Goal: Communication & Community: Answer question/provide support

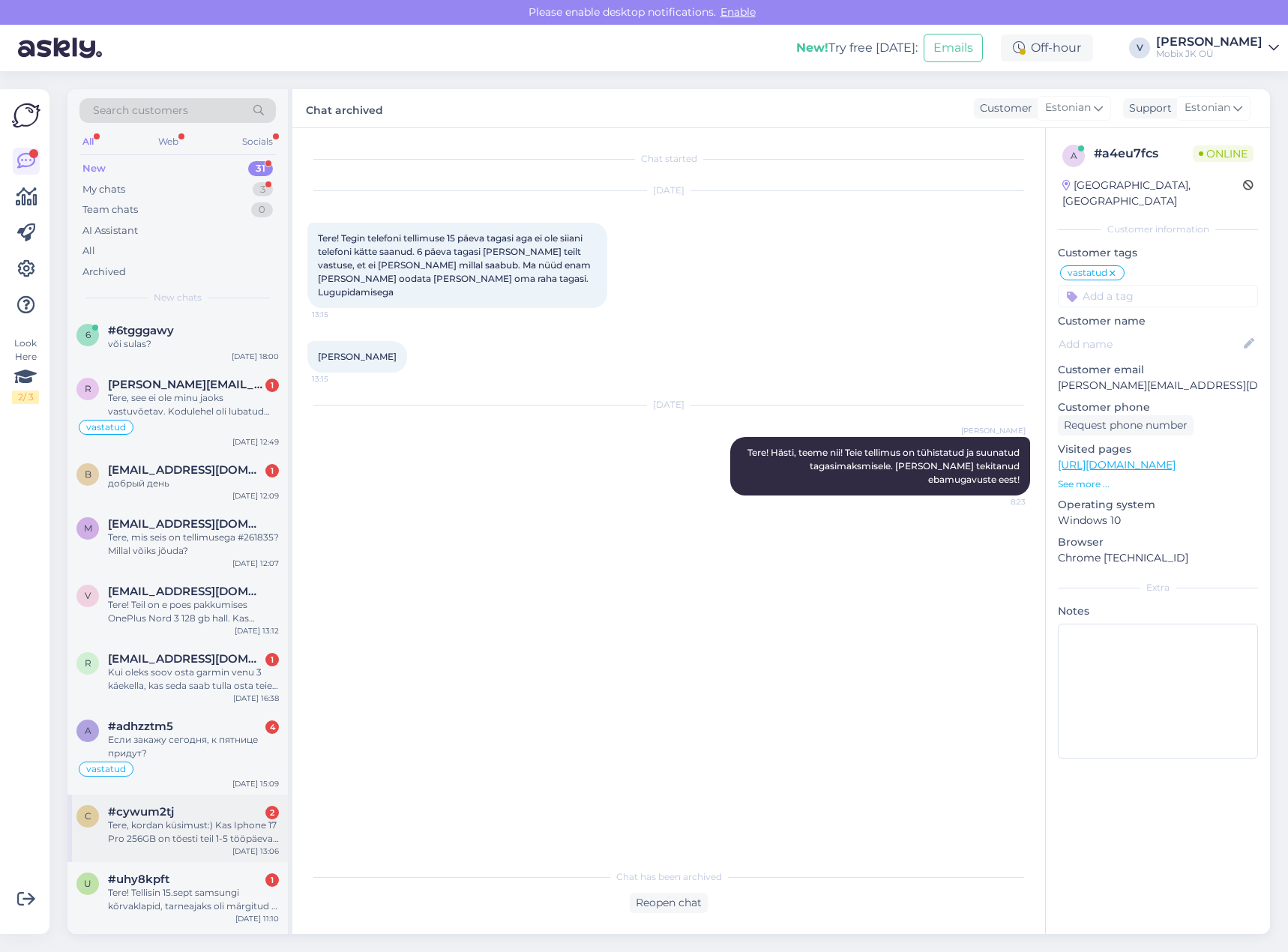
click at [249, 840] on div "Tere, kordan küsimust:) Kas Iphone 17 Pro 256GB on tõesti teil 1-5 tööpäeva joo…" at bounding box center [193, 832] width 171 height 27
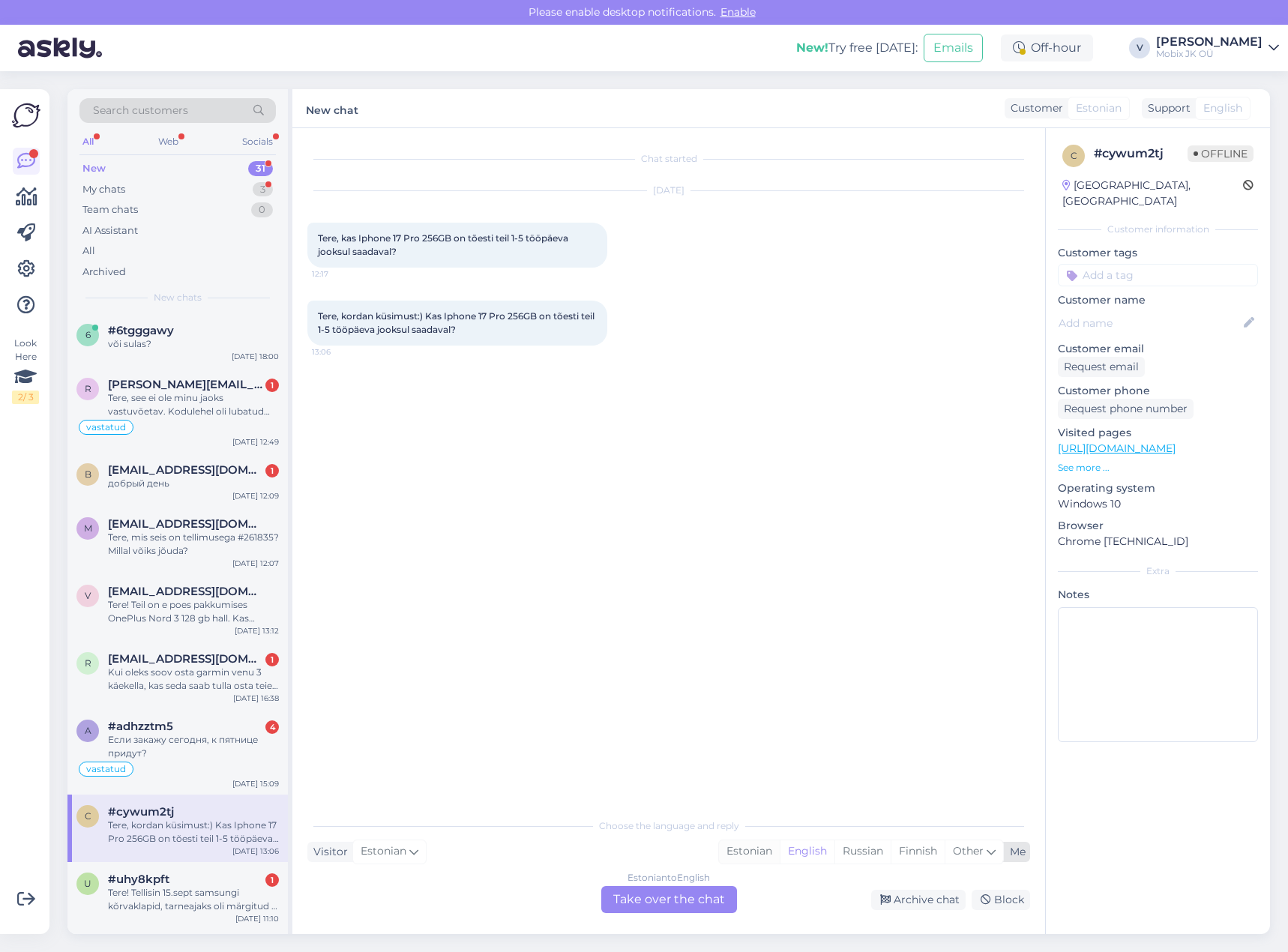
click at [733, 849] on div "Estonian" at bounding box center [749, 851] width 61 height 23
click at [695, 890] on div "Estonian to Estonian Take over the chat" at bounding box center [669, 899] width 136 height 27
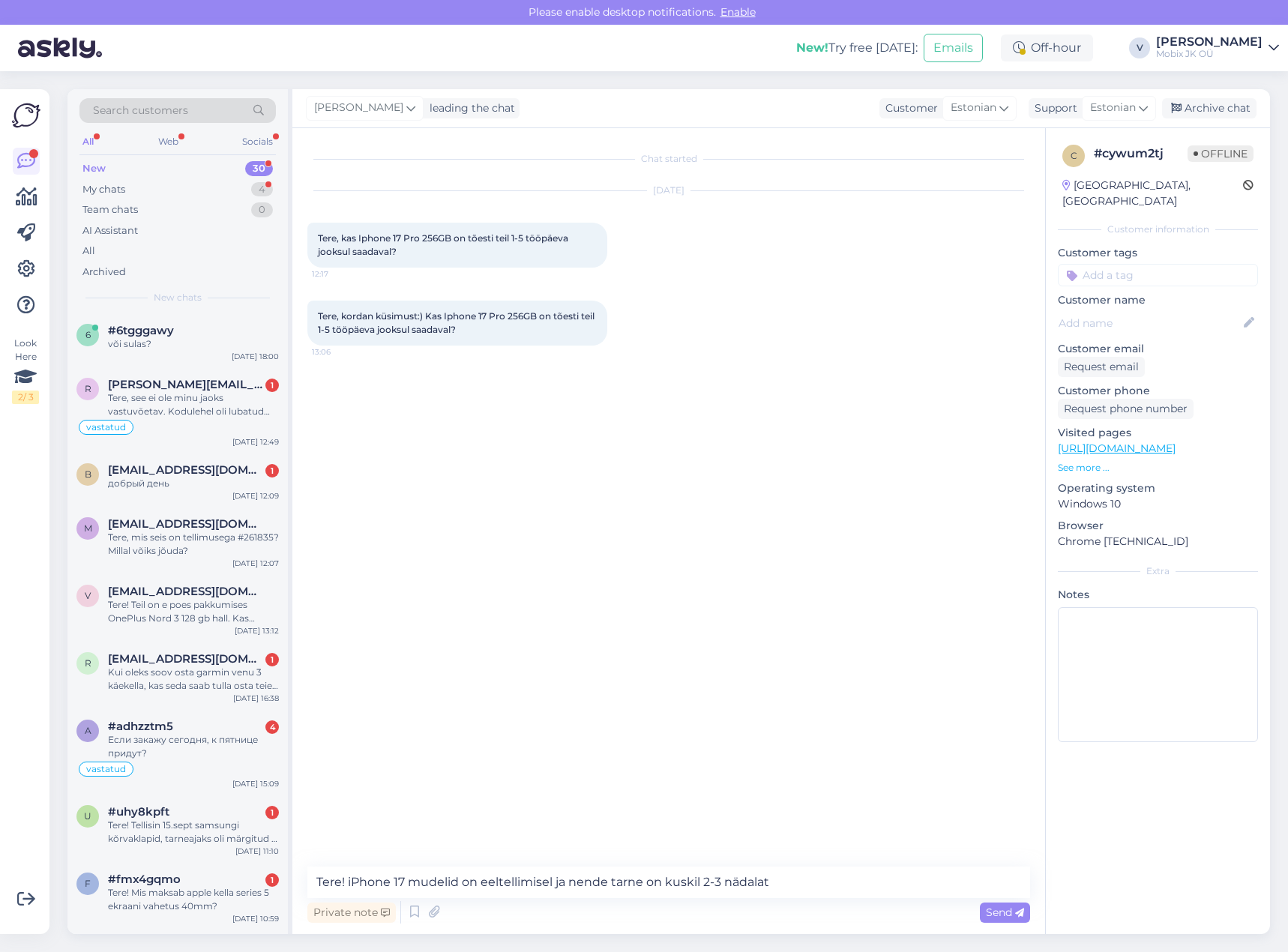
type textarea "Tere! iPhone 17 mudelid on eeltellimisel ja nende tarne on kuskil 2-3 nädalat."
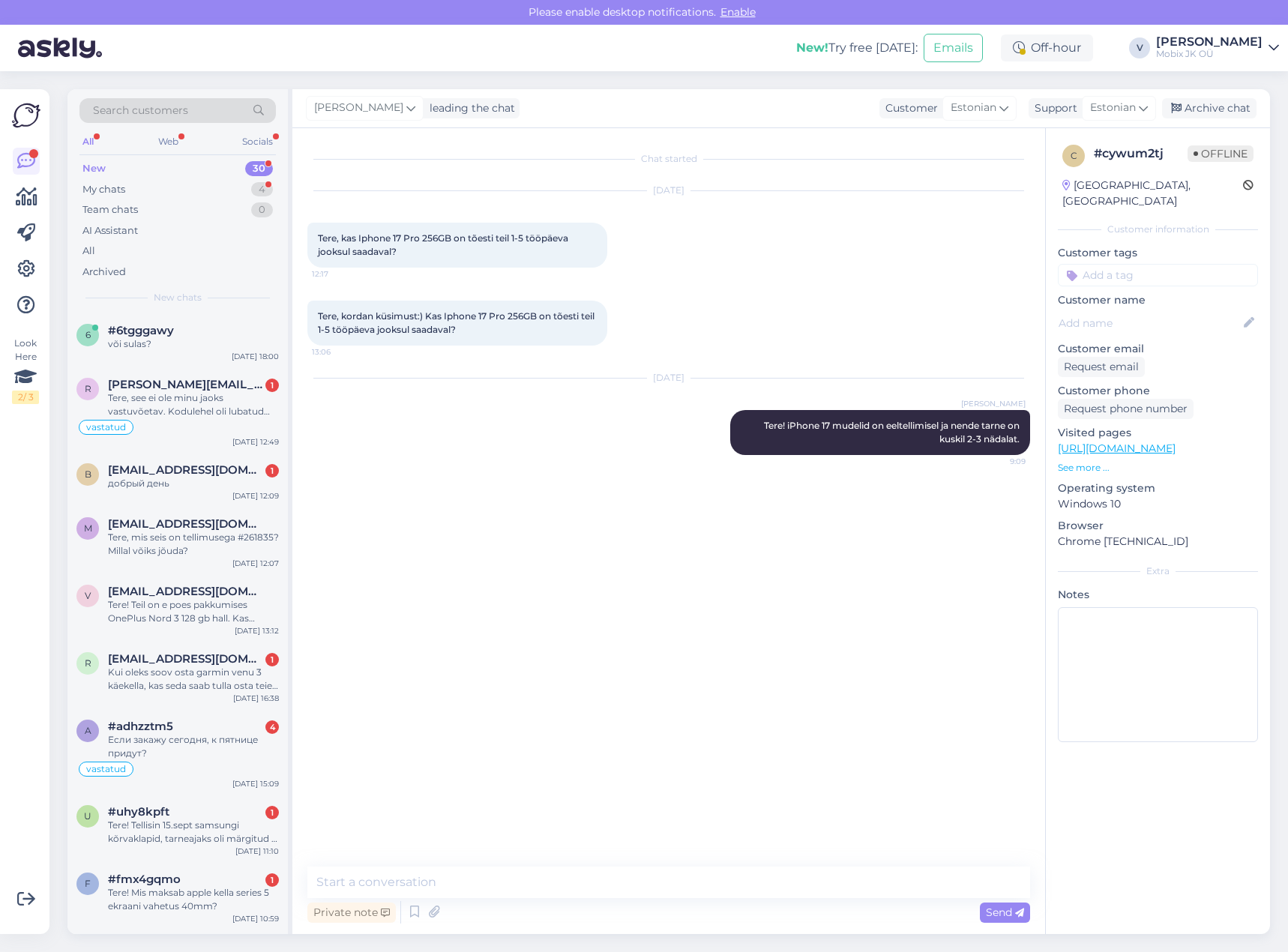
click at [1195, 264] on input at bounding box center [1158, 275] width 200 height 23
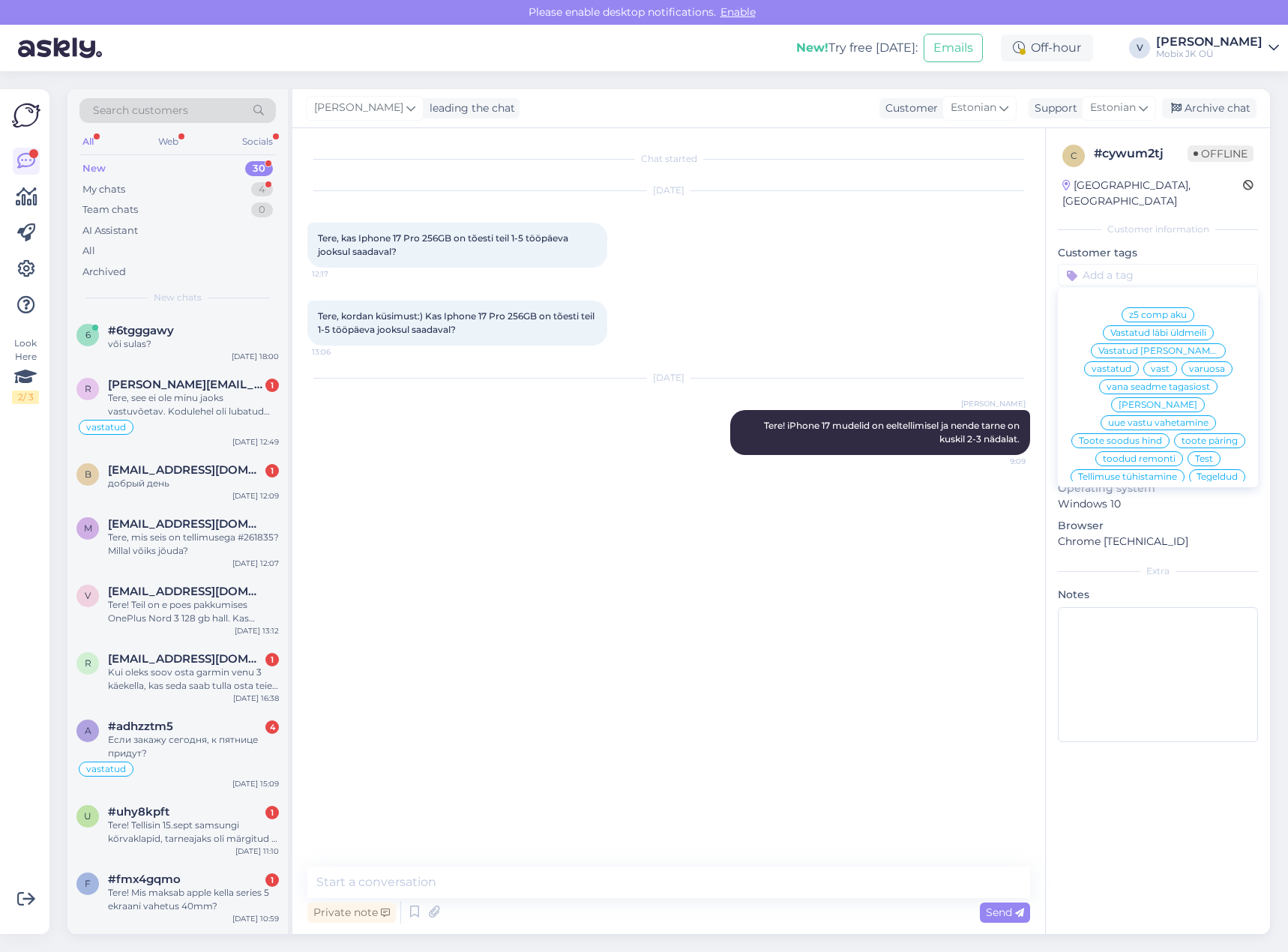
drag, startPoint x: 1222, startPoint y: 335, endPoint x: 1176, endPoint y: 192, distance: 150.2
click at [1131, 364] on span "vastatud" at bounding box center [1111, 368] width 39 height 9
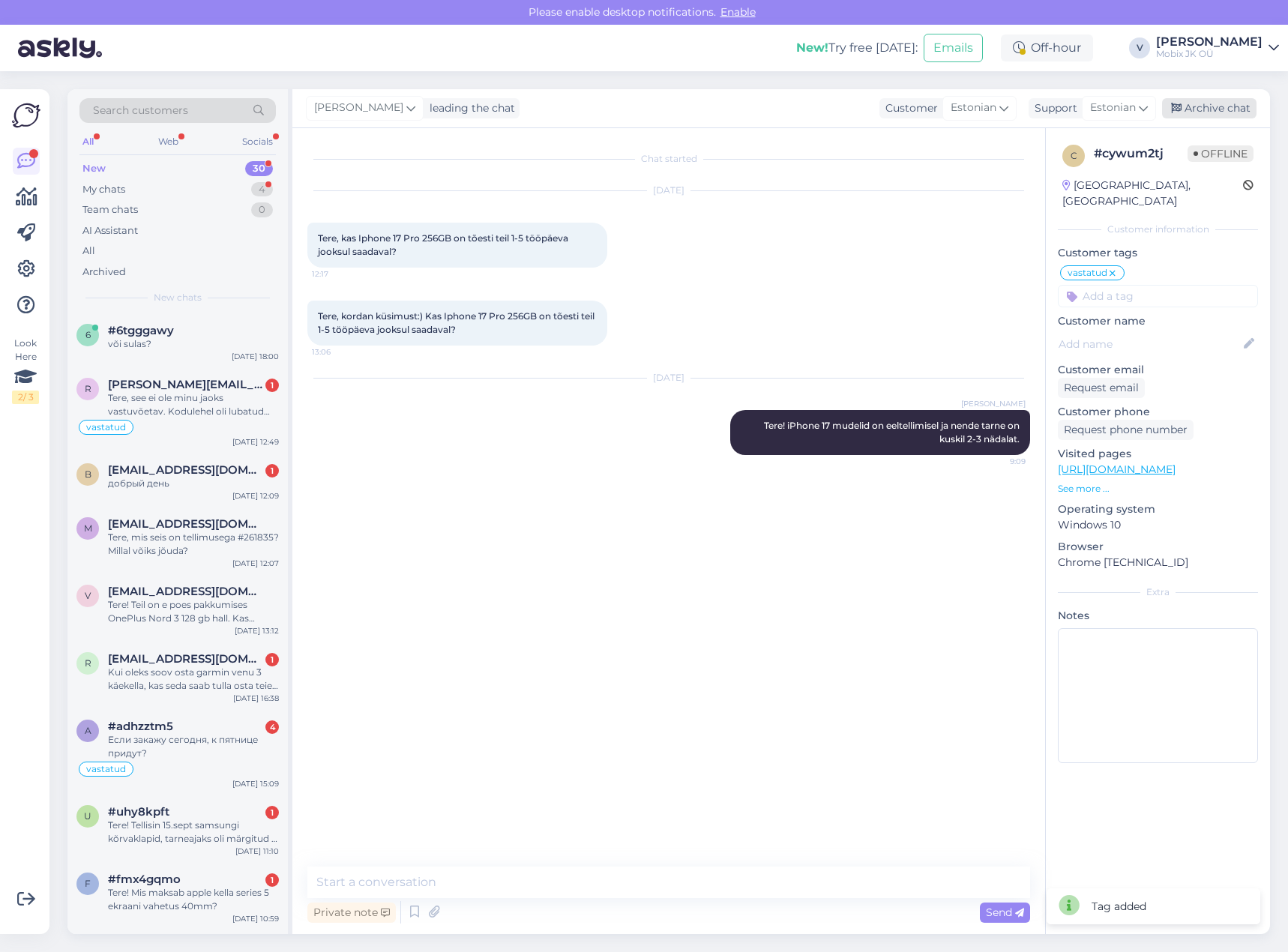
click at [1198, 106] on div "Archive chat" at bounding box center [1209, 109] width 95 height 20
click at [200, 690] on div "Kui oleks soov osta garmin venu 3 käekella, kas seda saab tulla osta teie turu …" at bounding box center [193, 679] width 171 height 27
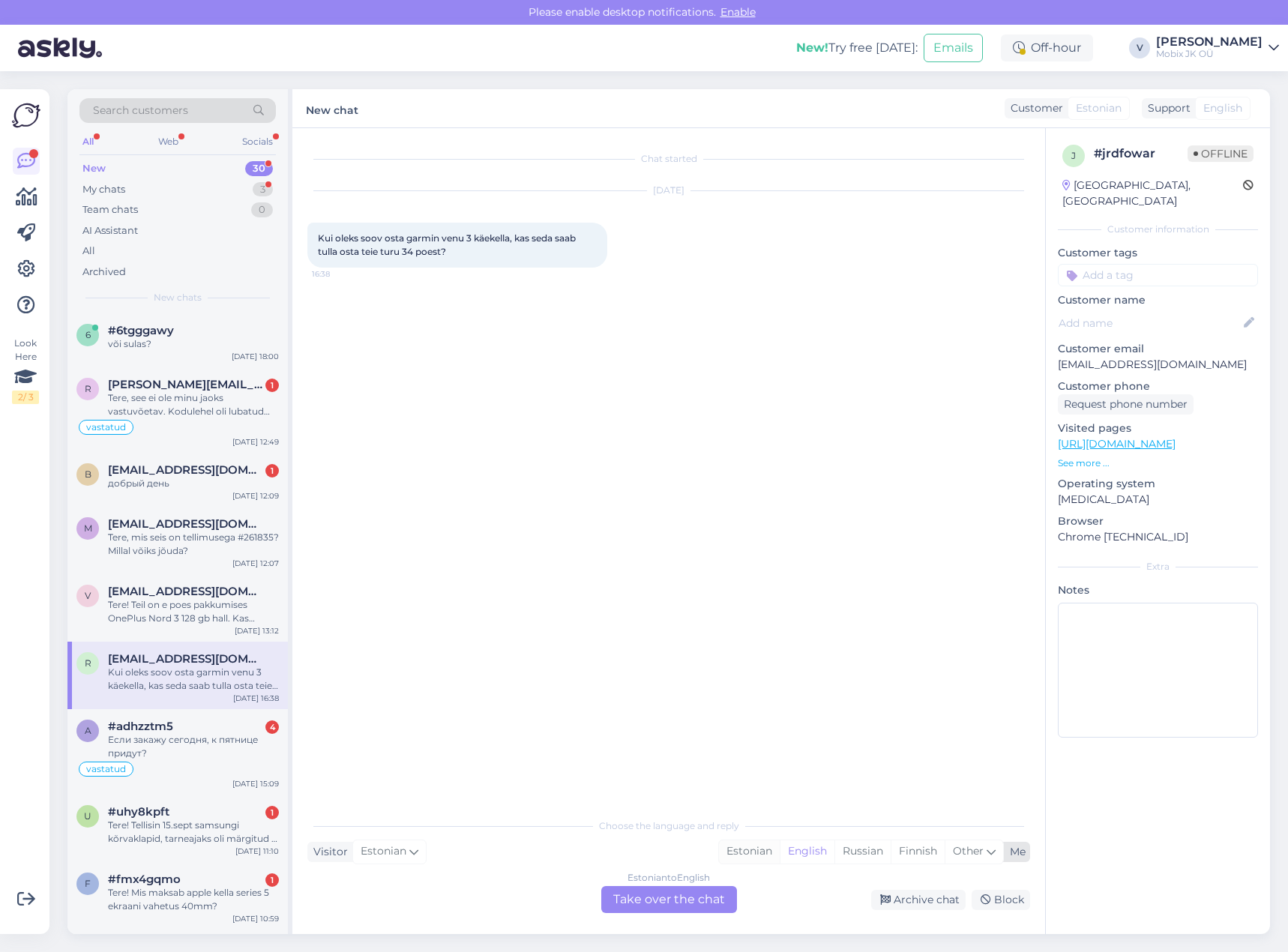
click at [755, 850] on div "Estonian" at bounding box center [749, 851] width 61 height 23
click at [701, 888] on div "Estonian to Estonian Take over the chat" at bounding box center [669, 899] width 136 height 27
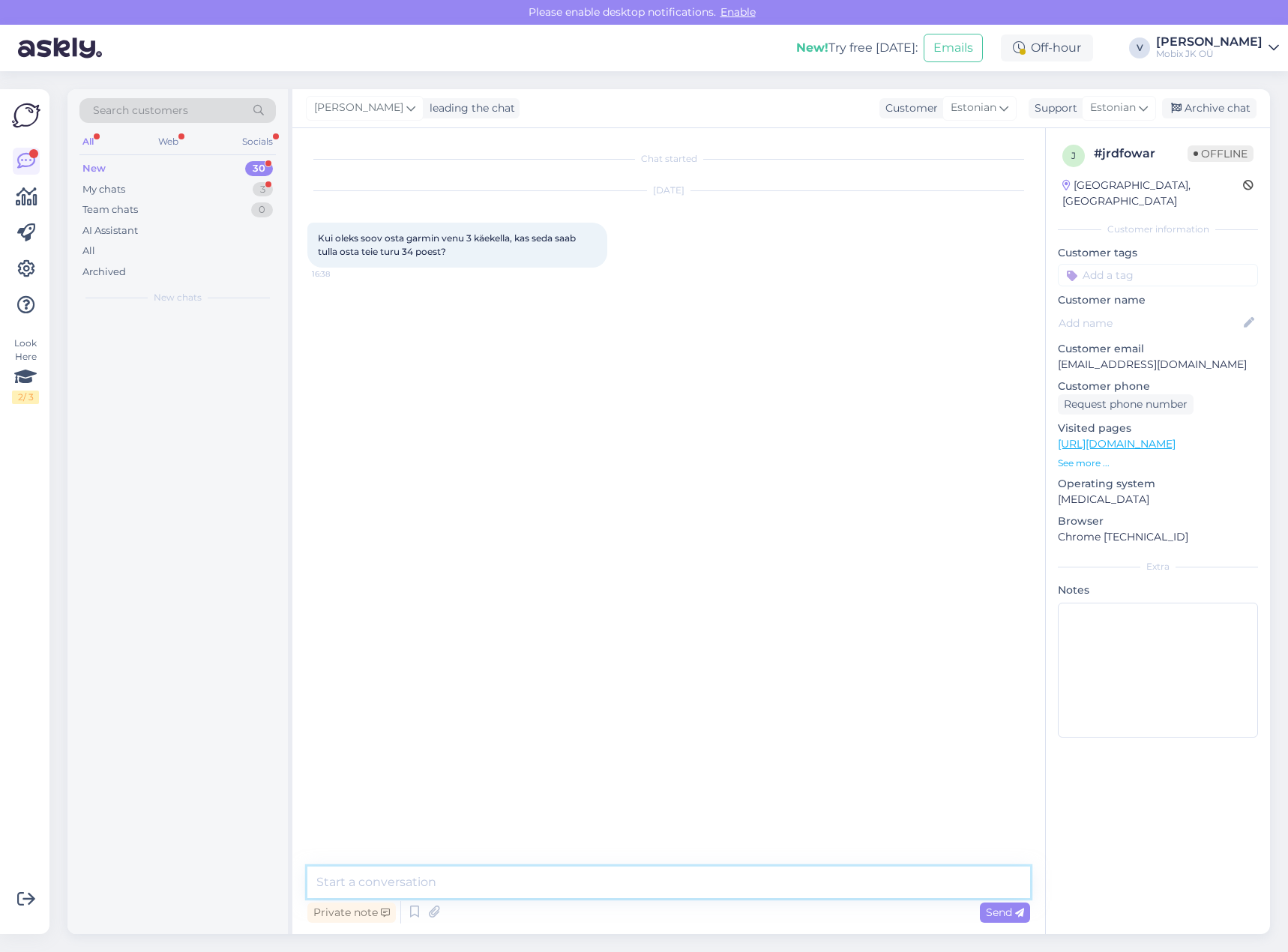
click at [701, 888] on textarea at bounding box center [668, 882] width 723 height 32
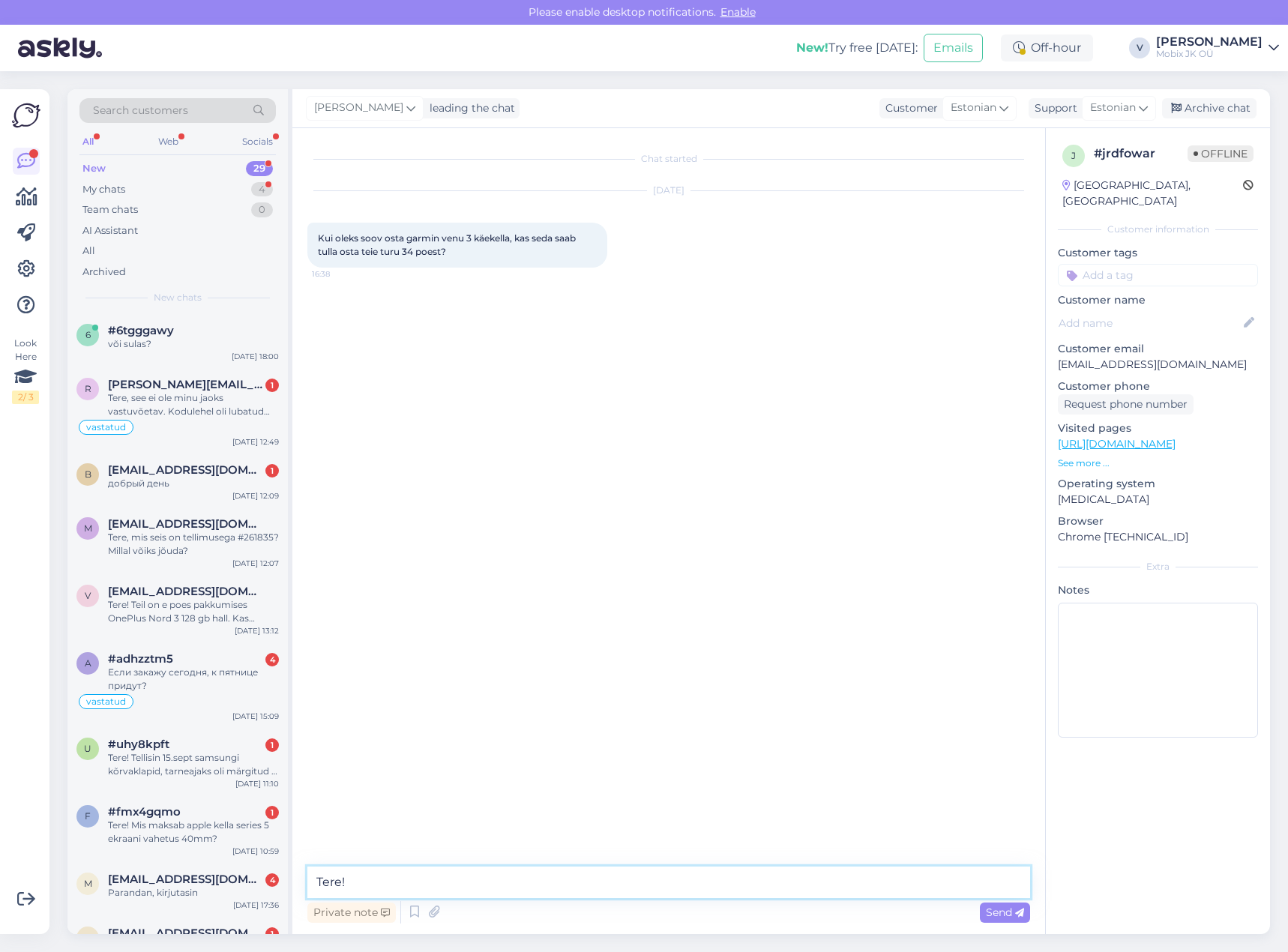
paste textarea "Garmin Venu 3 GPS Wi-Fi Balck + Slate"
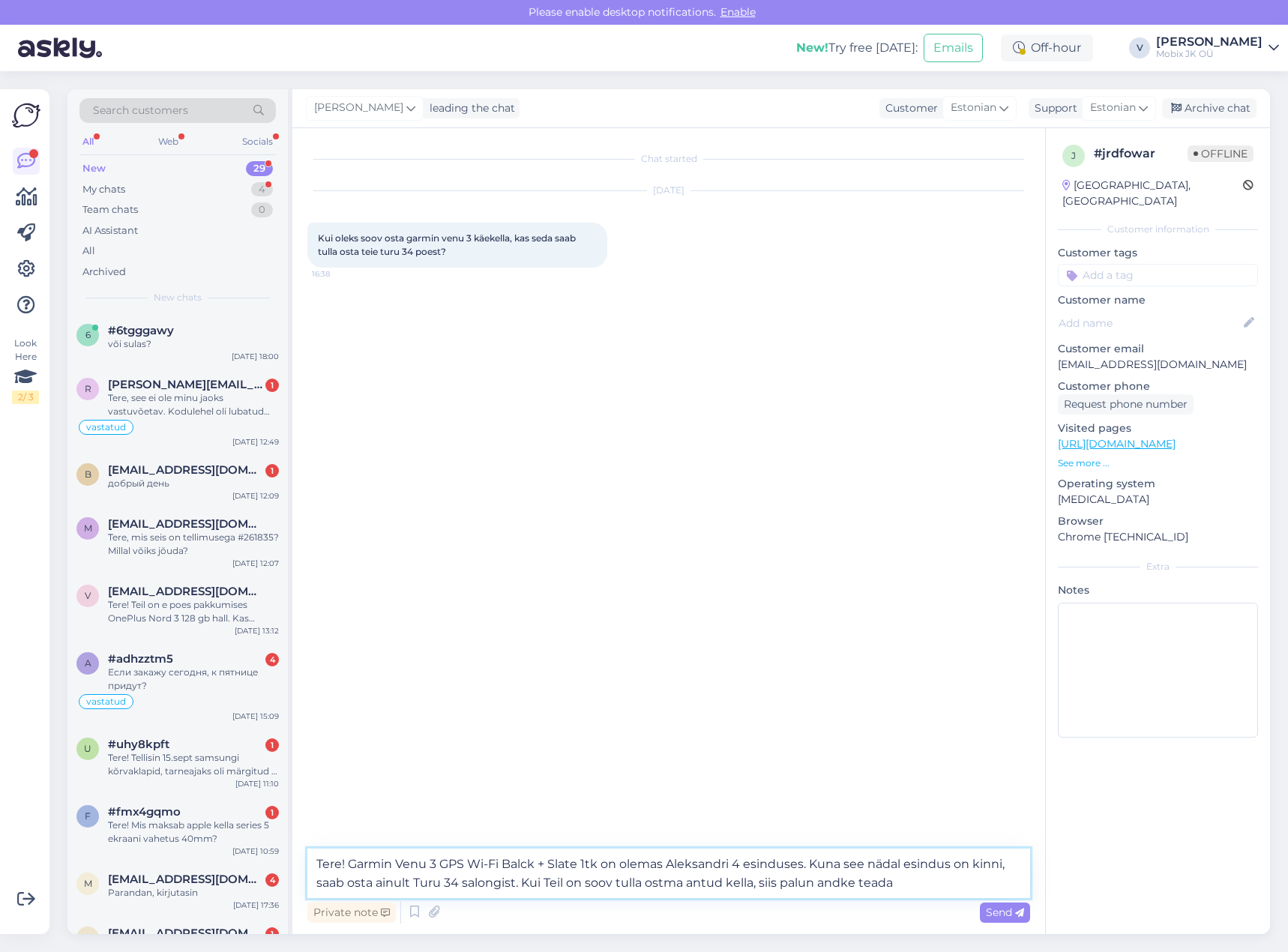
type textarea "Tere! Garmin Venu 3 GPS Wi-Fi Balck + Slate 1tk on olemas Aleksandri 4 esinduse…"
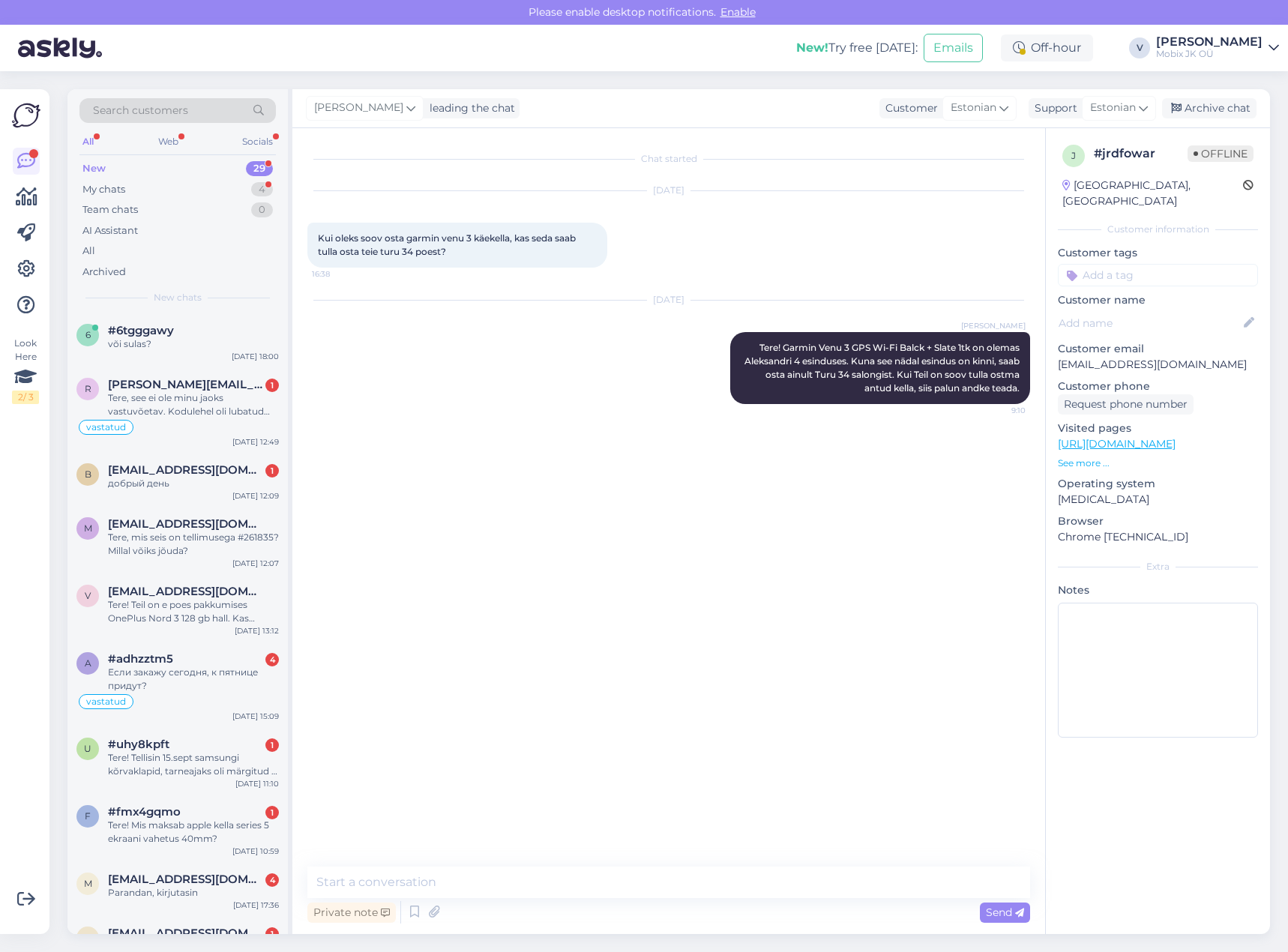
click at [1123, 264] on input at bounding box center [1158, 275] width 200 height 23
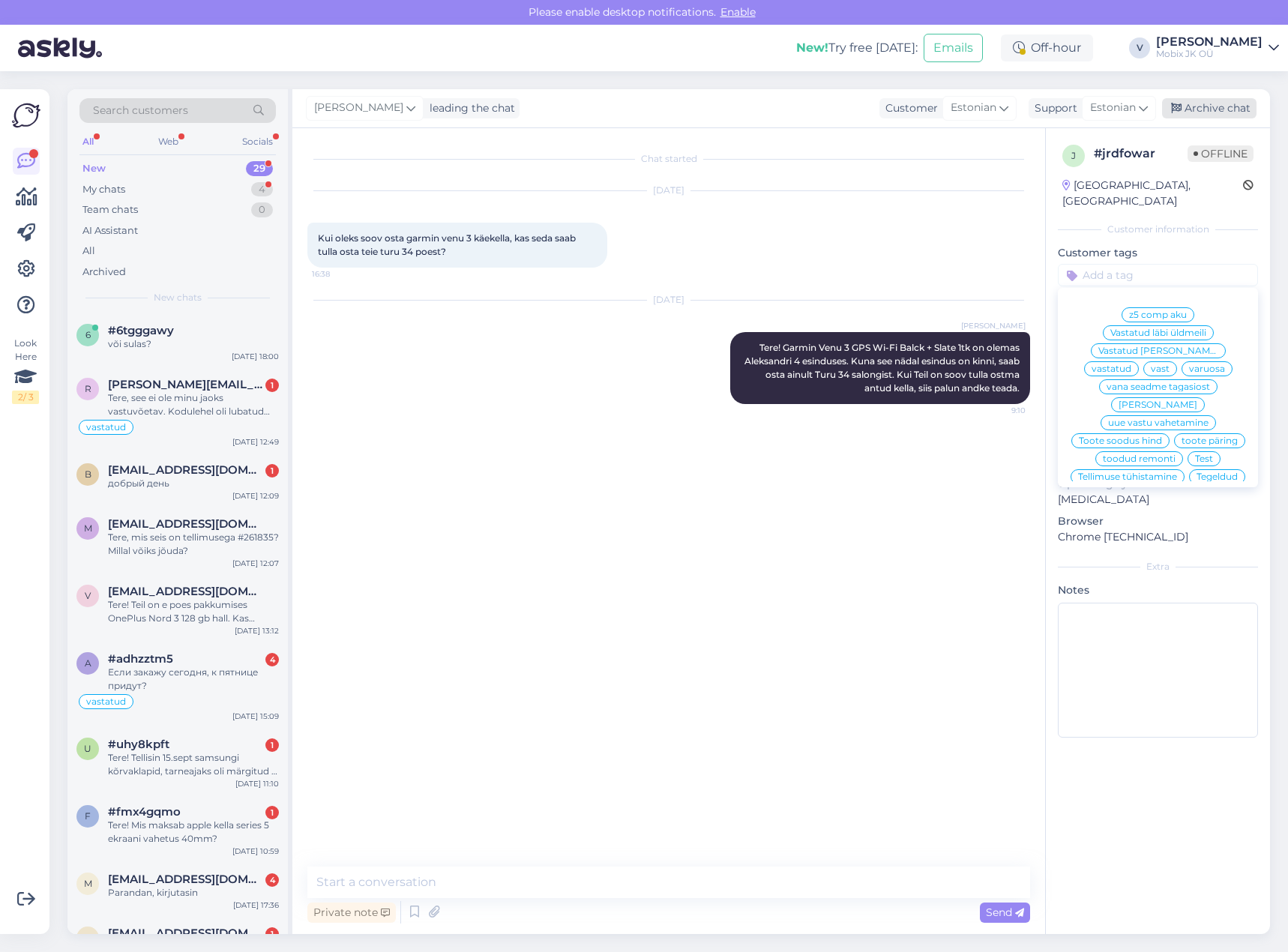
drag, startPoint x: 1198, startPoint y: 335, endPoint x: 1248, endPoint y: 99, distance: 241.2
click at [1131, 364] on span "vastatud" at bounding box center [1111, 368] width 39 height 9
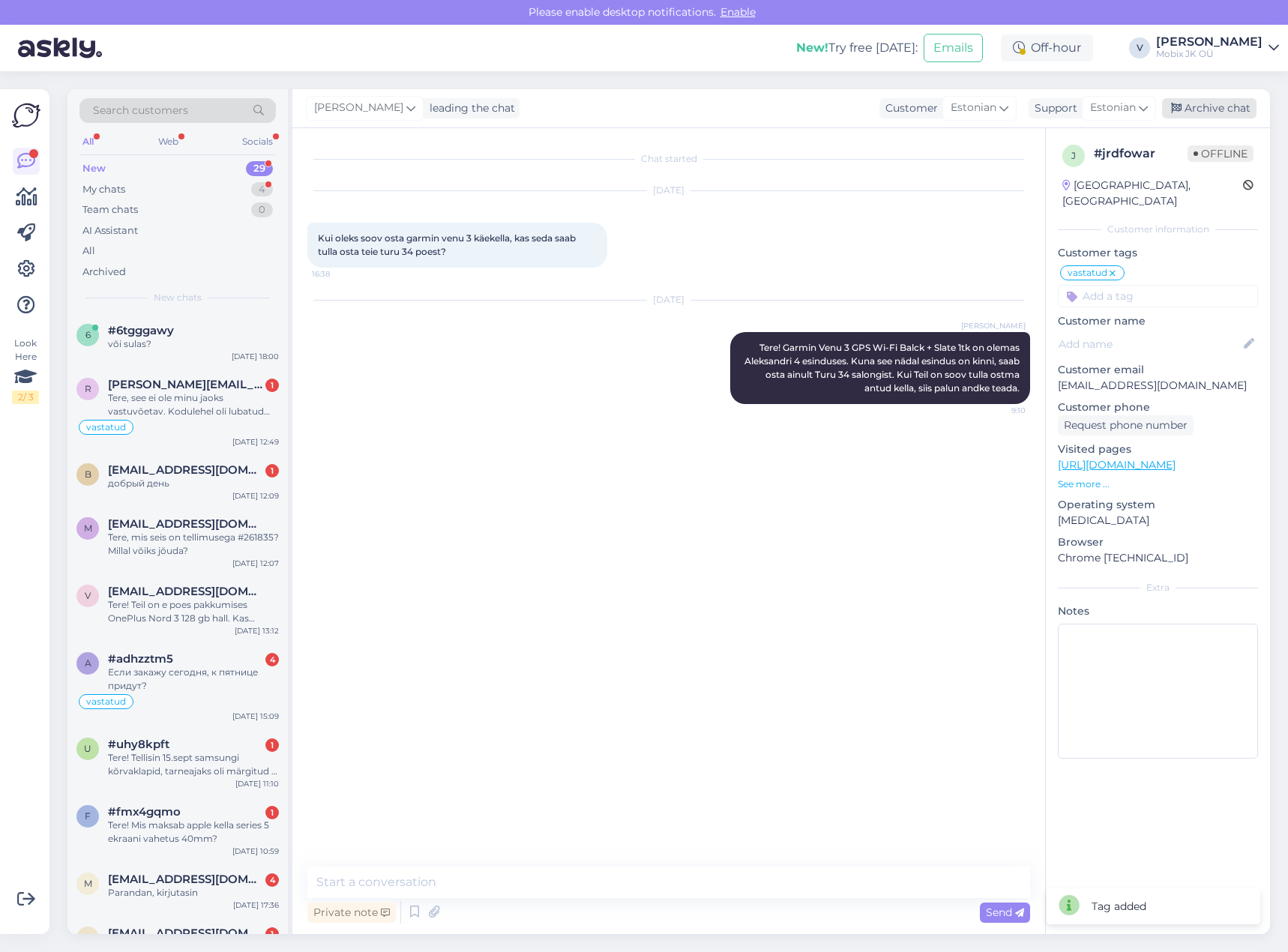
click at [1216, 105] on div "Archive chat" at bounding box center [1209, 109] width 95 height 20
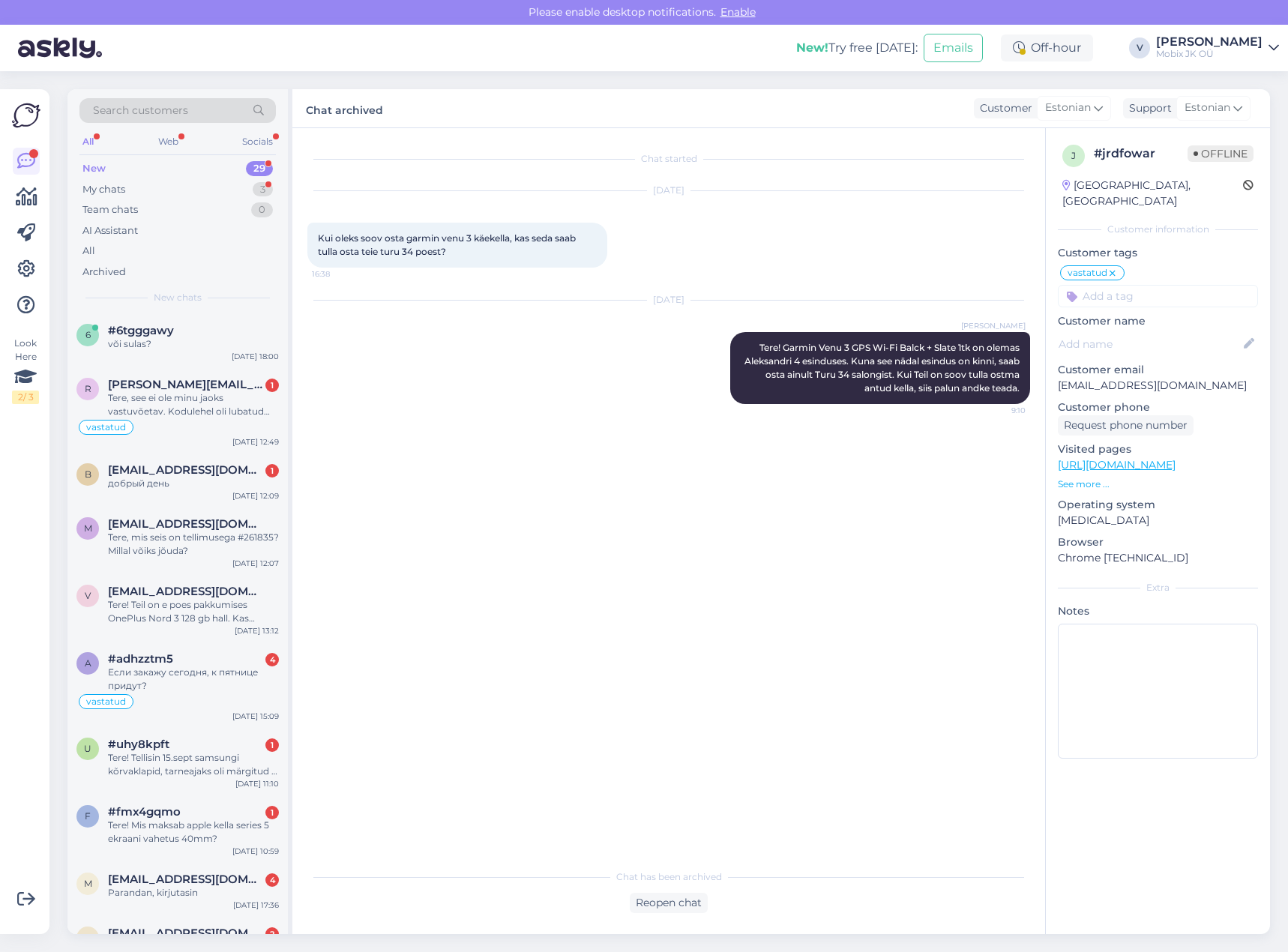
click at [259, 172] on div "29" at bounding box center [259, 168] width 27 height 15
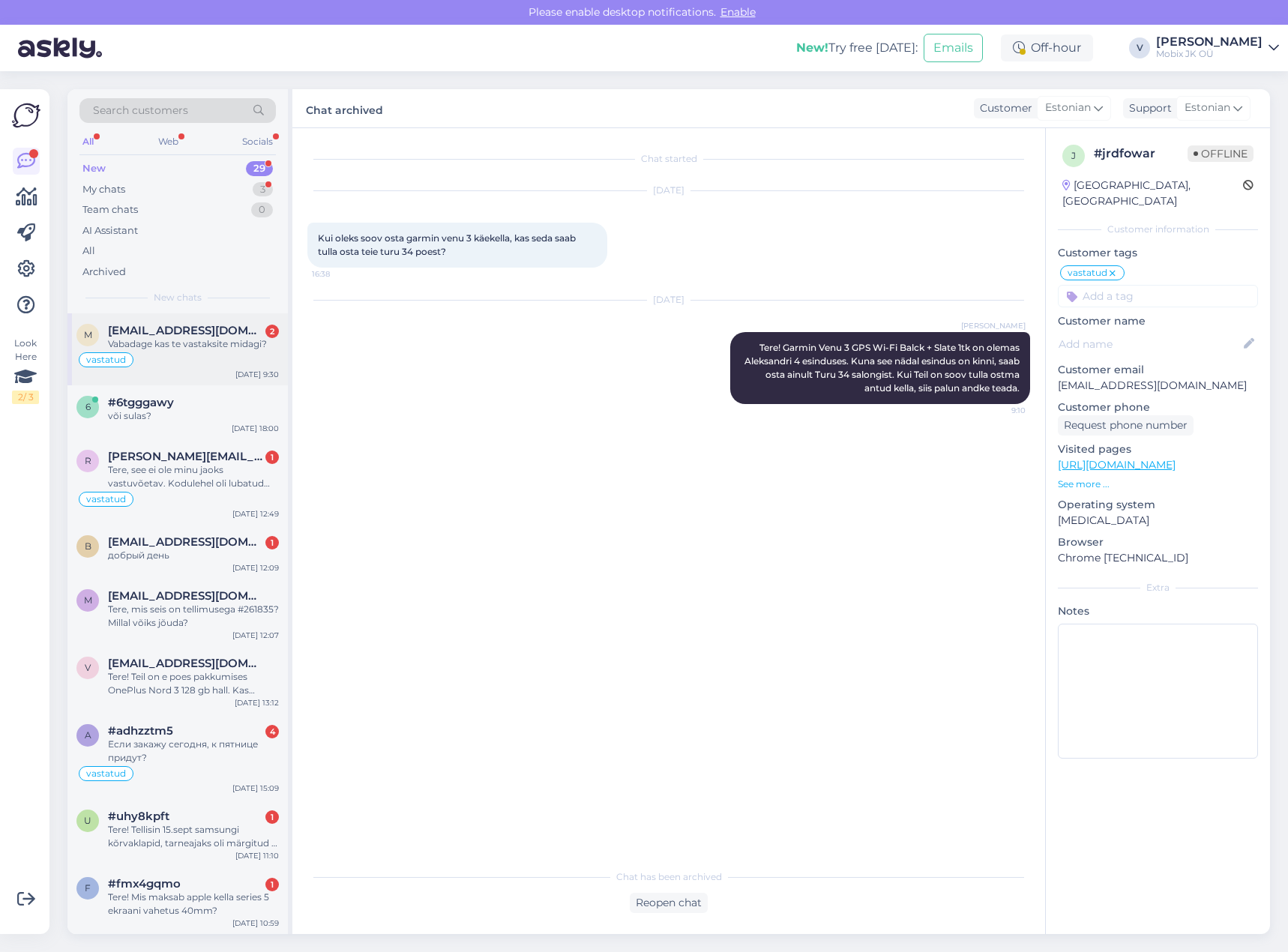
click at [218, 344] on div "Vabadage kas te vastaksite midagi?" at bounding box center [193, 344] width 171 height 13
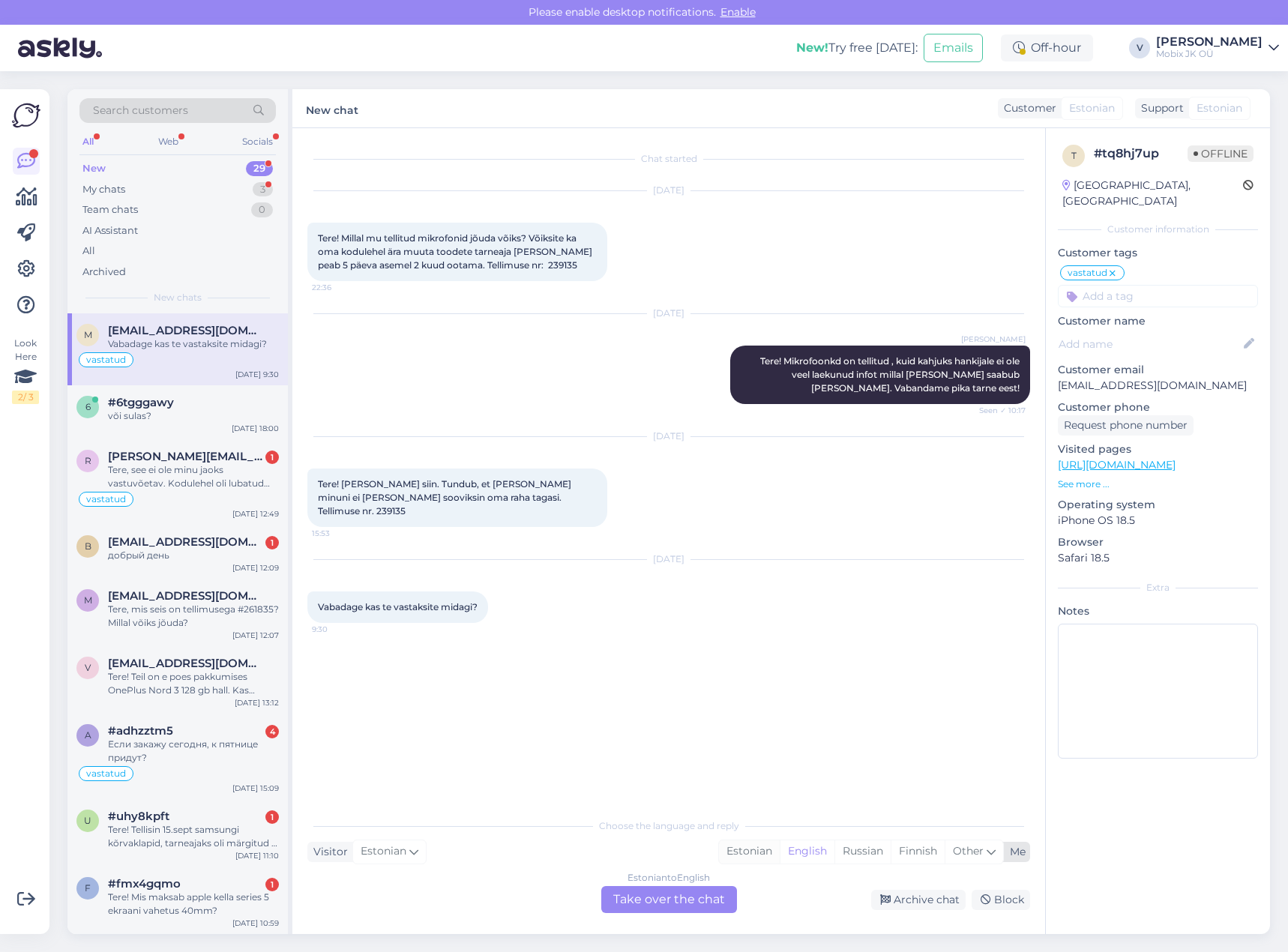
click at [747, 843] on div "Estonian" at bounding box center [749, 851] width 61 height 23
click at [698, 891] on div "Estonian to Estonian Take over the chat" at bounding box center [669, 899] width 136 height 27
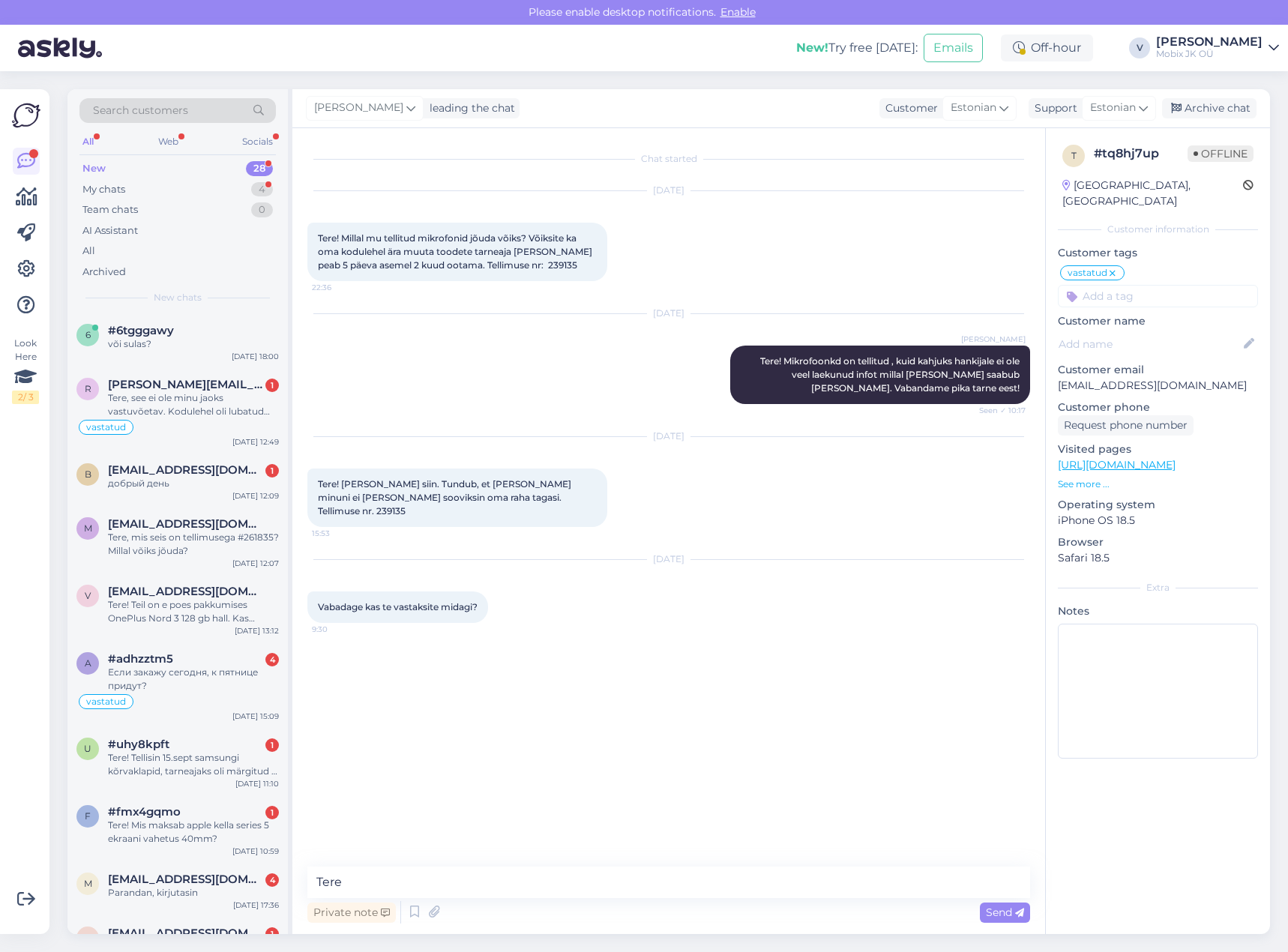
type textarea "Tere!"
drag, startPoint x: 377, startPoint y: 509, endPoint x: 400, endPoint y: 486, distance: 32.5
click at [407, 511] on span "Tere! [PERSON_NAME] siin. Tundub, et [PERSON_NAME] minuni ei [PERSON_NAME] soov…" at bounding box center [445, 497] width 255 height 39
copy span "239135"
click at [822, 883] on textarea at bounding box center [668, 882] width 723 height 32
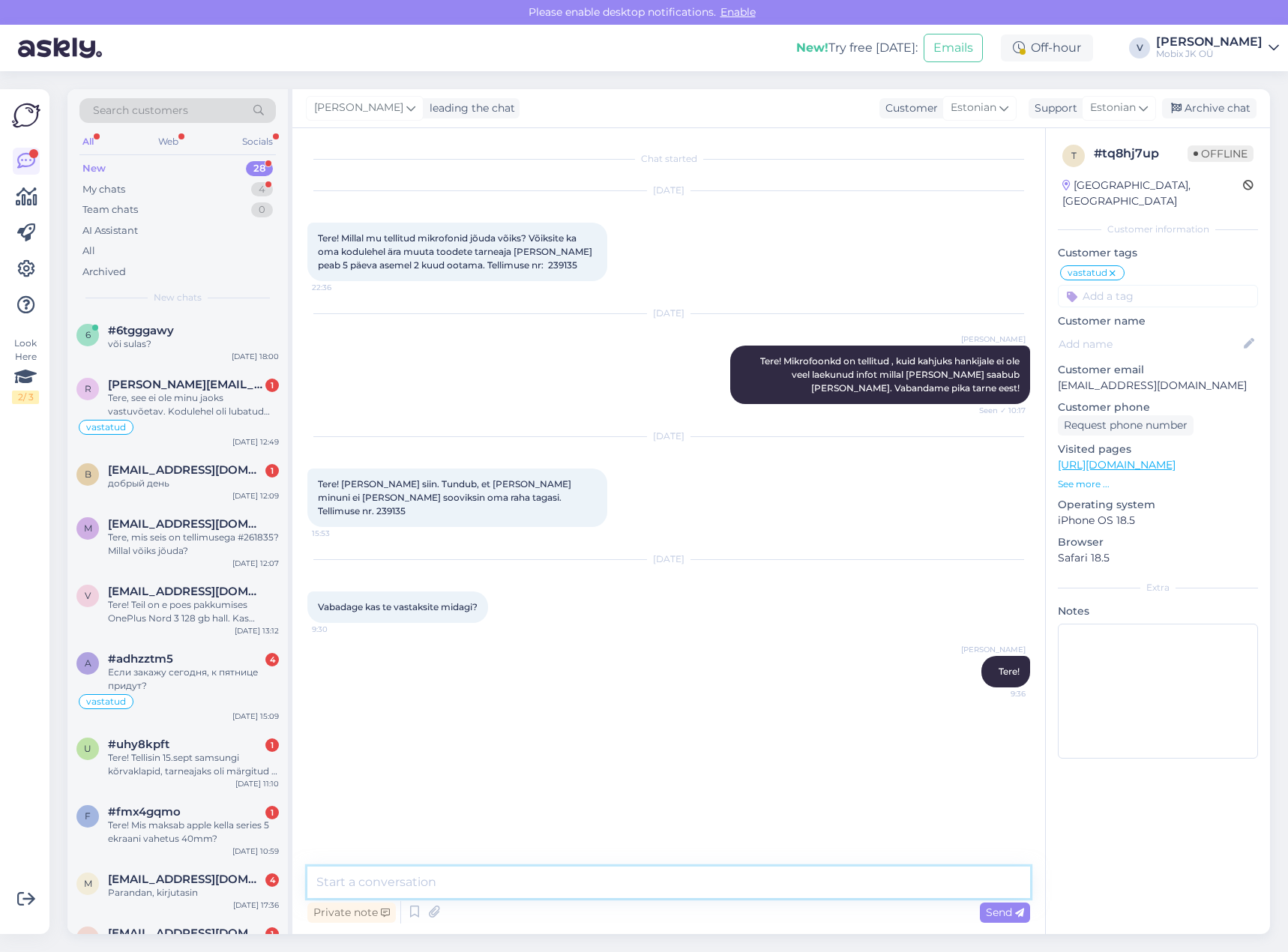
type textarea "C"
type textarea "Vabandame hilise vastuse eest! Suunan Teie tellimus tühistamisele ja tagasimaks…"
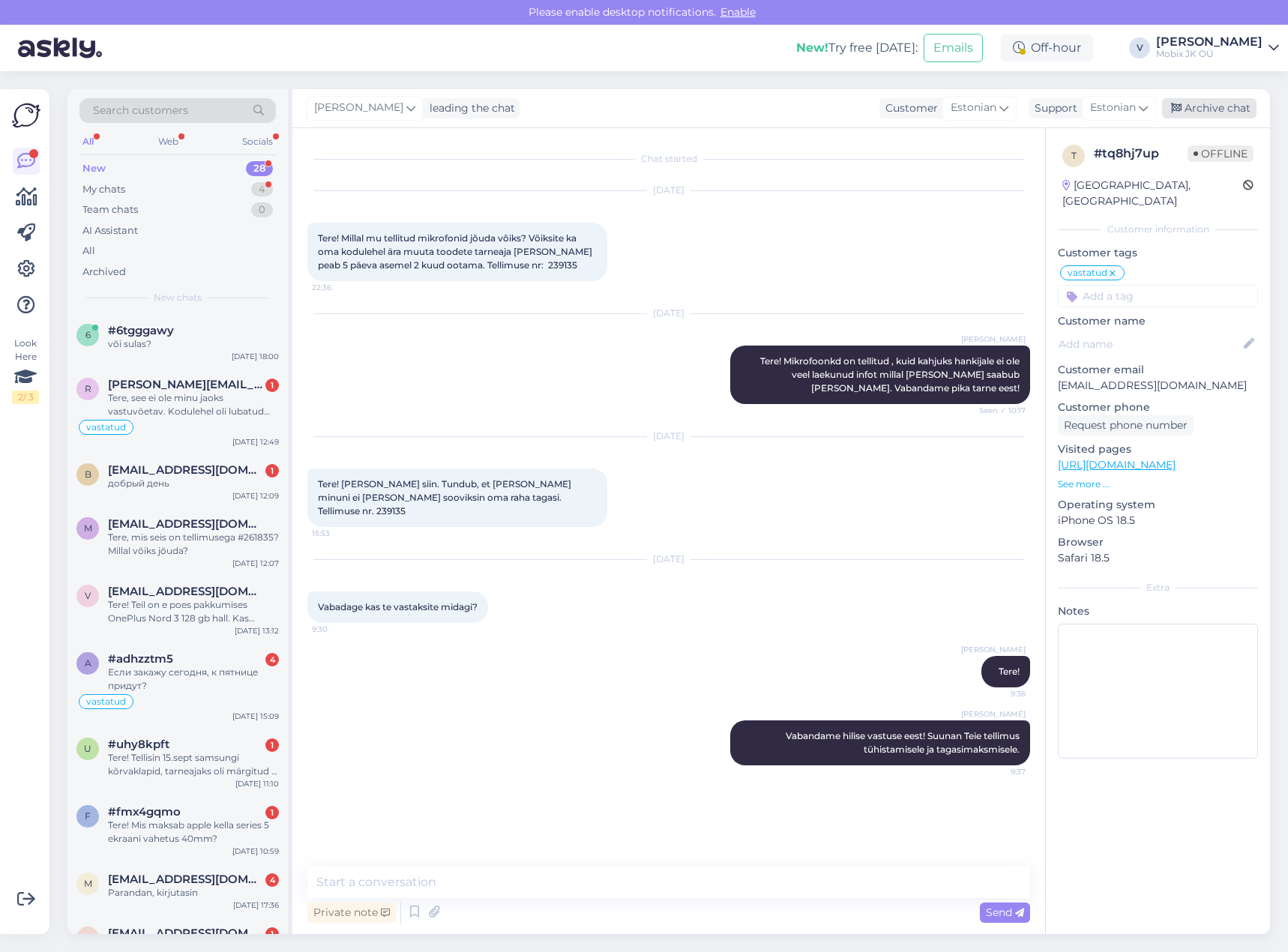
click at [1233, 108] on div "Archive chat" at bounding box center [1209, 109] width 95 height 20
click at [226, 410] on div "Tere, see ei ole minu jaoks vastuvõetav. Kodulehel oli lubatud tarne kuni 5 töö…" at bounding box center [193, 404] width 171 height 27
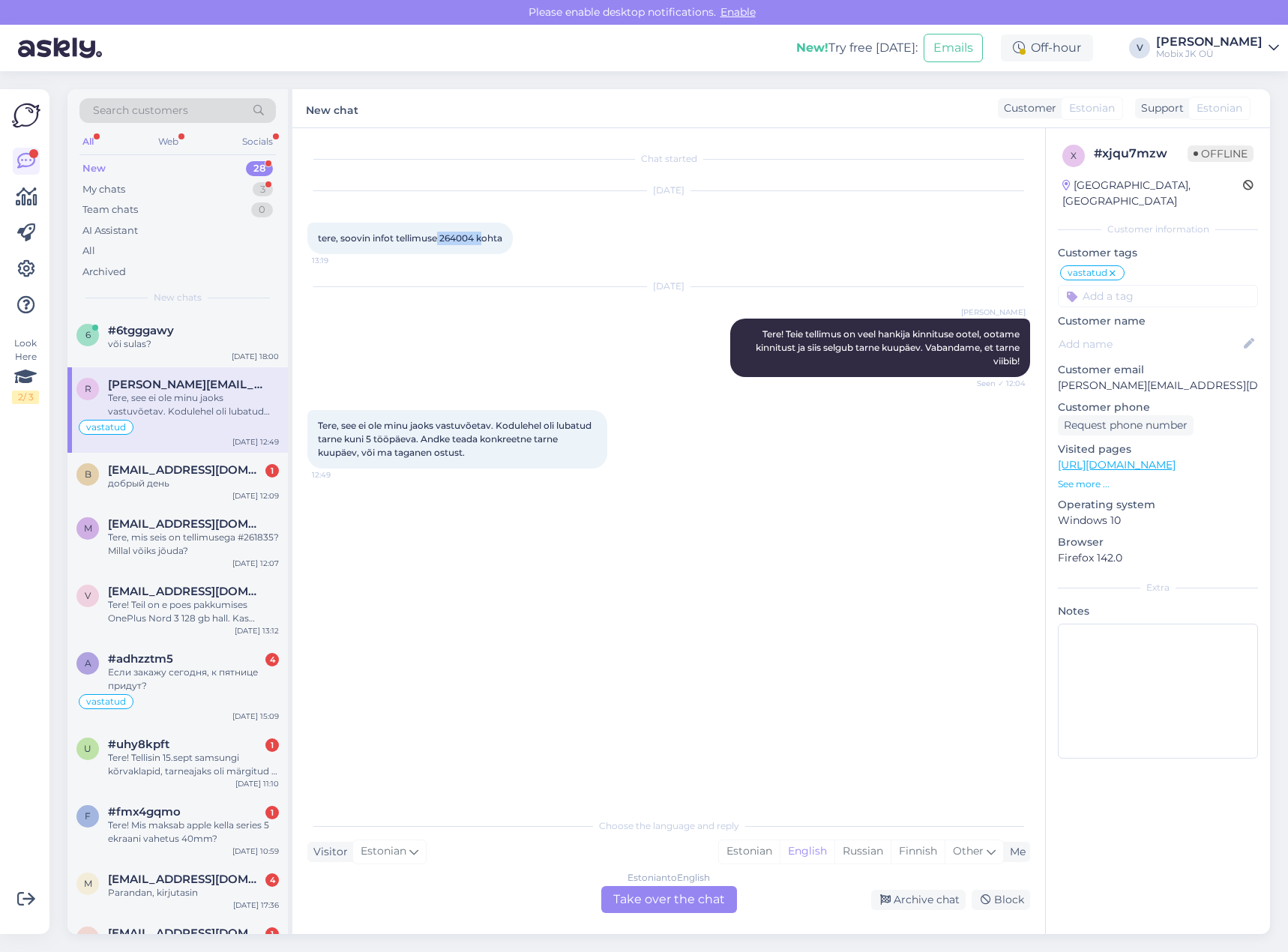
drag, startPoint x: 439, startPoint y: 239, endPoint x: 482, endPoint y: 237, distance: 43.0
click at [482, 237] on span "tere, soovin infot tellimuse 264004 kohta" at bounding box center [410, 238] width 184 height 11
click at [478, 237] on span "tere, soovin infot tellimuse 264004 kohta" at bounding box center [410, 238] width 184 height 11
click at [476, 238] on span "tere, soovin infot tellimuse 264004 kohta" at bounding box center [410, 238] width 184 height 11
drag, startPoint x: 438, startPoint y: 238, endPoint x: 489, endPoint y: 236, distance: 51.0
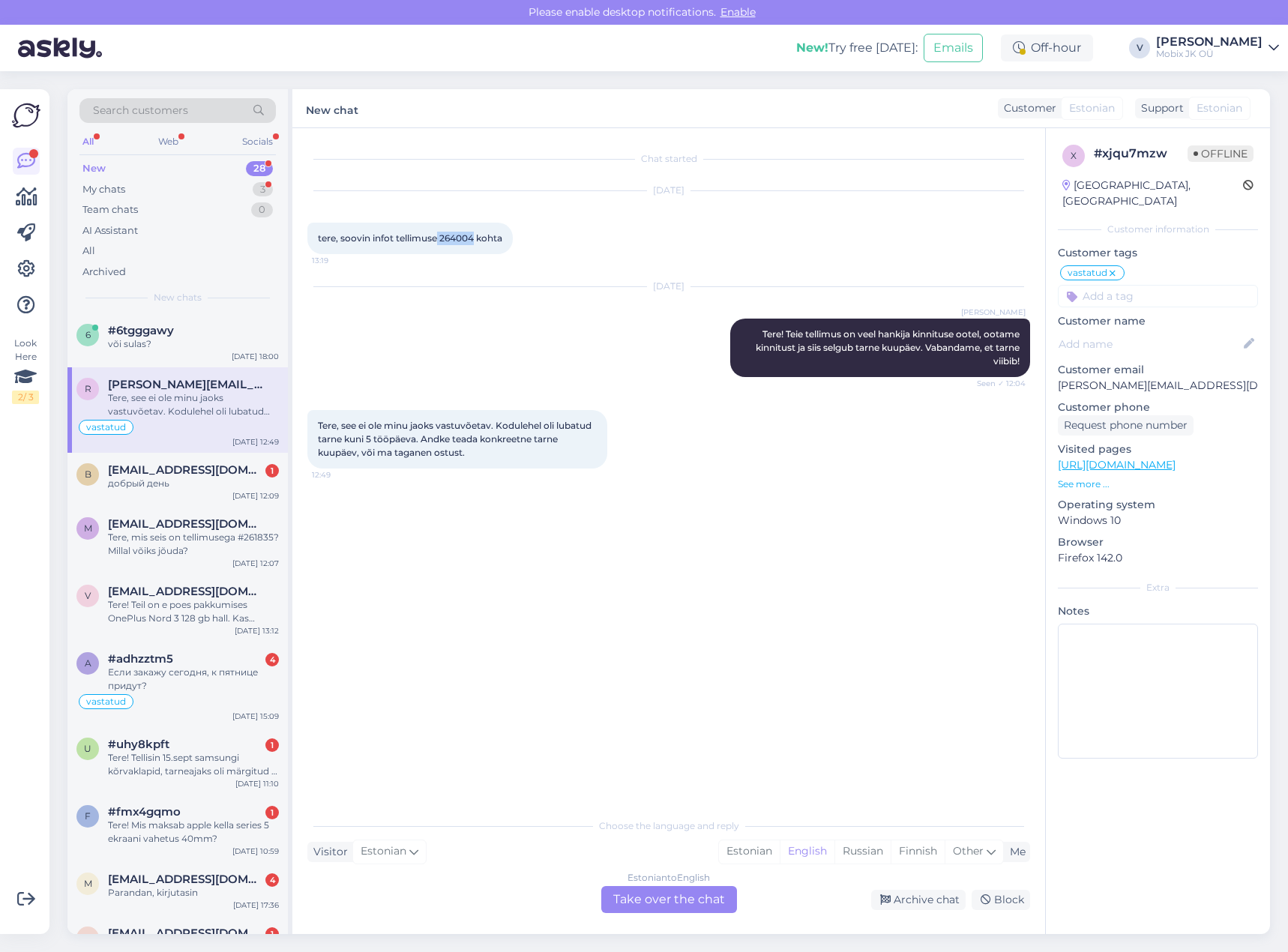
click at [475, 235] on span "tere, soovin infot tellimuse 264004 kohta" at bounding box center [410, 238] width 184 height 11
copy span "264004"
click at [233, 690] on div "Если закажу сегодня, к пятнице придут?" at bounding box center [193, 679] width 171 height 27
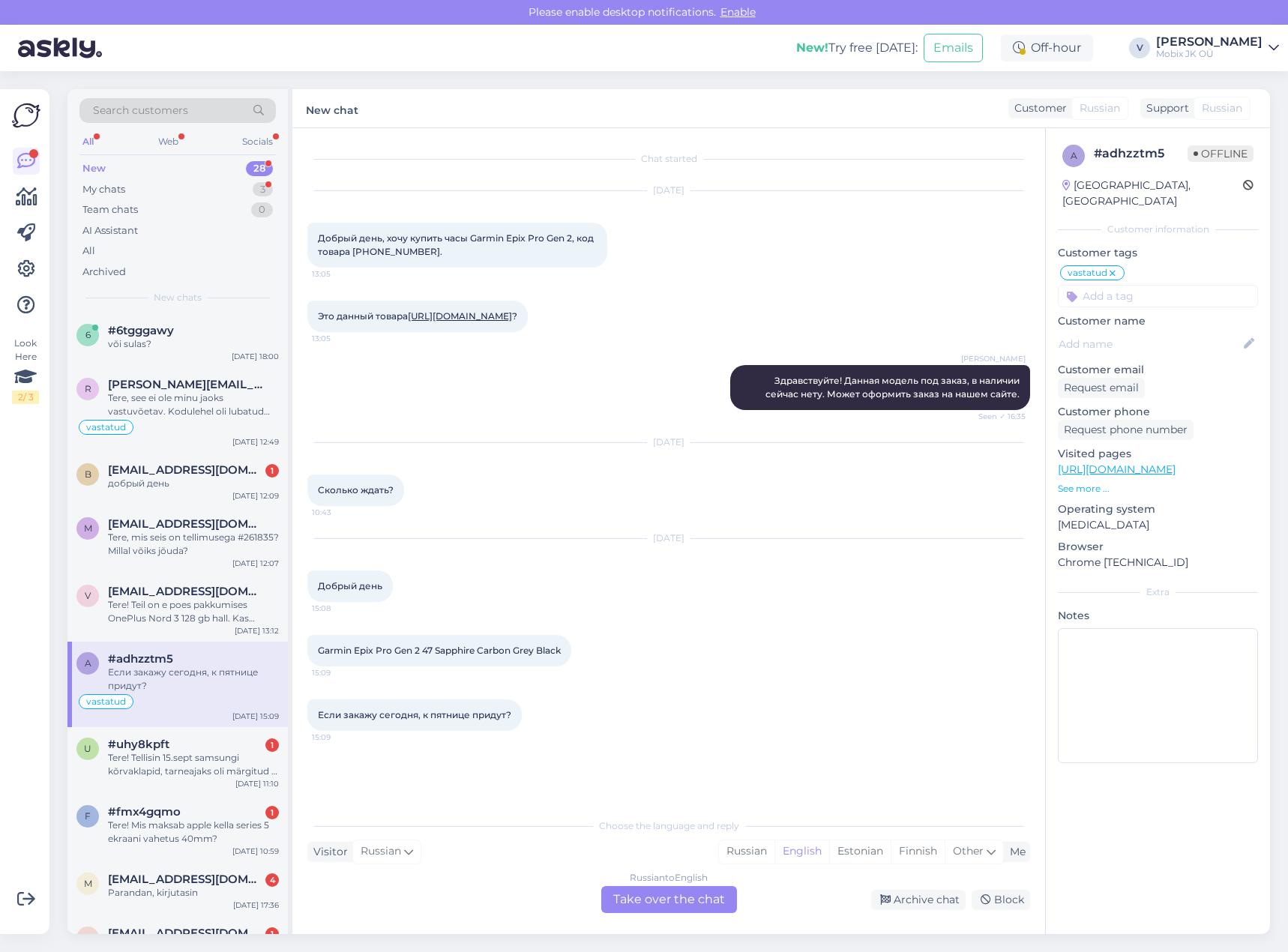
click at [506, 316] on link "[URL][DOMAIN_NAME]" at bounding box center [460, 316] width 104 height 11
click at [740, 846] on div "Russian" at bounding box center [746, 851] width 55 height 23
click at [712, 906] on div "Russian to Russian Take over the chat" at bounding box center [669, 899] width 136 height 27
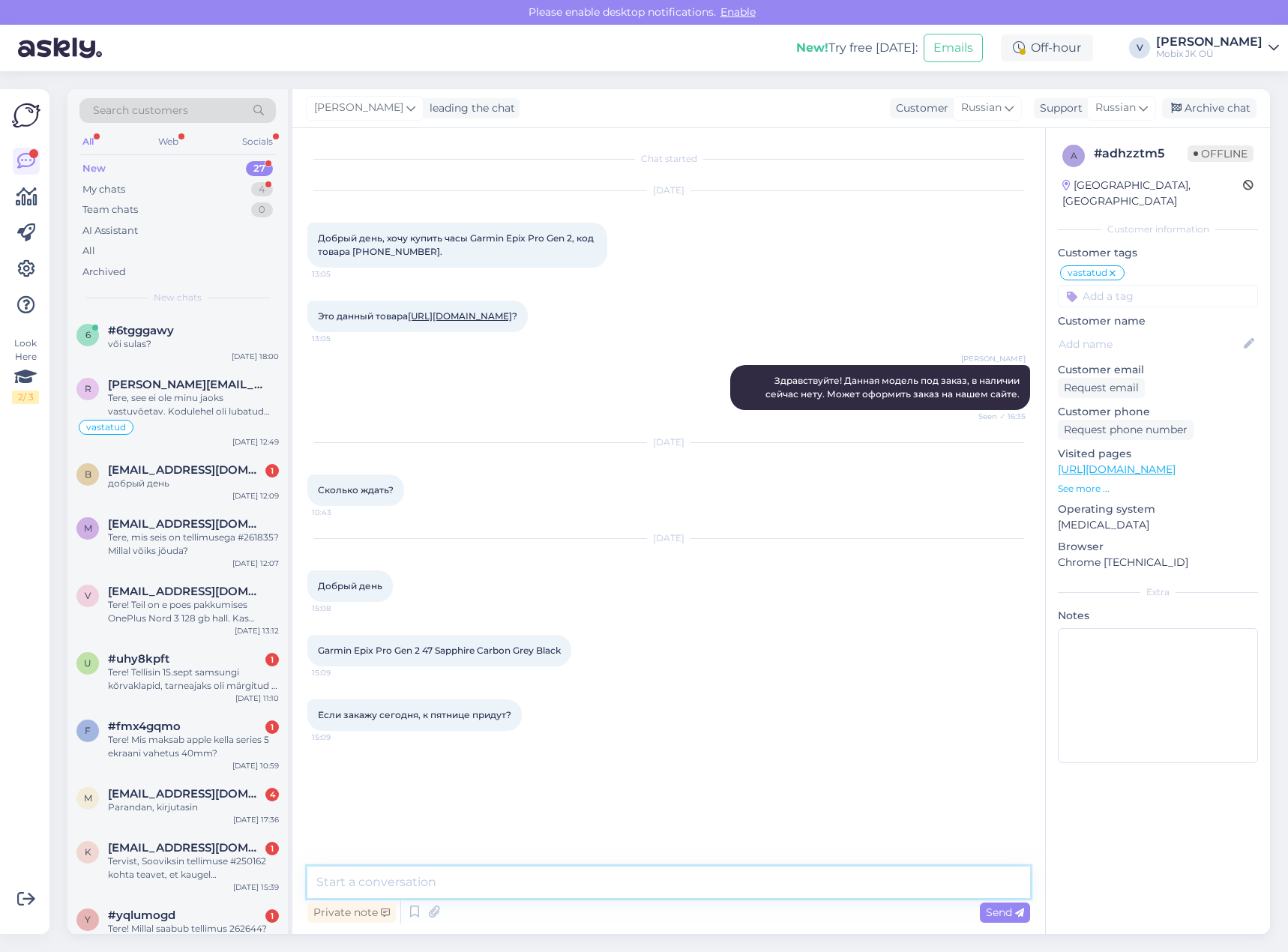
click at [717, 896] on textarea at bounding box center [668, 882] width 723 height 32
type textarea "Здравствуйте! К сожалению доставка 5 рабочих дней у данной модели."
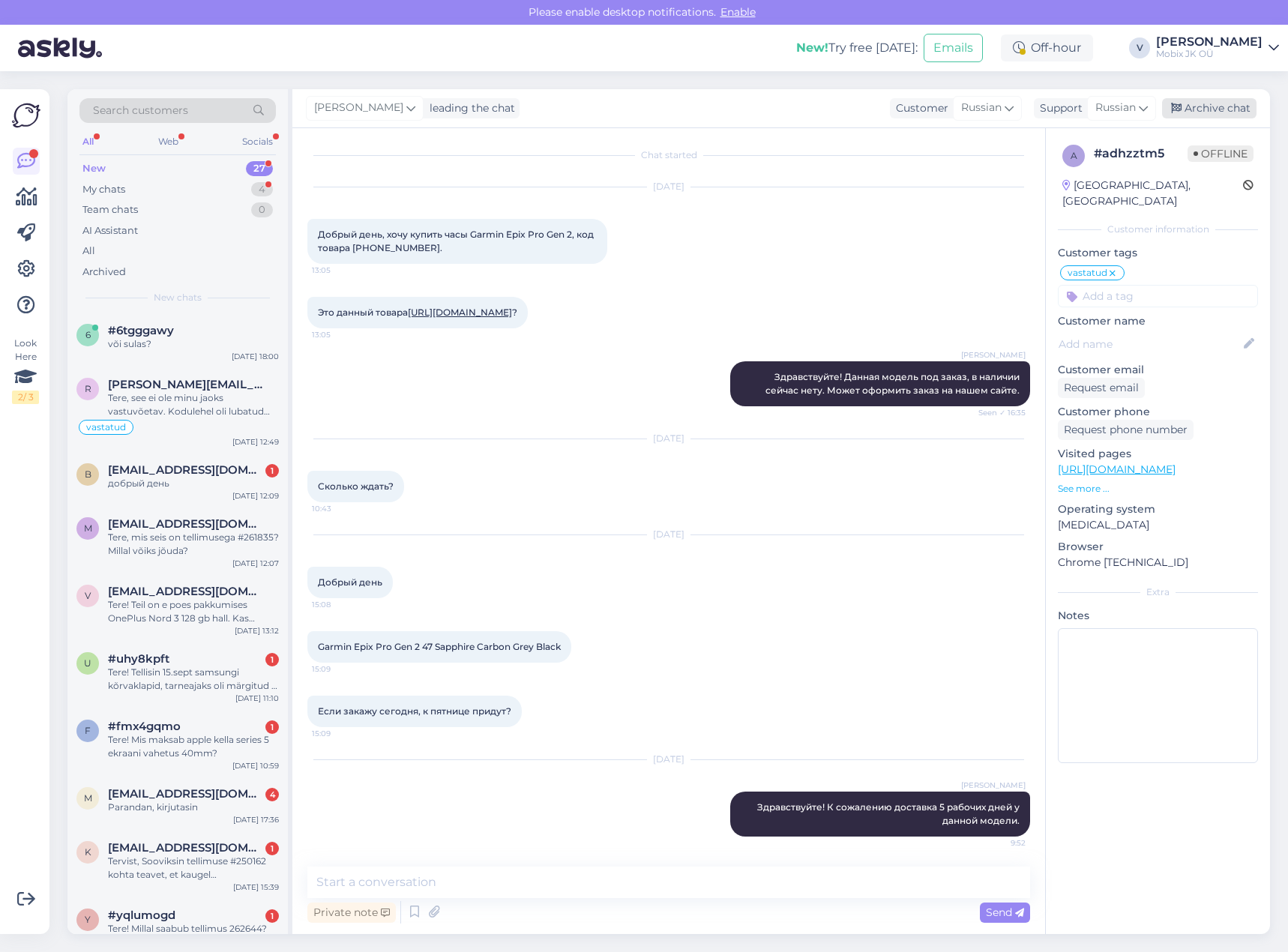
click at [1215, 112] on div "Archive chat" at bounding box center [1209, 109] width 95 height 20
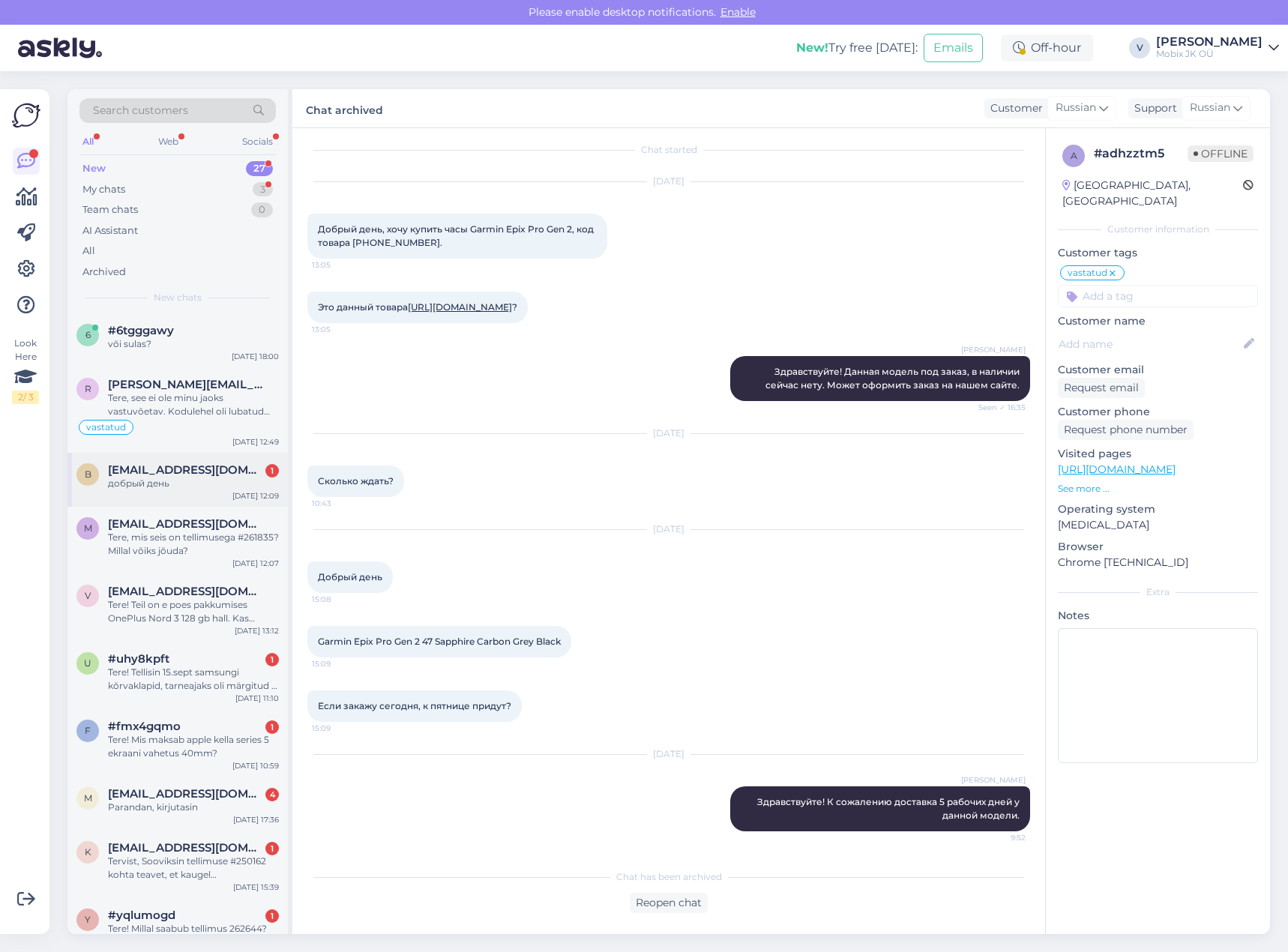
click at [181, 482] on div "добрый день" at bounding box center [193, 483] width 171 height 13
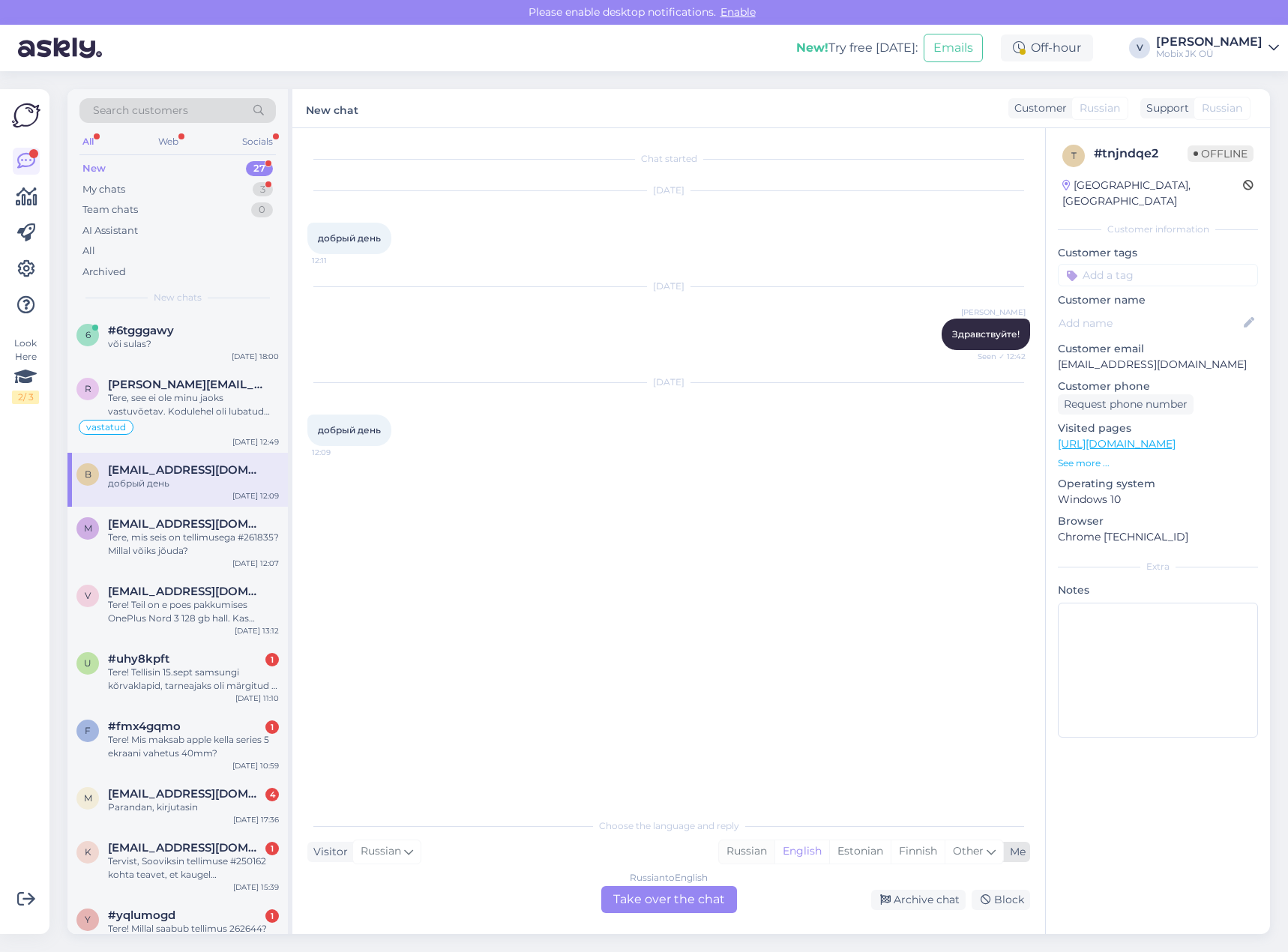
click at [758, 853] on div "Russian" at bounding box center [746, 851] width 55 height 23
click at [711, 896] on div "Russian to Russian Take over the chat" at bounding box center [669, 899] width 136 height 27
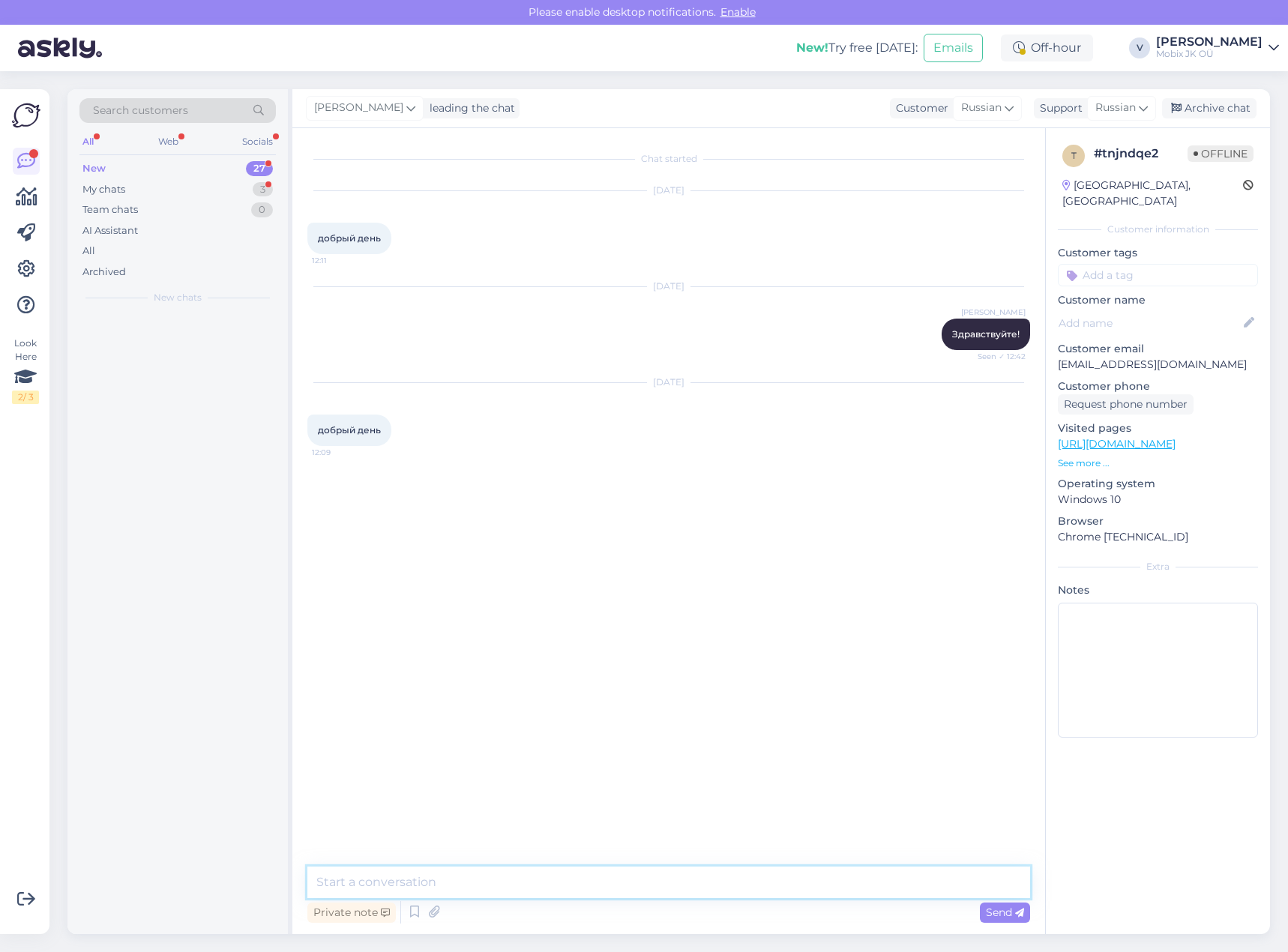
click at [715, 874] on textarea at bounding box center [668, 882] width 723 height 32
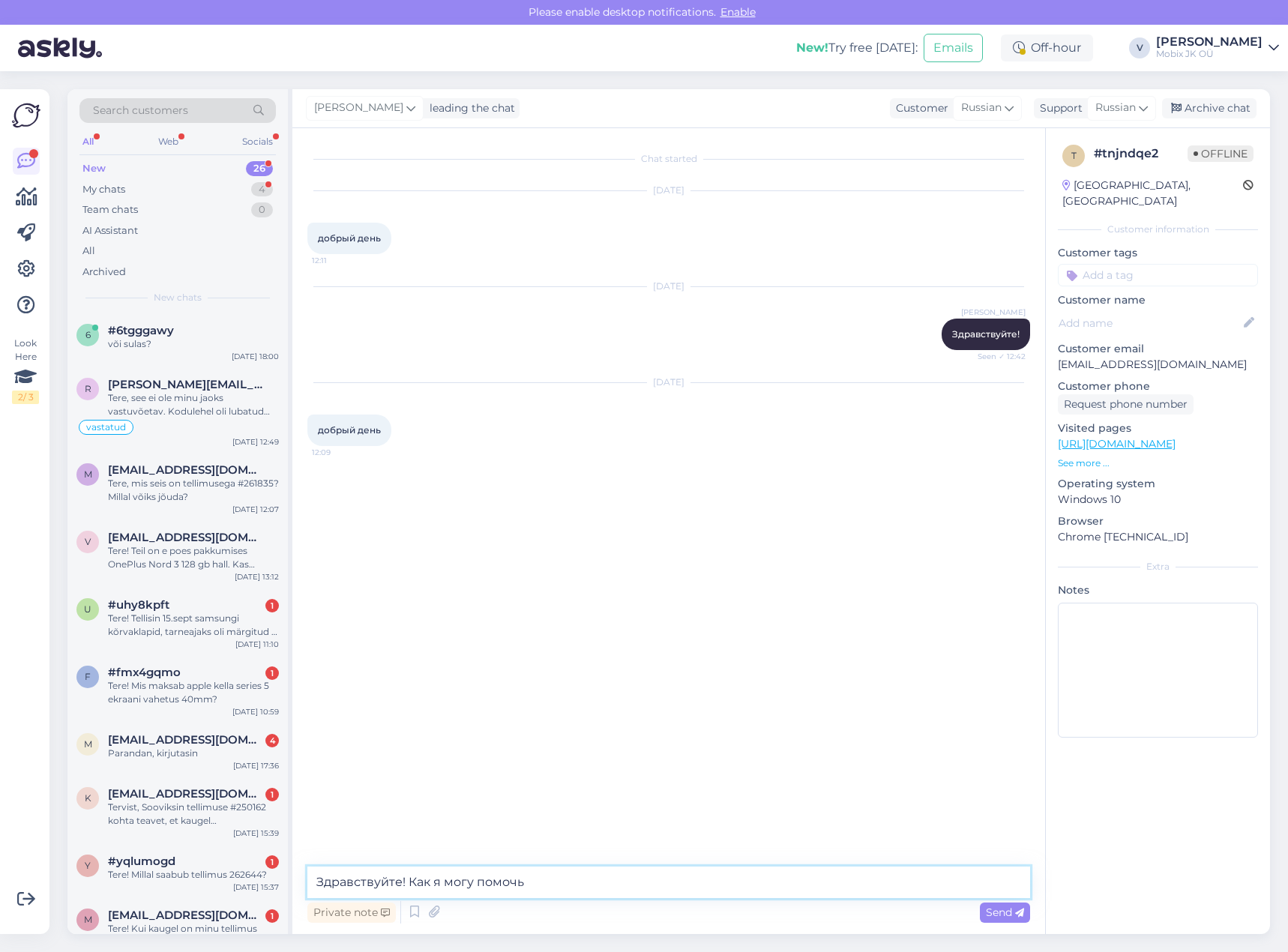
type textarea "Здравствуйте! Как я могу помочь?"
type textarea "-"
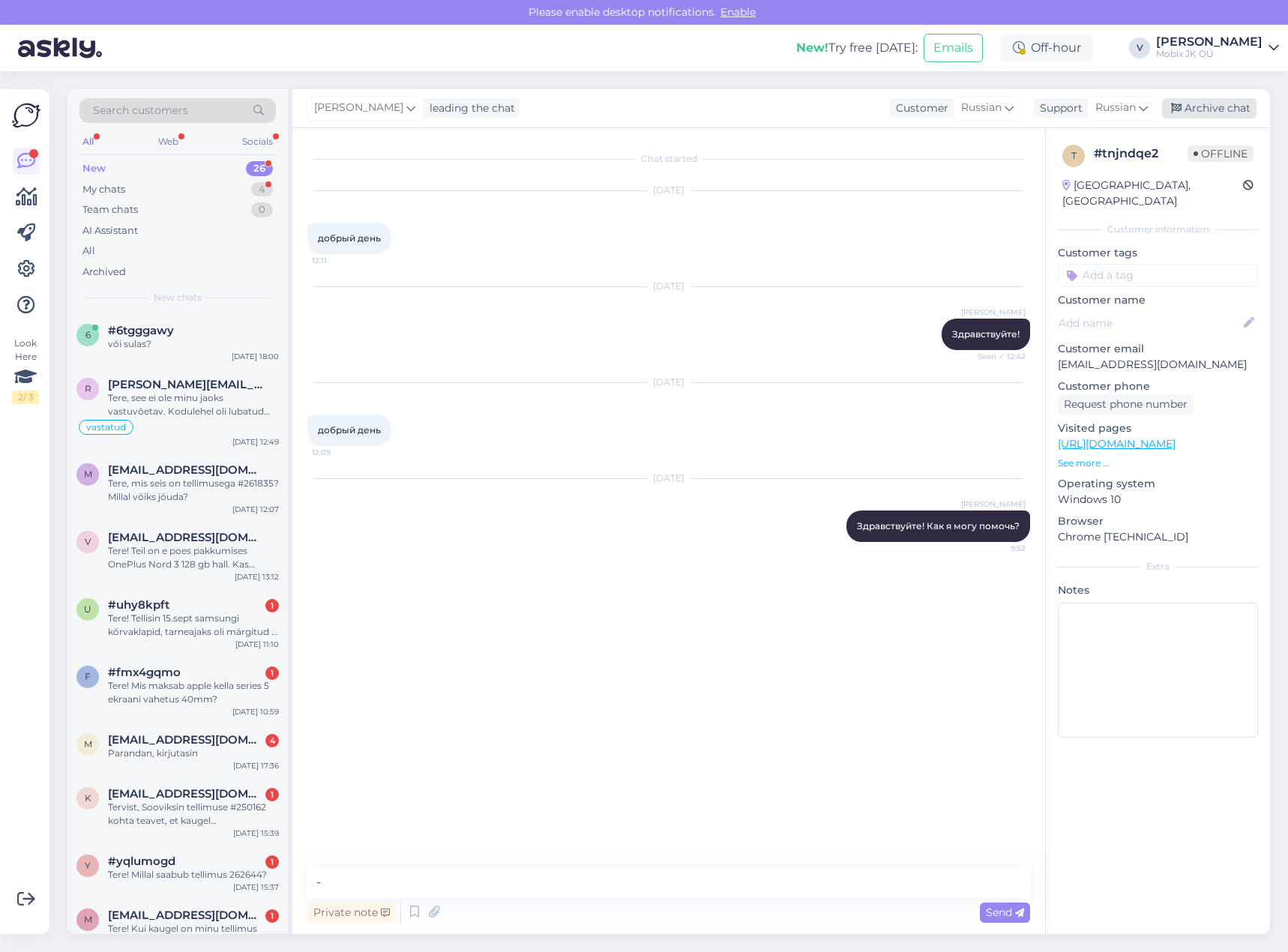
click at [1204, 111] on div "Archive chat" at bounding box center [1209, 109] width 95 height 20
click at [226, 631] on div "Tere! Tellisin 15.sept samsungi kõrvaklapid, tarneajaks oli märgitud 1-5 tööpäe…" at bounding box center [193, 625] width 171 height 27
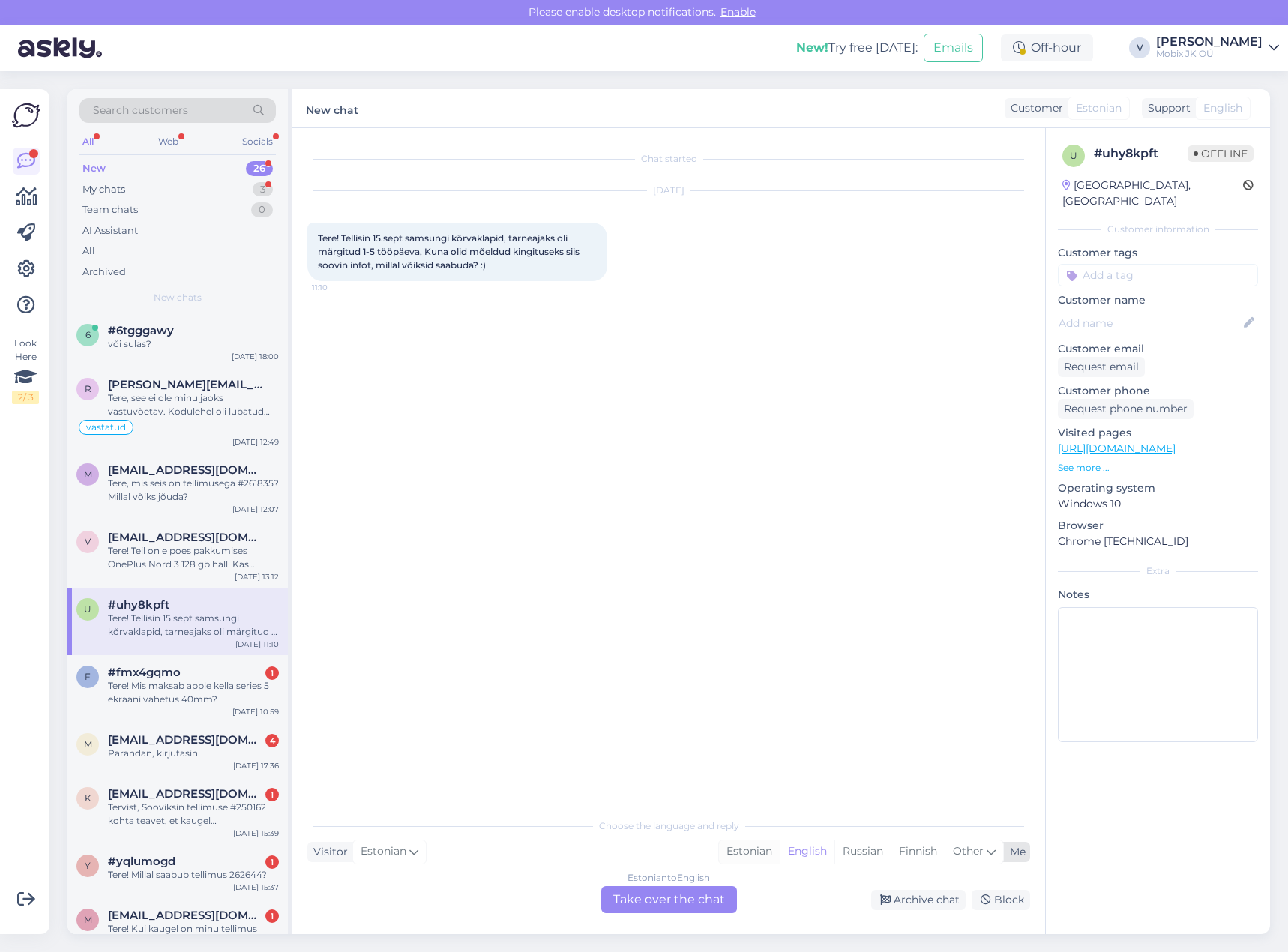
click at [748, 851] on div "Estonian" at bounding box center [749, 851] width 61 height 23
click at [705, 902] on div "Estonian to Estonian Take over the chat" at bounding box center [669, 899] width 136 height 27
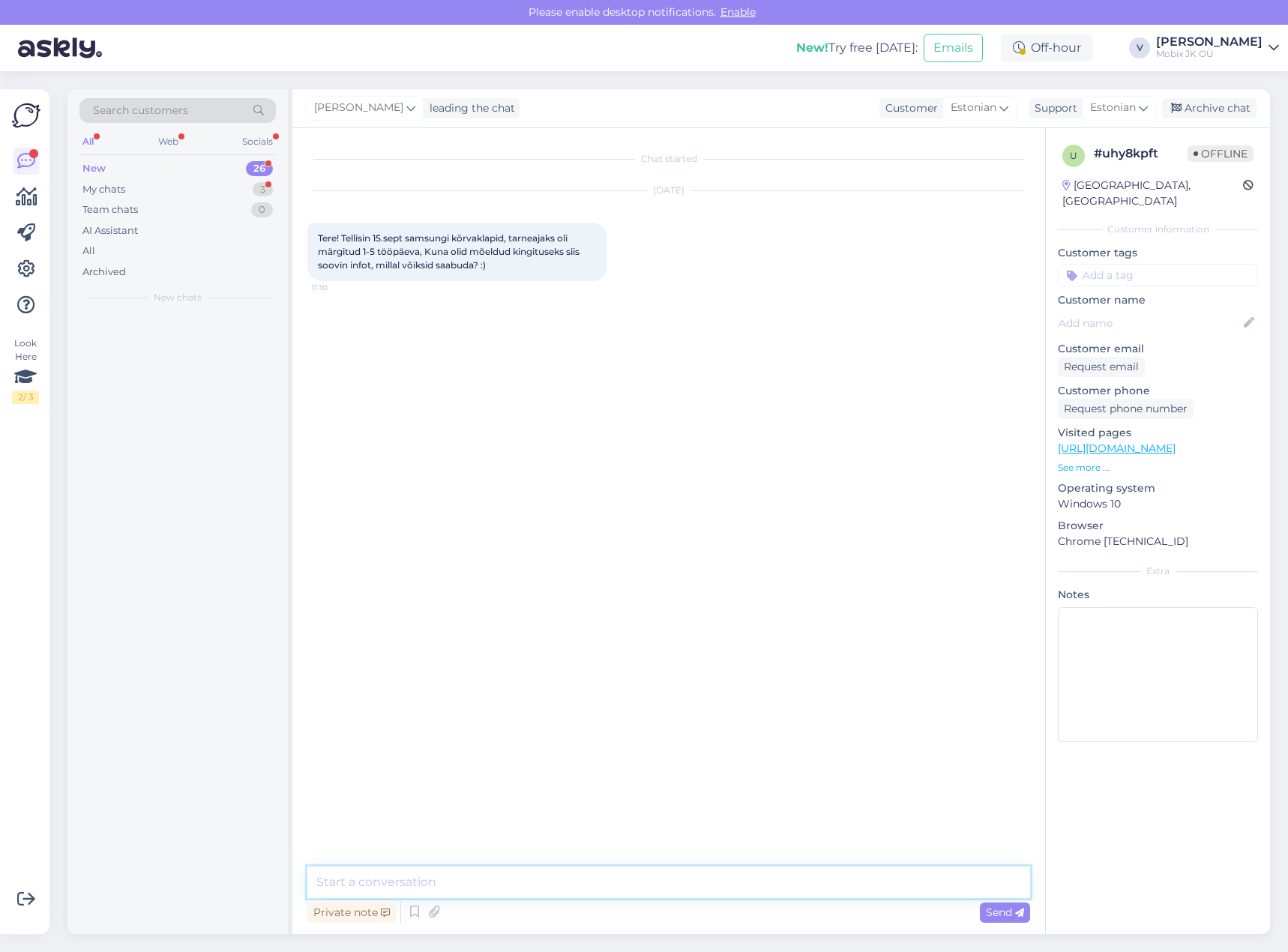
click at [709, 894] on textarea at bounding box center [668, 882] width 723 height 32
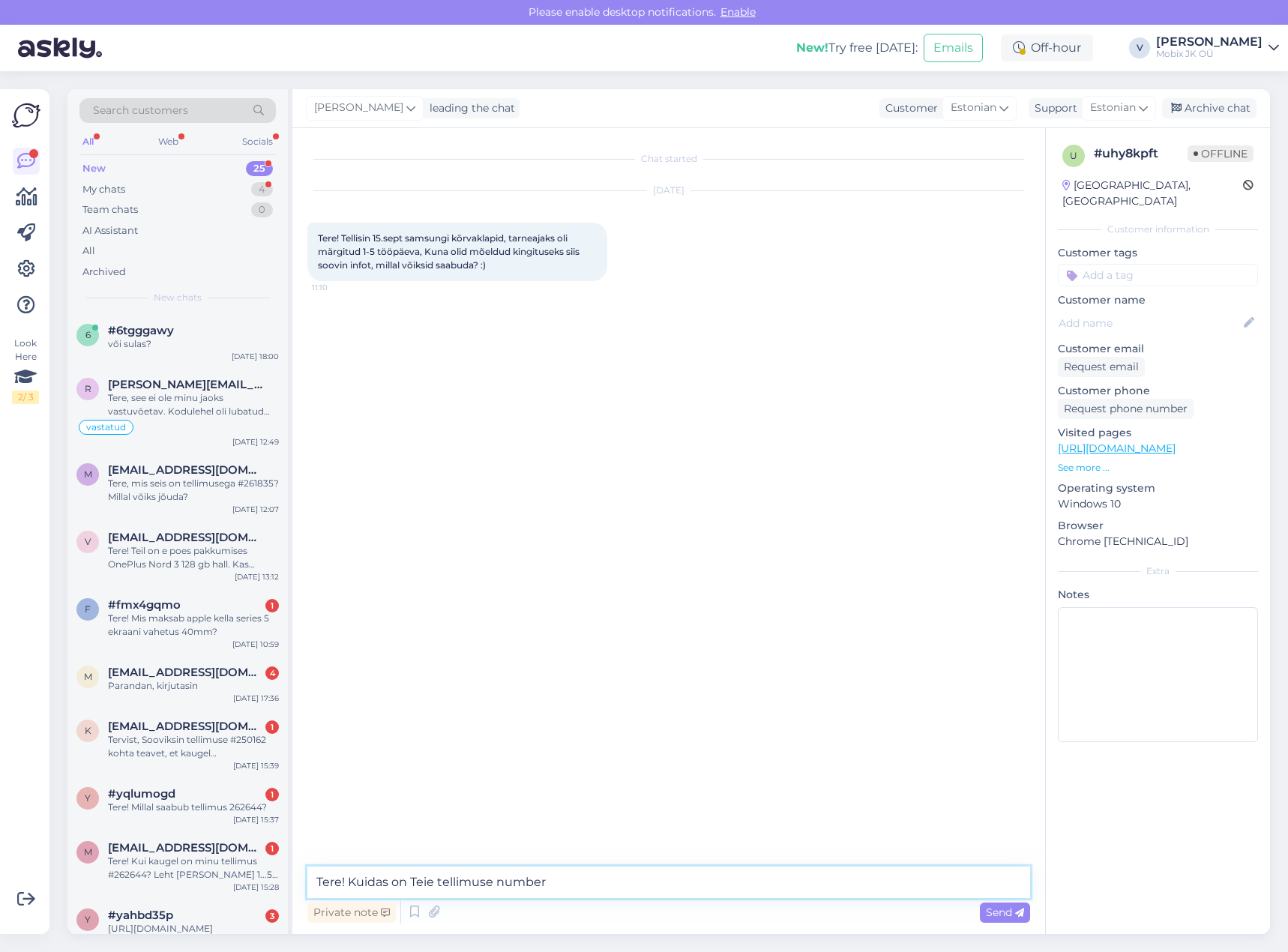
type textarea "Tere! Kuidas on Teie tellimuse number?"
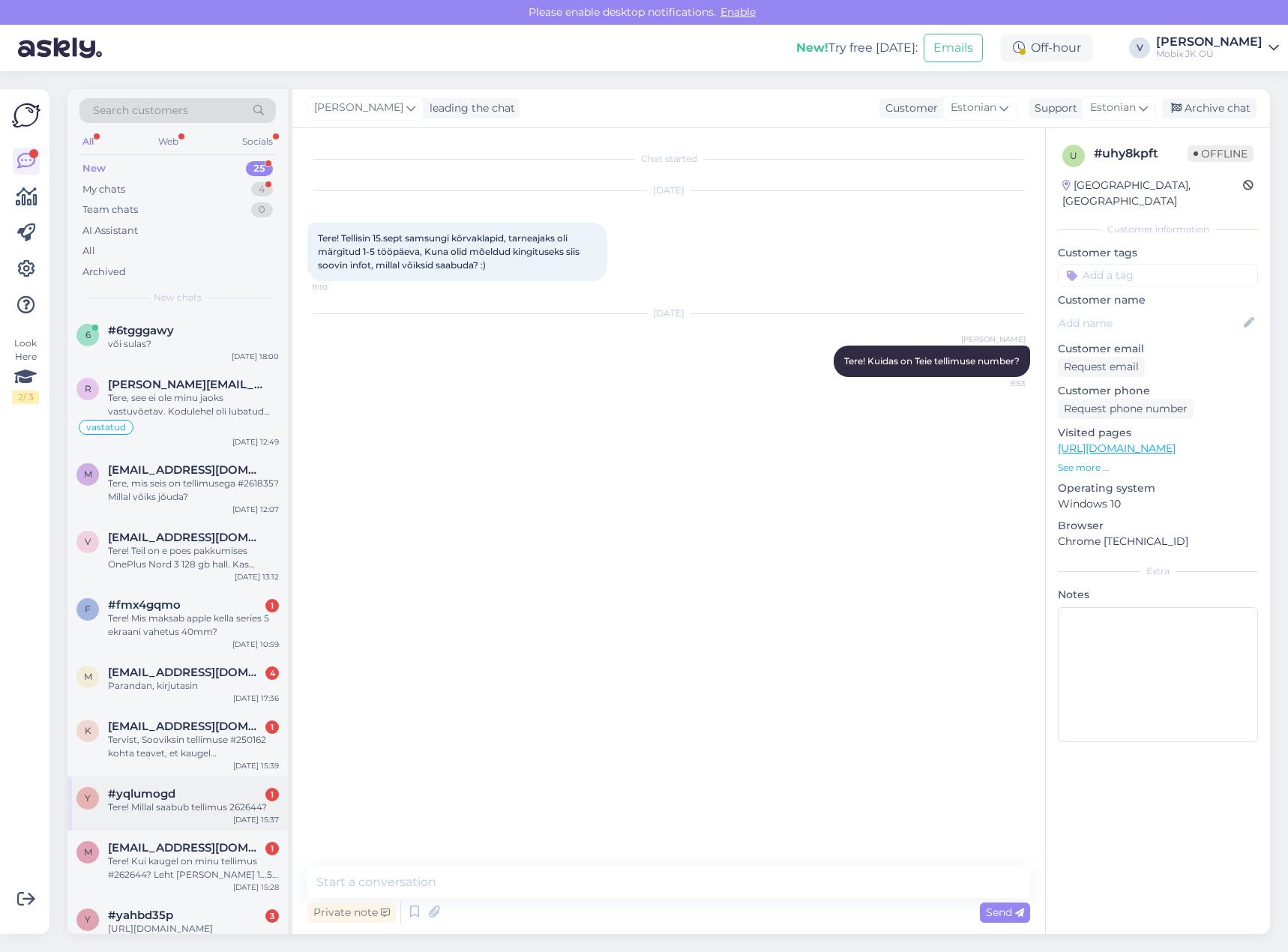
click at [242, 805] on div "Tere! Millal saabub tellimus 262644?" at bounding box center [193, 807] width 171 height 13
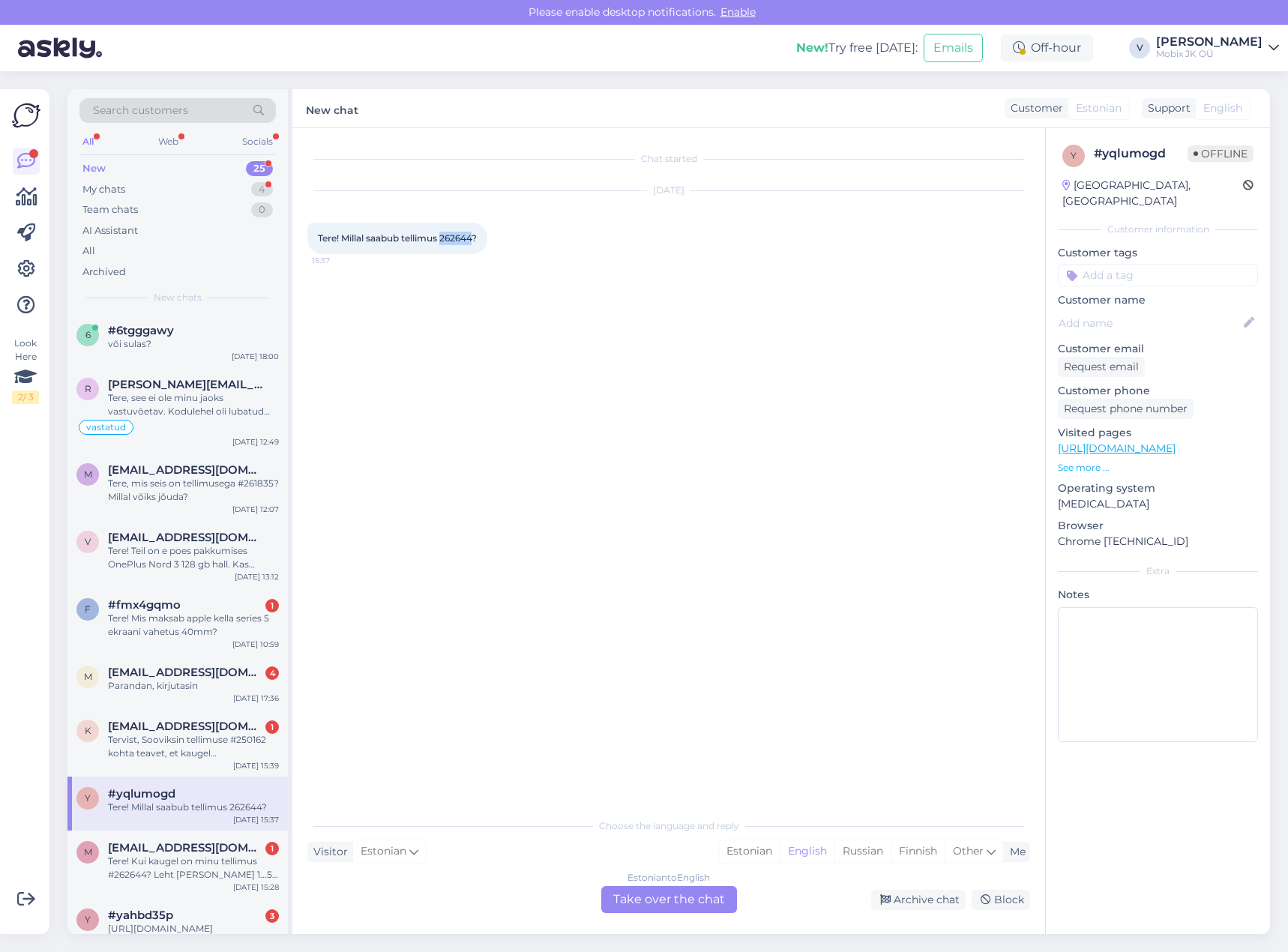
drag, startPoint x: 444, startPoint y: 237, endPoint x: 477, endPoint y: 240, distance: 33.1
click at [477, 240] on span "Tere! Millal saabub tellimus 262644?" at bounding box center [397, 238] width 159 height 11
copy span "262644"
click at [1115, 264] on input at bounding box center [1158, 275] width 200 height 23
type input "tü"
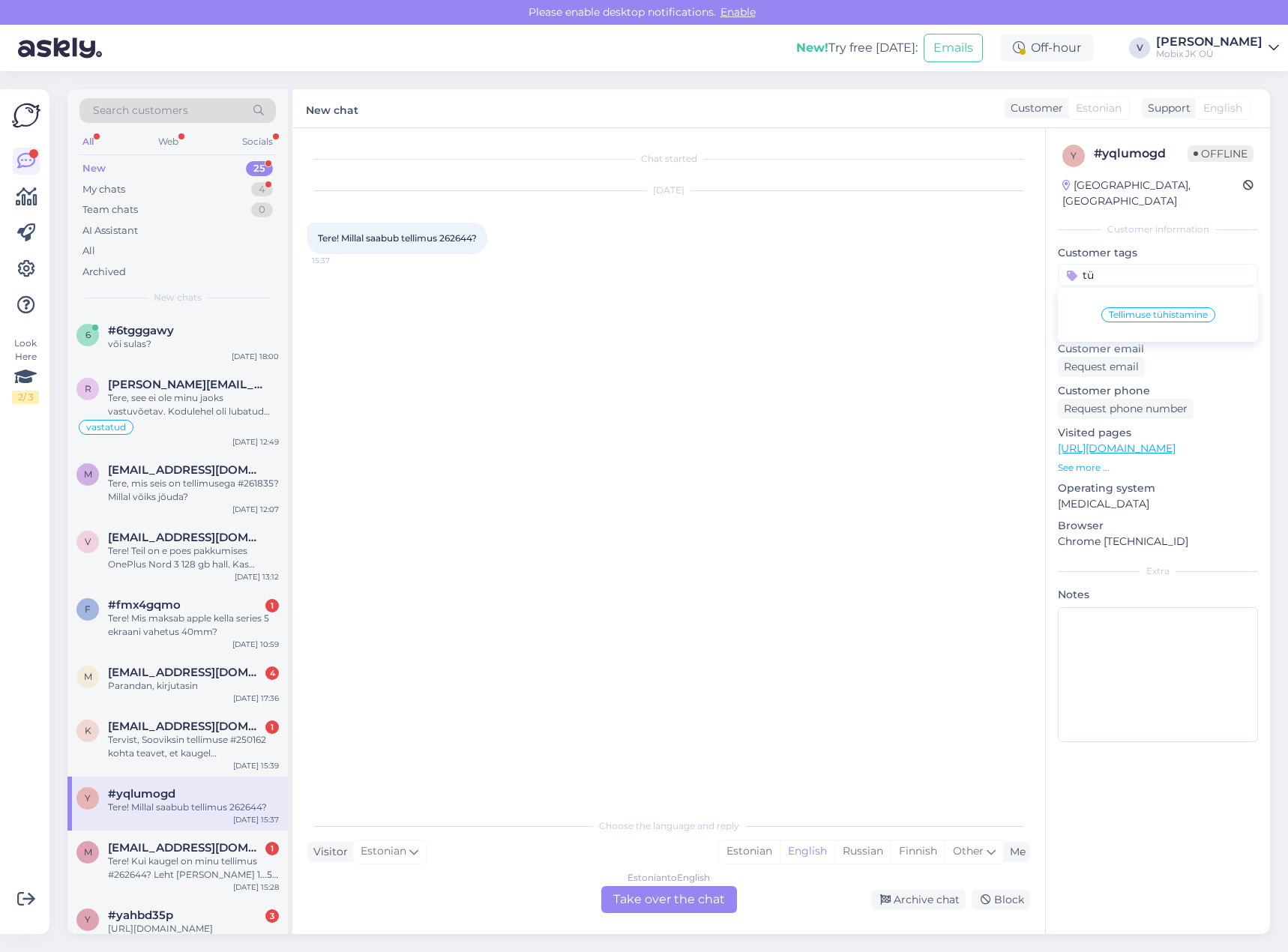
click at [1151, 307] on div "Tellimuse tühistamine" at bounding box center [1158, 314] width 114 height 15
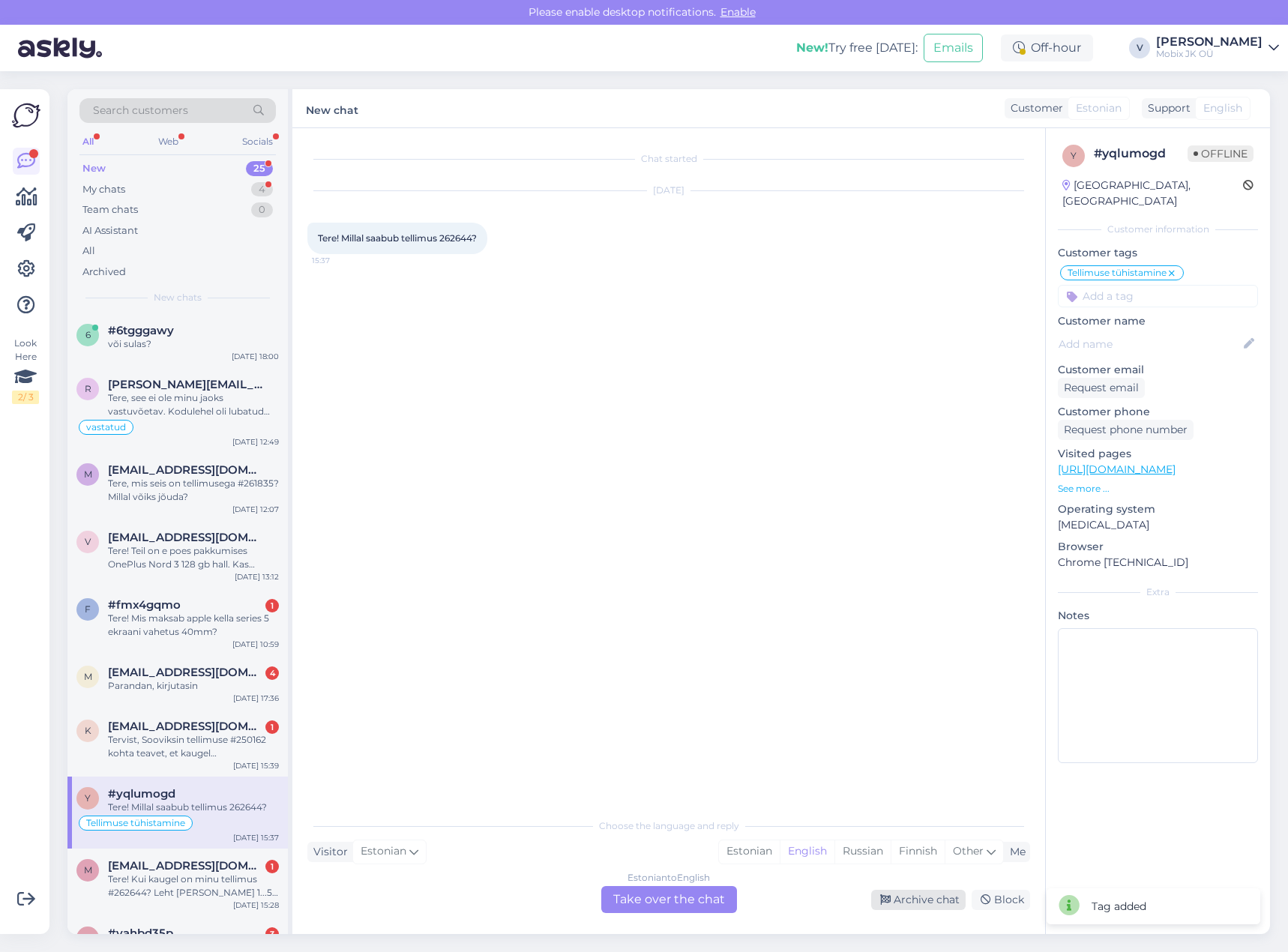
click at [923, 901] on div "Archive chat" at bounding box center [918, 900] width 95 height 20
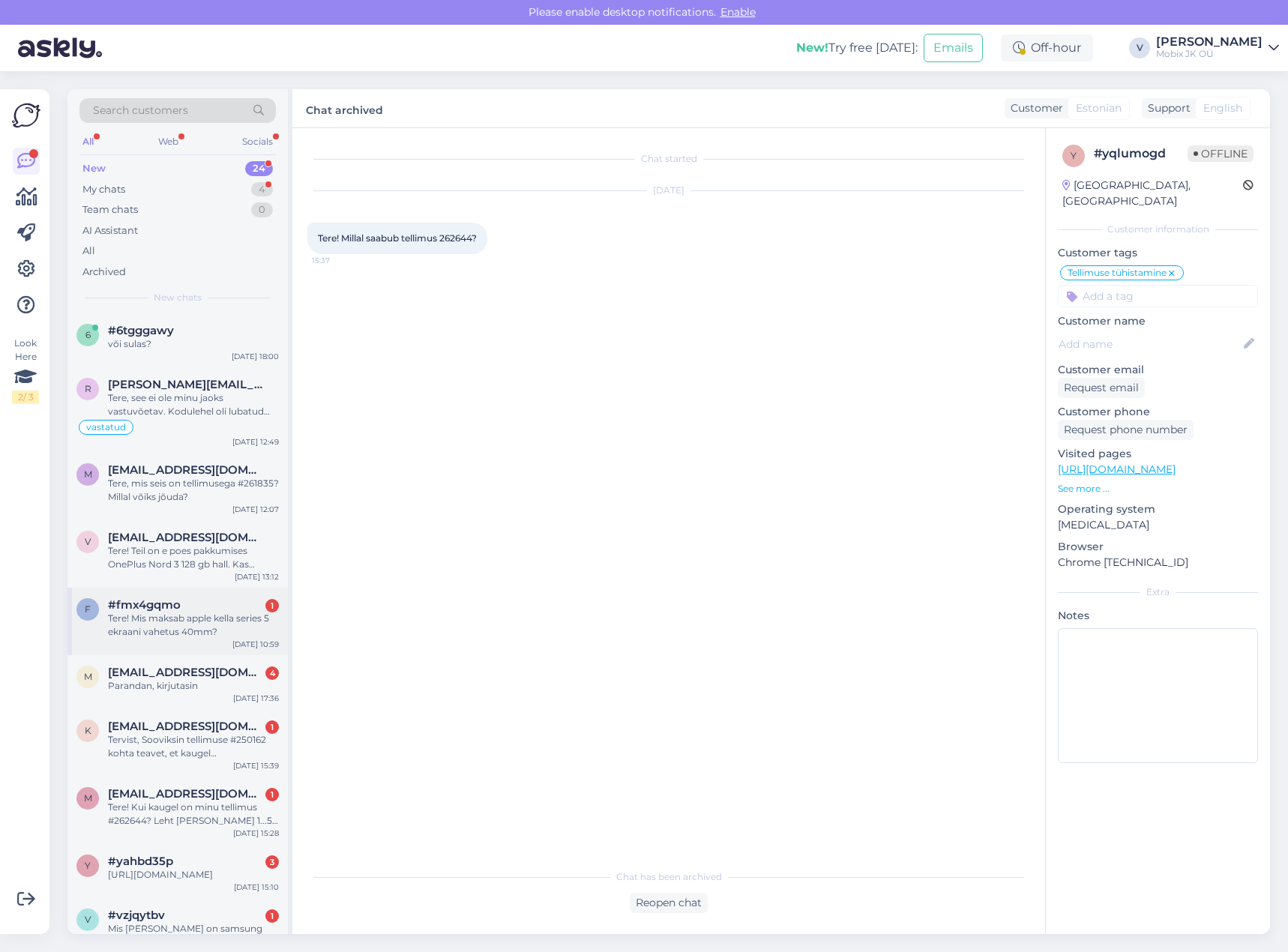
click at [225, 635] on div "Tere! Mis maksab apple kella series 5 ekraani vahetus 40mm?" at bounding box center [193, 625] width 171 height 27
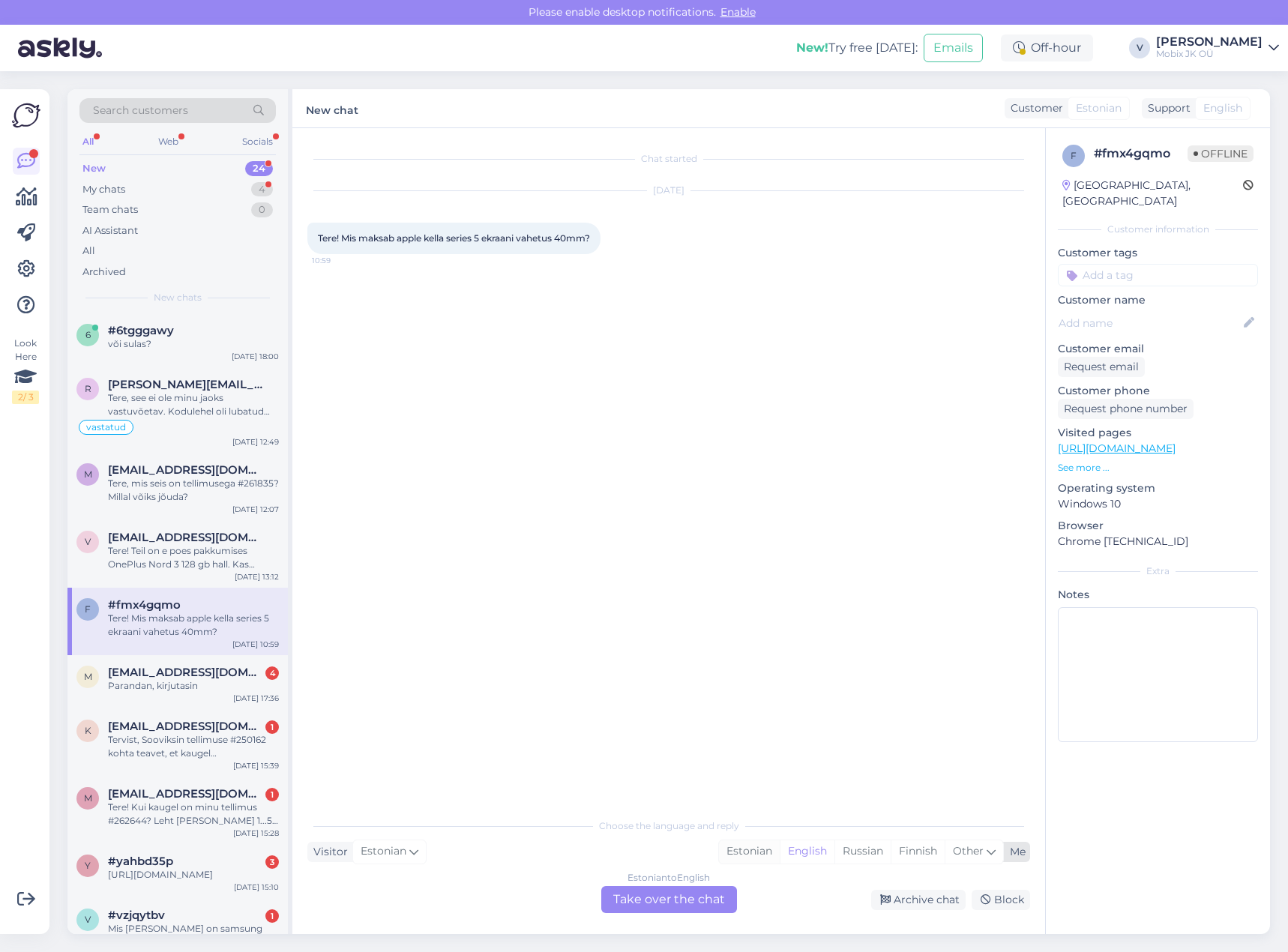
click at [745, 848] on div "Estonian" at bounding box center [749, 851] width 61 height 23
click at [705, 880] on div "Estonian to Estonian" at bounding box center [668, 877] width 89 height 13
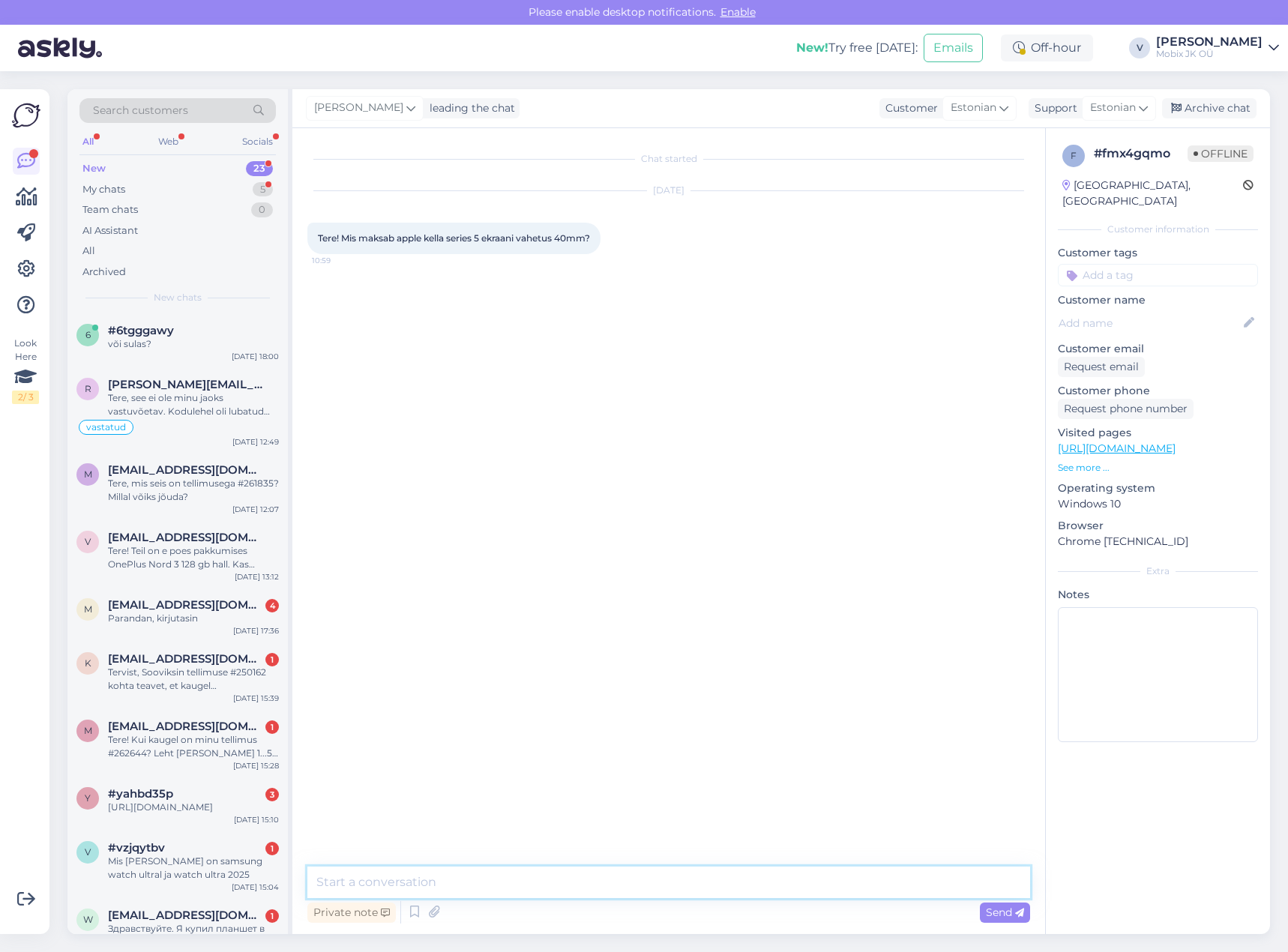
click at [705, 883] on textarea at bounding box center [668, 882] width 723 height 32
type textarea "Tere! Apple kelladele ekraanivahetust kahjusk ei paku!"
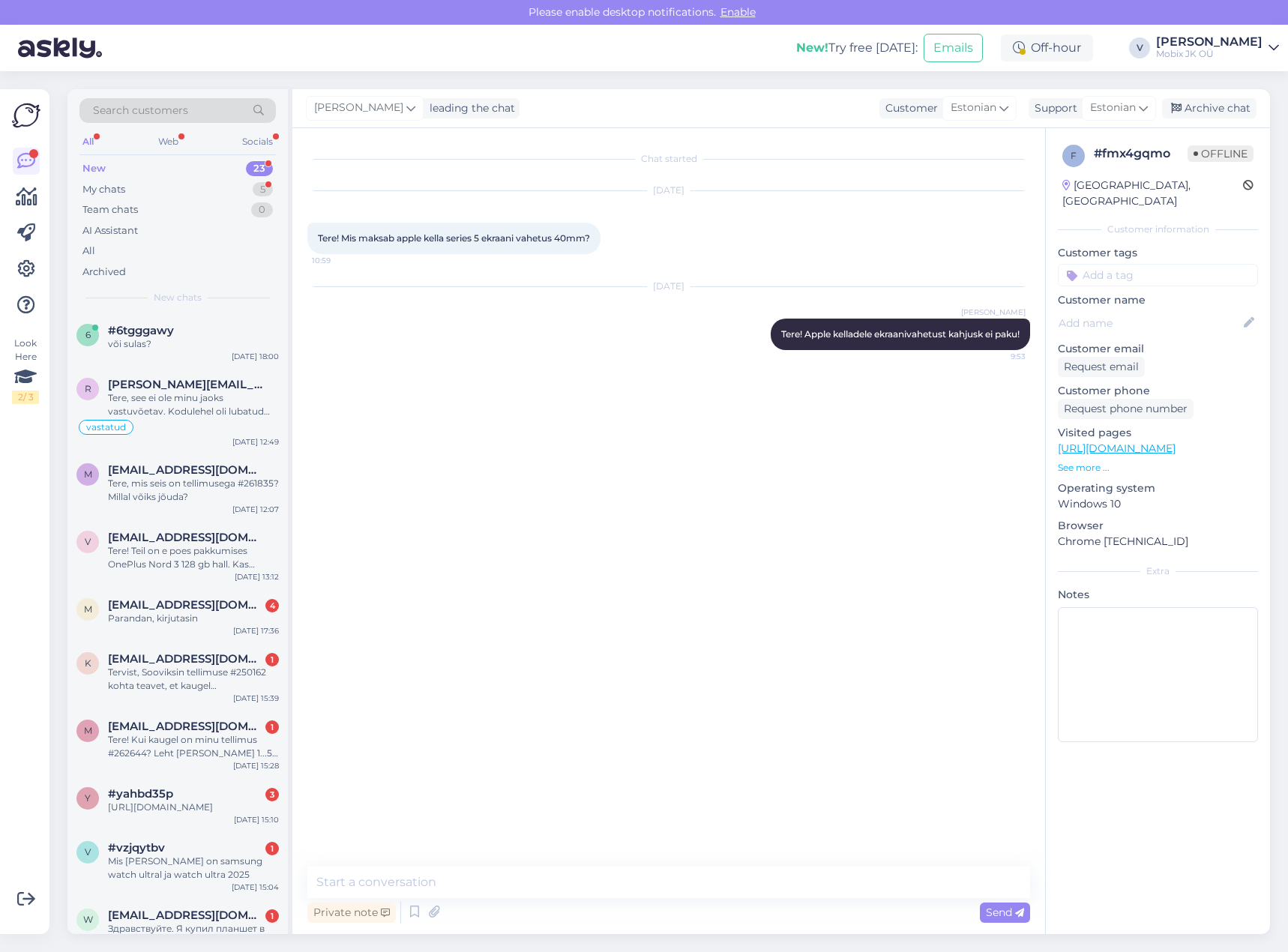
click at [1110, 264] on input at bounding box center [1158, 275] width 200 height 23
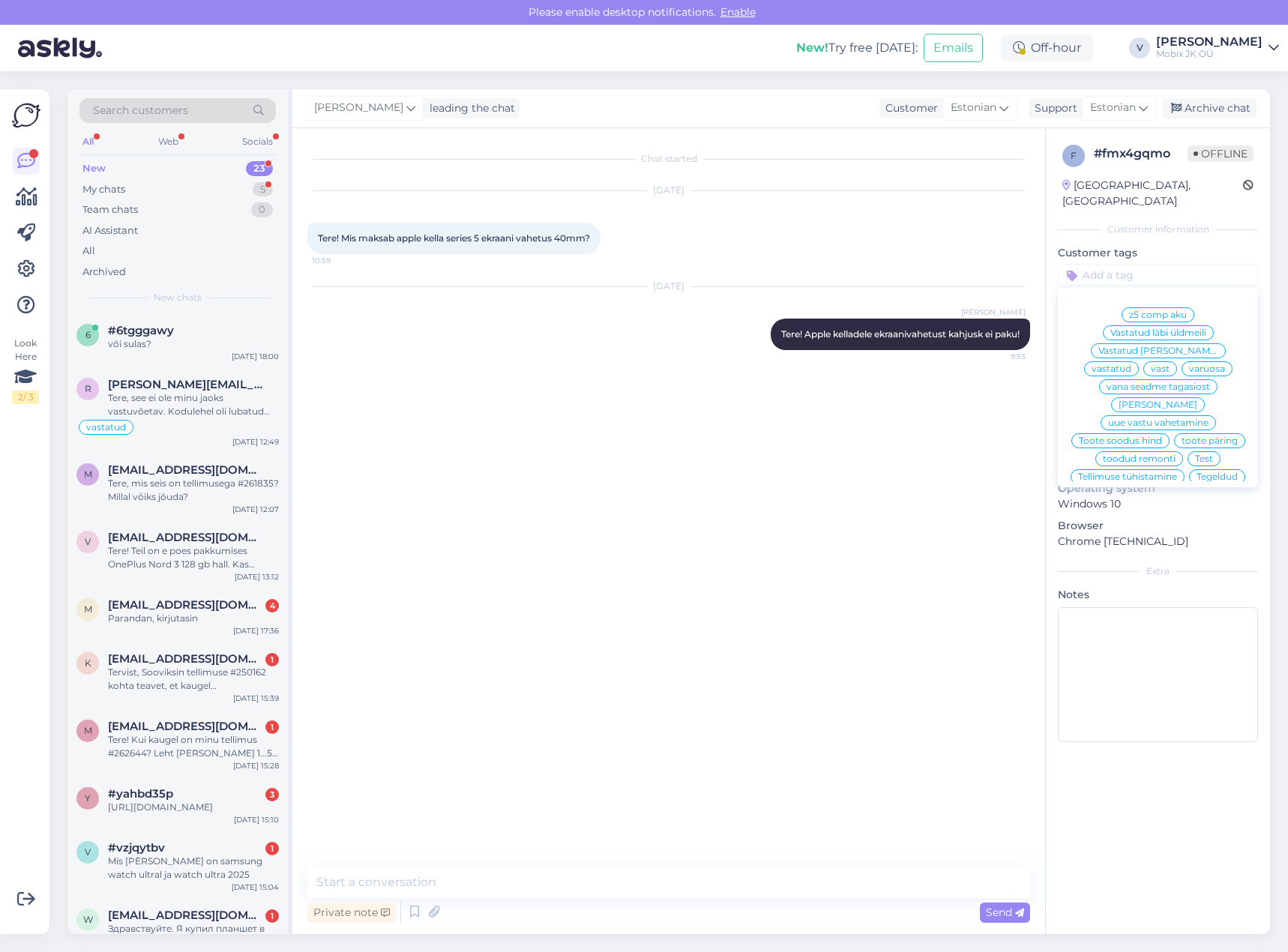
click at [1131, 364] on span "vastatud" at bounding box center [1111, 368] width 39 height 9
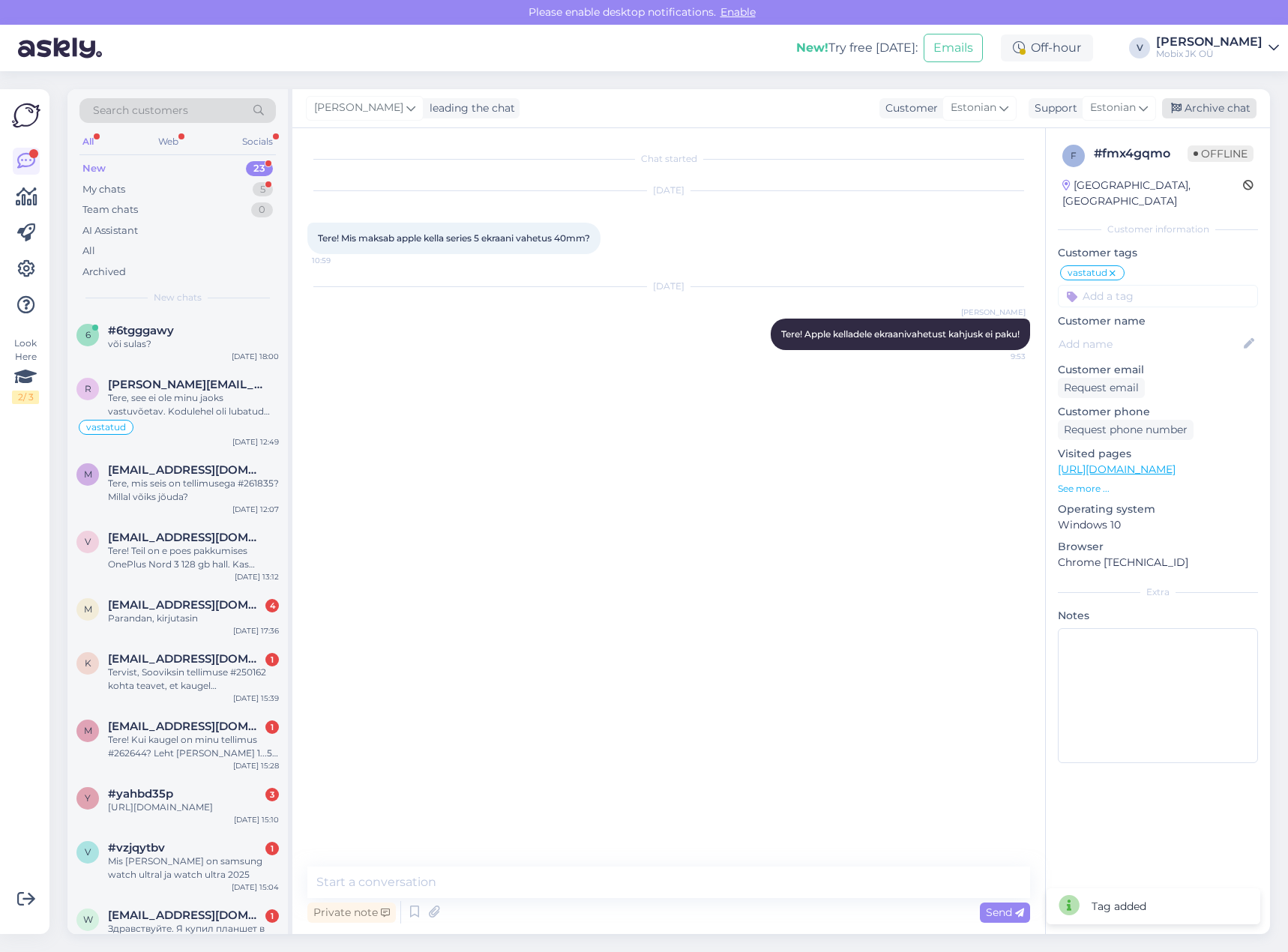
click at [1215, 106] on div "Archive chat" at bounding box center [1209, 109] width 95 height 20
click at [258, 619] on div "Parandan, kirjutasin" at bounding box center [193, 618] width 171 height 13
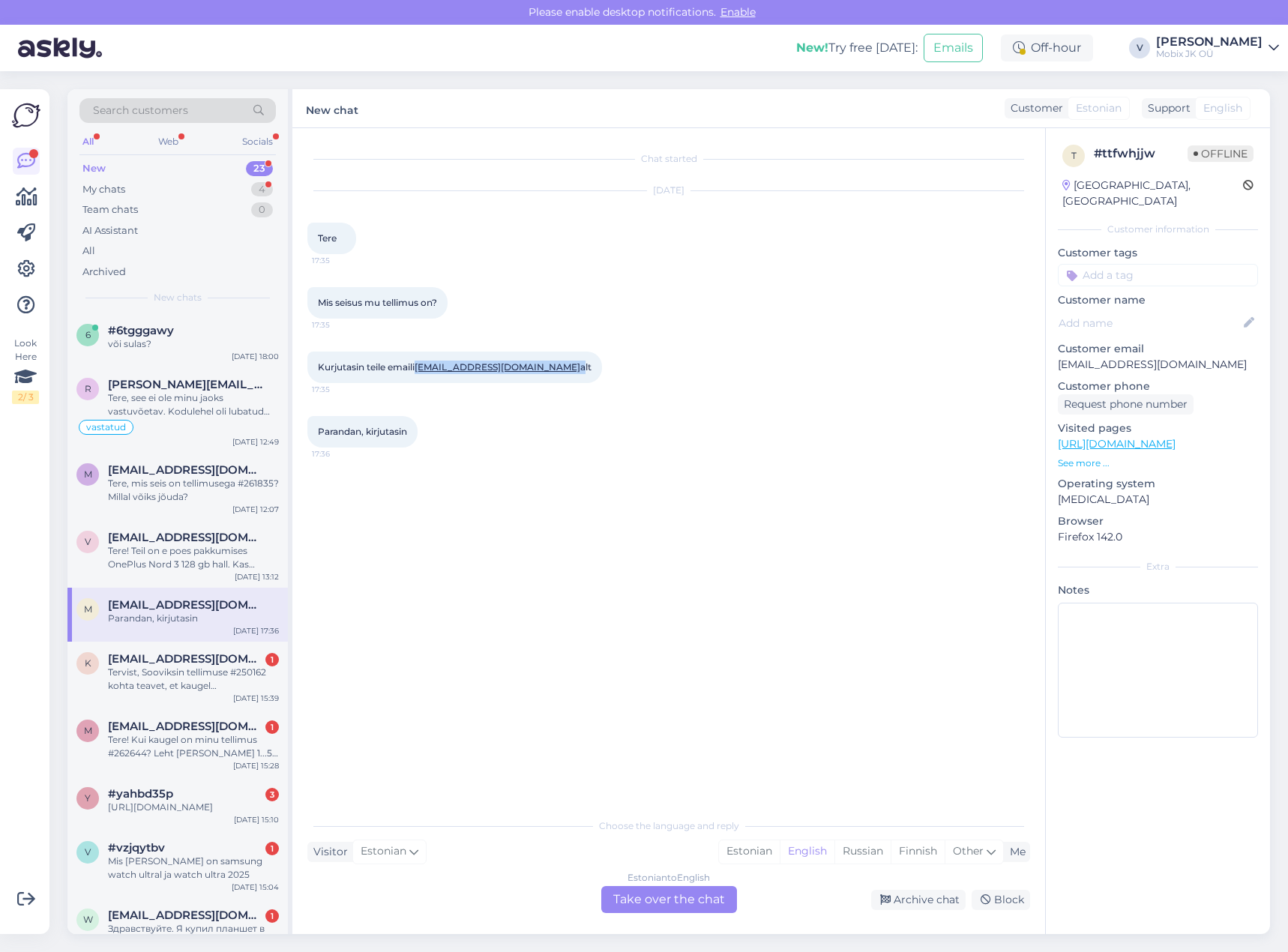
drag, startPoint x: 419, startPoint y: 366, endPoint x: 549, endPoint y: 375, distance: 130.3
click at [549, 375] on div "Kurjutasin teile emaili [EMAIL_ADDRESS][DOMAIN_NAME] alt 17:35" at bounding box center [455, 367] width 295 height 32
copy span "[EMAIL_ADDRESS][DOMAIN_NAME]"
click at [1160, 264] on input at bounding box center [1158, 275] width 200 height 23
type input "meil"
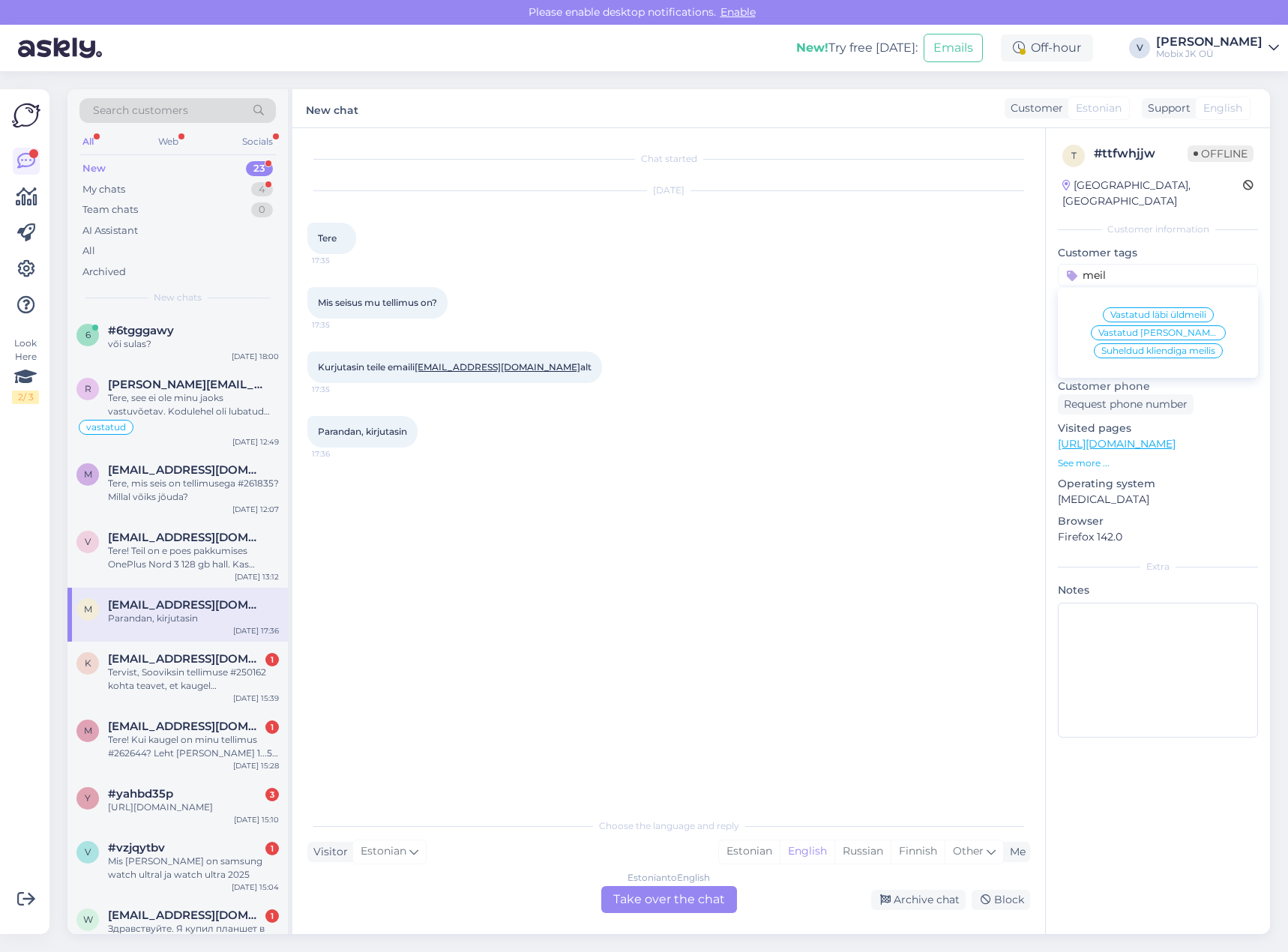
click at [1165, 294] on div "Vastatud läbi üldmeili Vastatud [PERSON_NAME] Suheldud kliendiga meilis" at bounding box center [1158, 333] width 200 height 78
click at [1163, 311] on span "Vastatud läbi üldmeili" at bounding box center [1159, 314] width 96 height 9
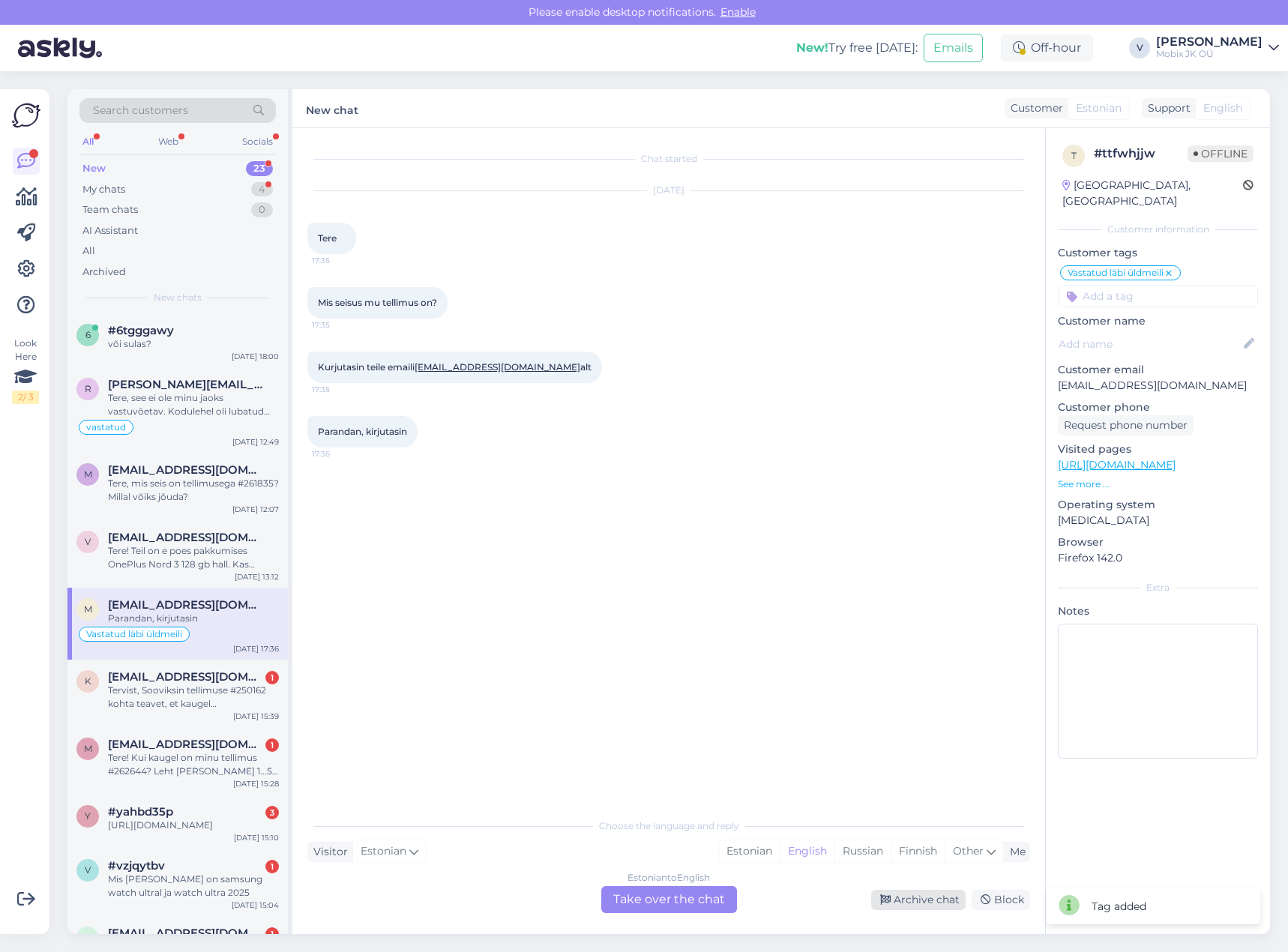
click at [929, 901] on div "Archive chat" at bounding box center [918, 900] width 95 height 20
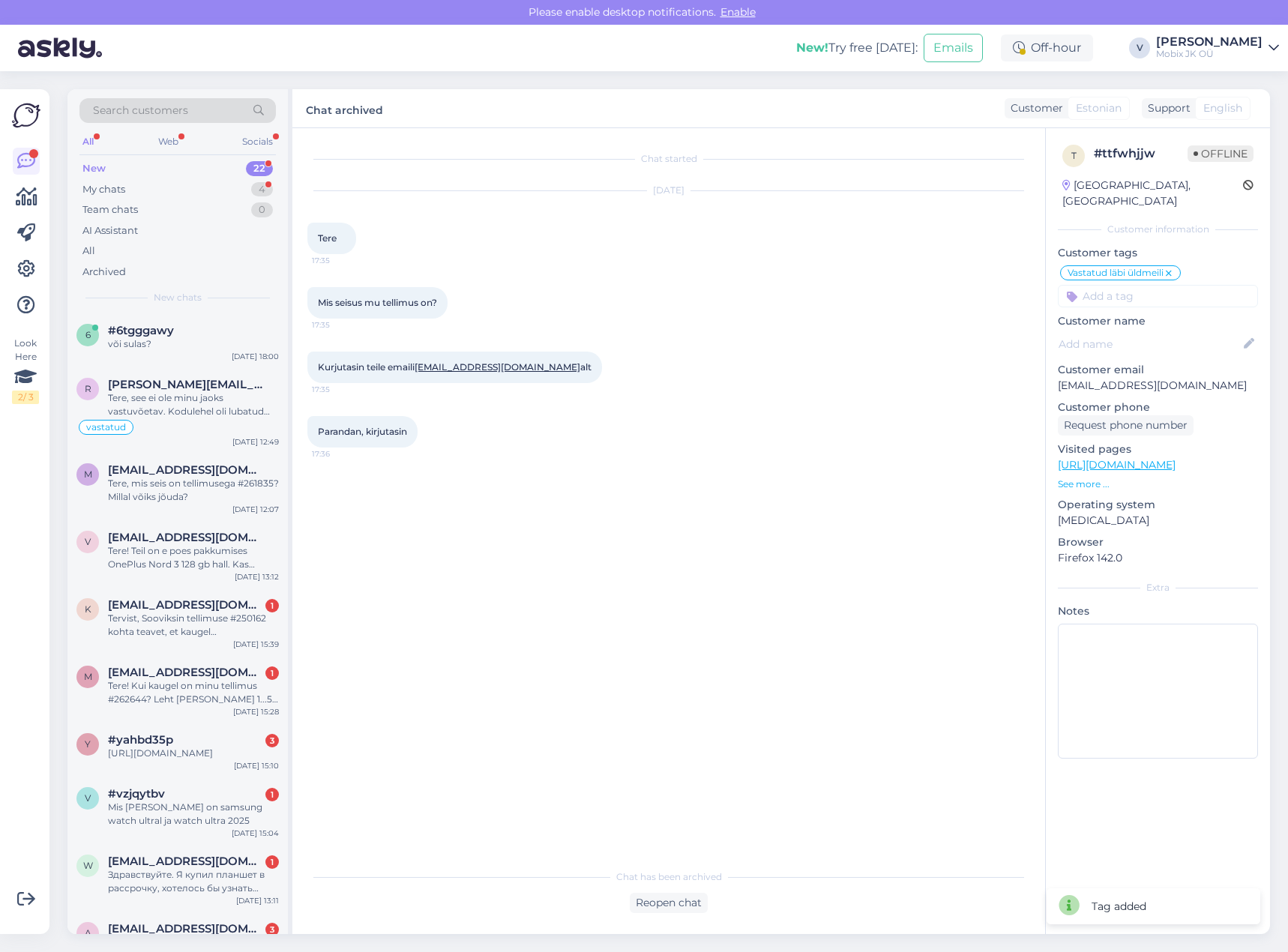
drag, startPoint x: 200, startPoint y: 606, endPoint x: 361, endPoint y: 507, distance: 189.0
click at [199, 606] on span "[EMAIL_ADDRESS][DOMAIN_NAME]" at bounding box center [186, 604] width 156 height 13
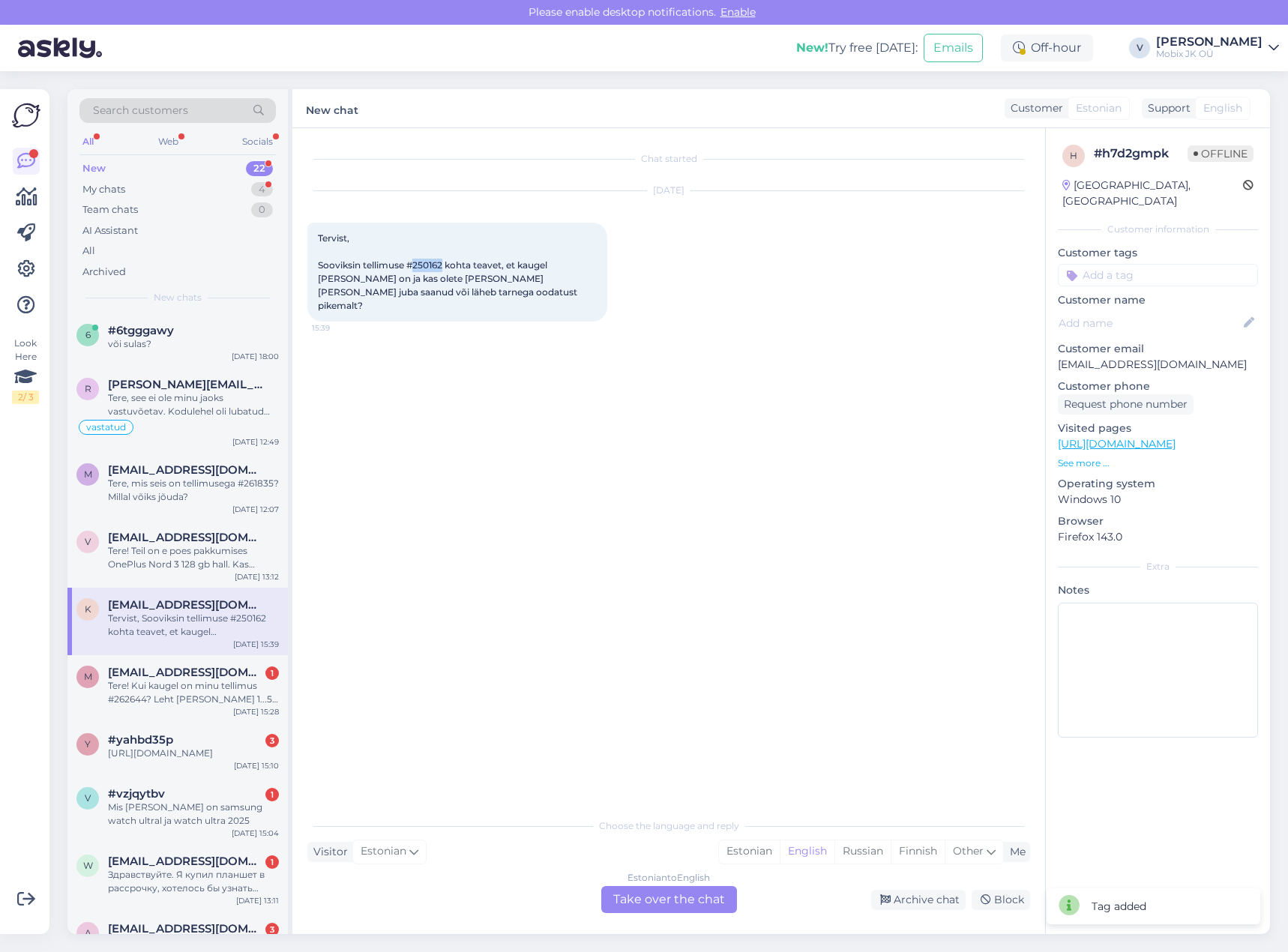
drag, startPoint x: 411, startPoint y: 266, endPoint x: 445, endPoint y: 266, distance: 34.0
click at [445, 266] on span "Tervist, Sooviksin tellimuse #250162 kohta teavet, et kaugel [PERSON_NAME] on j…" at bounding box center [449, 272] width 262 height 79
copy span "250162"
click at [1159, 264] on input at bounding box center [1158, 275] width 200 height 23
type input "arve"
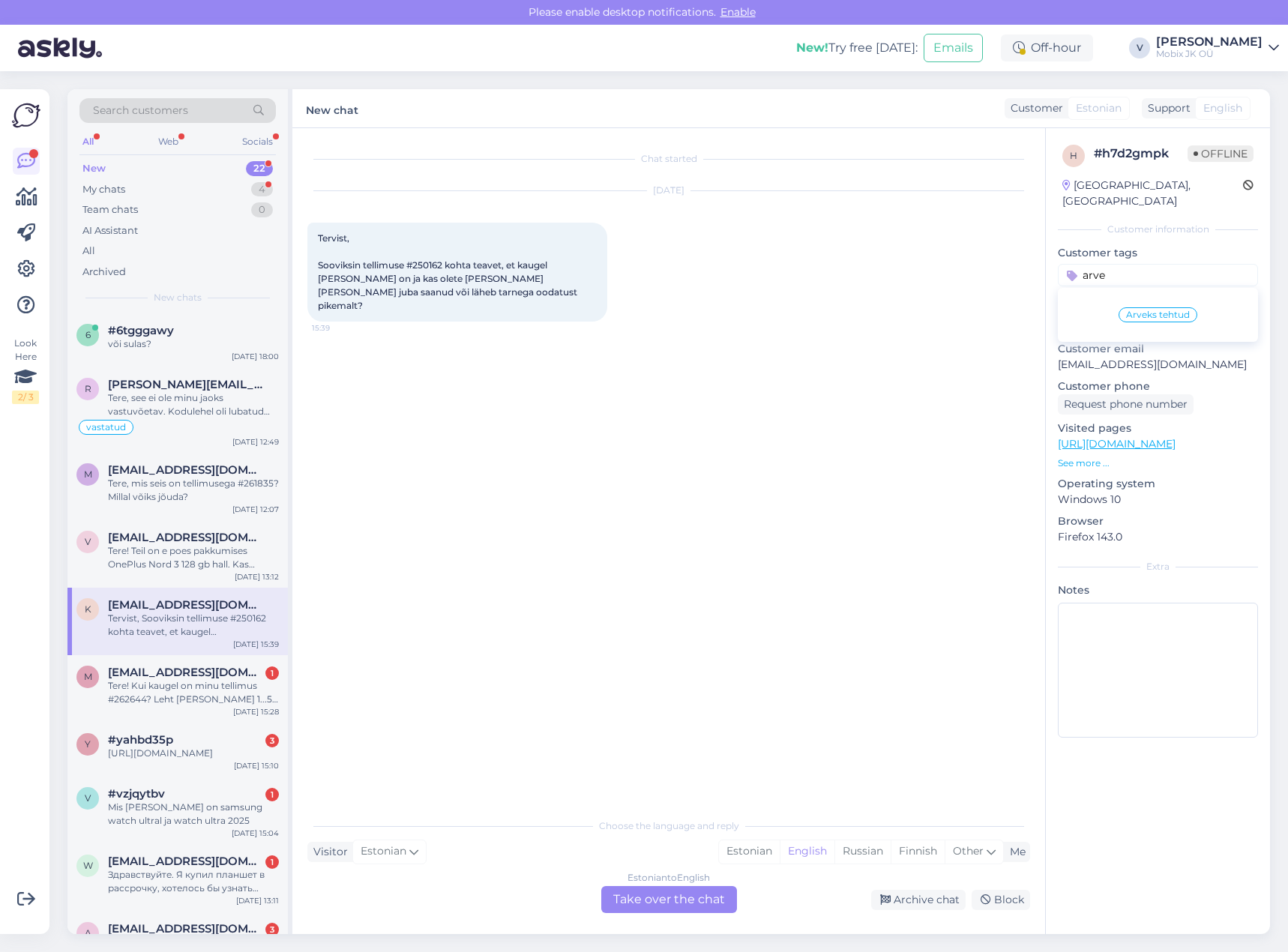
click at [1188, 311] on span "Arveks tehtud" at bounding box center [1158, 314] width 64 height 9
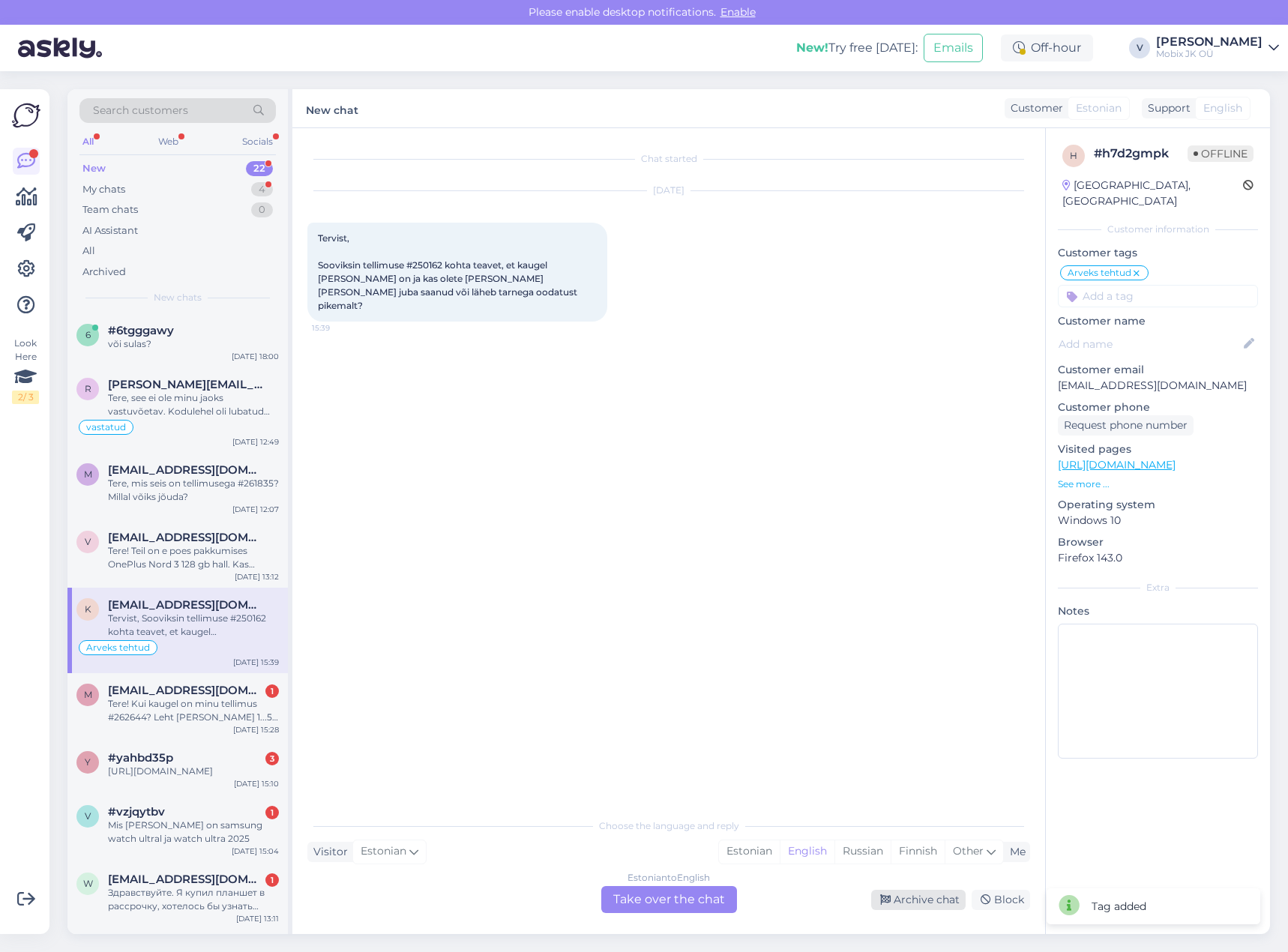
click at [911, 906] on div "Archive chat" at bounding box center [918, 900] width 95 height 20
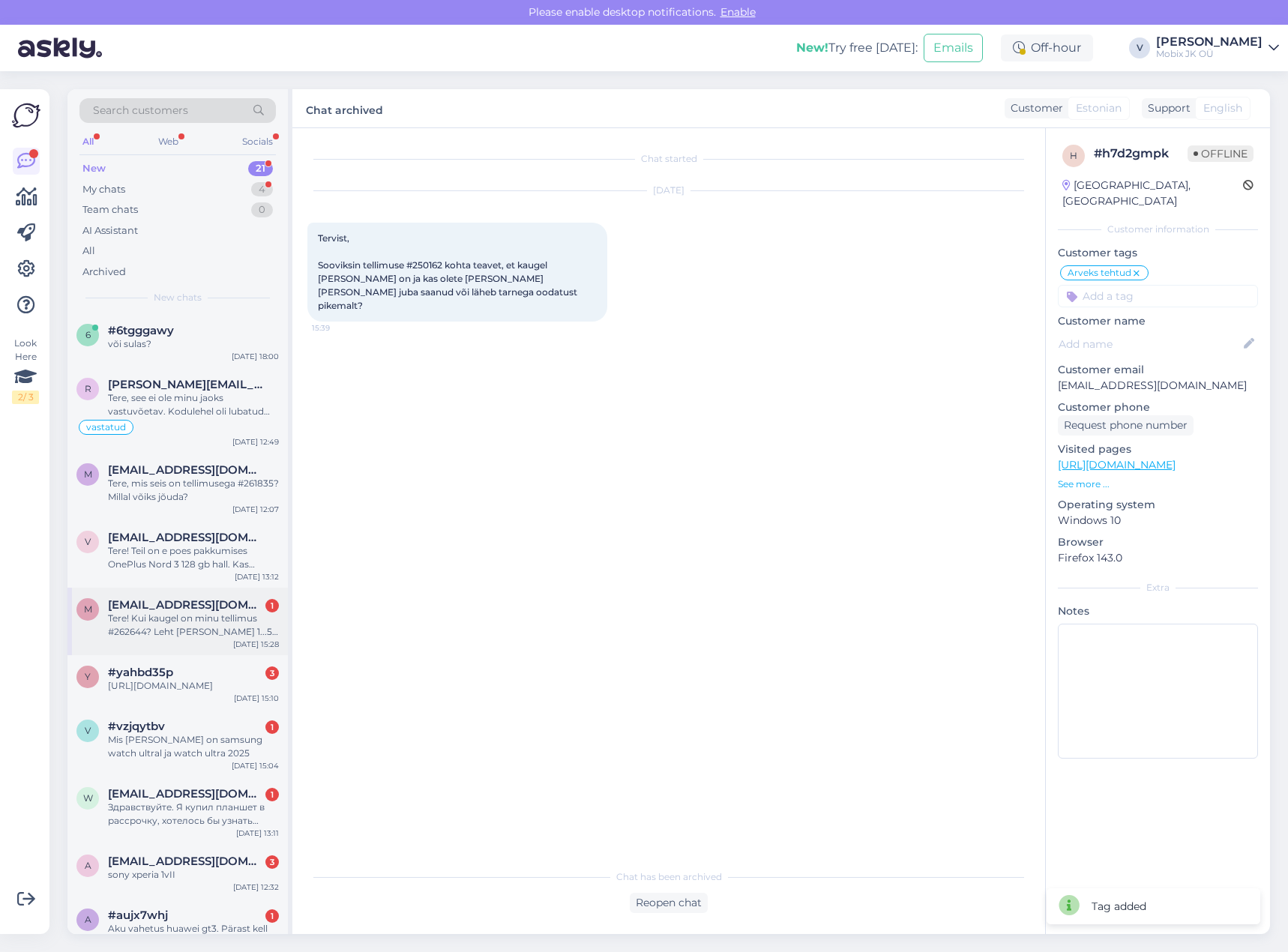
click at [207, 622] on div "Tere! Kui kaugel on minu tellimus #262644? Leht [PERSON_NAME] 1...5 tööpäeva, a…" at bounding box center [193, 625] width 171 height 27
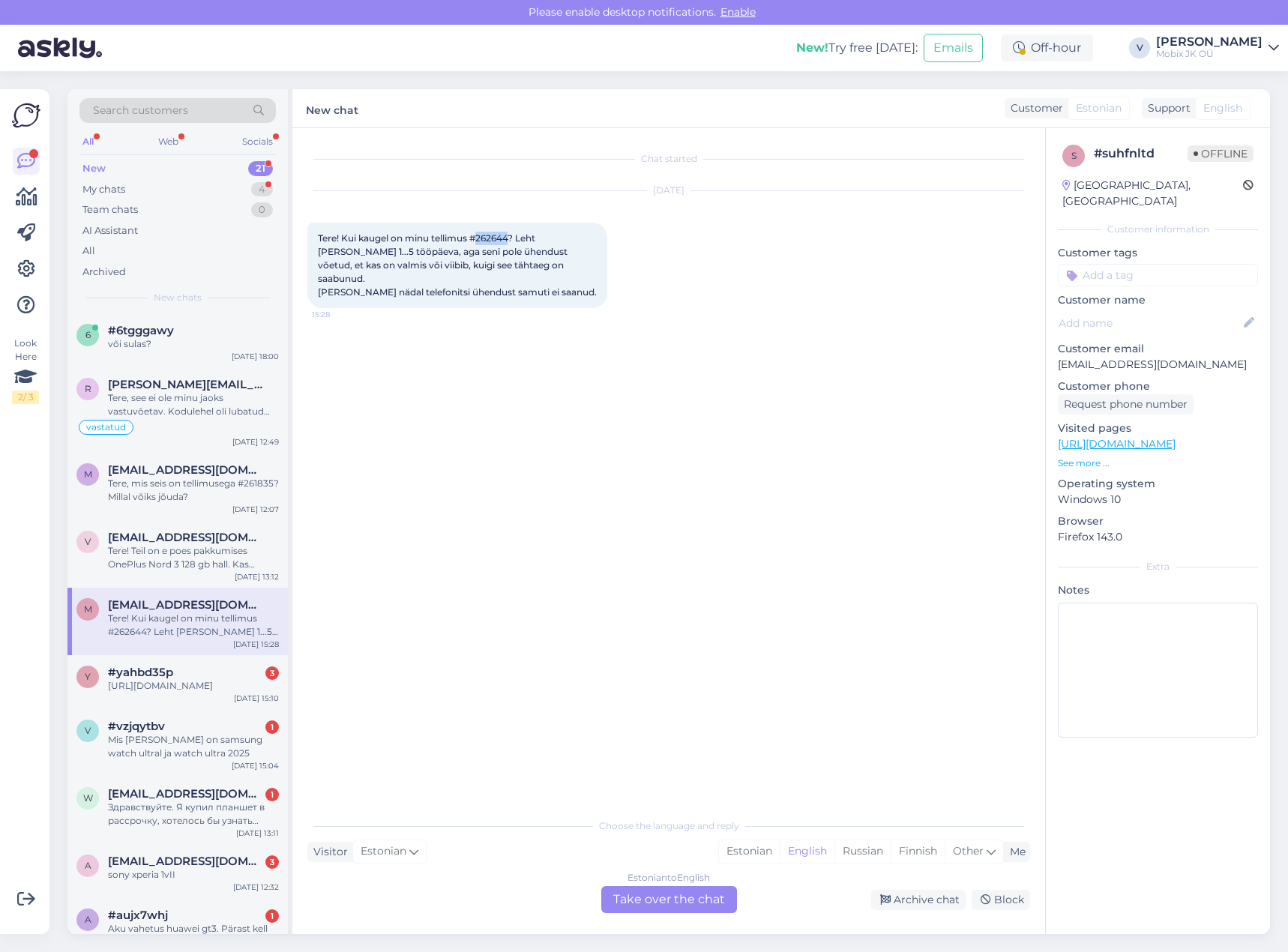
drag, startPoint x: 480, startPoint y: 236, endPoint x: 510, endPoint y: 232, distance: 30.3
click at [510, 232] on div "Tere! Kui kaugel on minu tellimus #262644? Leht [PERSON_NAME] 1...5 tööpäeva, a…" at bounding box center [457, 265] width 300 height 85
copy span "262644"
click at [1147, 264] on input at bounding box center [1158, 275] width 200 height 23
type input "tü"
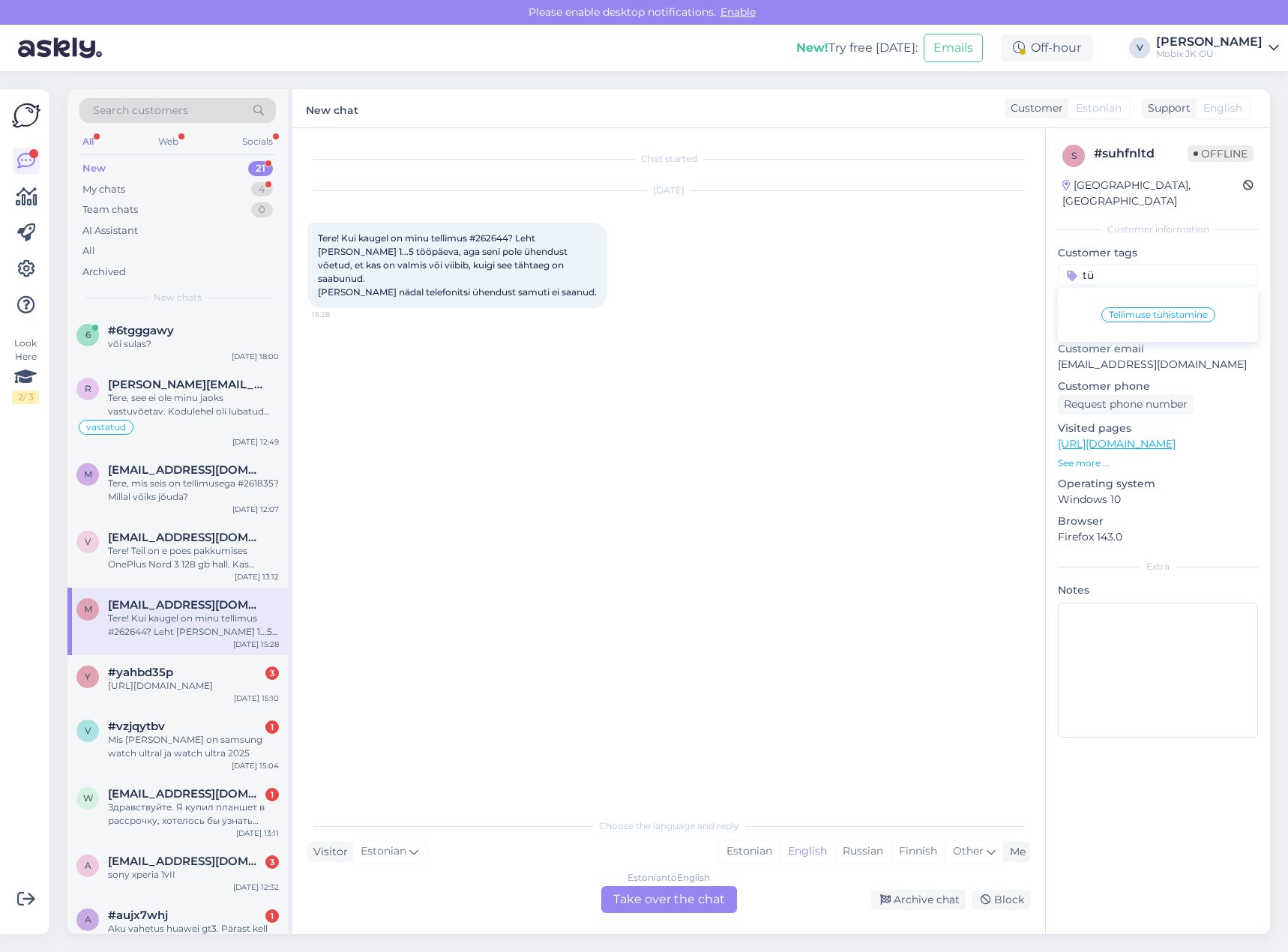
click at [1163, 311] on span "Tellimuse tühistamine" at bounding box center [1159, 314] width 99 height 9
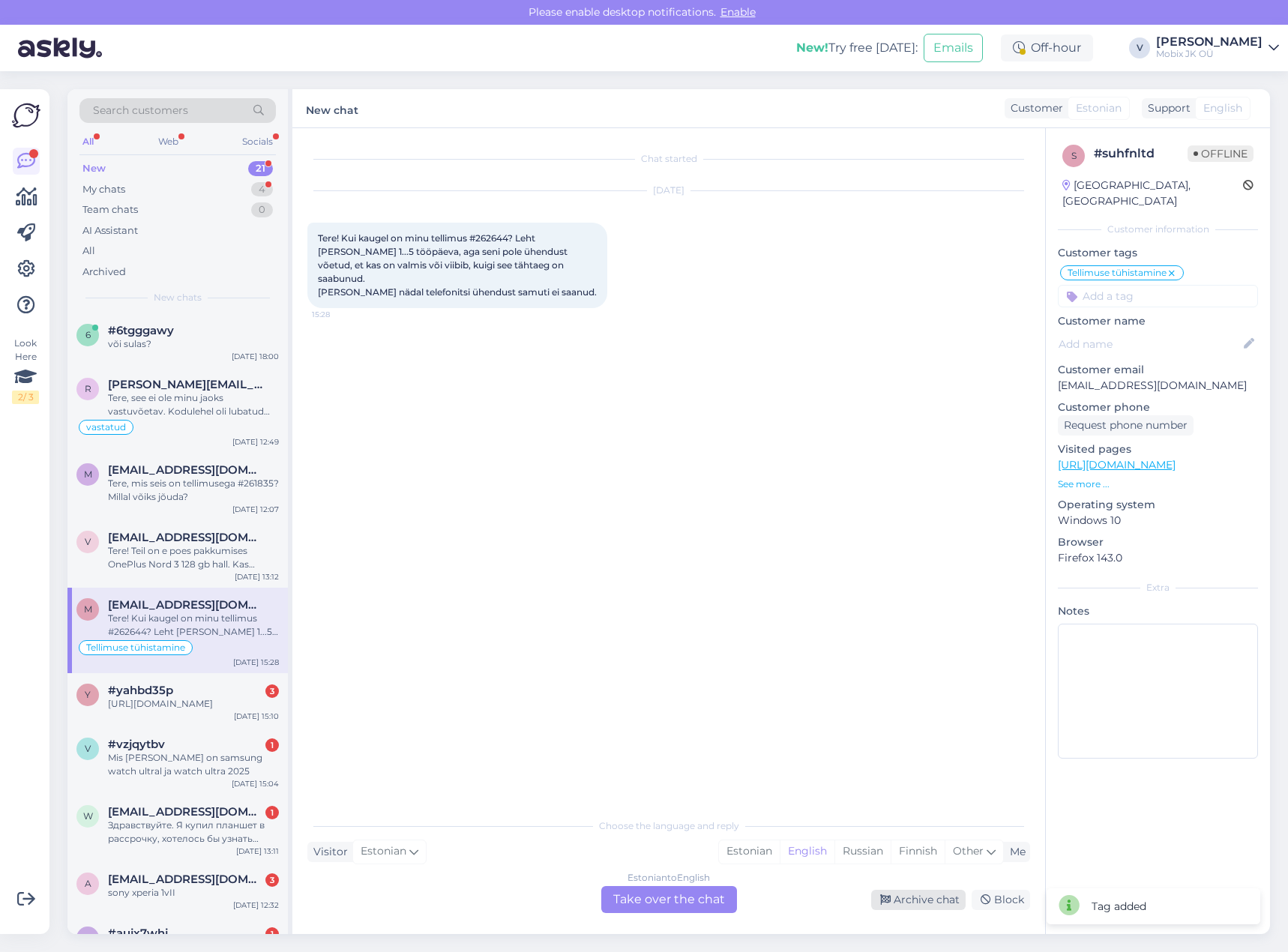
click at [927, 896] on div "Archive chat" at bounding box center [918, 900] width 95 height 20
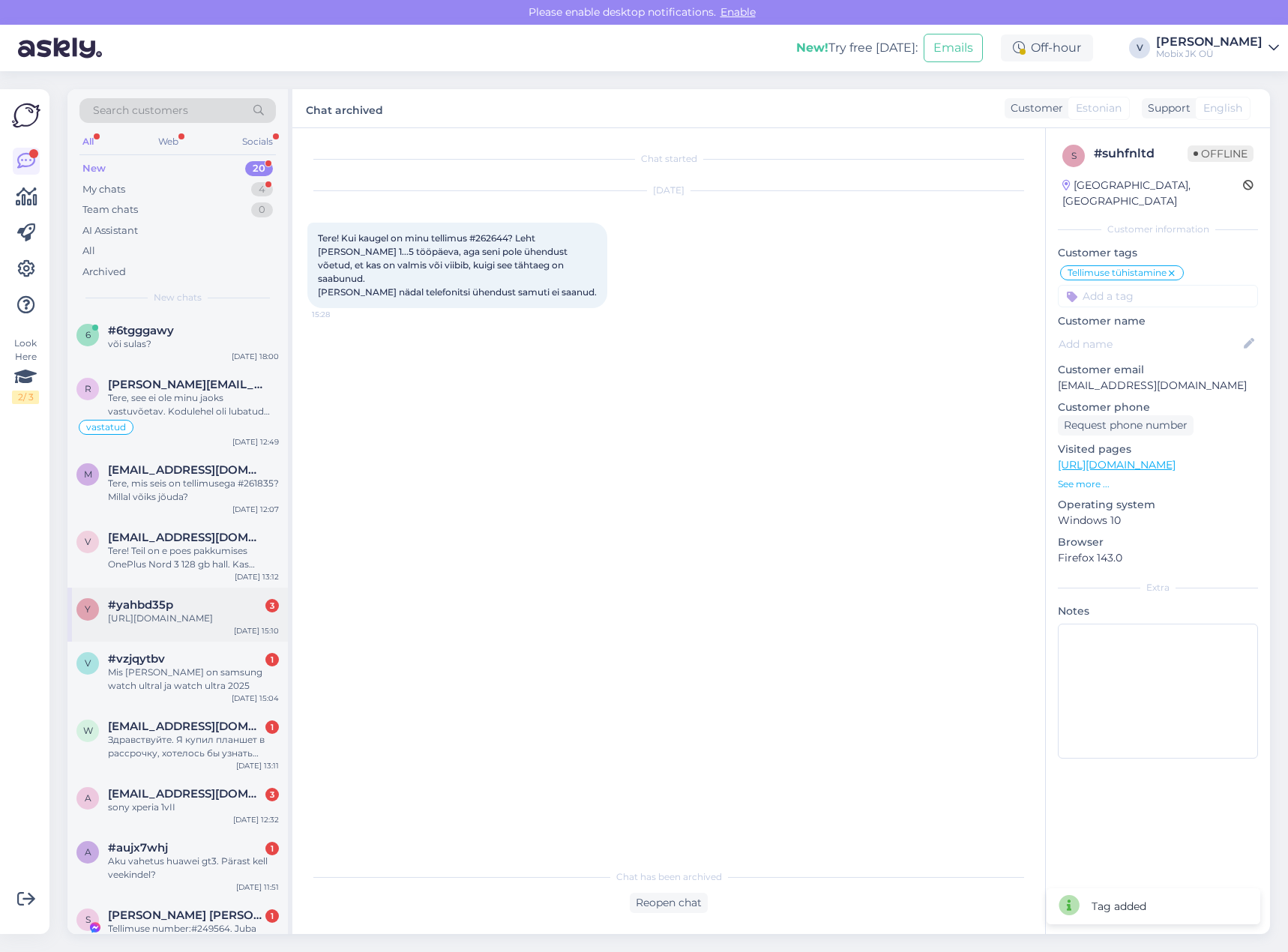
click at [254, 612] on div "[URL][DOMAIN_NAME]" at bounding box center [193, 618] width 171 height 13
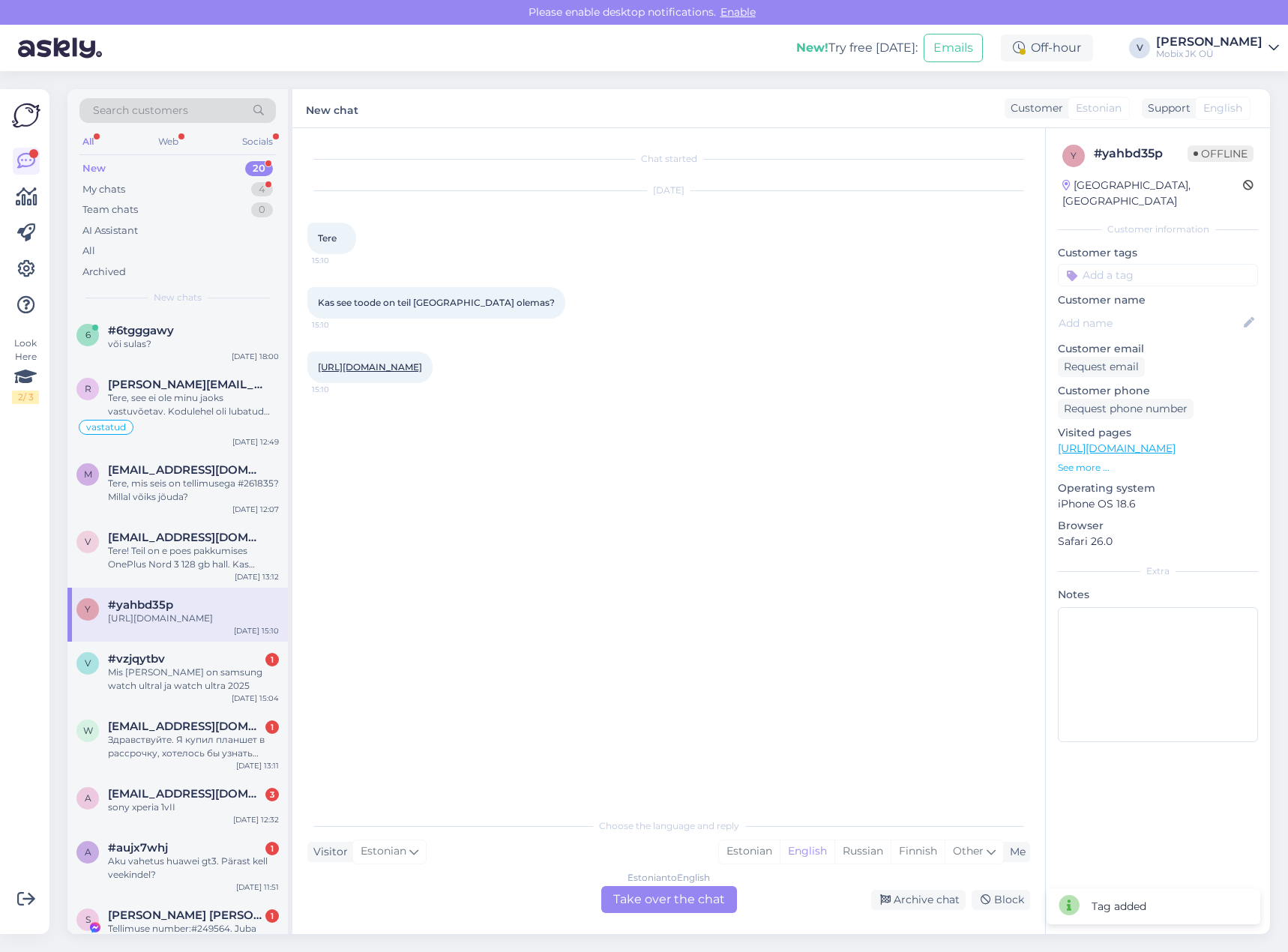
click at [422, 373] on link "[URL][DOMAIN_NAME]" at bounding box center [370, 366] width 104 height 11
click at [748, 847] on div "Estonian" at bounding box center [749, 851] width 61 height 23
click at [722, 895] on div "Estonian to Estonian Take over the chat" at bounding box center [669, 899] width 136 height 27
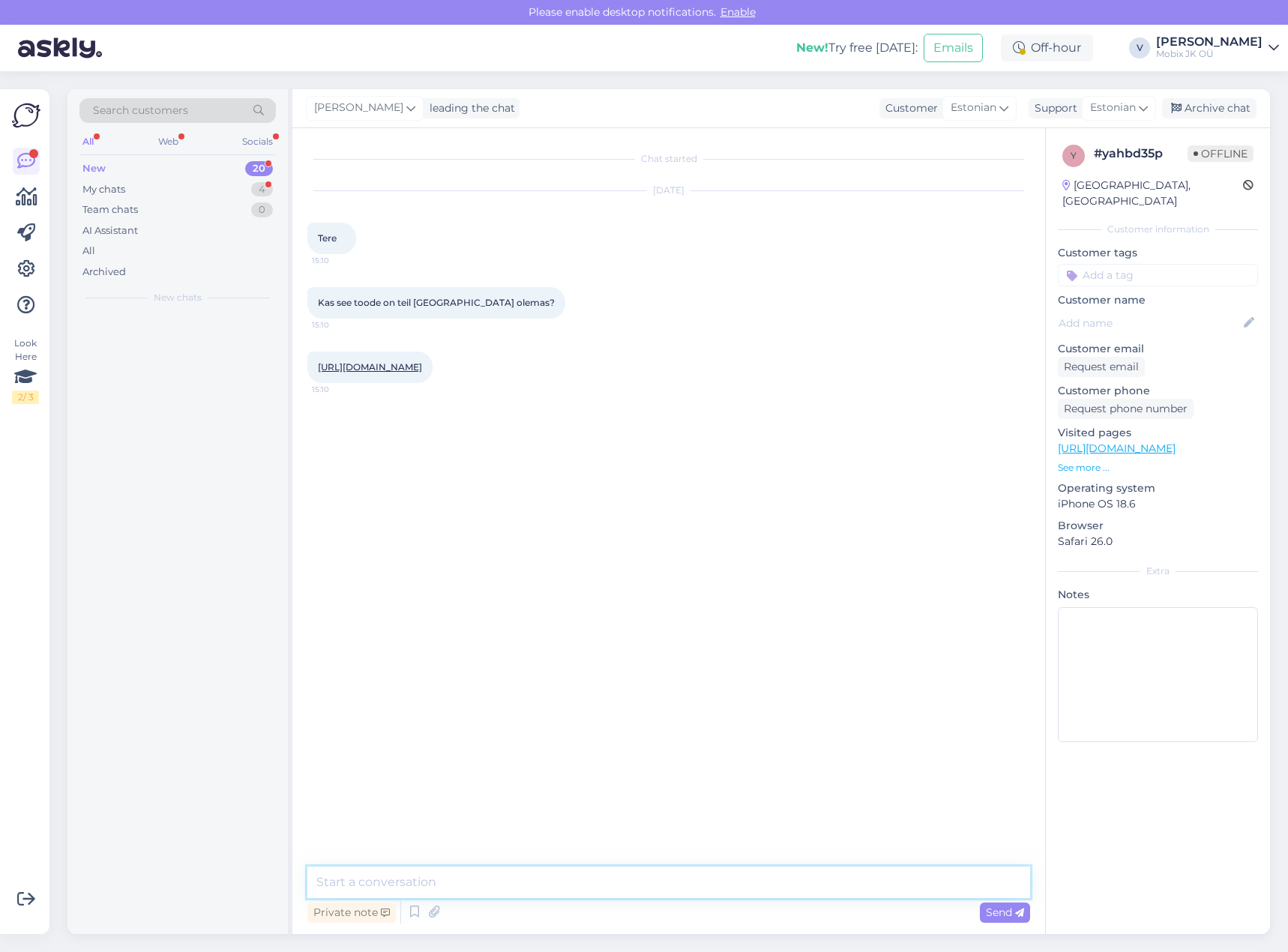
click at [718, 888] on textarea at bounding box center [668, 882] width 723 height 32
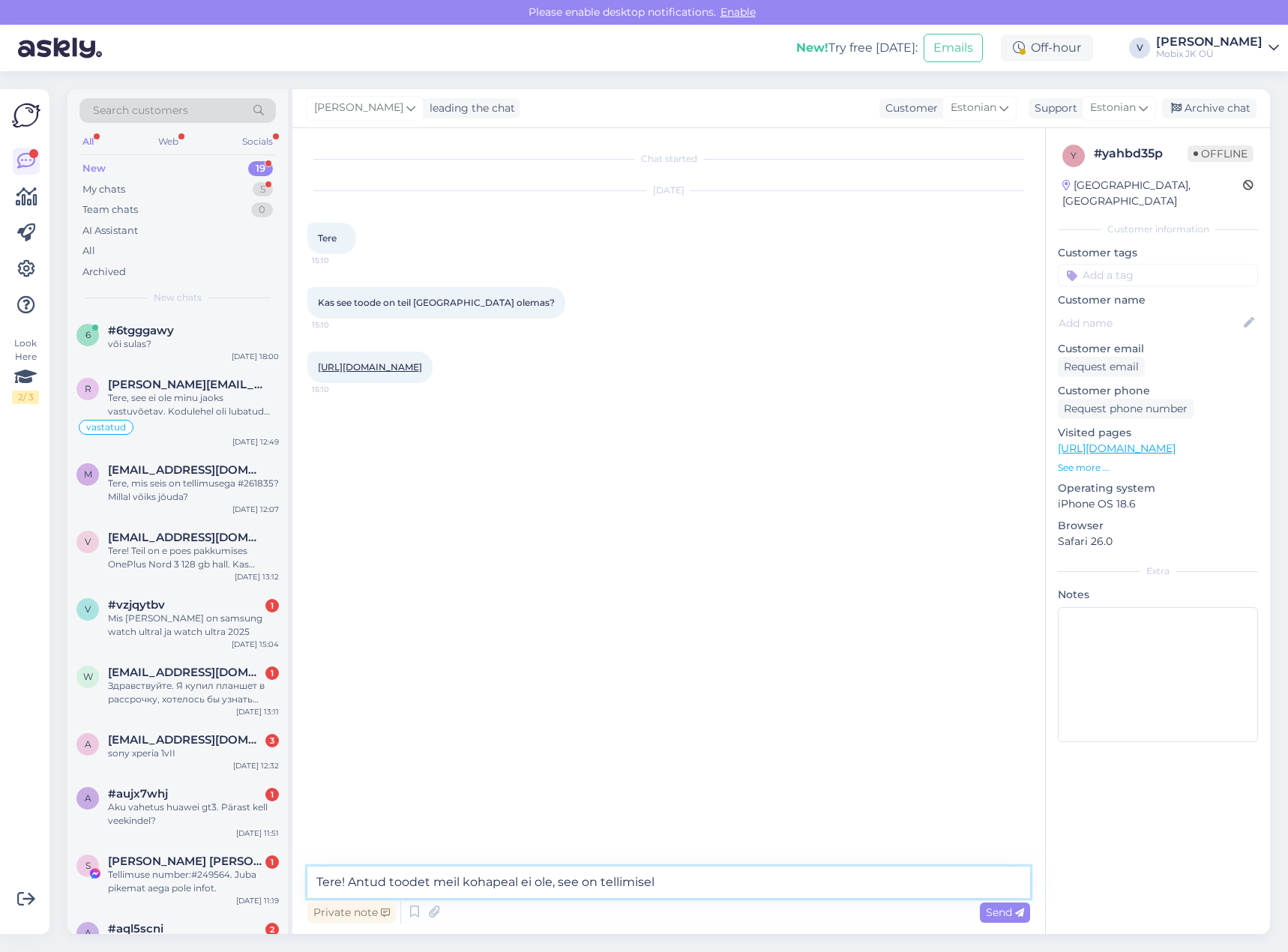
type textarea "Tere! Antud toodet meil kohapeal ei ole, see on tellimisel."
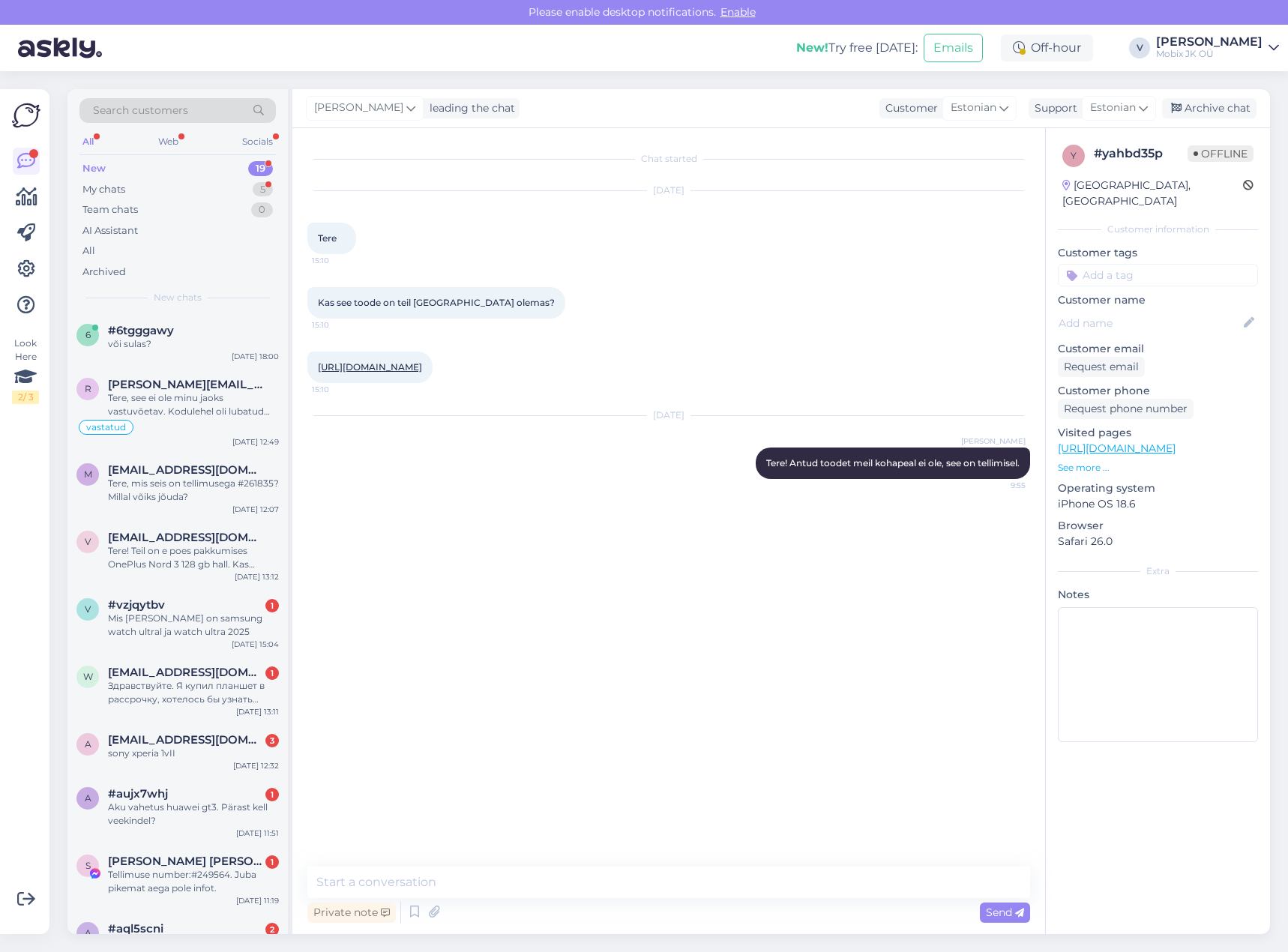
click at [1152, 264] on input at bounding box center [1158, 275] width 200 height 23
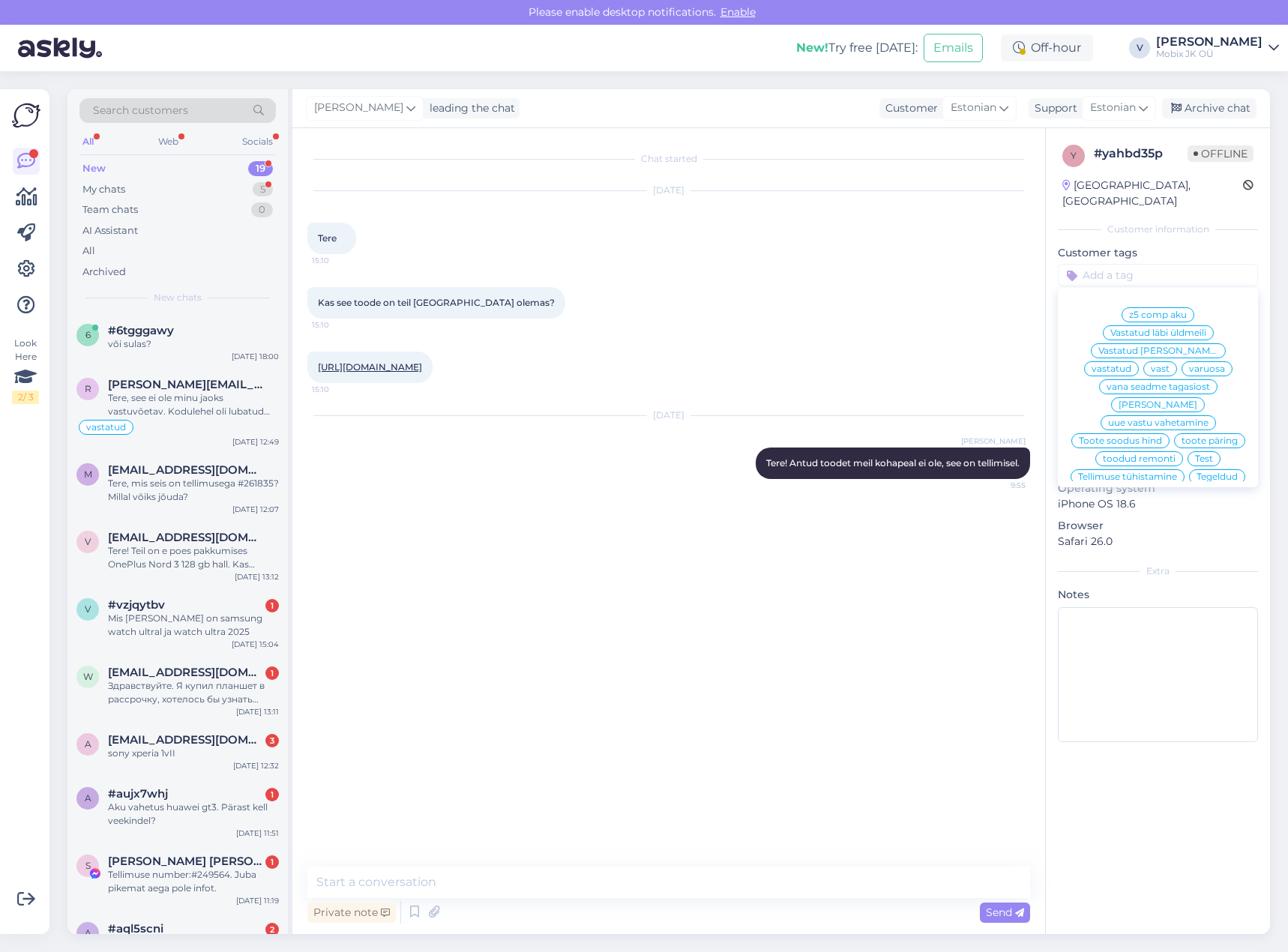
click at [1139, 361] on div "vastatud" at bounding box center [1111, 368] width 54 height 15
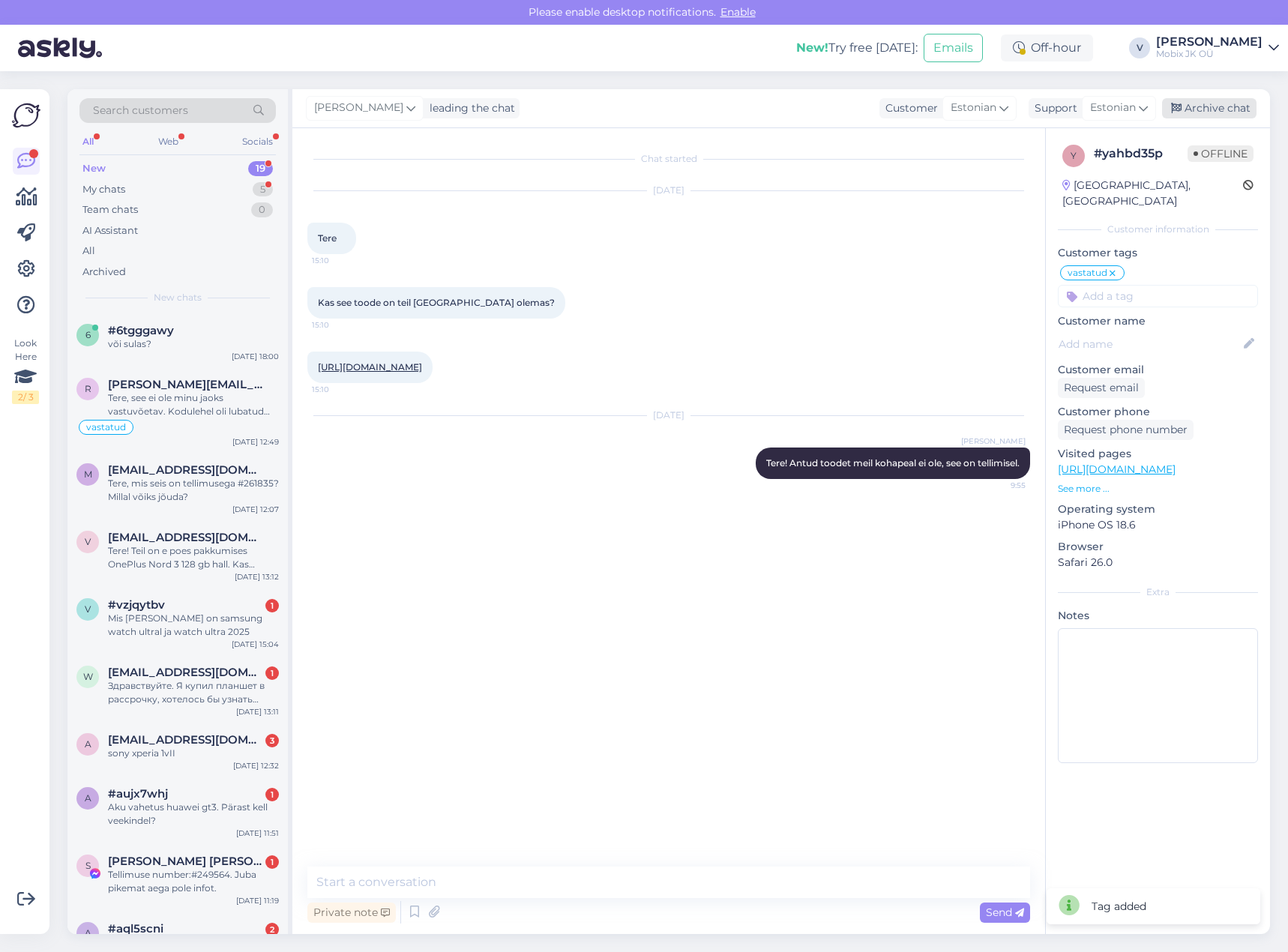
click at [1219, 111] on div "Archive chat" at bounding box center [1209, 109] width 95 height 20
drag, startPoint x: 207, startPoint y: 630, endPoint x: 219, endPoint y: 628, distance: 12.2
click at [207, 630] on div "Mis [PERSON_NAME] on samsung watch ultral ja watch ultra 2025" at bounding box center [193, 625] width 171 height 27
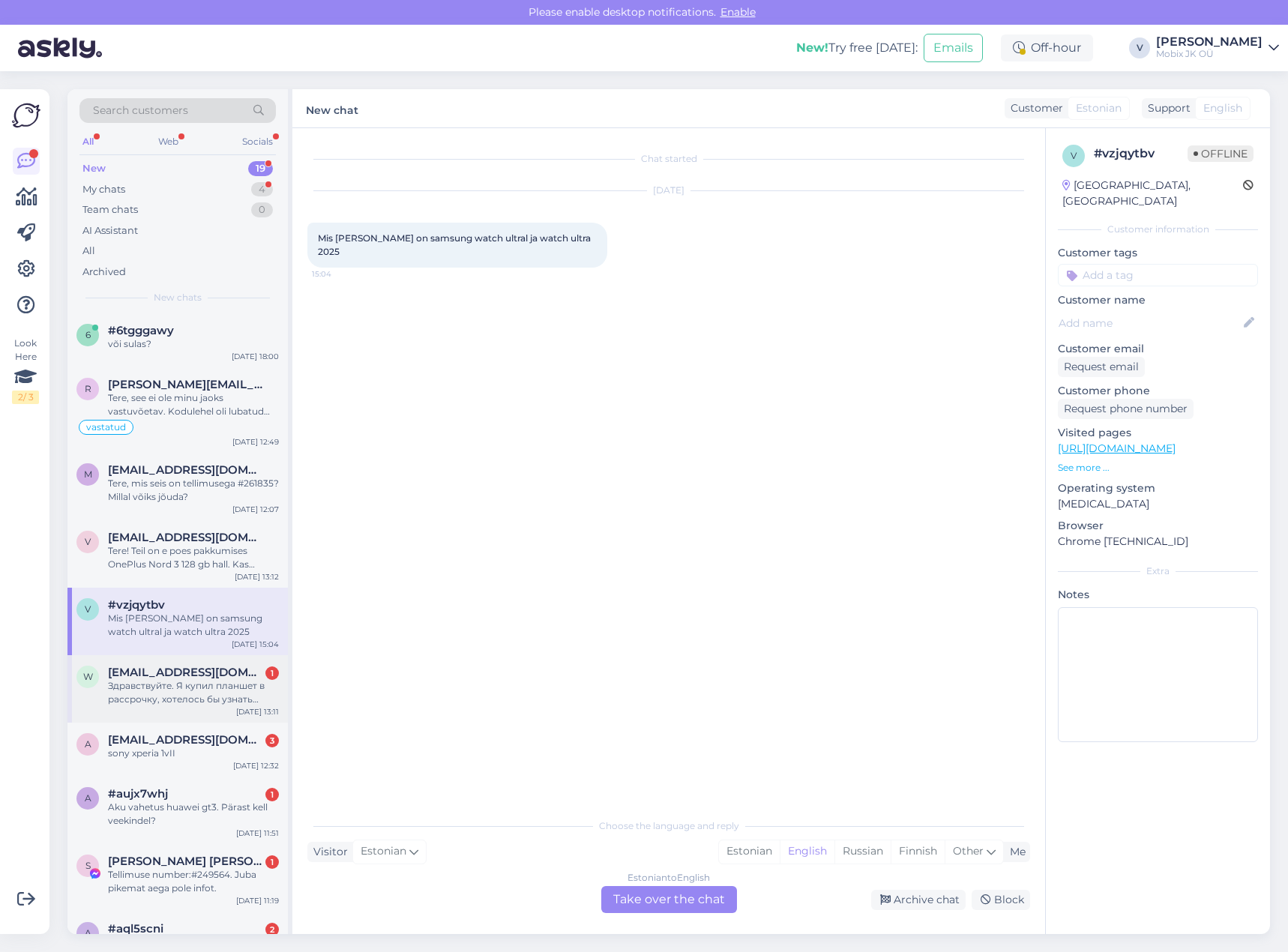
click at [246, 686] on div "Здравствуйте. Я купил планшет в рассрочку, хотелось бы узнать отправлен ли он?" at bounding box center [193, 693] width 171 height 27
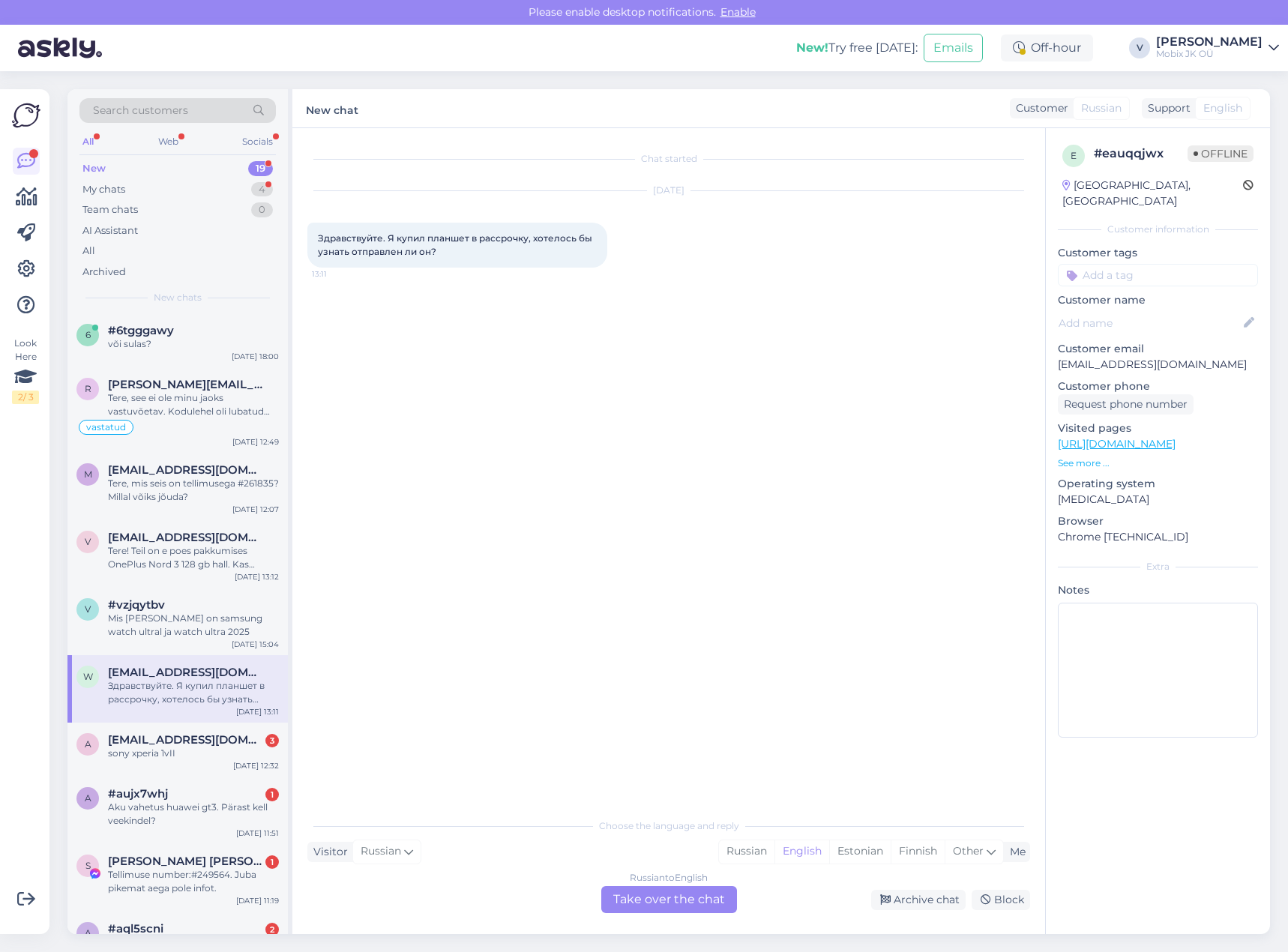
drag, startPoint x: 744, startPoint y: 850, endPoint x: 729, endPoint y: 892, distance: 44.6
click at [744, 851] on div "Russian" at bounding box center [746, 851] width 55 height 23
click at [709, 897] on div "Russian to Russian Take over the chat" at bounding box center [669, 899] width 136 height 27
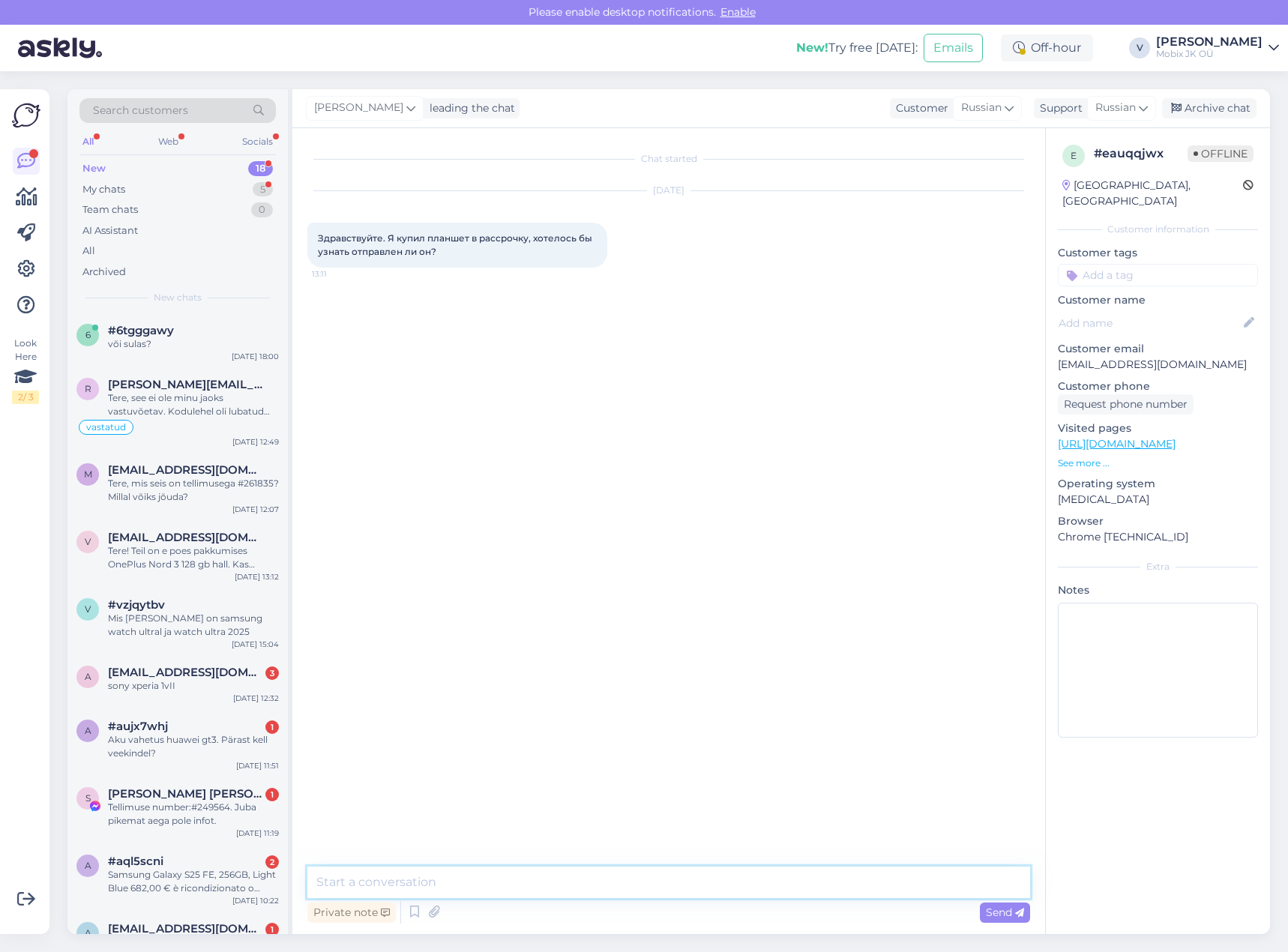
drag, startPoint x: 706, startPoint y: 886, endPoint x: 698, endPoint y: 874, distance: 14.4
click at [698, 874] on textarea at bounding box center [668, 882] width 723 height 32
click at [706, 868] on textarea at bounding box center [668, 882] width 723 height 32
type textarea "Х"
type textarea "Здравствуйте! Какой у Вас номер заказа?"
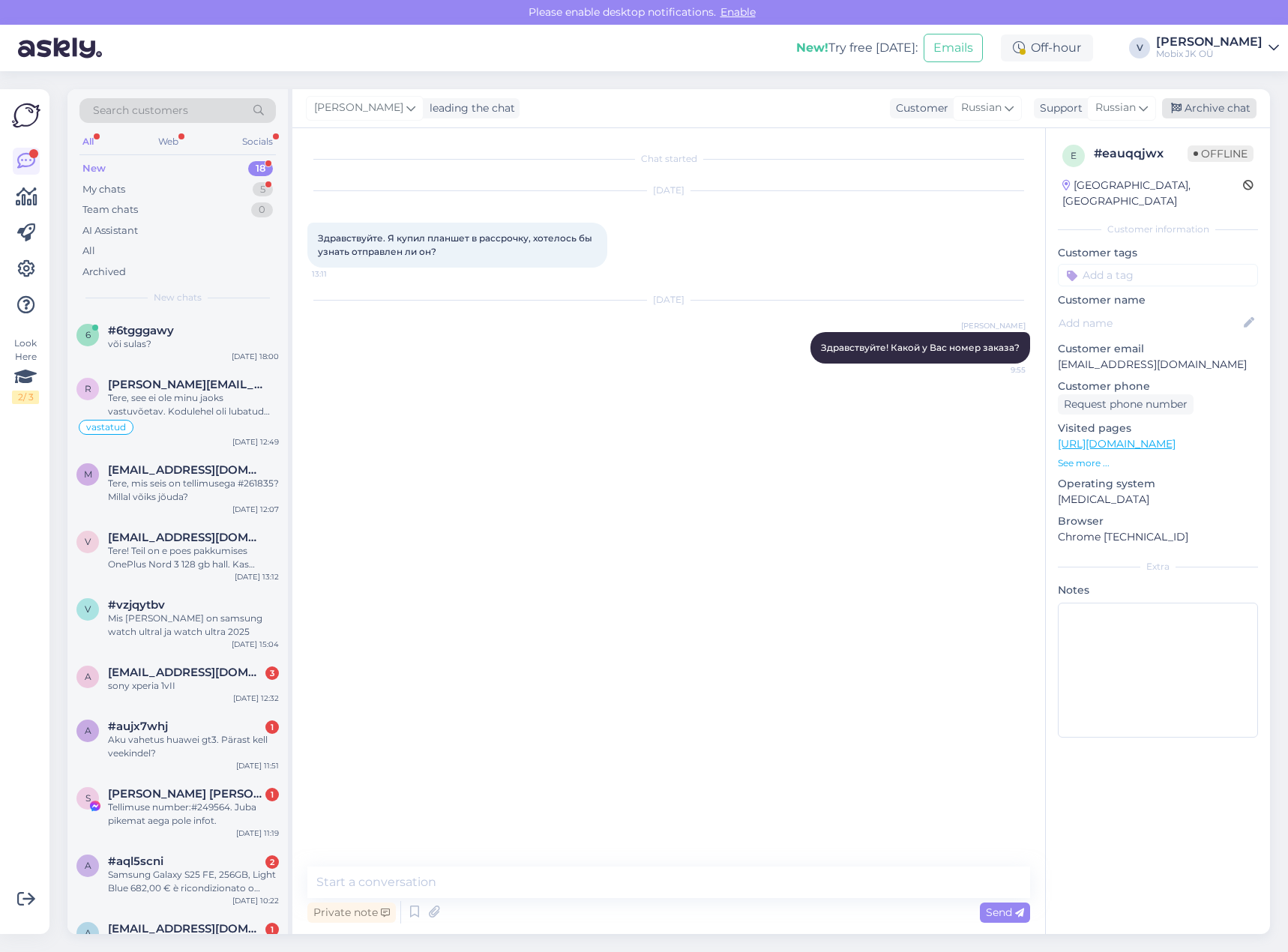
click at [1255, 106] on div "Archive chat" at bounding box center [1209, 109] width 95 height 20
click at [207, 687] on div "sony xperia 1vII" at bounding box center [193, 686] width 171 height 13
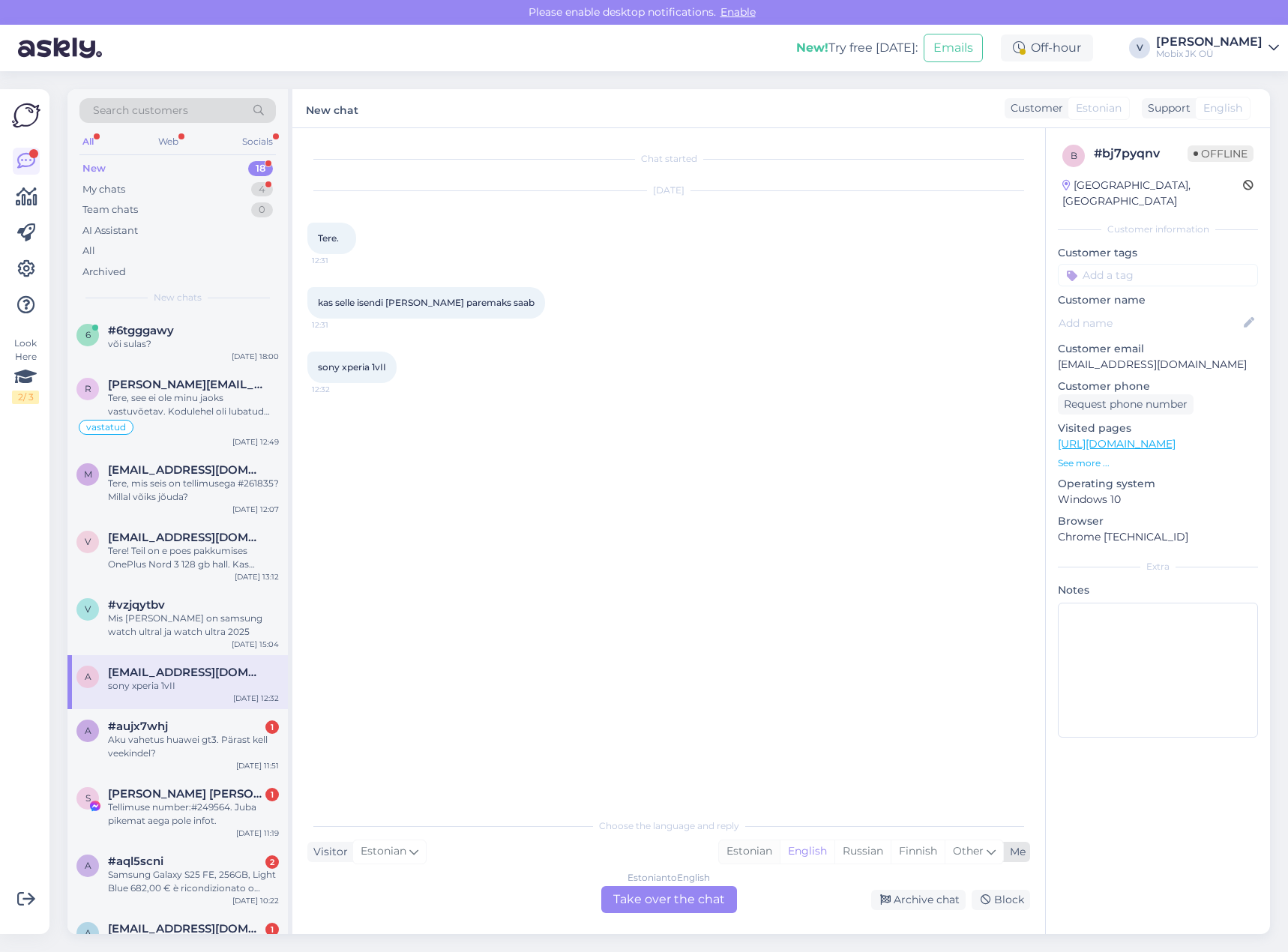
click at [750, 852] on div "Estonian" at bounding box center [749, 851] width 61 height 23
click at [709, 899] on div "Estonian to Estonian Take over the chat" at bounding box center [669, 899] width 136 height 27
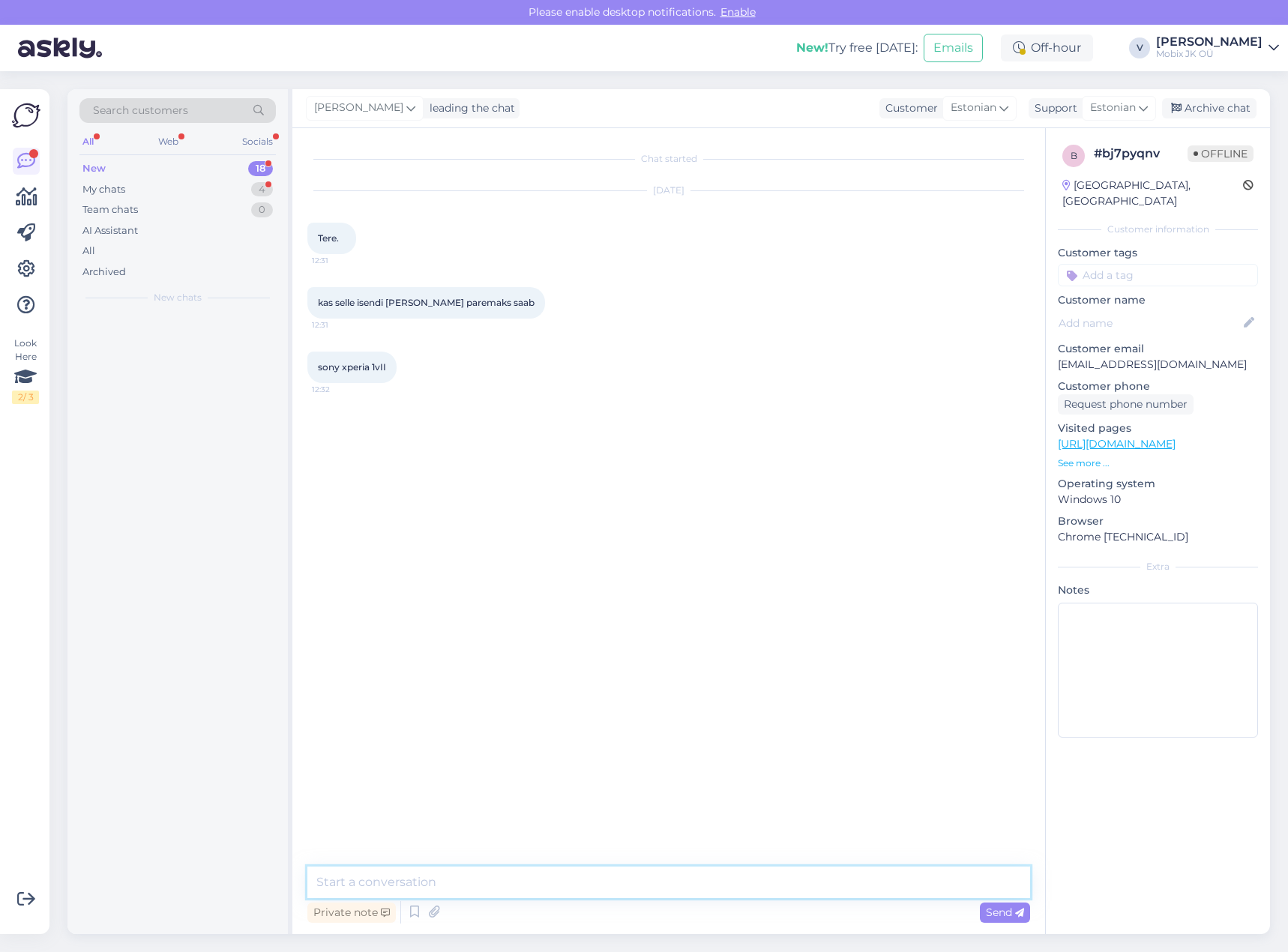
click at [711, 891] on textarea at bounding box center [668, 882] width 723 height 32
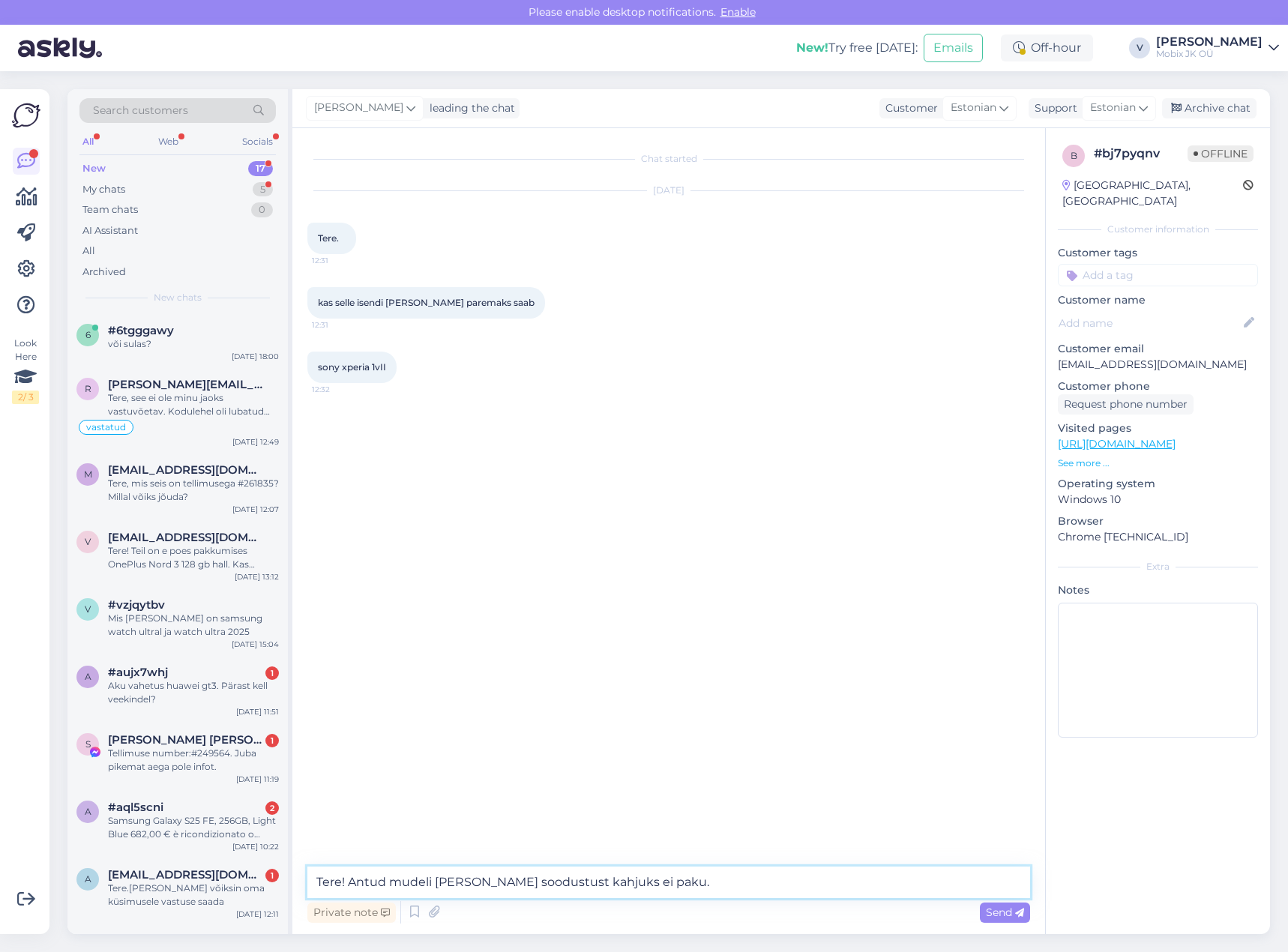
click at [432, 879] on textarea "Tere! Antud mudeli [PERSON_NAME] soodustust kahjuks ei paku." at bounding box center [668, 882] width 723 height 32
type textarea "Tere! Antud mudelile [PERSON_NAME] soodustust kahjuks ei paku."
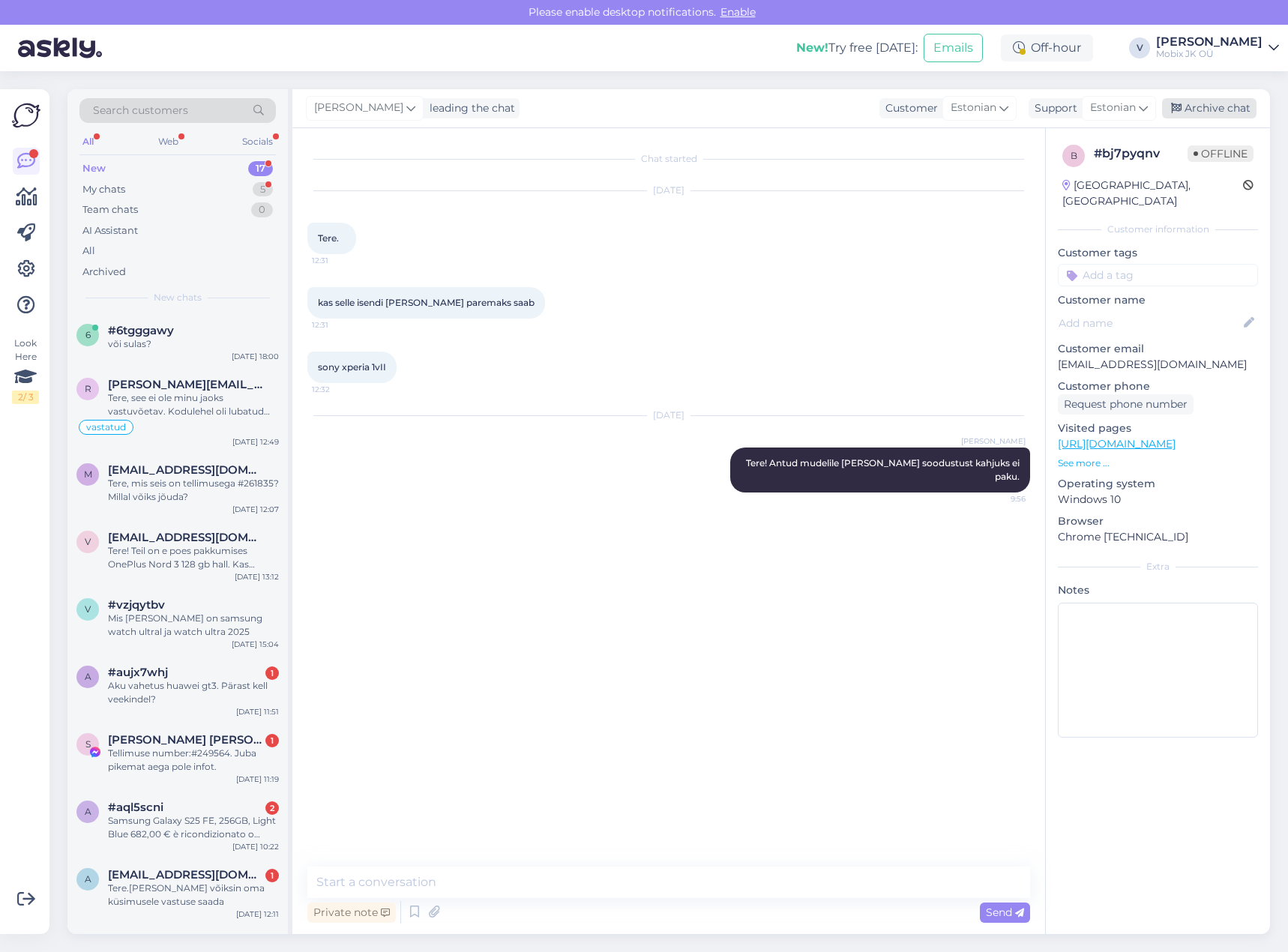
click at [1221, 102] on div "Archive chat" at bounding box center [1209, 109] width 95 height 20
click at [208, 689] on div "Aku vahetus huawei gt3. Pärast kell veekindel?" at bounding box center [193, 693] width 171 height 27
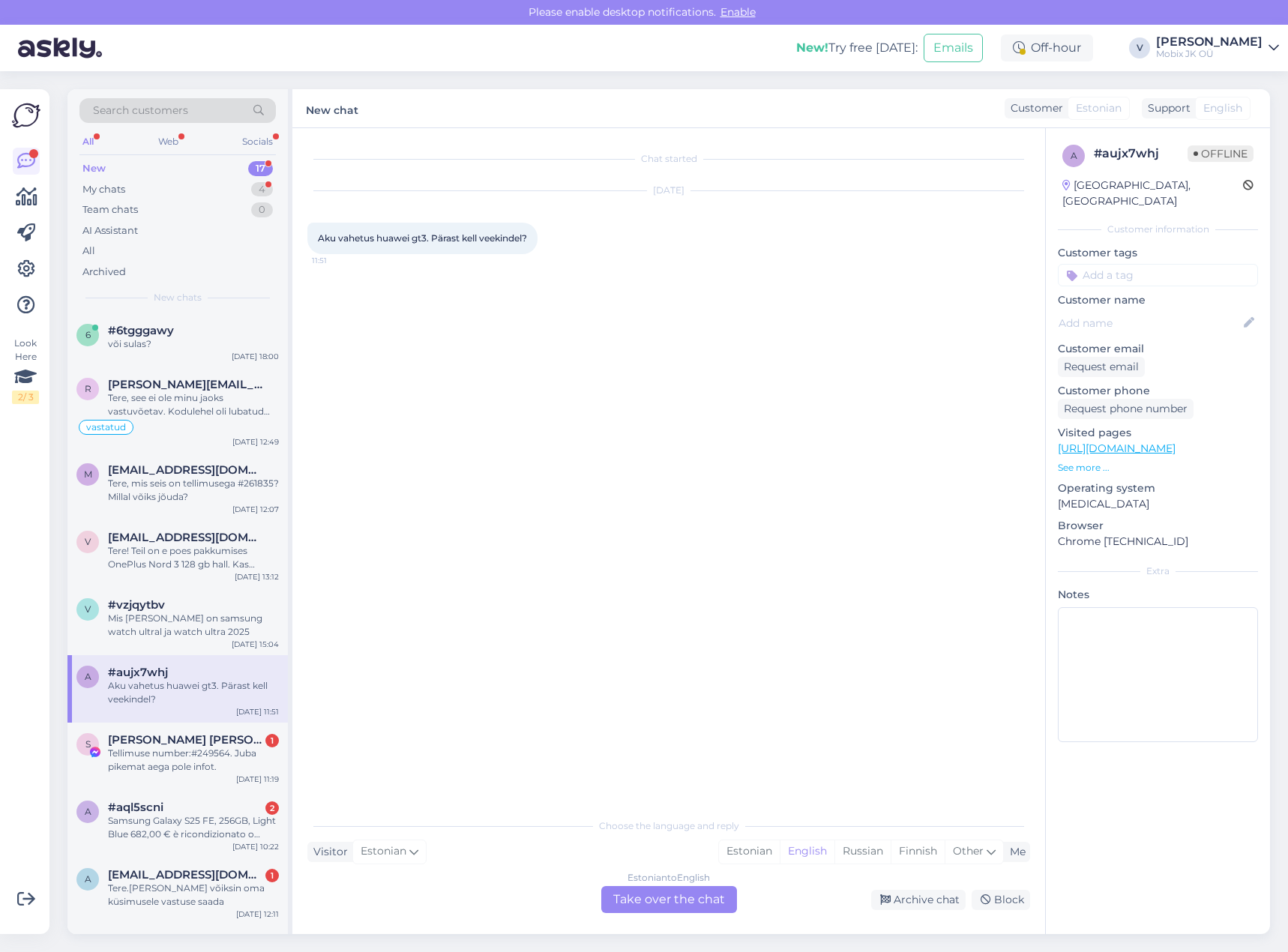
click at [686, 894] on div "Estonian to English Take over the chat" at bounding box center [669, 899] width 136 height 27
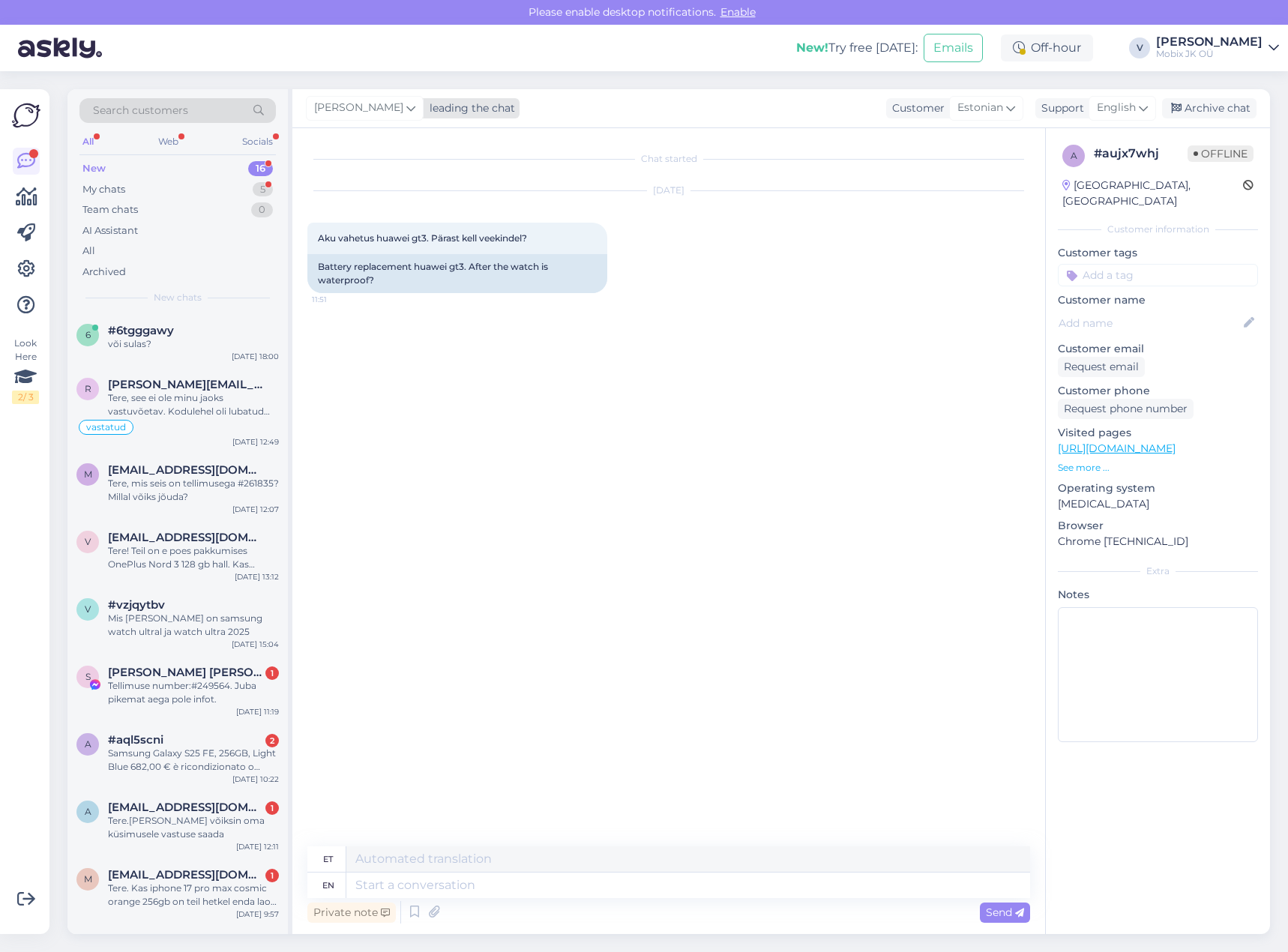
click at [441, 115] on div "leading the chat" at bounding box center [469, 108] width 91 height 16
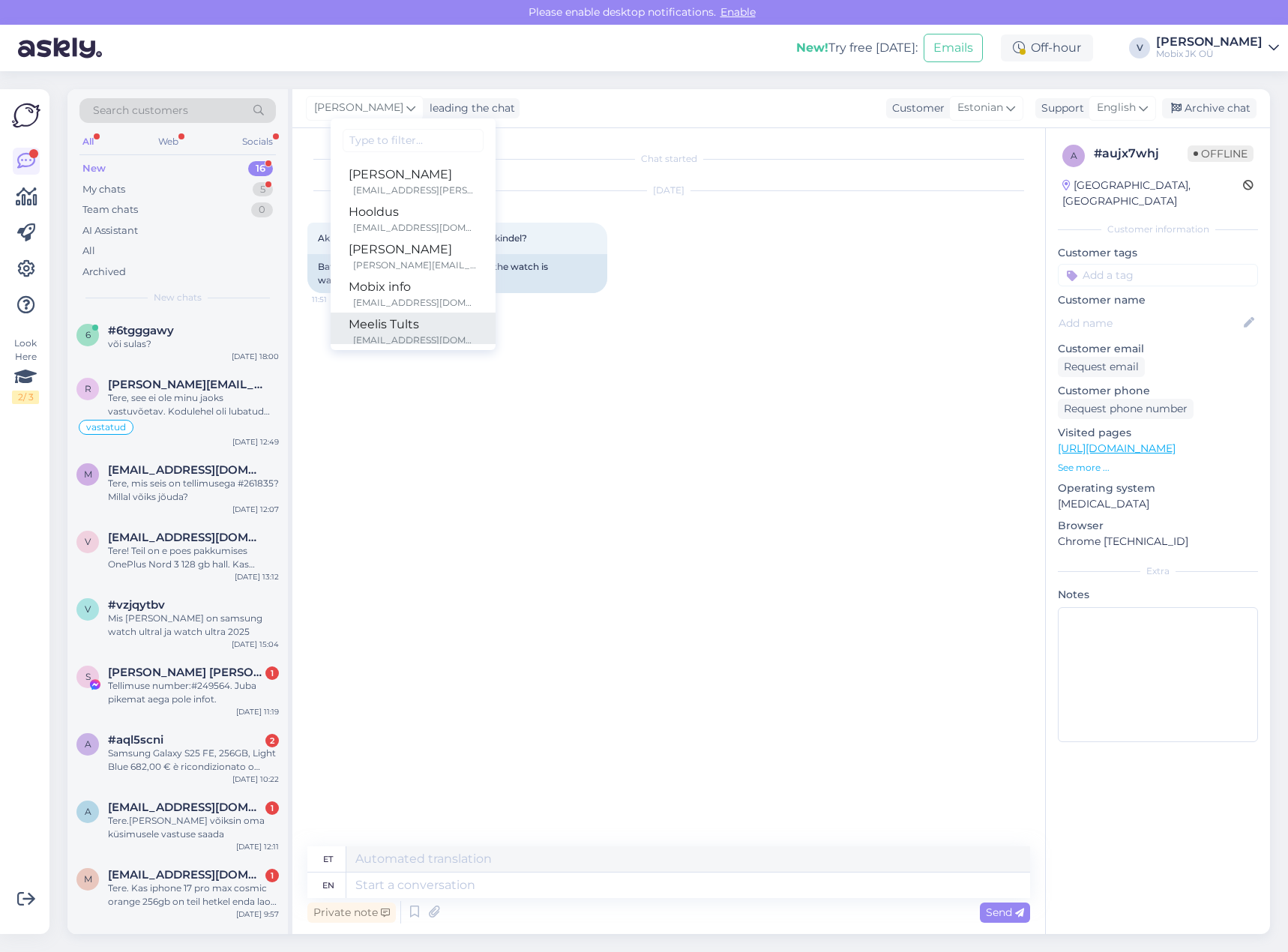
click at [399, 323] on div "Meelis Tults" at bounding box center [413, 324] width 129 height 18
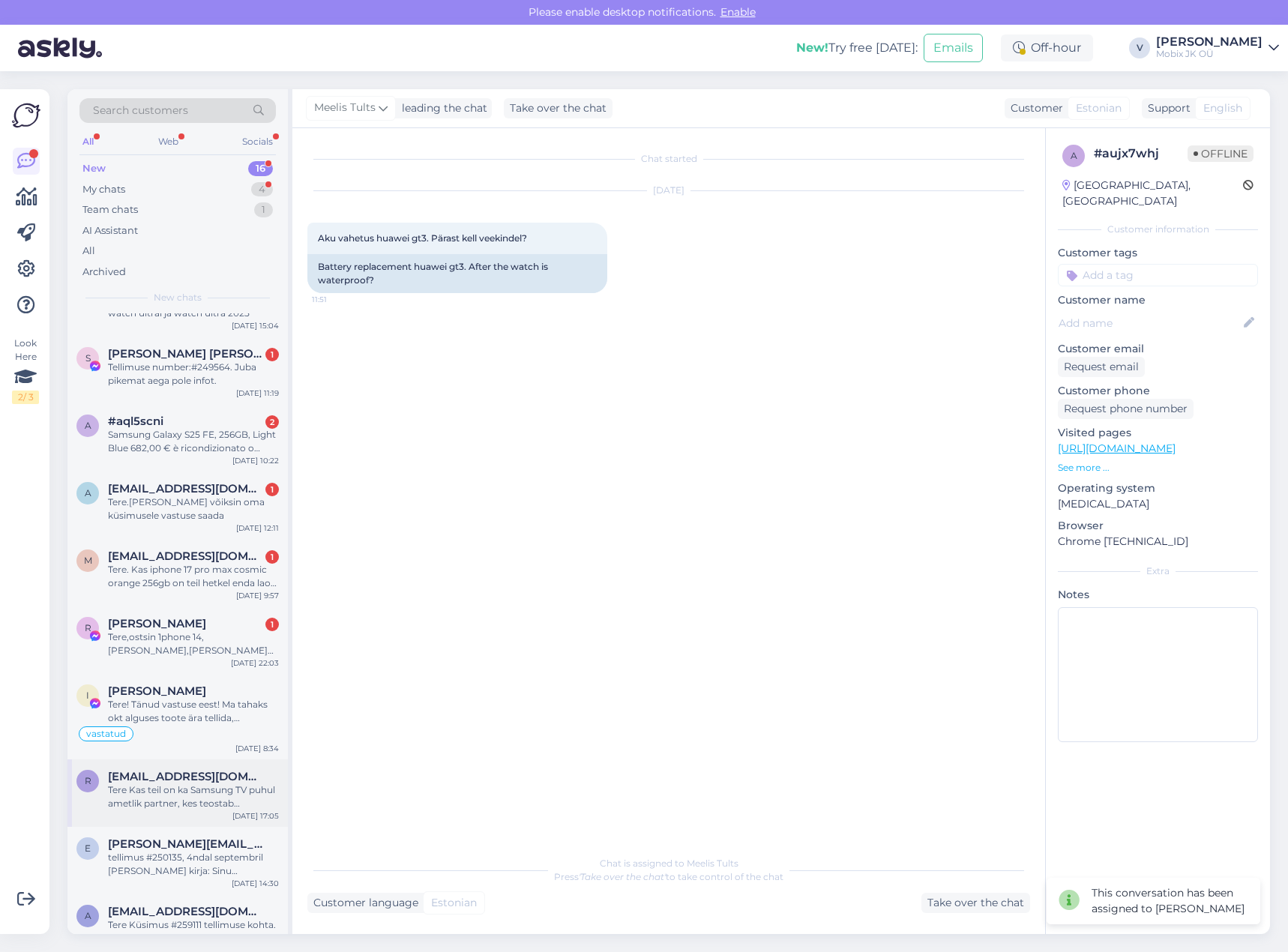
scroll to position [485, 0]
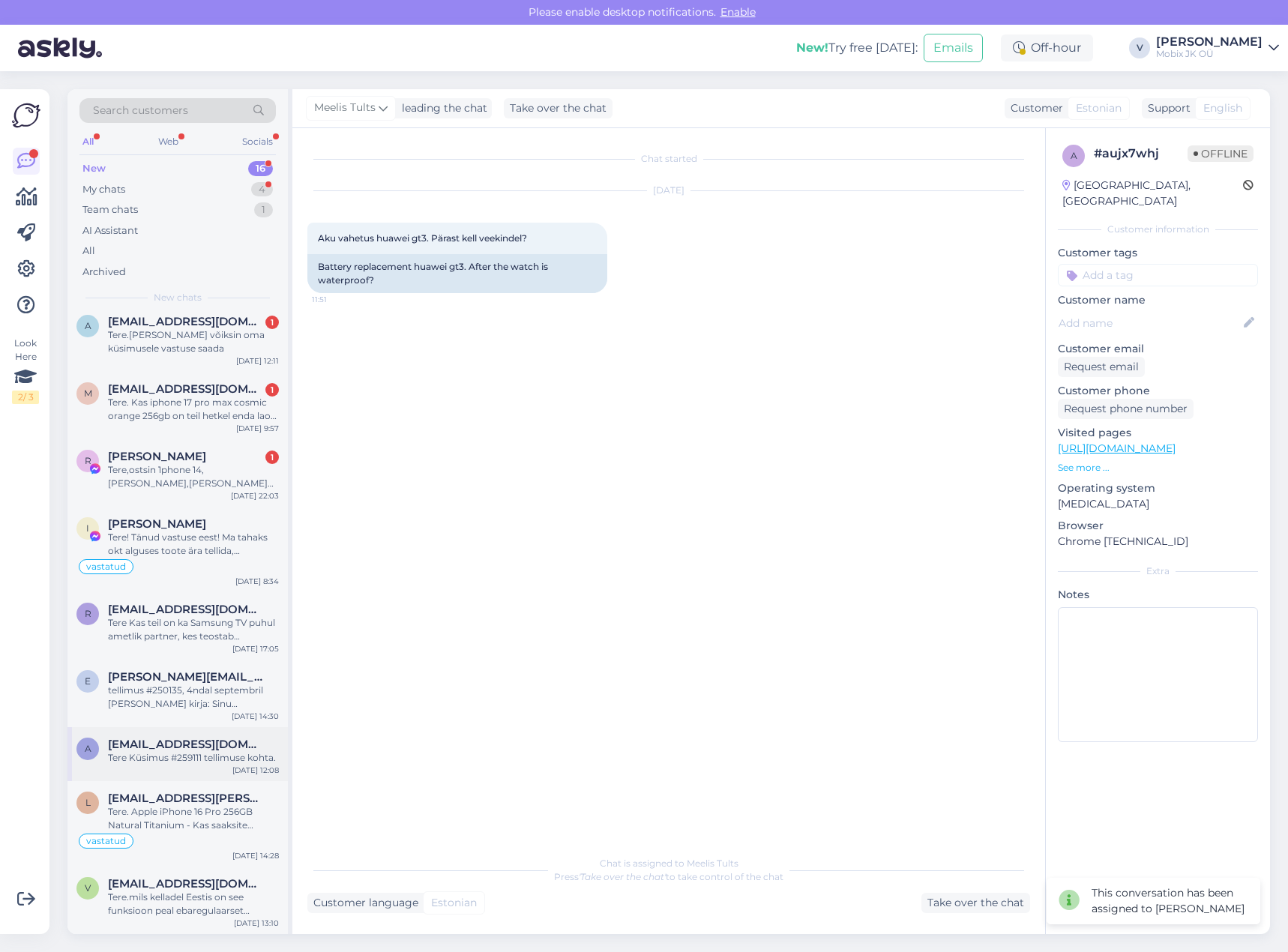
click at [249, 764] on div "Tere Küsimus #259111 tellimuse kohta." at bounding box center [193, 757] width 171 height 13
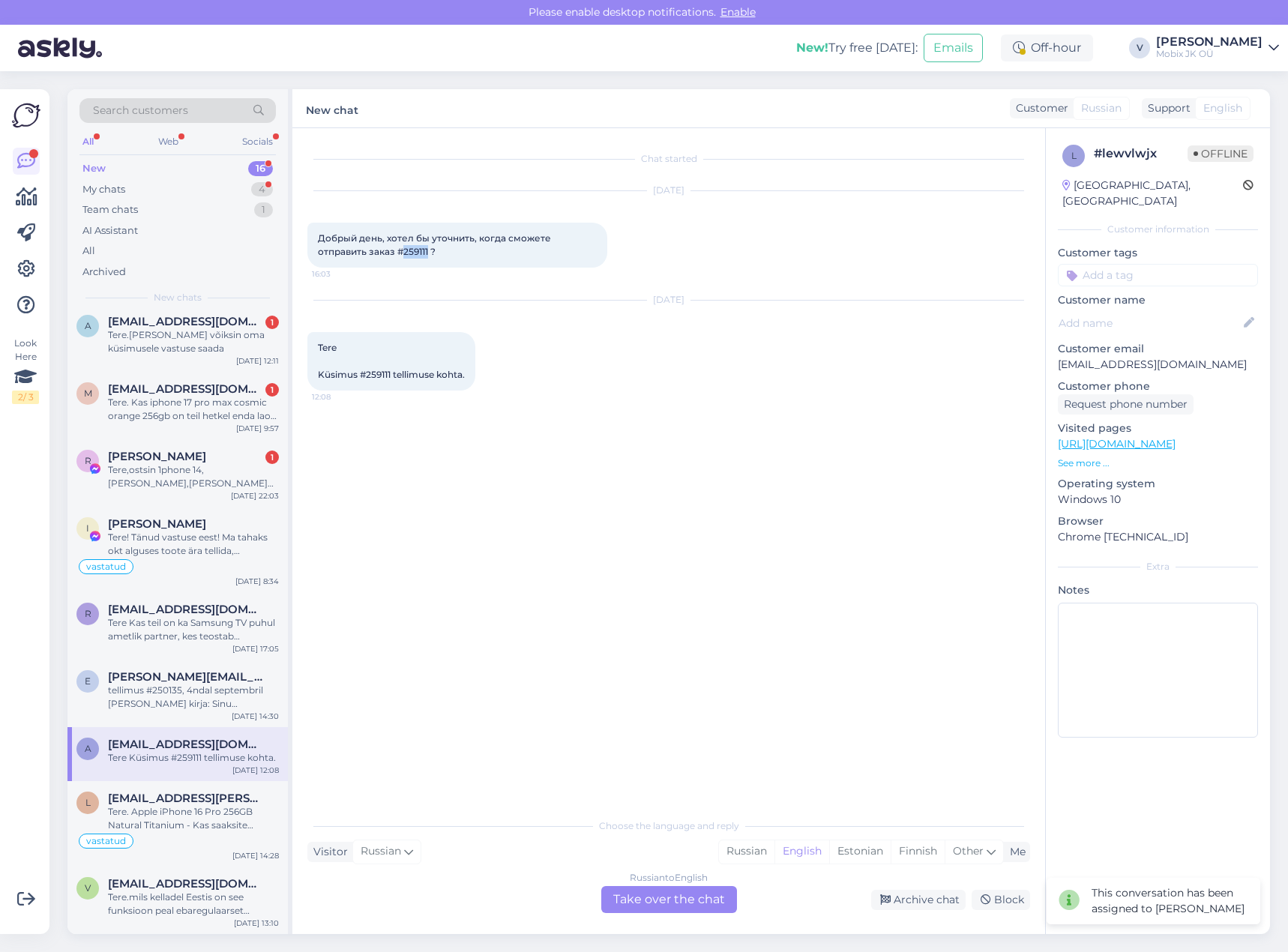
drag, startPoint x: 406, startPoint y: 252, endPoint x: 429, endPoint y: 251, distance: 23.0
click at [429, 251] on span "Добрый день, хотел бы уточнить, когда сможете отправить заказ #259111 ?" at bounding box center [435, 244] width 236 height 24
copy span "259111"
click at [1134, 264] on input at bounding box center [1158, 275] width 200 height 23
type input "tü"
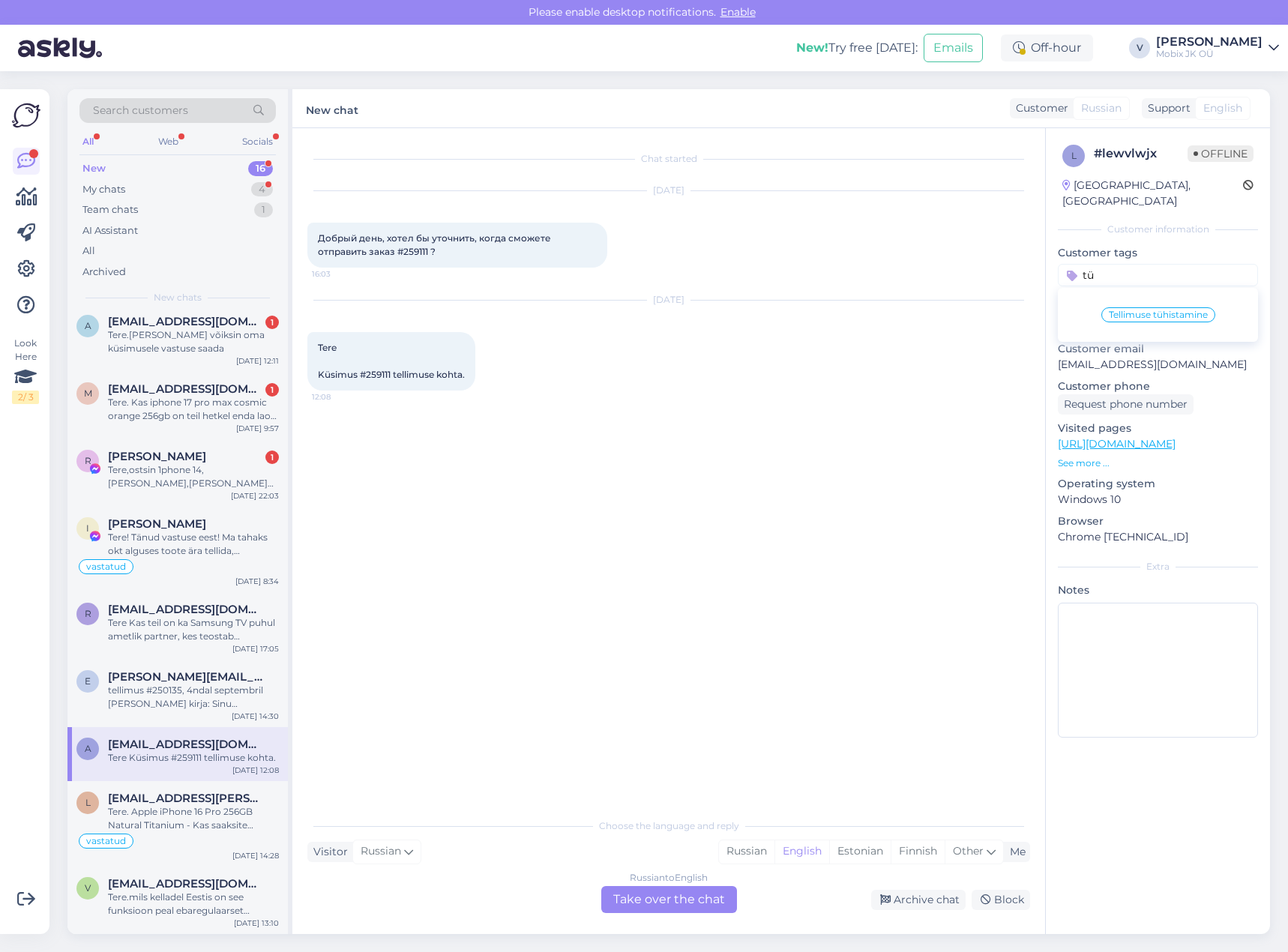
drag, startPoint x: 1181, startPoint y: 302, endPoint x: 1172, endPoint y: 314, distance: 15.0
click at [1181, 311] on span "Tellimuse tühistamine" at bounding box center [1159, 314] width 99 height 9
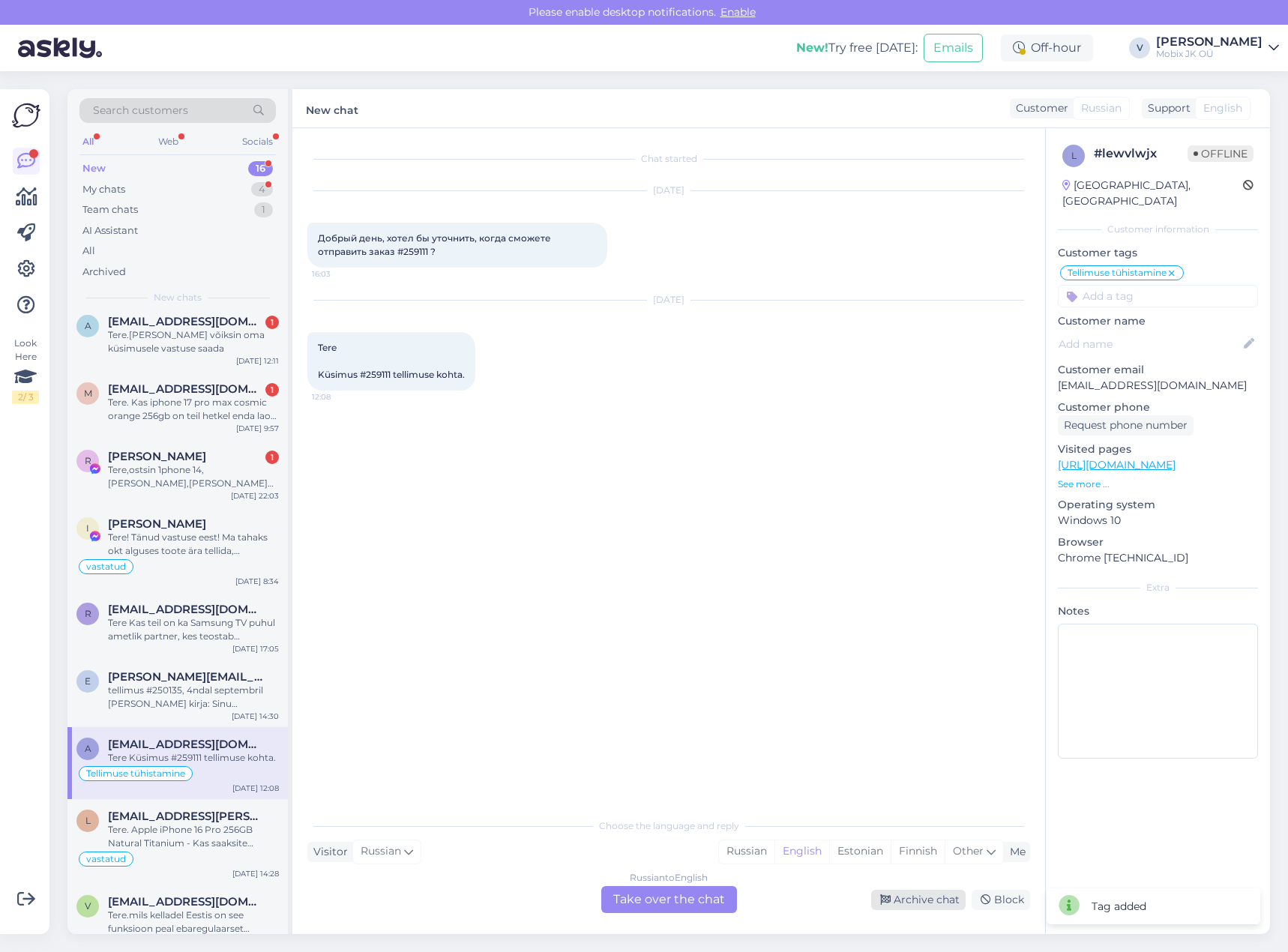
click at [917, 894] on div "Archive chat" at bounding box center [918, 900] width 95 height 20
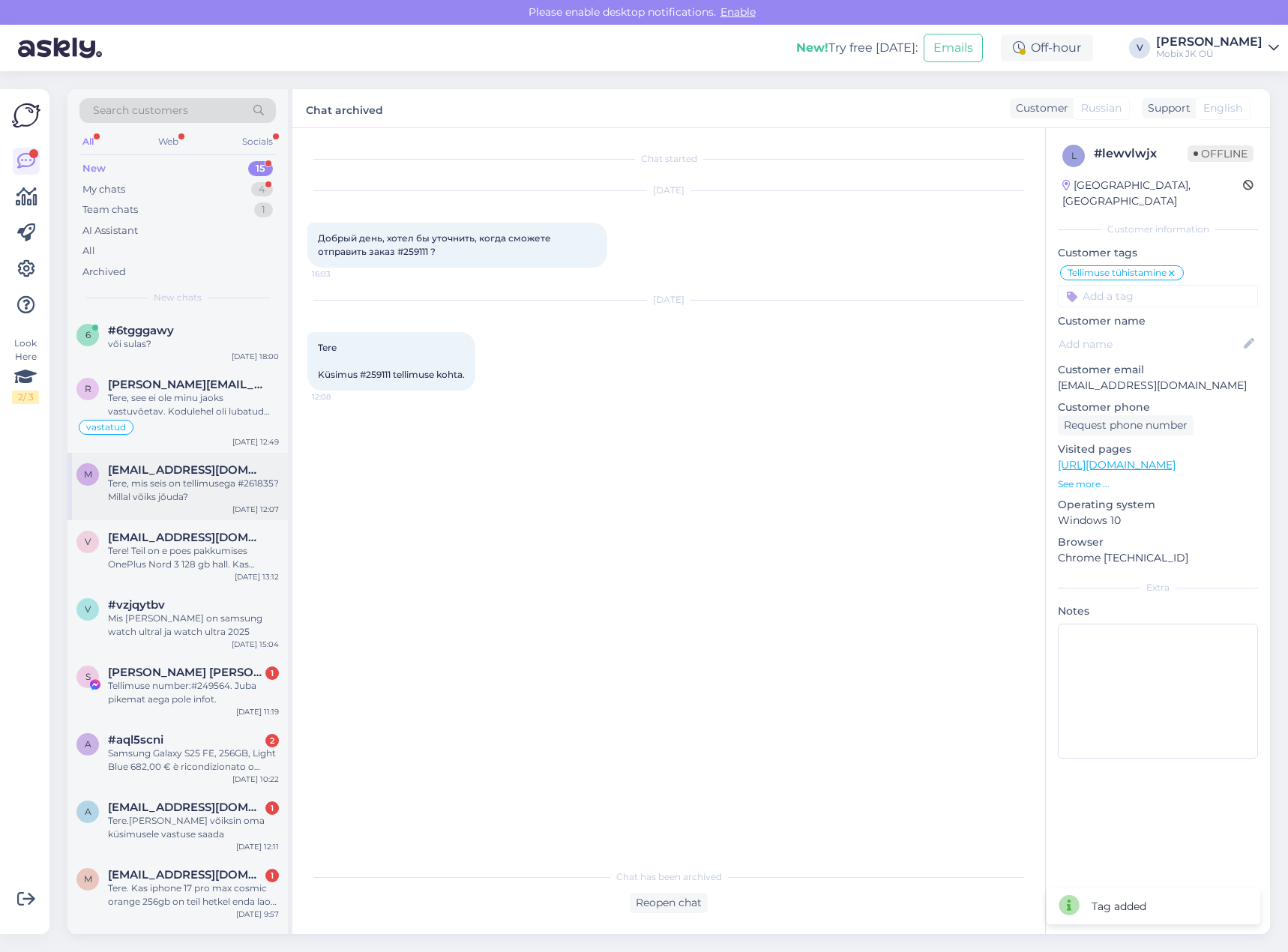
click at [214, 492] on div "Tere, mis seis on tellimusega #261835? Millal võiks jõuda?" at bounding box center [193, 490] width 171 height 27
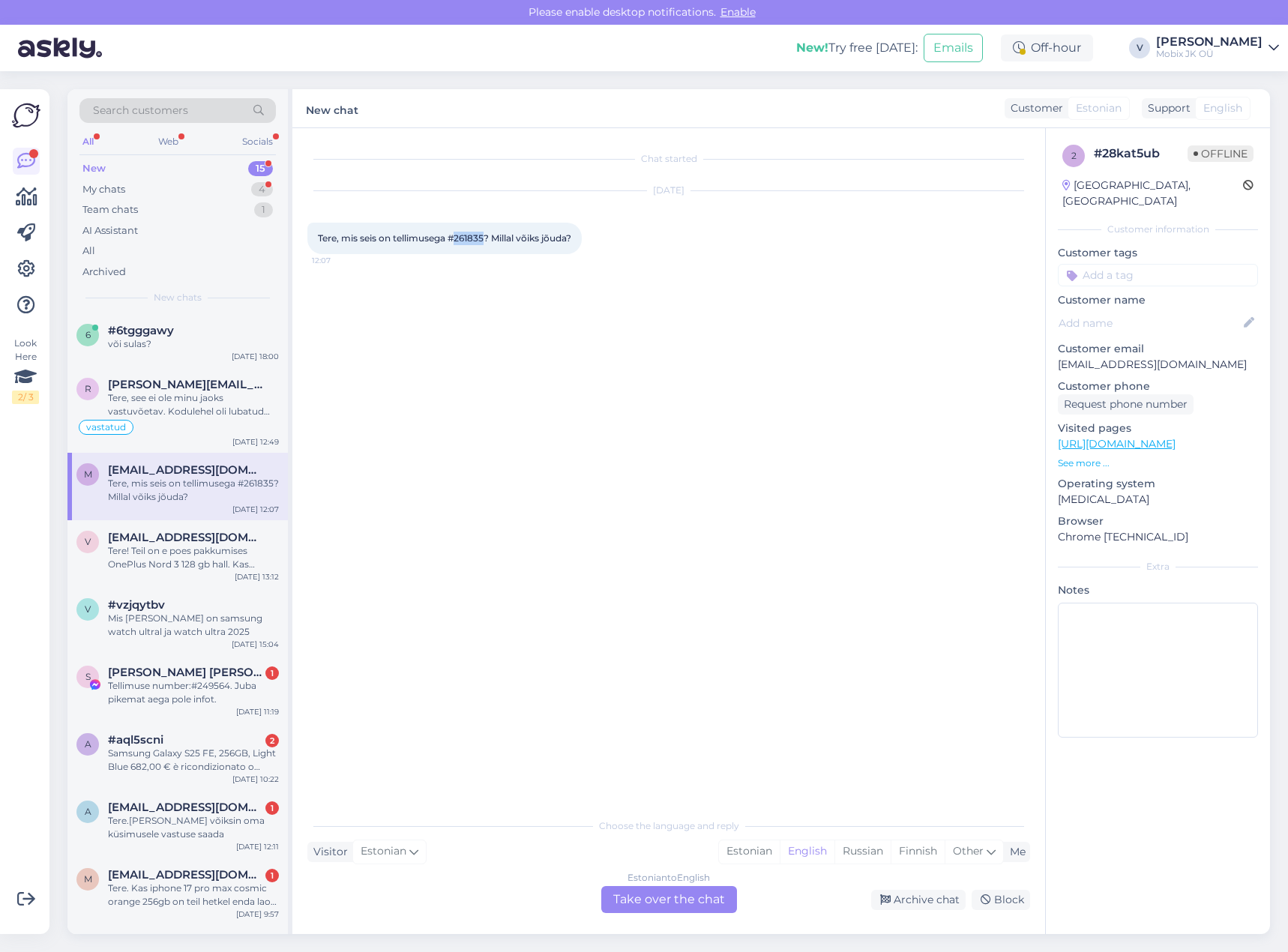
drag, startPoint x: 456, startPoint y: 234, endPoint x: 488, endPoint y: 233, distance: 32.0
click at [488, 233] on span "Tere, mis seis on tellimusega #261835? Millal võiks jõuda?" at bounding box center [444, 238] width 253 height 11
copy span "261835"
click at [1157, 264] on input at bounding box center [1158, 275] width 200 height 23
type input "tü"
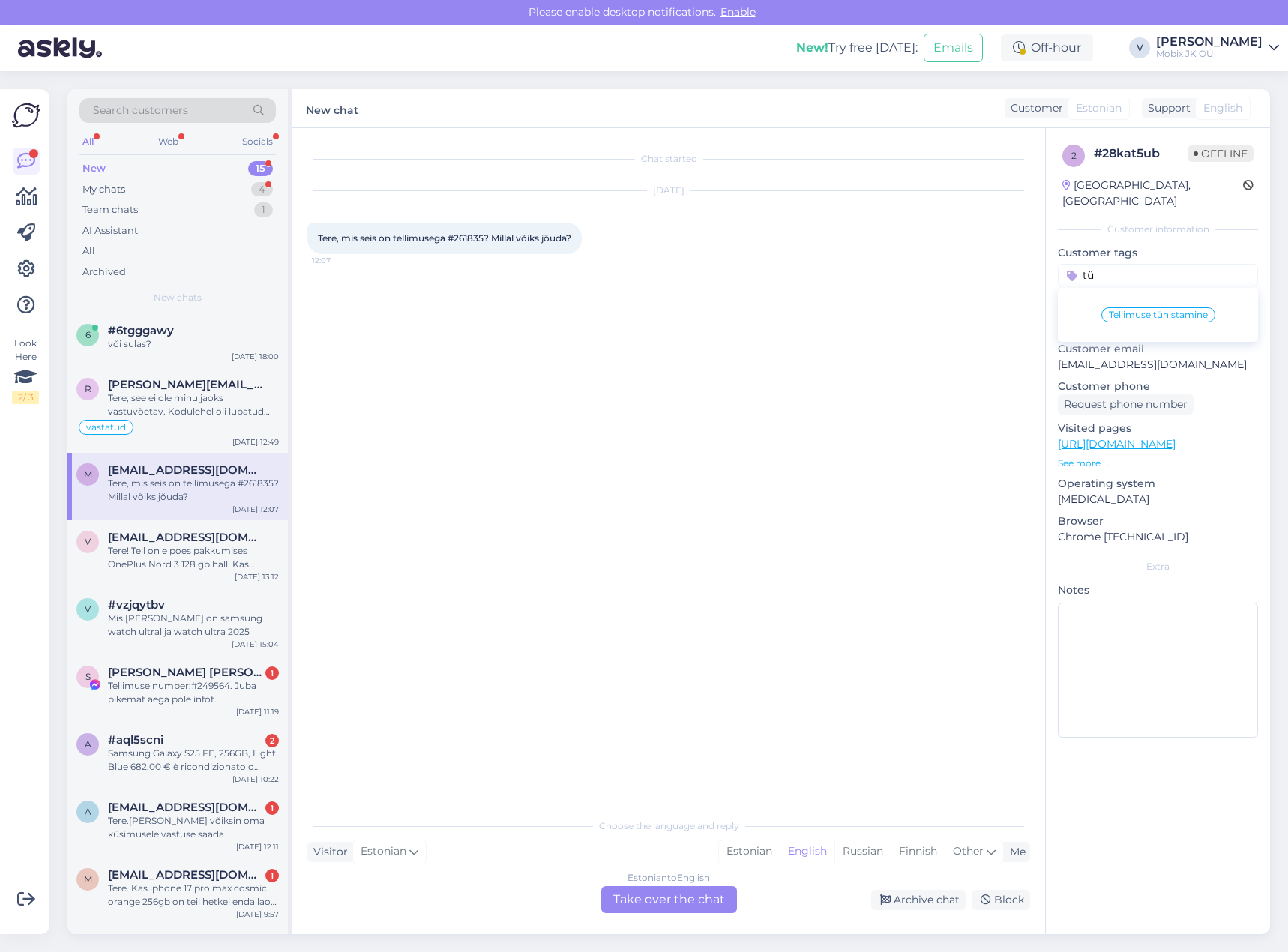
click at [1162, 311] on span "Tellimuse tühistamine" at bounding box center [1159, 314] width 99 height 9
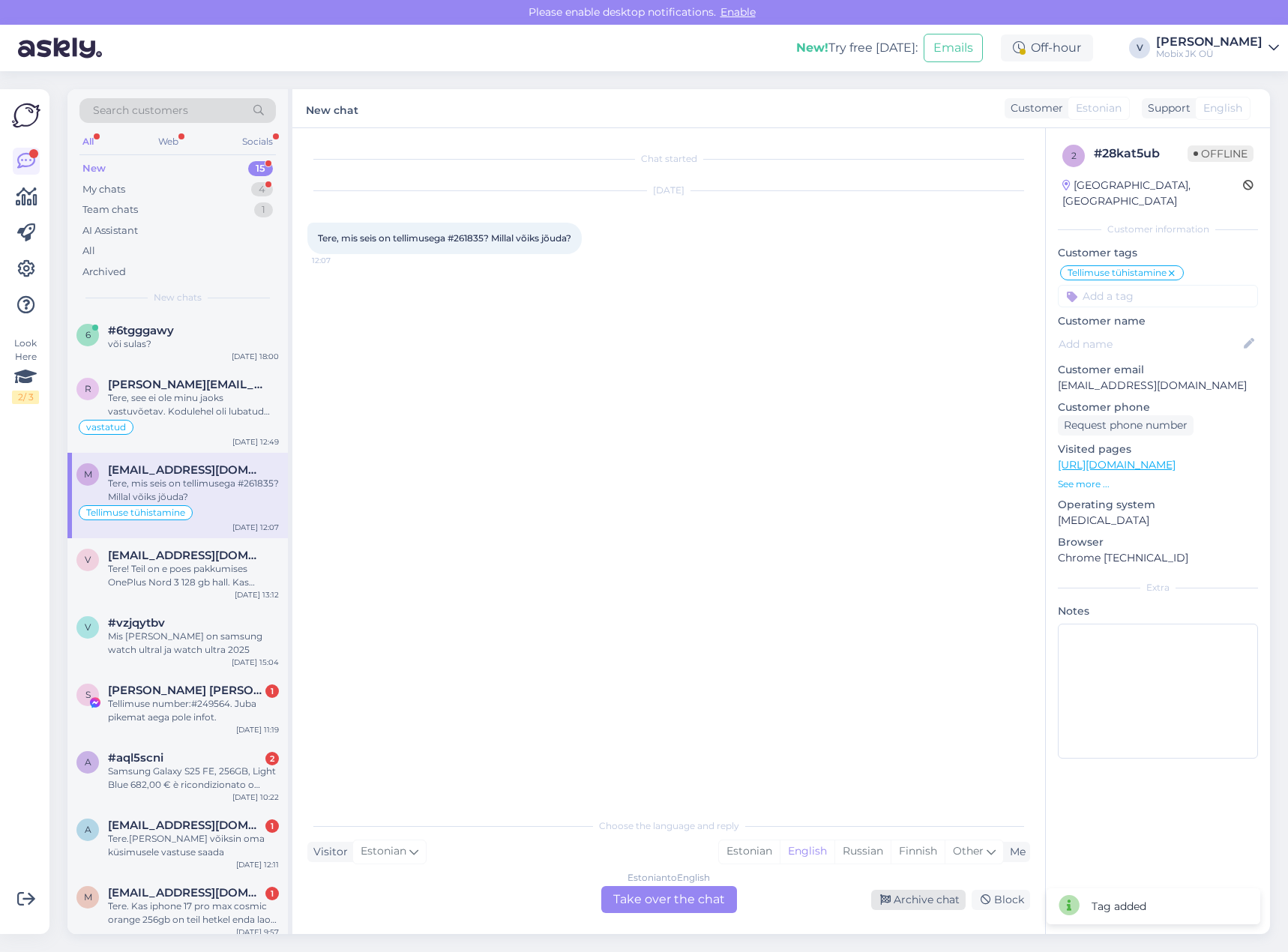
click at [906, 898] on div "Archive chat" at bounding box center [918, 900] width 95 height 20
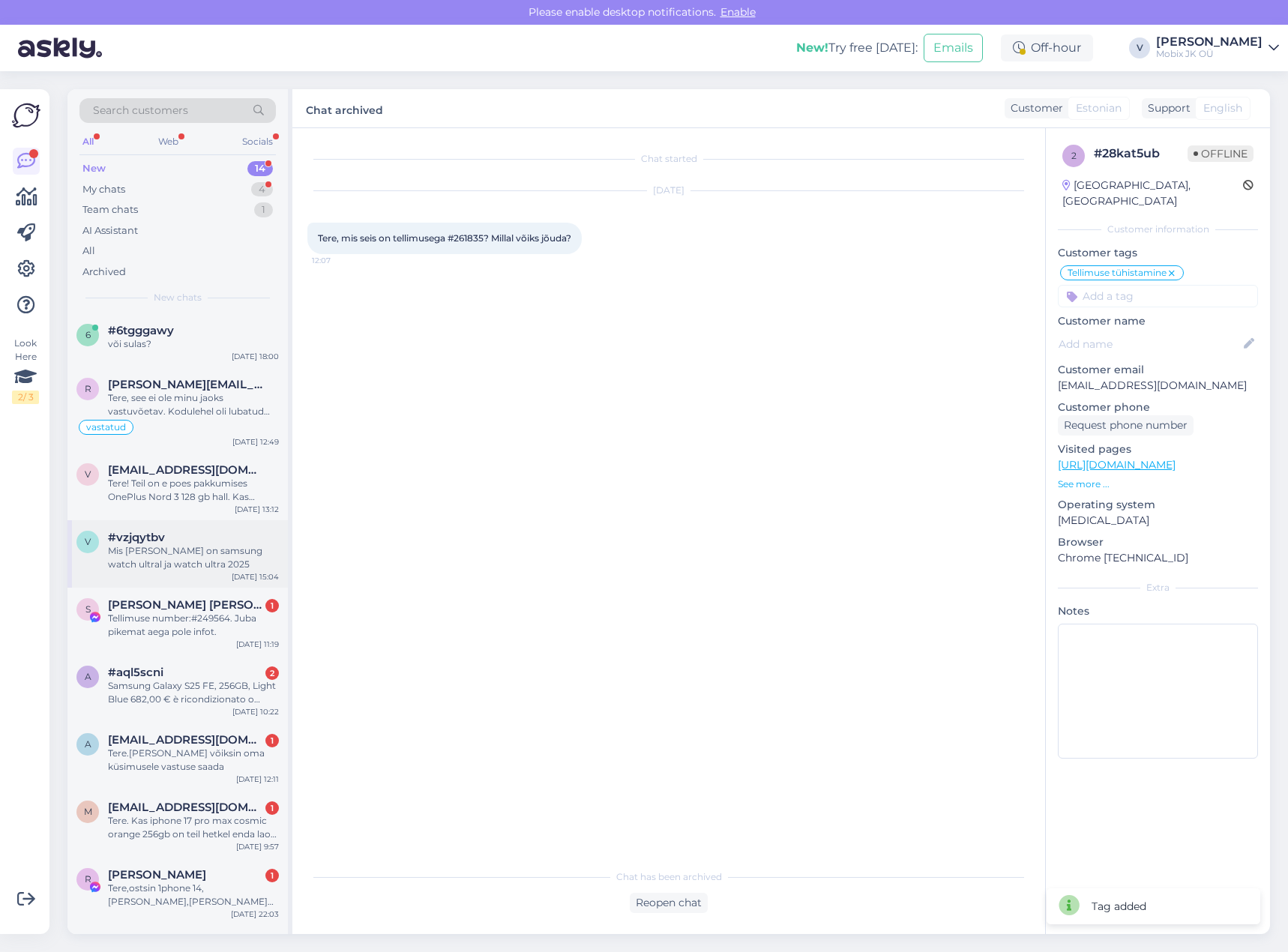
click at [199, 561] on div "Mis [PERSON_NAME] on samsung watch ultral ja watch ultra 2025" at bounding box center [193, 557] width 171 height 27
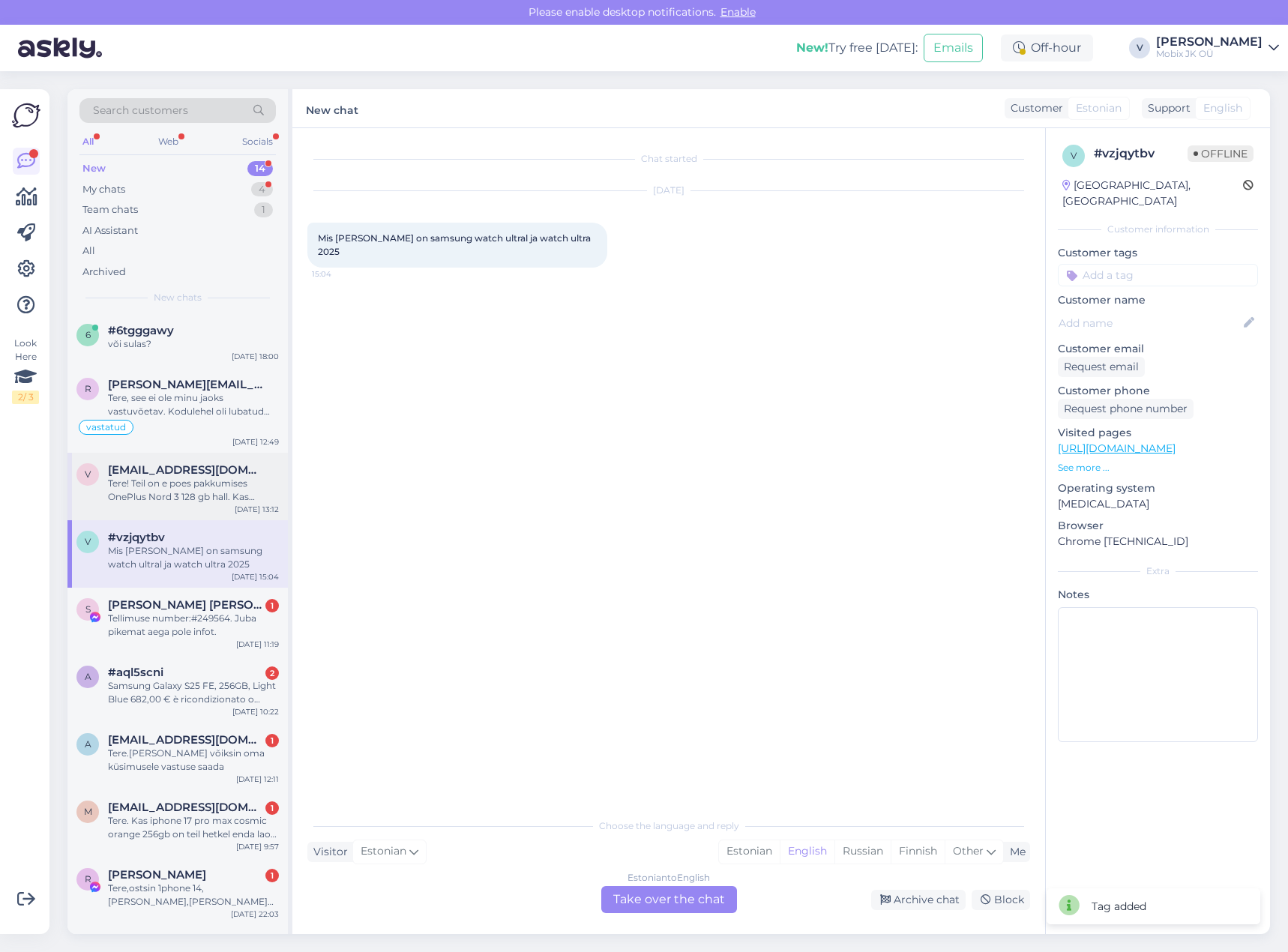
drag, startPoint x: 210, startPoint y: 484, endPoint x: 222, endPoint y: 488, distance: 12.6
click at [210, 484] on div "Tere! Teil on e poes pakkumises OnePlus Nord 3 128 gb hall. Kas saadavus on tõe…" at bounding box center [193, 490] width 171 height 27
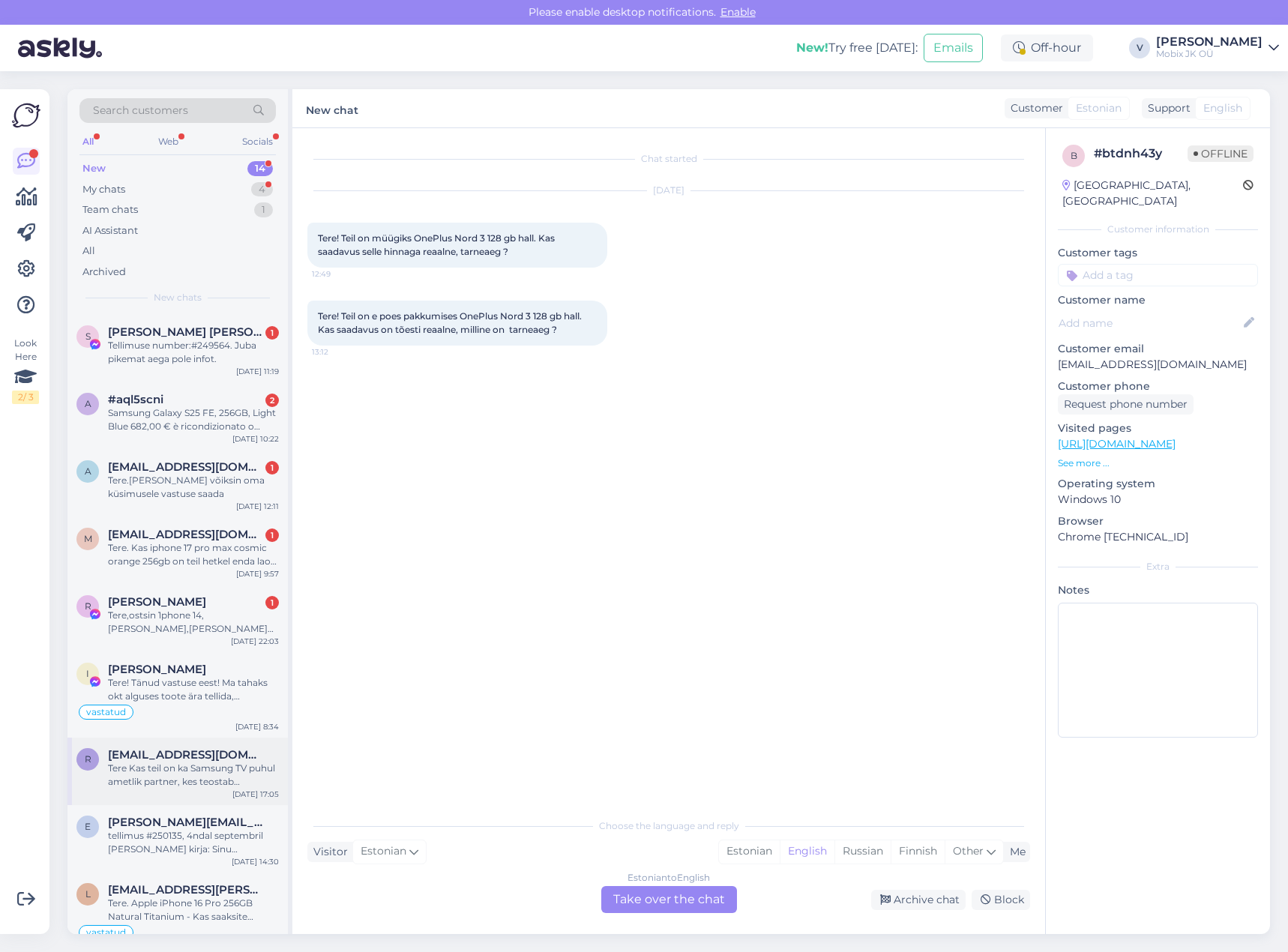
scroll to position [364, 0]
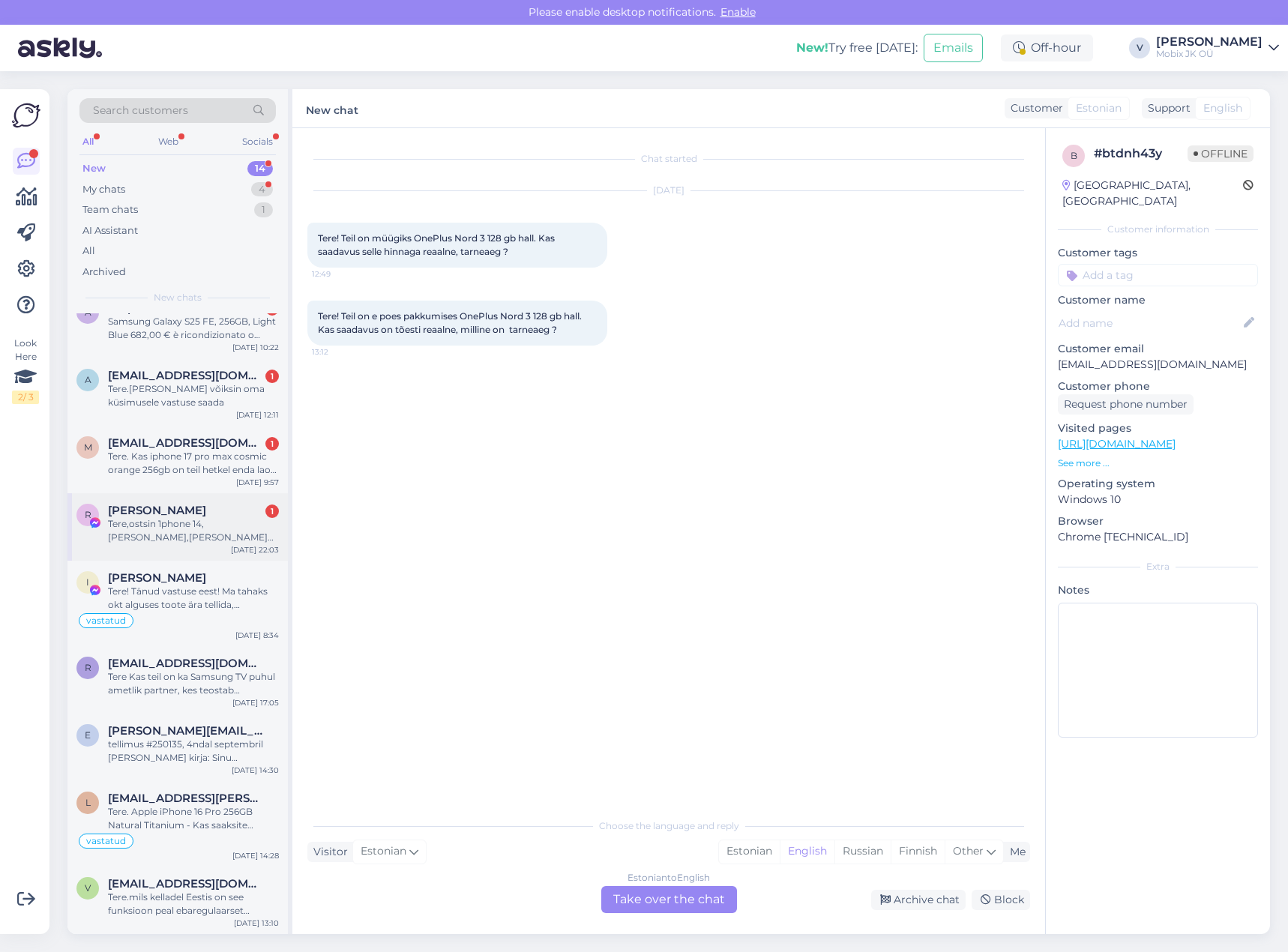
click at [167, 541] on div "Tere,ostsin 1phone 14,[PERSON_NAME],[PERSON_NAME] on asi. Müüjat [PERSON_NAME] …" at bounding box center [193, 530] width 171 height 27
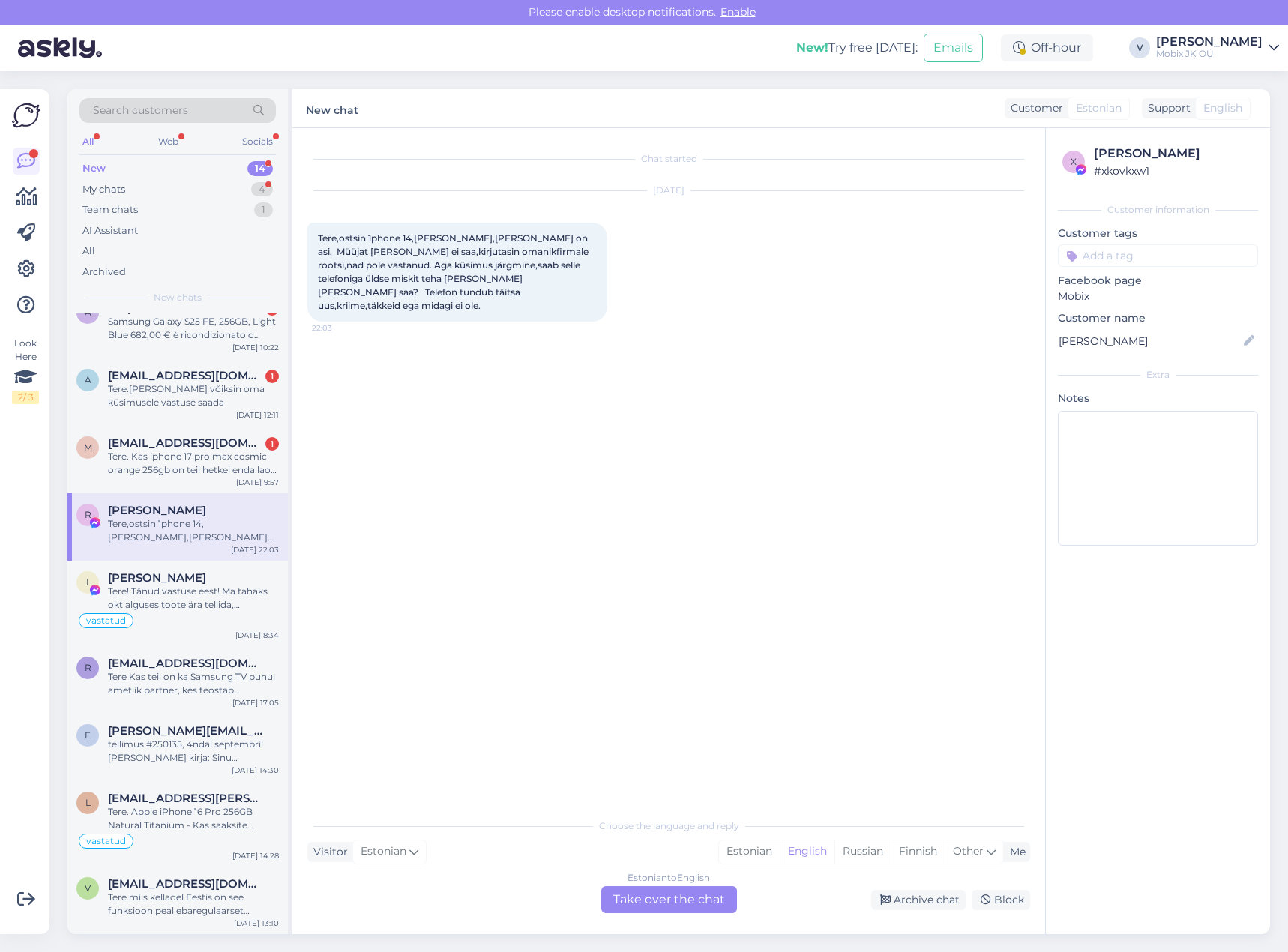
drag, startPoint x: 756, startPoint y: 851, endPoint x: 731, endPoint y: 882, distance: 39.8
click at [755, 851] on div "Estonian" at bounding box center [749, 851] width 61 height 23
drag, startPoint x: 713, startPoint y: 905, endPoint x: 700, endPoint y: 896, distance: 15.8
click at [710, 903] on div "Estonian to Estonian Take over the chat" at bounding box center [669, 899] width 136 height 27
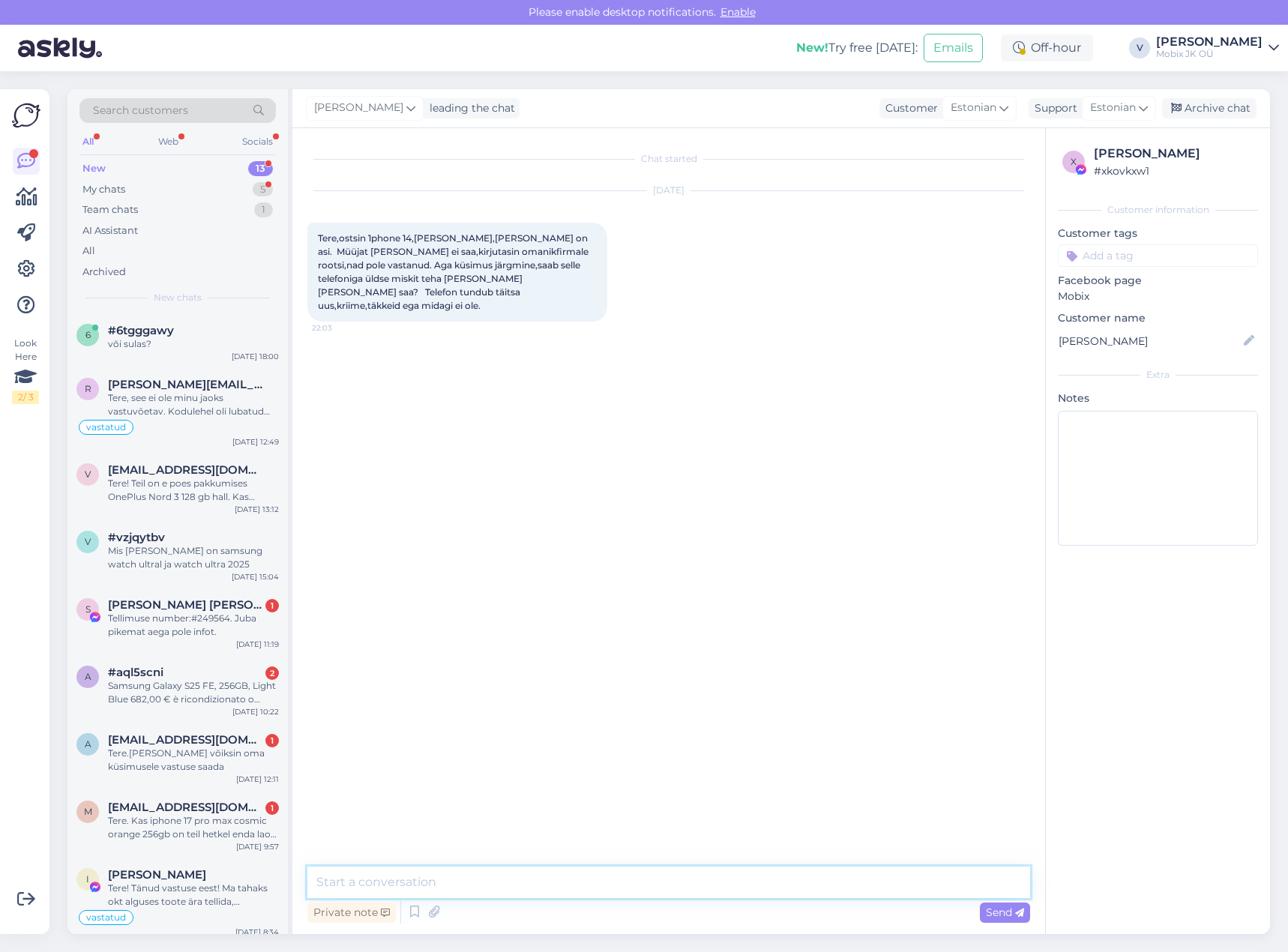
drag, startPoint x: 700, startPoint y: 896, endPoint x: 693, endPoint y: 881, distance: 16.6
click at [691, 883] on textarea at bounding box center [668, 882] width 723 height 32
paste textarea "Reaktiveerimisluku, Mi konto, tehaseandmete, taastamisluku eemaldamine, FRP"
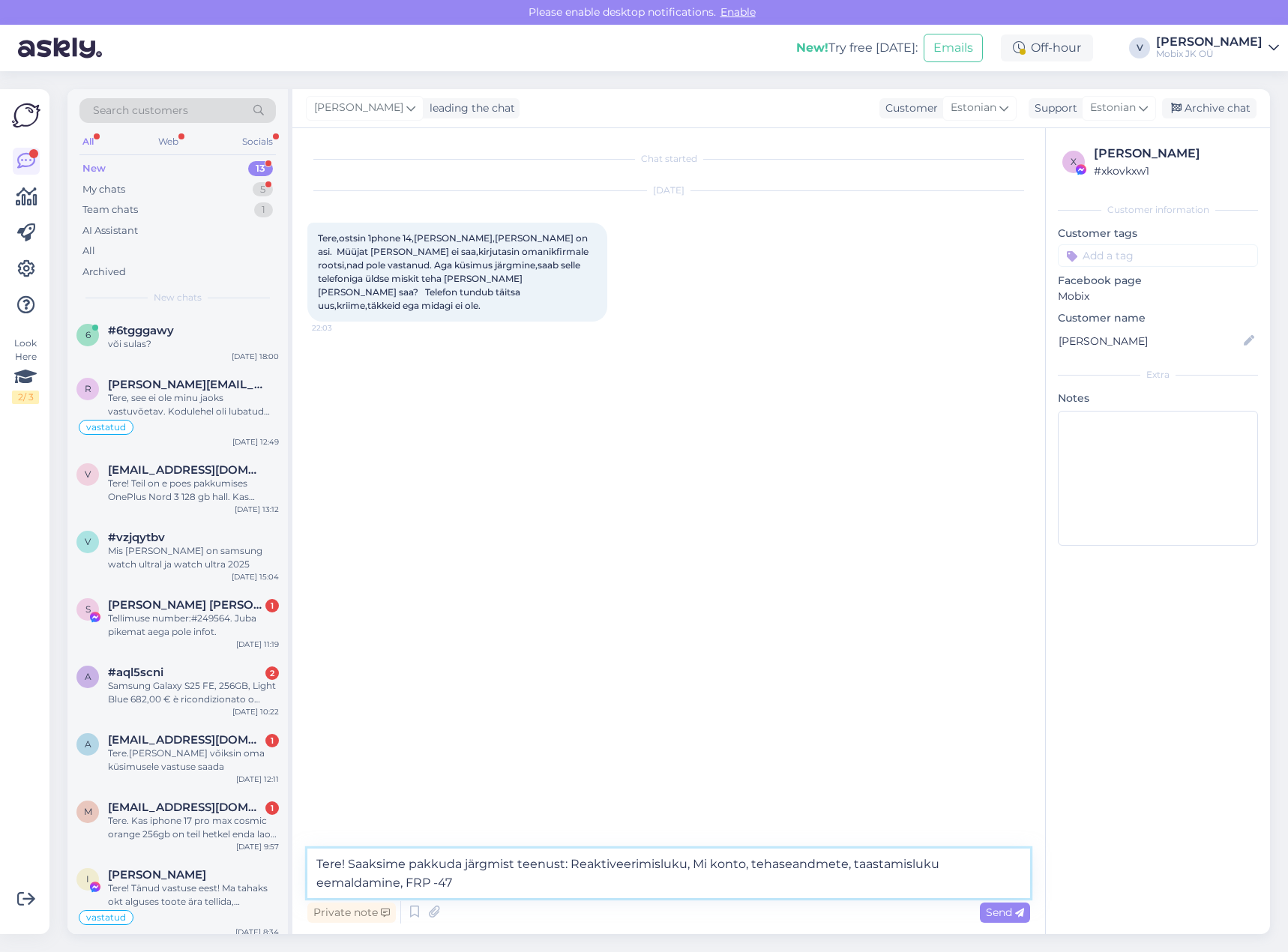
type textarea "Tere! Saaksime pakkuda järgmist teenust: Reaktiveerimisluku, Mi konto, tehasean…"
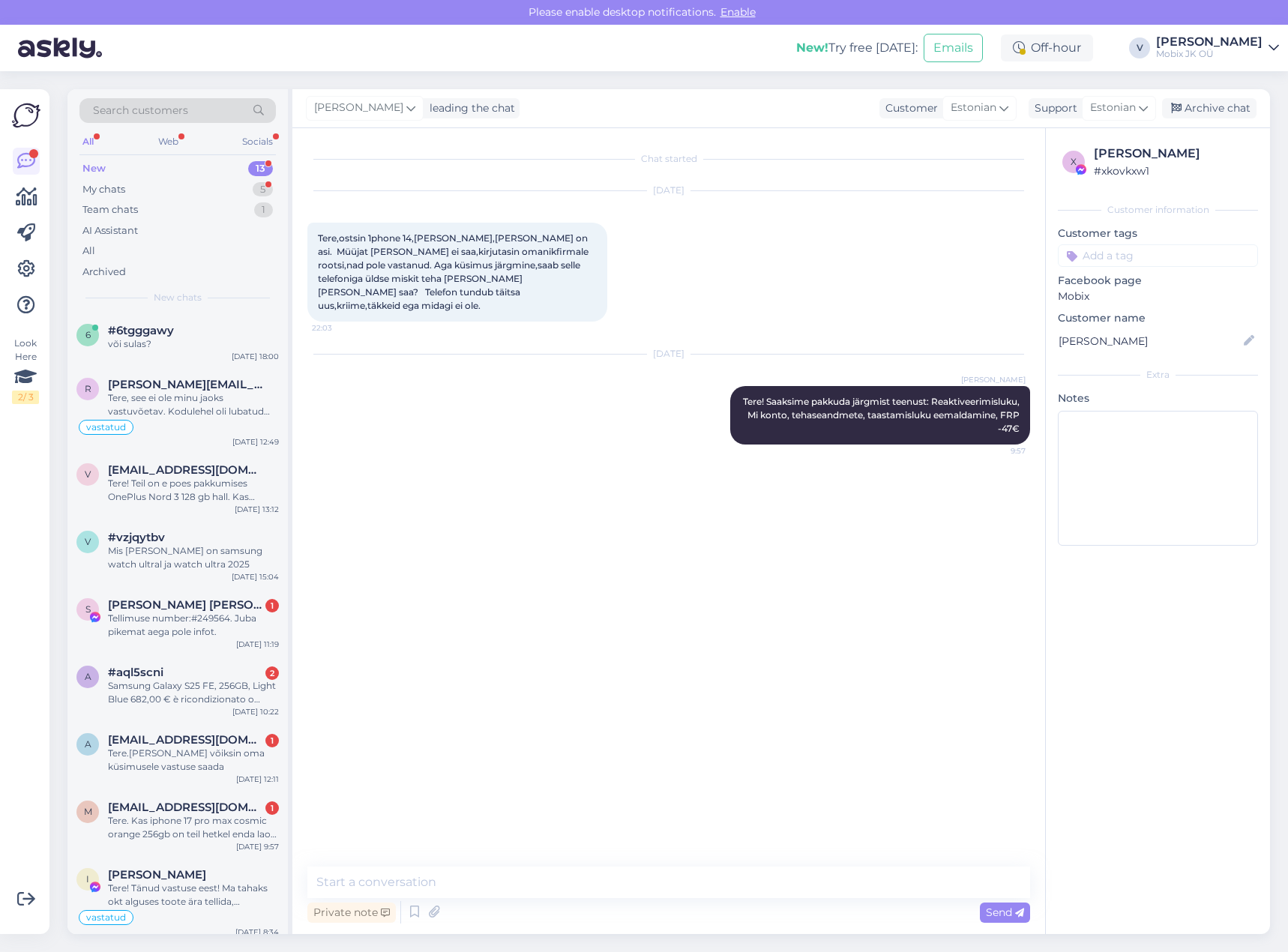
click at [1148, 253] on input at bounding box center [1158, 255] width 200 height 23
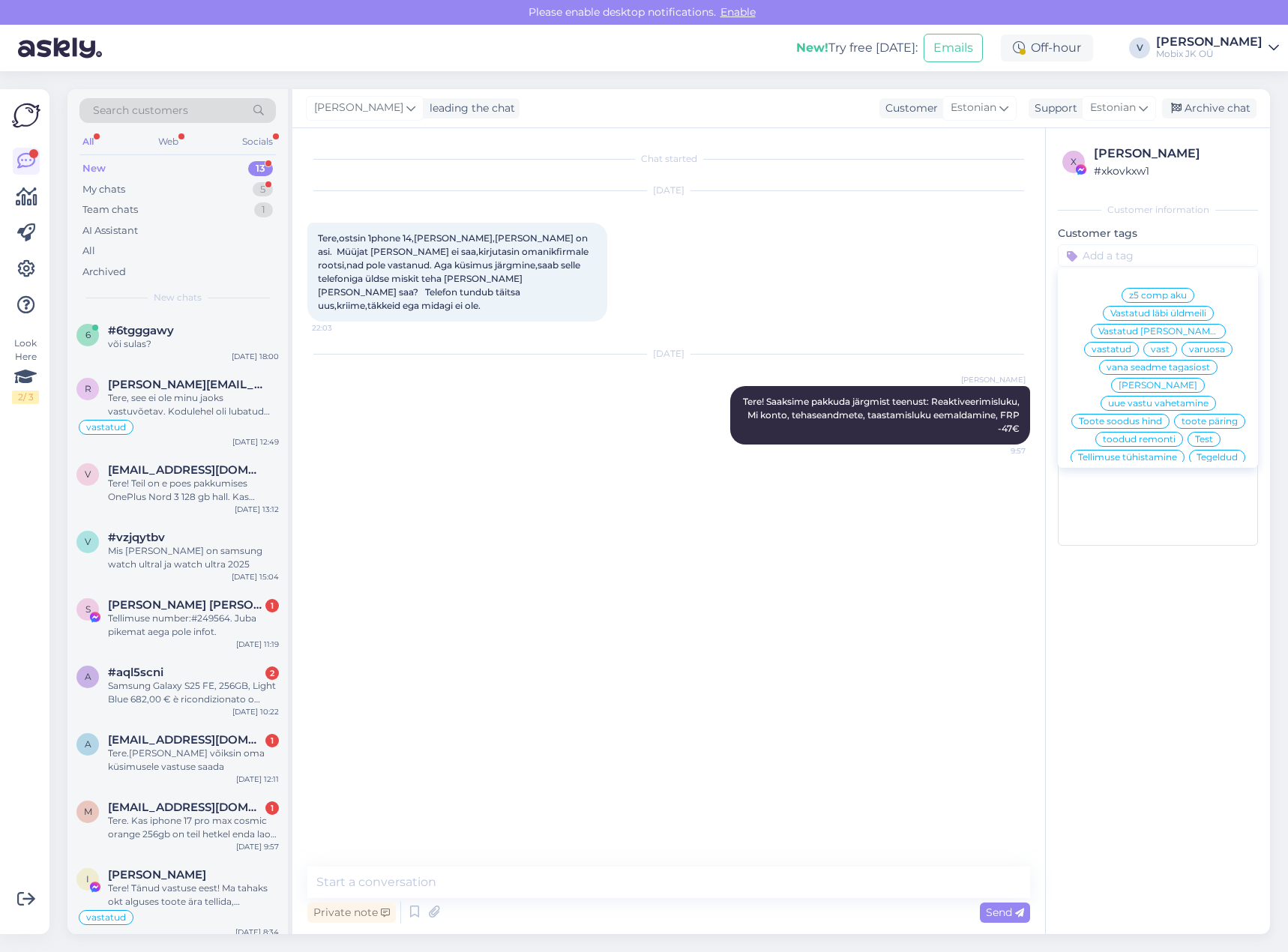
click at [1131, 344] on span "vastatud" at bounding box center [1111, 348] width 39 height 9
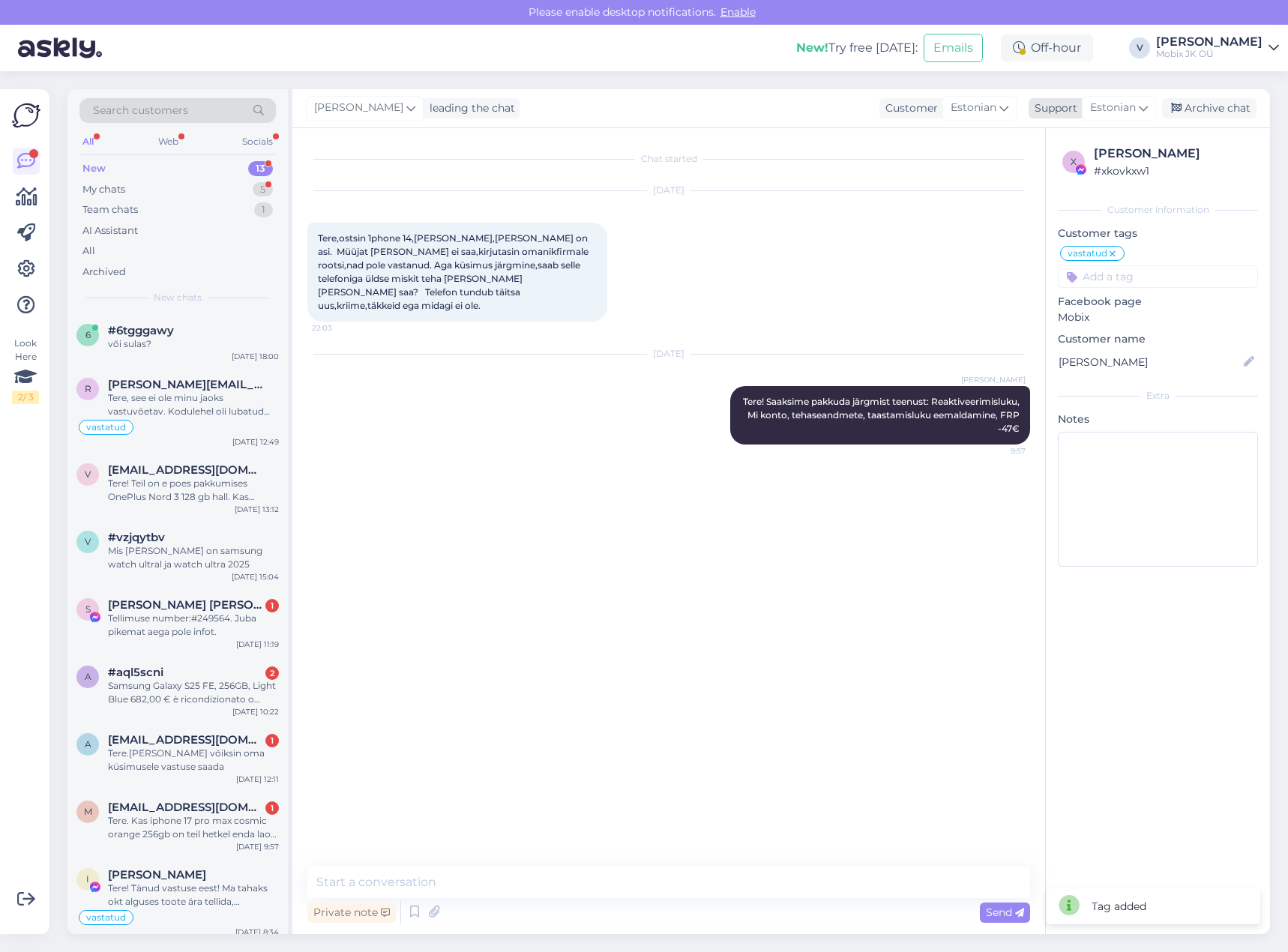
click at [1216, 109] on div "Archive chat" at bounding box center [1209, 109] width 95 height 20
click at [225, 638] on div "Tellimuse number:#249564. Juba pikemat aega pole infot." at bounding box center [193, 625] width 171 height 27
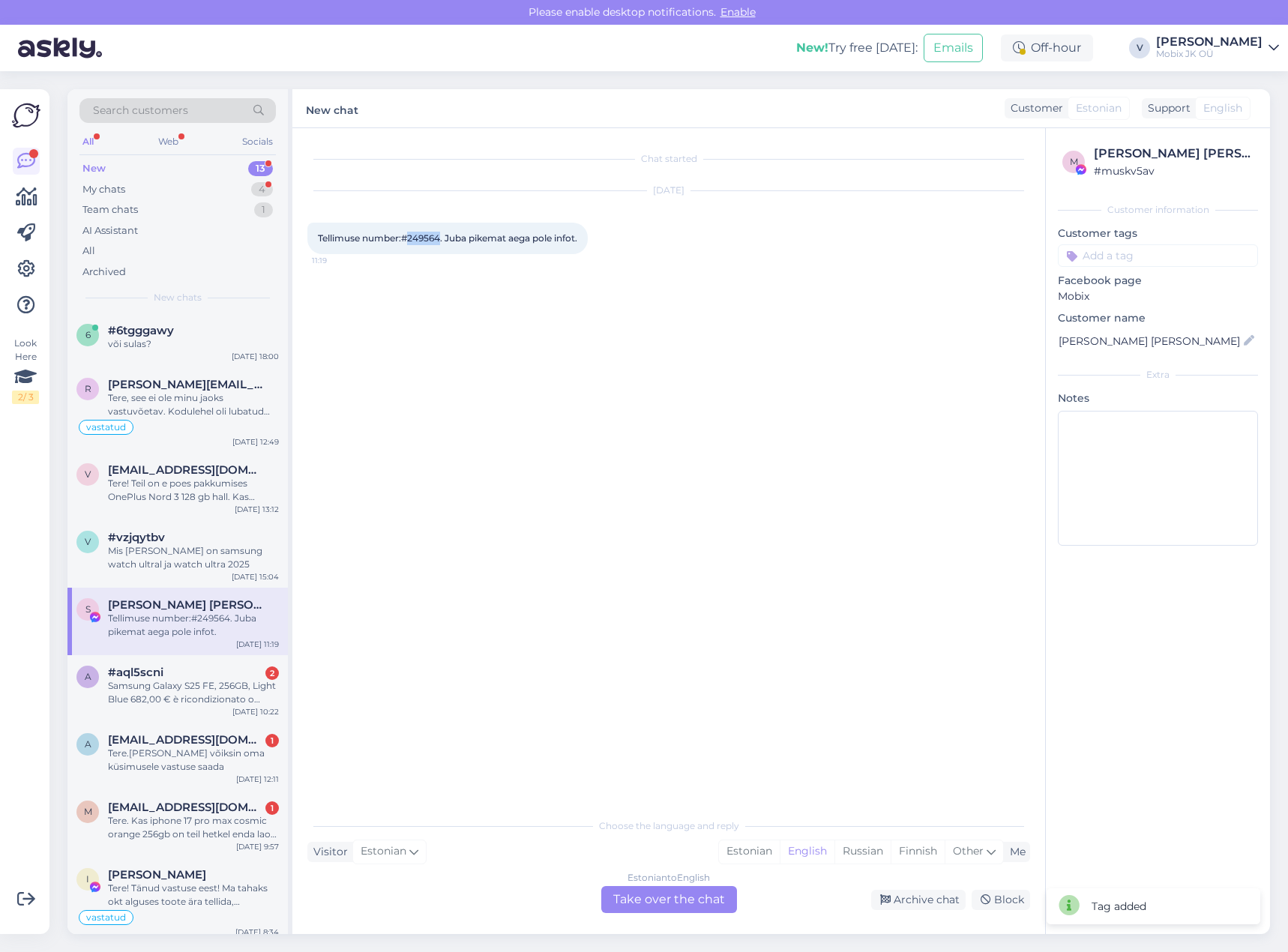
drag, startPoint x: 408, startPoint y: 236, endPoint x: 441, endPoint y: 237, distance: 33.0
click at [441, 237] on span "Tellimuse number:#249564. Juba pikemat aega pole infot." at bounding box center [447, 238] width 259 height 11
copy span "249564"
click at [1121, 254] on input at bounding box center [1158, 255] width 200 height 23
type input "arv"
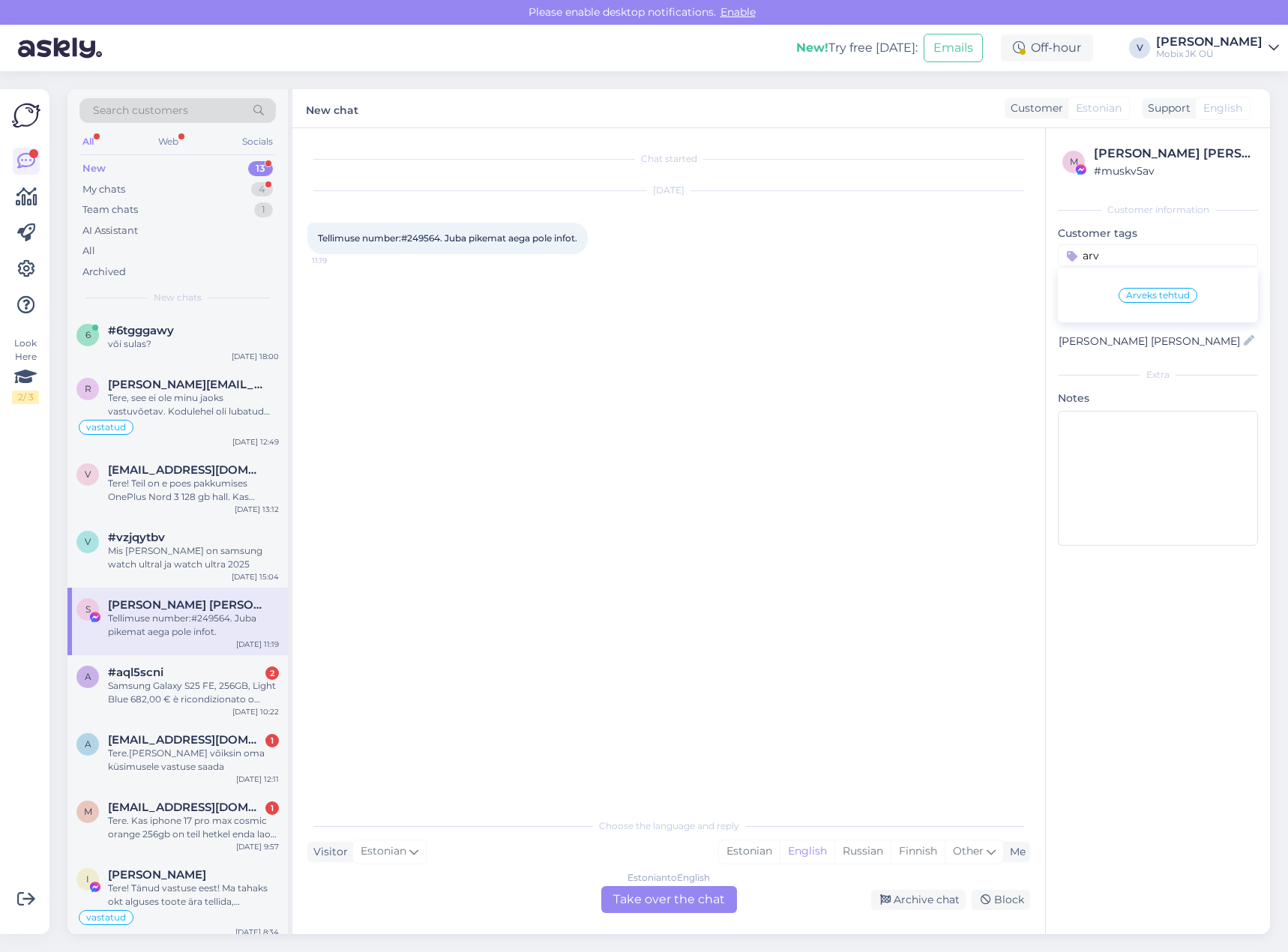
click at [1159, 294] on span "Arveks tehtud" at bounding box center [1158, 295] width 64 height 9
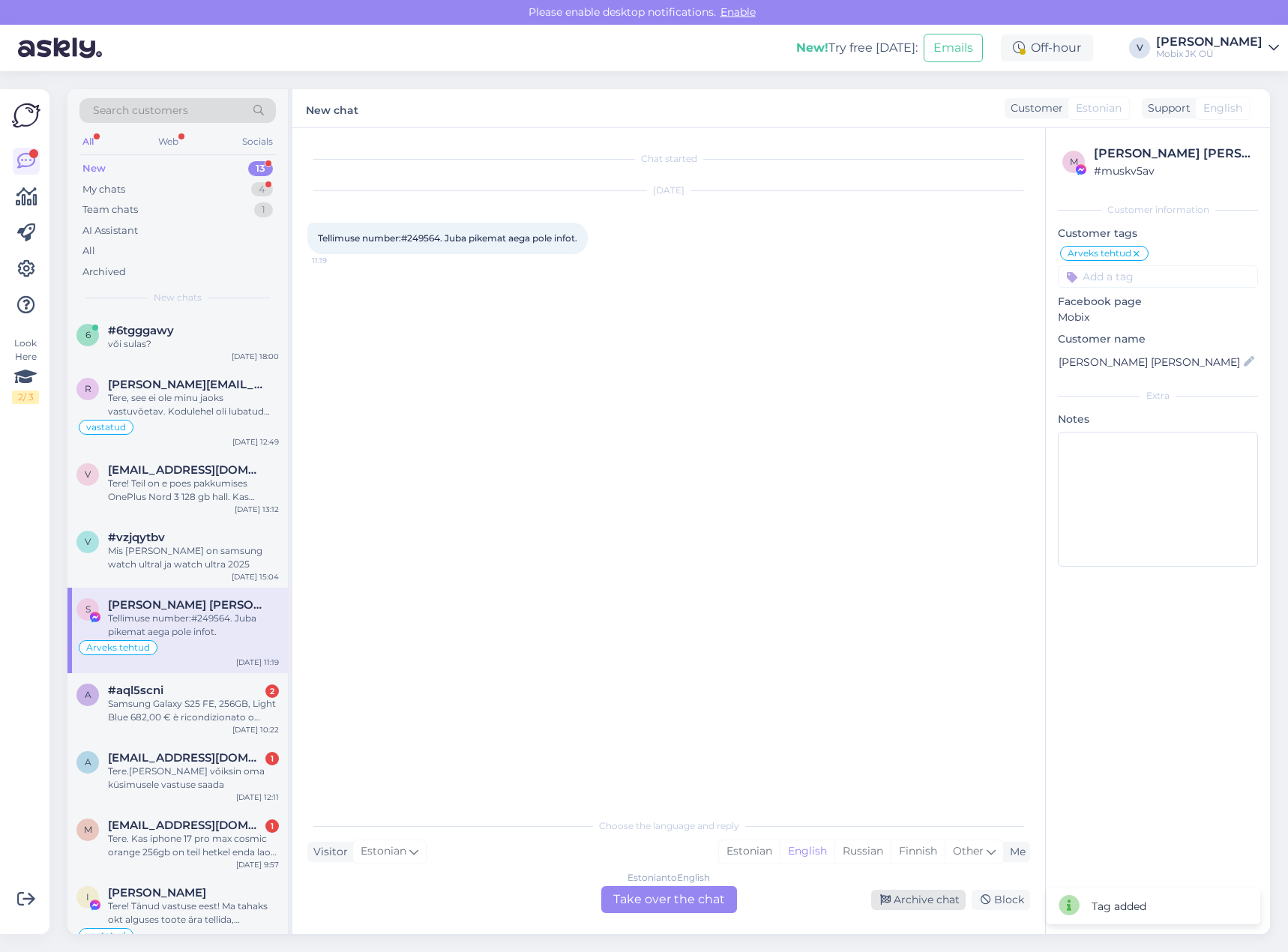
drag, startPoint x: 917, startPoint y: 894, endPoint x: 933, endPoint y: 884, distance: 18.9
click at [918, 894] on div "Archive chat" at bounding box center [918, 900] width 95 height 20
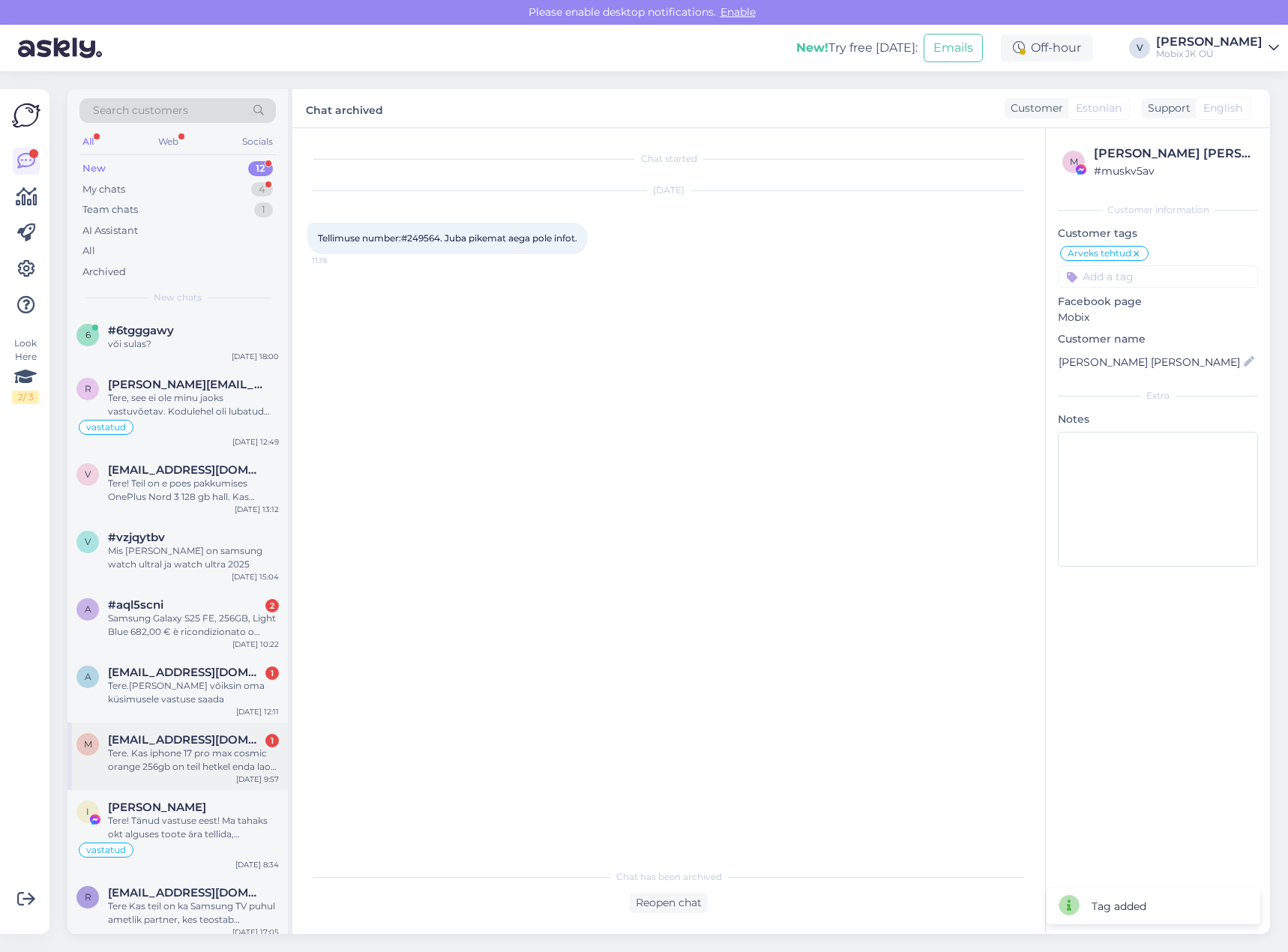
click at [208, 755] on div "Tere. Kas iphone 17 pro max cosmic orange 256gb on teil hetkel enda laos olemas…" at bounding box center [193, 760] width 171 height 27
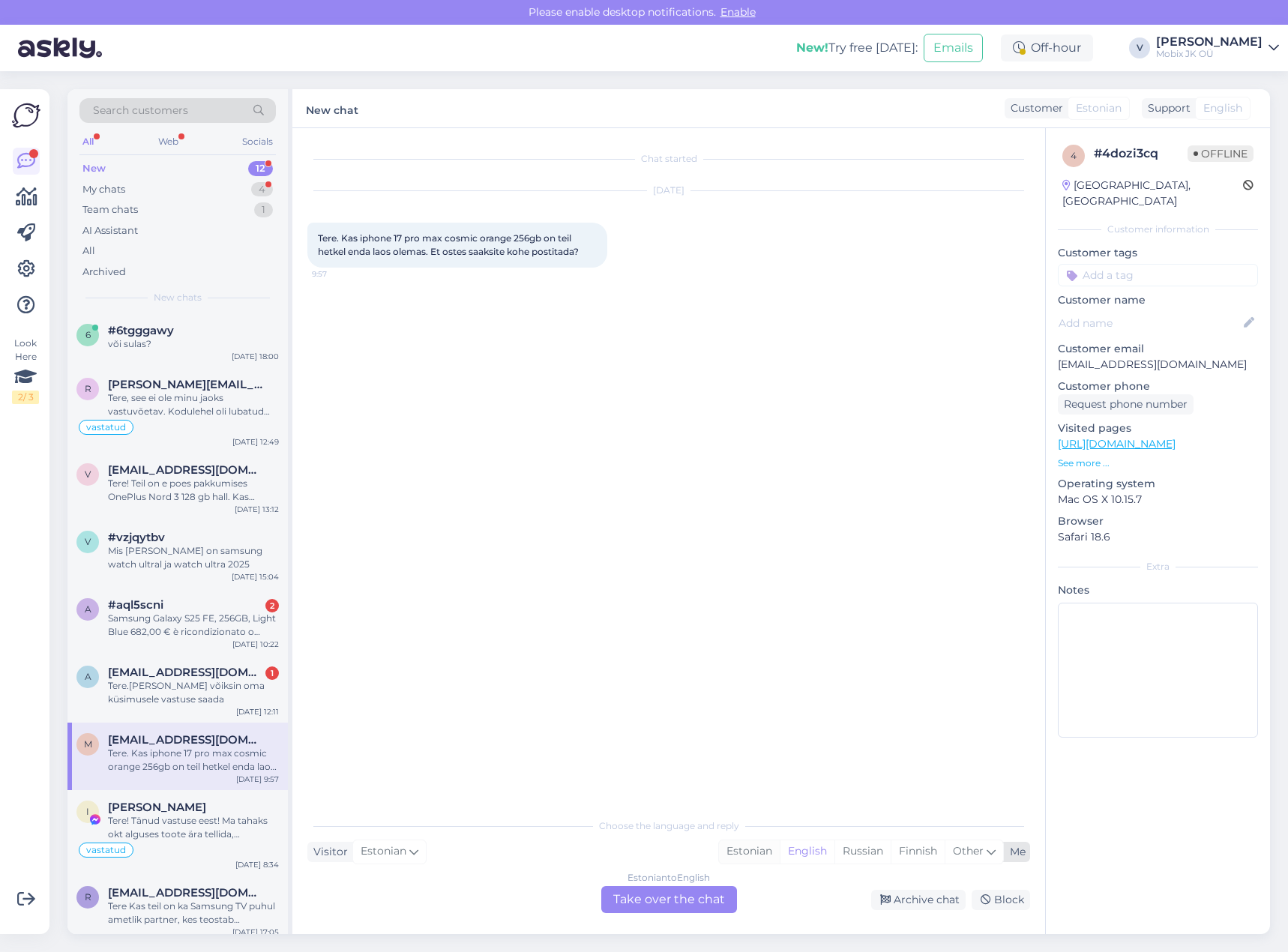
click at [755, 846] on div "Estonian" at bounding box center [749, 851] width 61 height 23
click at [717, 902] on div "Estonian to Estonian Take over the chat" at bounding box center [669, 899] width 136 height 27
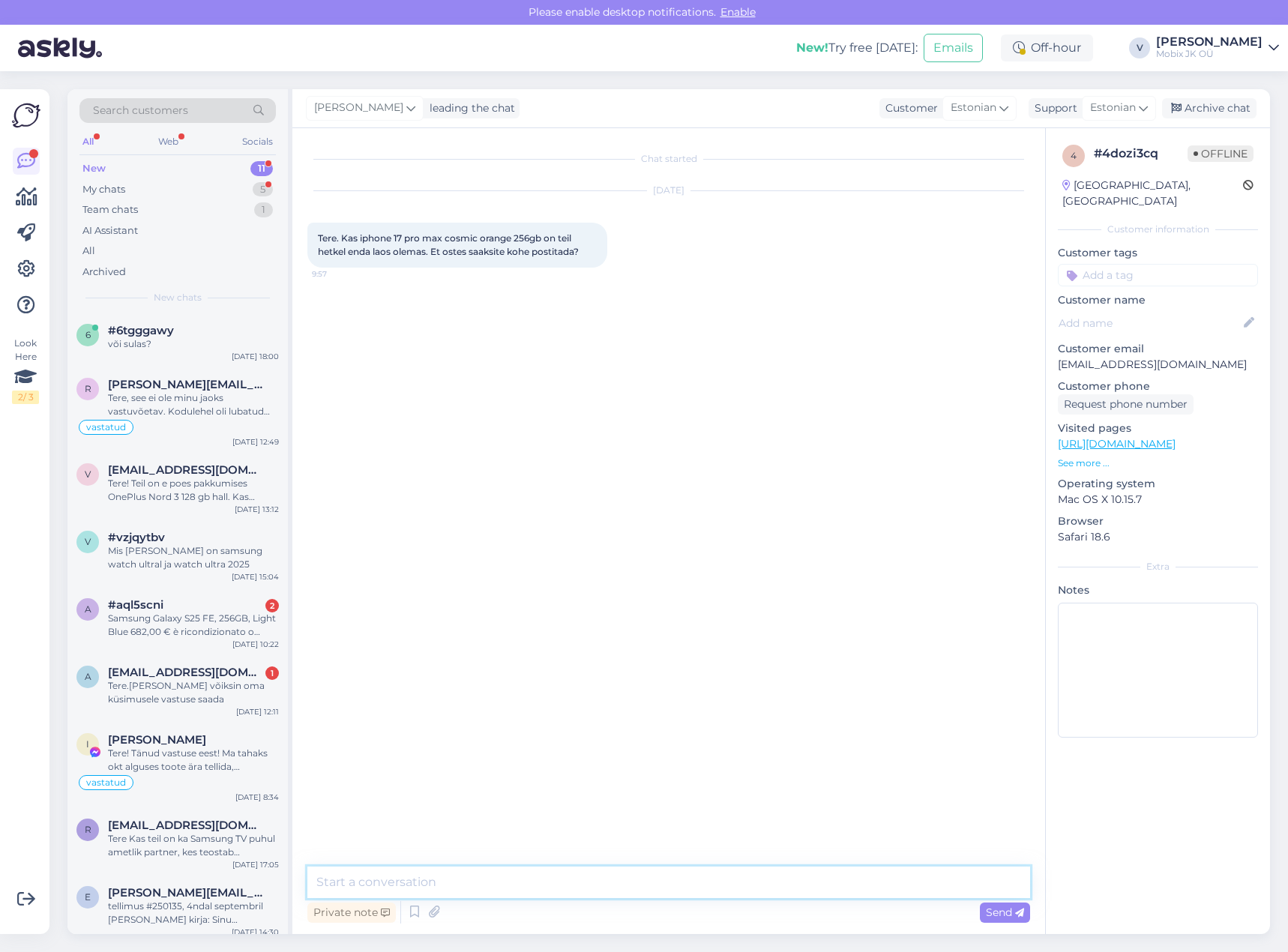
click at [717, 887] on textarea at bounding box center [668, 882] width 723 height 32
type textarea "Tere! iPhone 17 mudelid on kõik eeltellimisel, kohapeal ei ole."
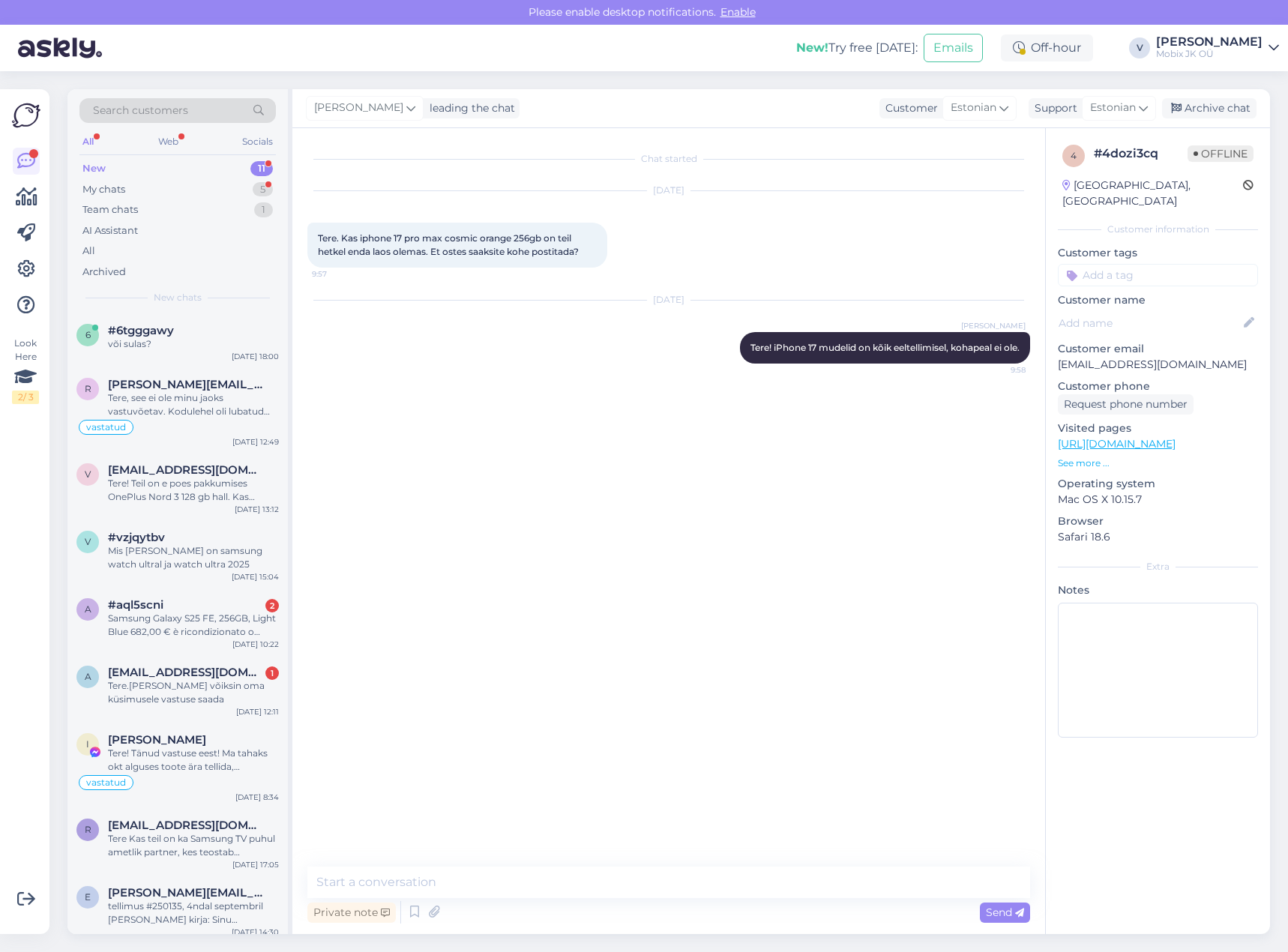
click at [1163, 268] on input at bounding box center [1158, 275] width 200 height 23
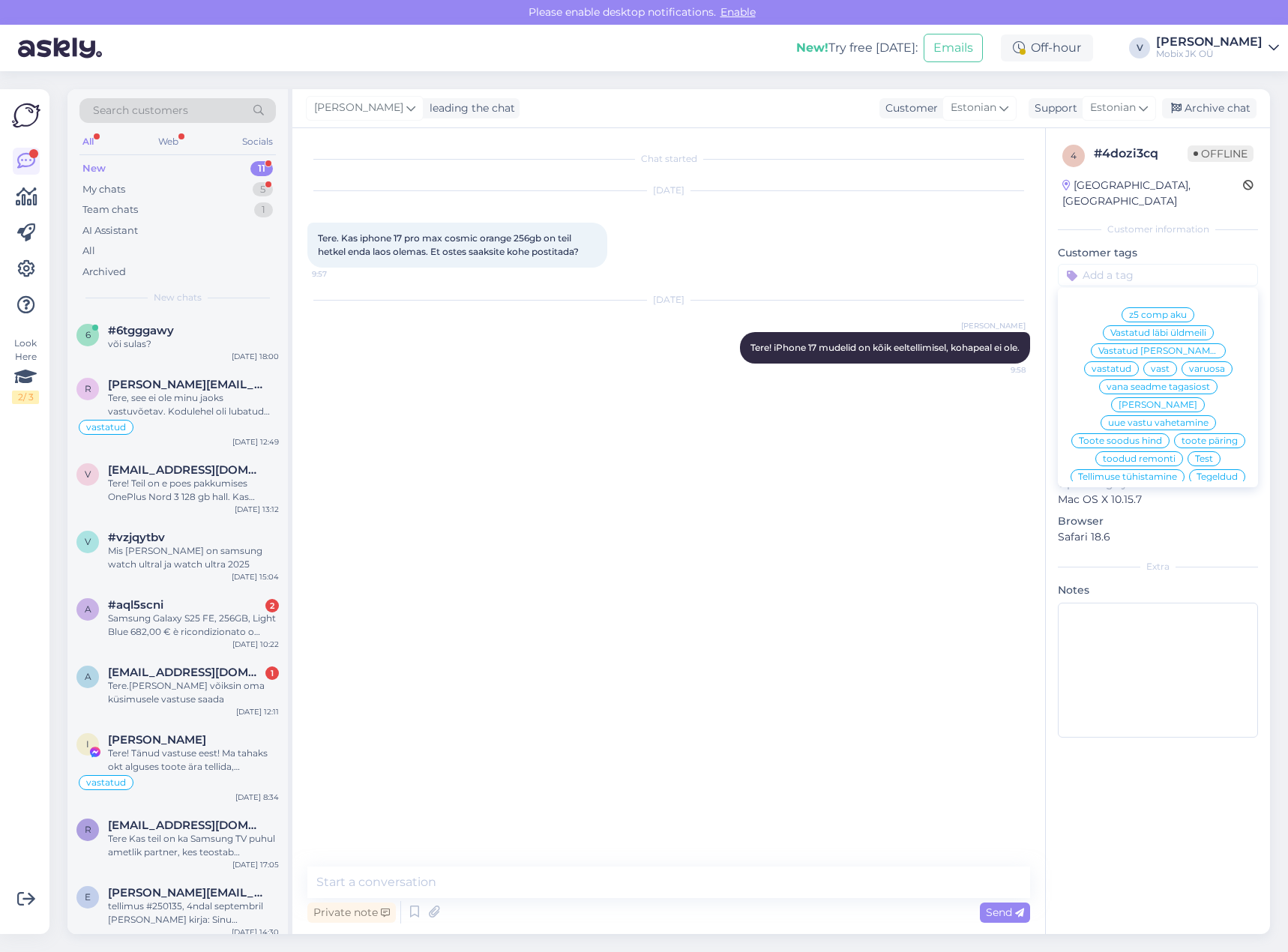
drag, startPoint x: 1216, startPoint y: 331, endPoint x: 1204, endPoint y: 119, distance: 212.3
click at [1139, 361] on div "vastatud" at bounding box center [1111, 368] width 54 height 15
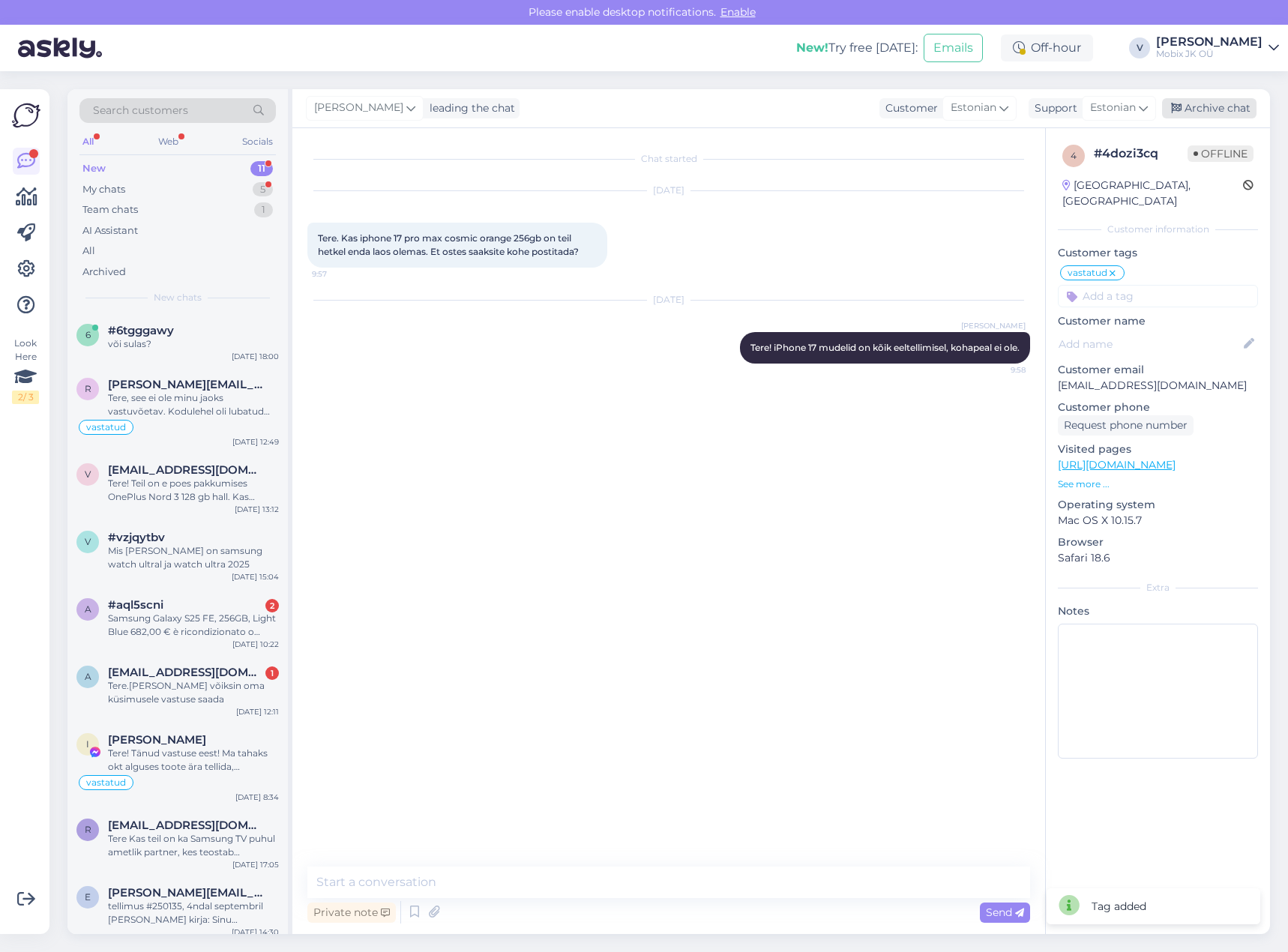
click at [1207, 116] on div "Archive chat" at bounding box center [1209, 109] width 95 height 20
click at [202, 689] on div "Tere.[PERSON_NAME] võiksin oma küsimusele vastuse saada" at bounding box center [193, 693] width 171 height 27
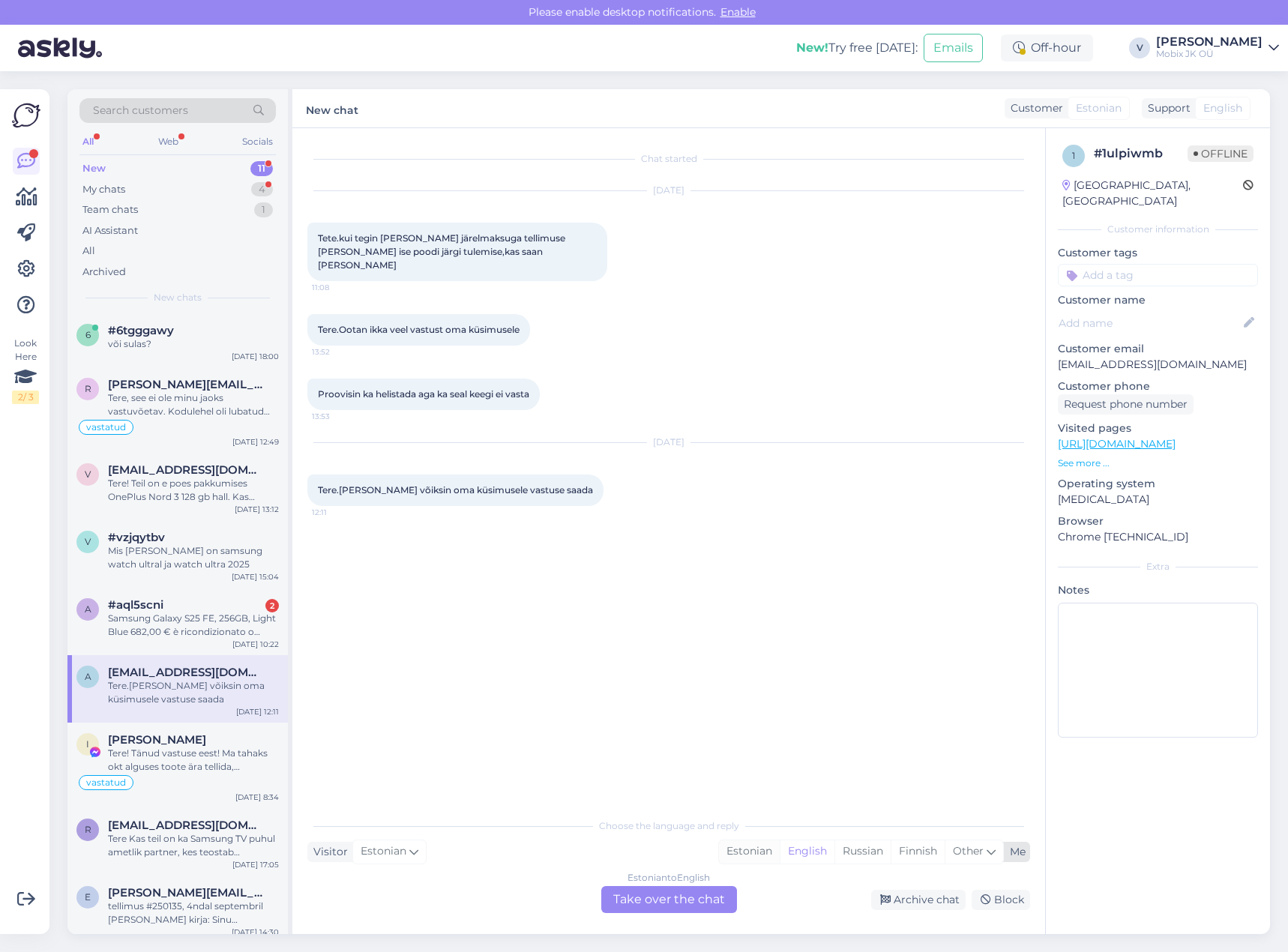
click at [750, 854] on div "Estonian" at bounding box center [749, 851] width 61 height 23
click at [712, 897] on div "Estonian to Estonian Take over the chat" at bounding box center [669, 899] width 136 height 27
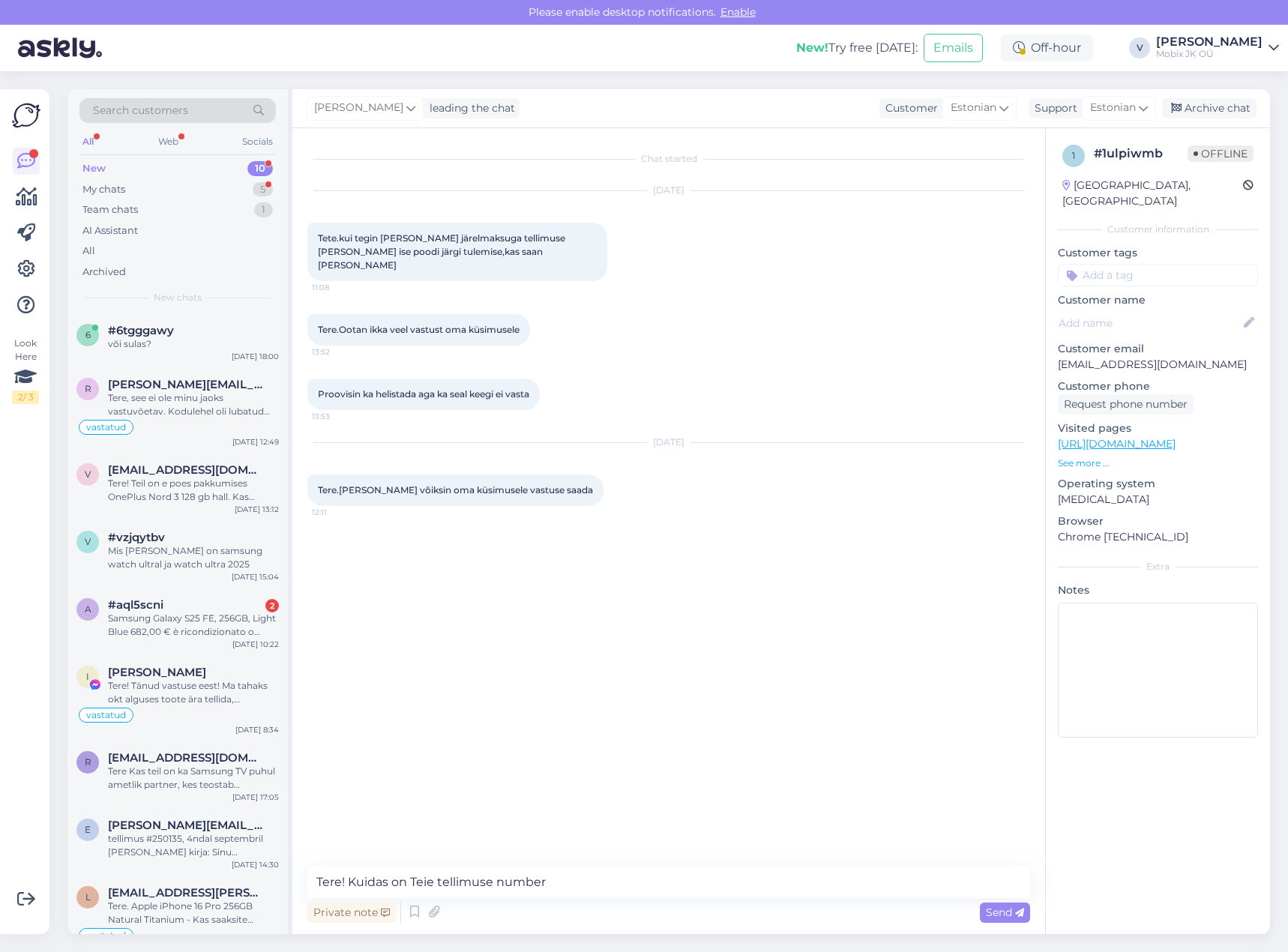
type textarea "Tere! Kuidas on Teie tellimuse number?"
click at [1152, 264] on input at bounding box center [1158, 275] width 200 height 23
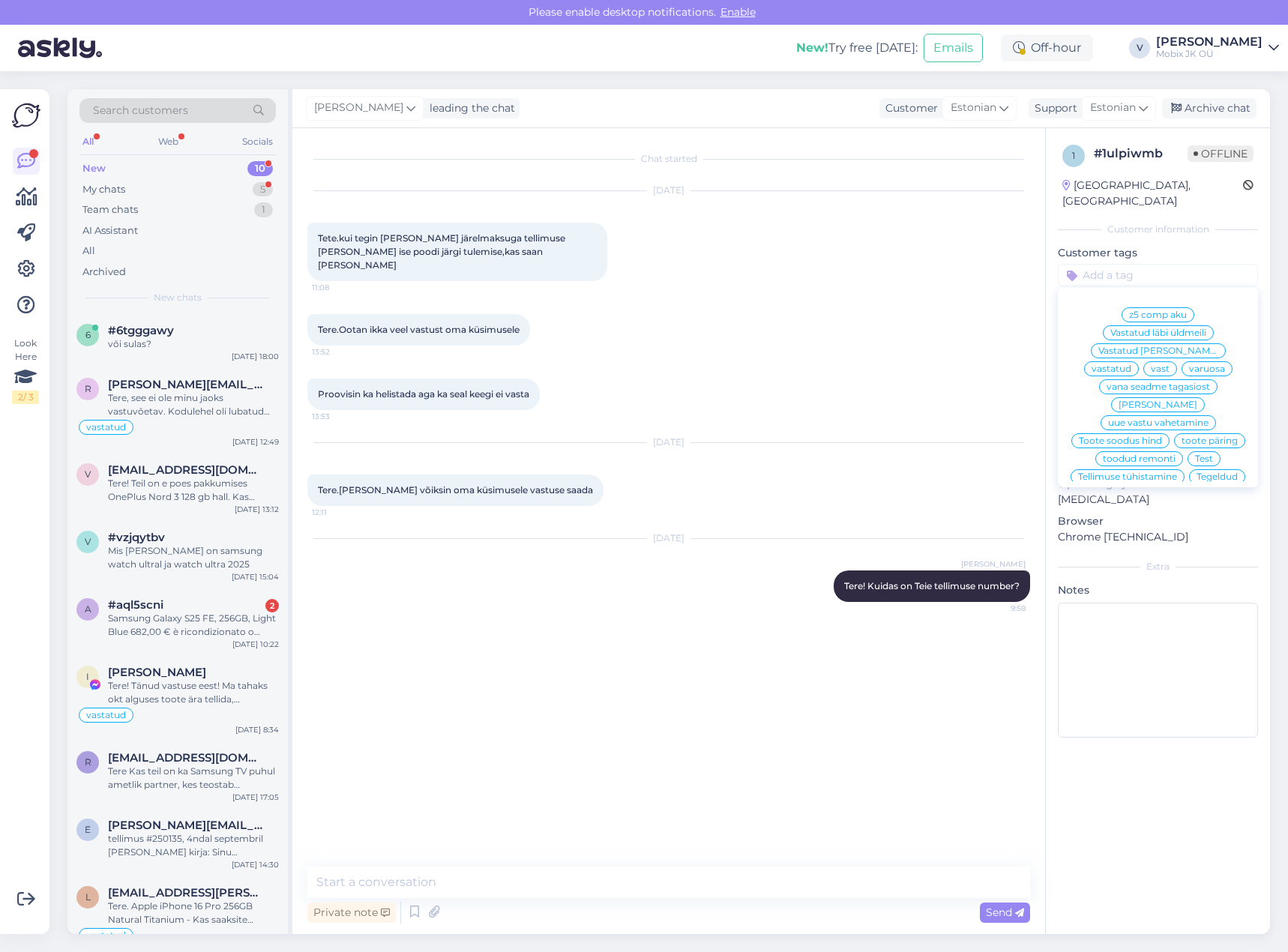
click at [1131, 364] on span "vastatud" at bounding box center [1111, 368] width 39 height 9
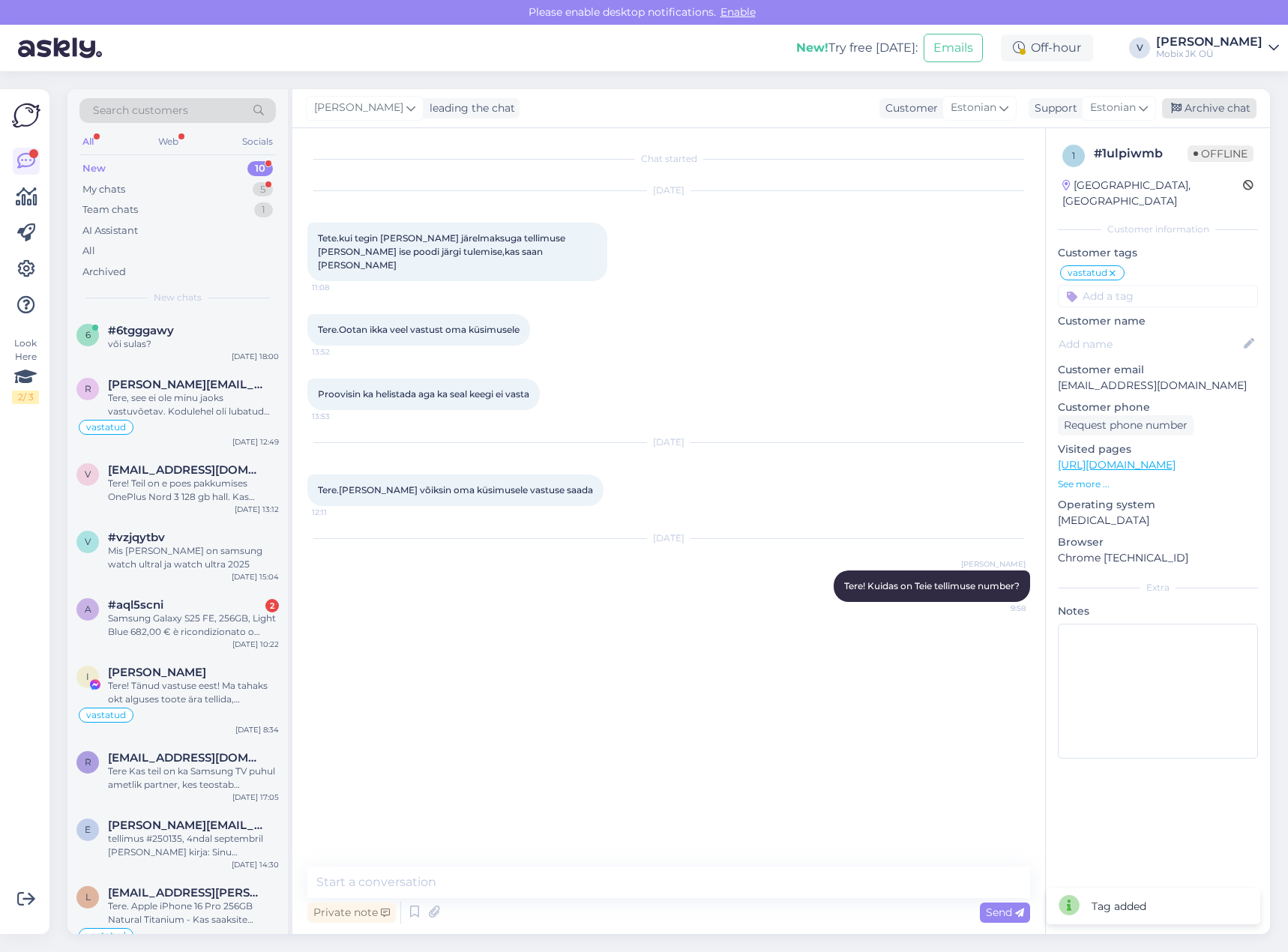
click at [1197, 111] on div "Archive chat" at bounding box center [1209, 109] width 95 height 20
click at [257, 686] on div "Tere! Tänud vastuse eest! Ma tahaks okt alguses toote ära tellida, [PERSON_NAME…" at bounding box center [193, 693] width 171 height 27
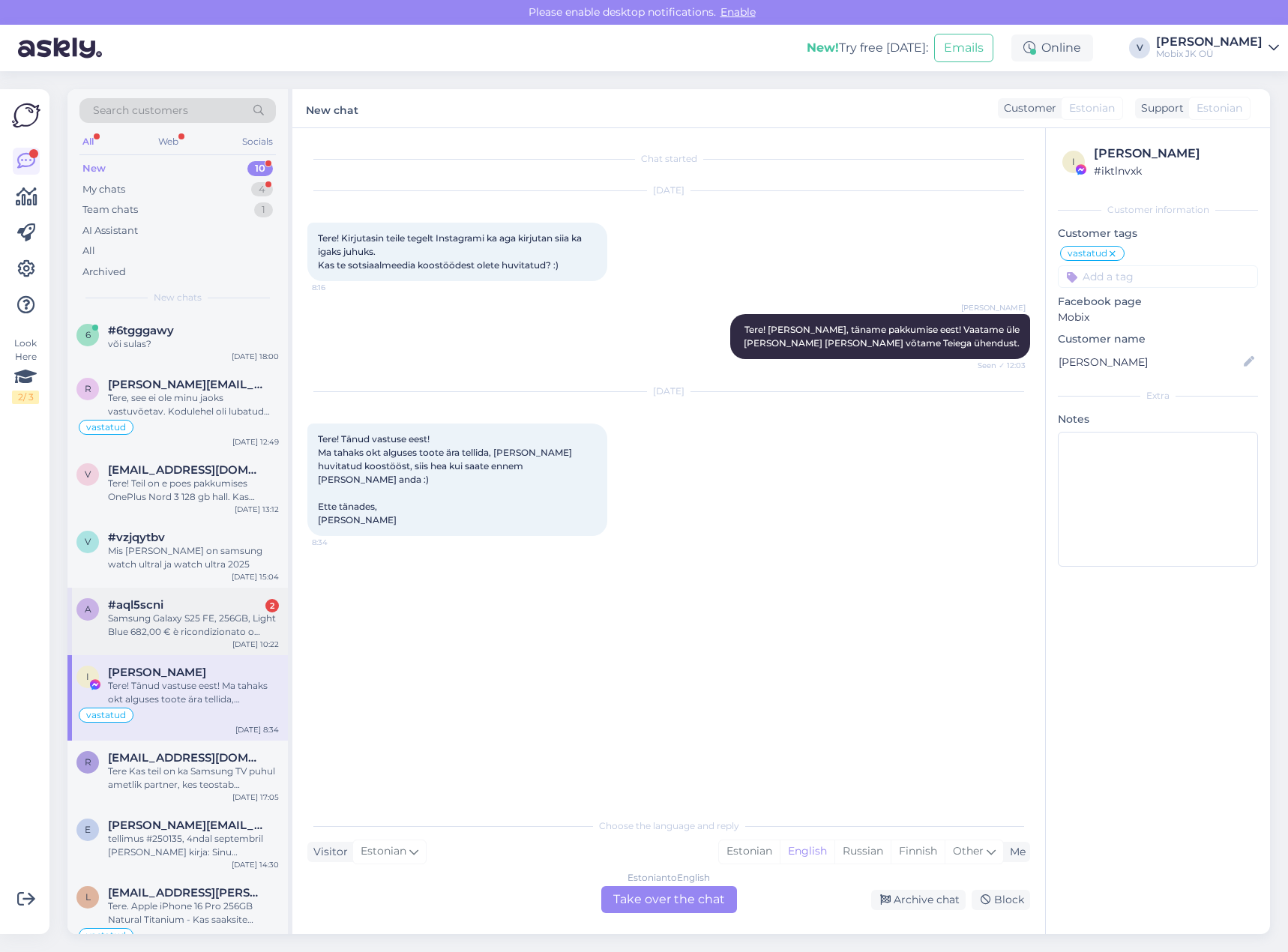
click at [229, 634] on div "Samsung Galaxy S25 FE, 256GB, Light Blue 682,00 € è ricondizionato o nuovo?" at bounding box center [193, 625] width 171 height 27
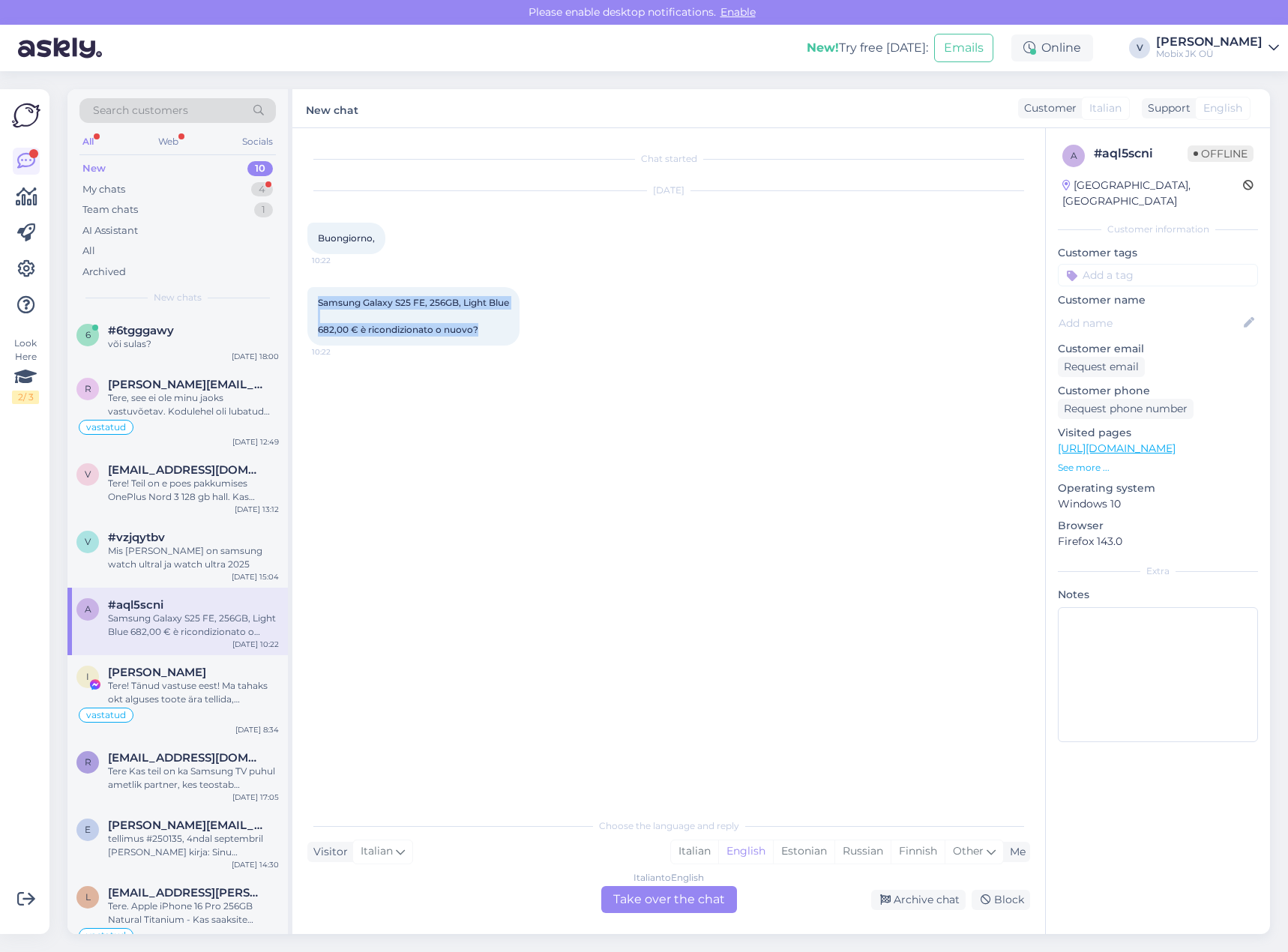
drag, startPoint x: 318, startPoint y: 297, endPoint x: 487, endPoint y: 336, distance: 173.4
click at [487, 336] on div "Samsung Galaxy S25 FE, 256GB, Light Blue 682,00 € è ricondizionato o nuovo? 10:…" at bounding box center [413, 316] width 212 height 58
copy span "Samsung Galaxy S25 FE, 256GB, Light Blue 682,00 € è ricondizionato o nuovo?"
drag, startPoint x: 812, startPoint y: 295, endPoint x: 827, endPoint y: 298, distance: 15.3
click at [811, 295] on div "Samsung Galaxy S25 FE, 256GB, Light Blue 682,00 € è ricondizionato o nuovo? 10:…" at bounding box center [668, 316] width 723 height 91
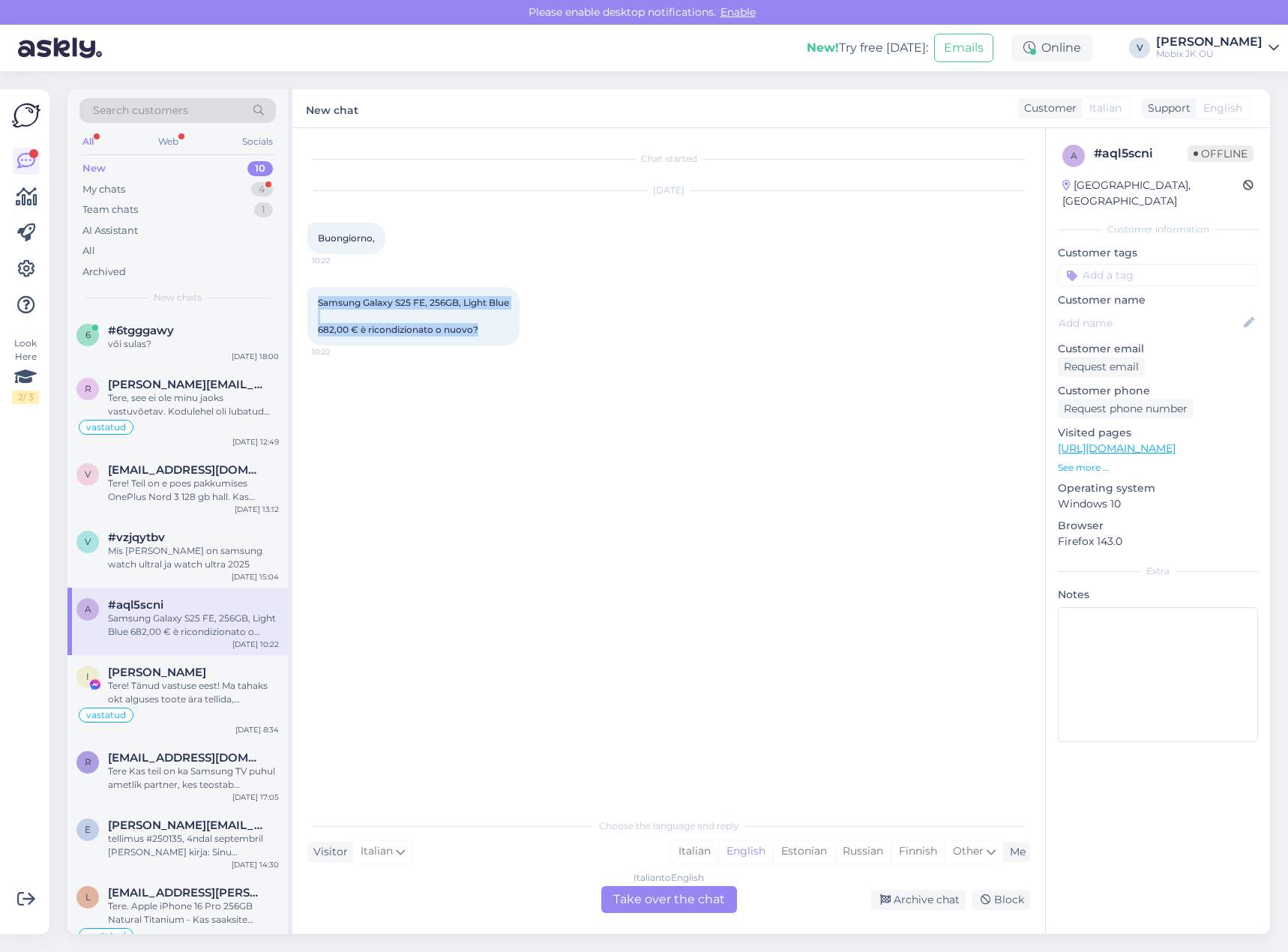
click at [836, 296] on div "Samsung Galaxy S25 FE, 256GB, Light Blue 682,00 € è ricondizionato o nuovo? 10:…" at bounding box center [668, 316] width 723 height 91
drag, startPoint x: 918, startPoint y: 904, endPoint x: 932, endPoint y: 890, distance: 19.8
click at [918, 902] on div "Archive chat" at bounding box center [918, 900] width 95 height 20
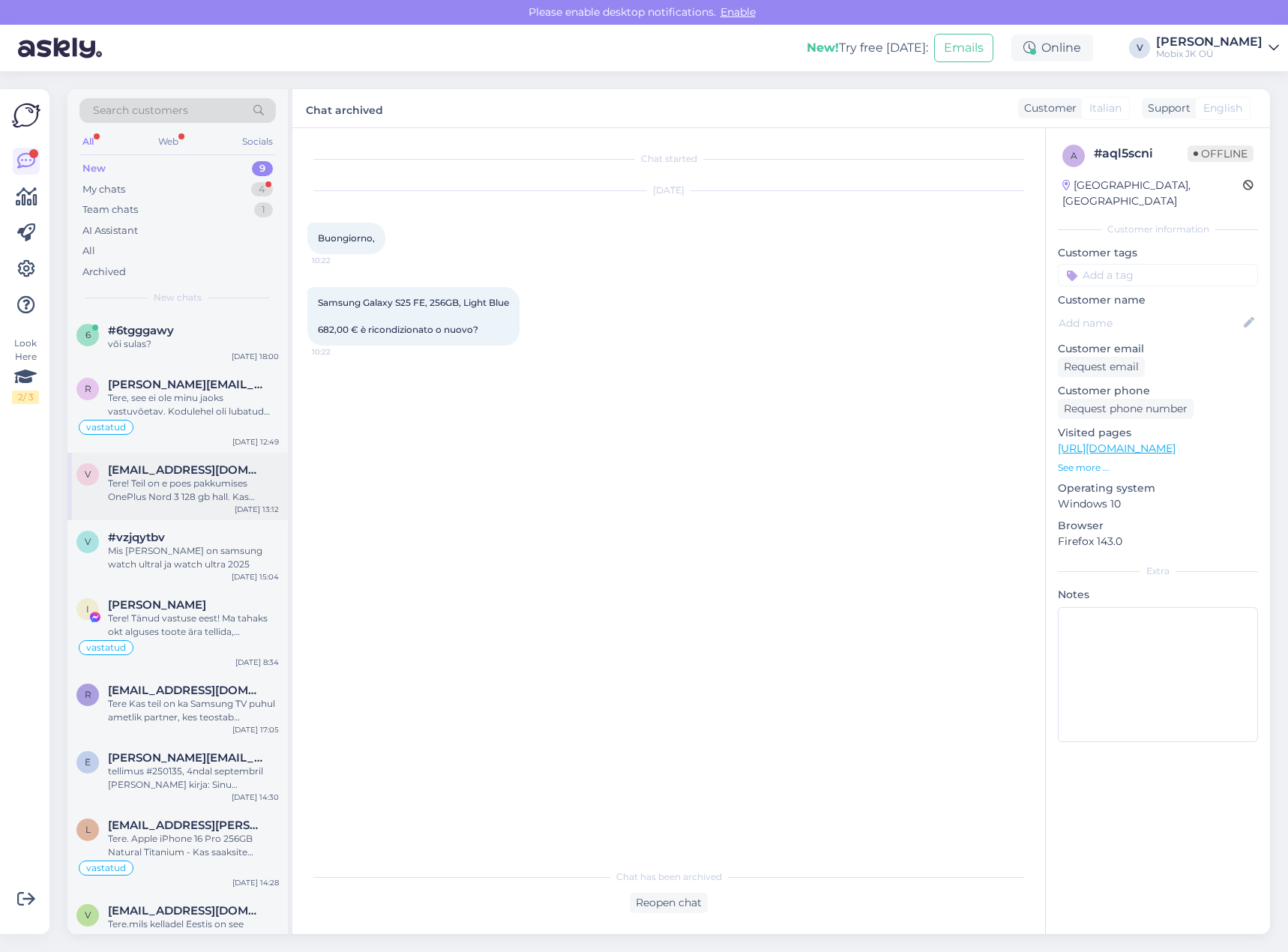
click at [194, 480] on div "Tere! Teil on e poes pakkumises OnePlus Nord 3 128 gb hall. Kas saadavus on tõe…" at bounding box center [193, 490] width 171 height 27
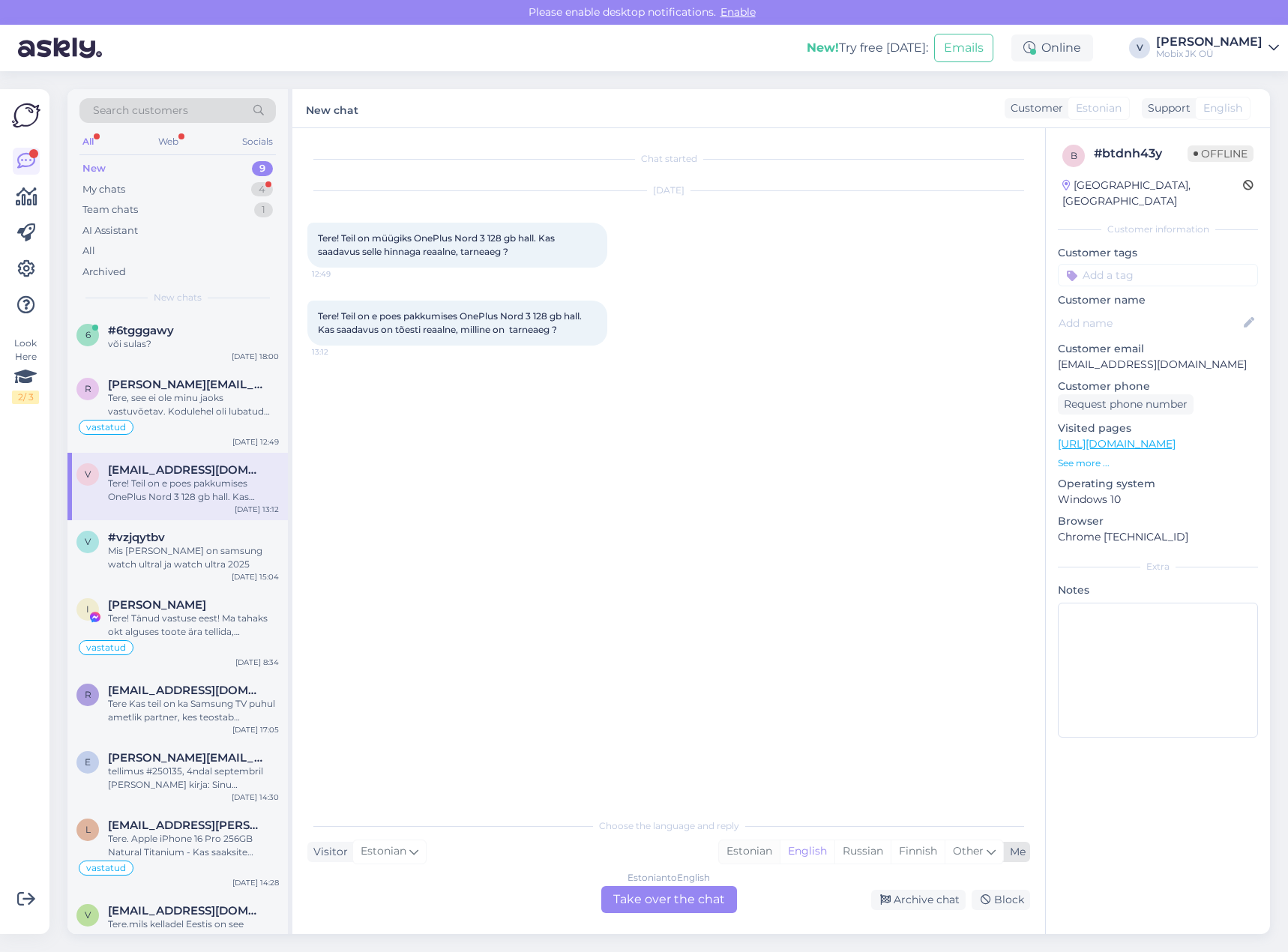
click at [731, 856] on div "Estonian" at bounding box center [749, 851] width 61 height 23
click at [703, 904] on div "Estonian to Estonian Take over the chat" at bounding box center [669, 899] width 136 height 27
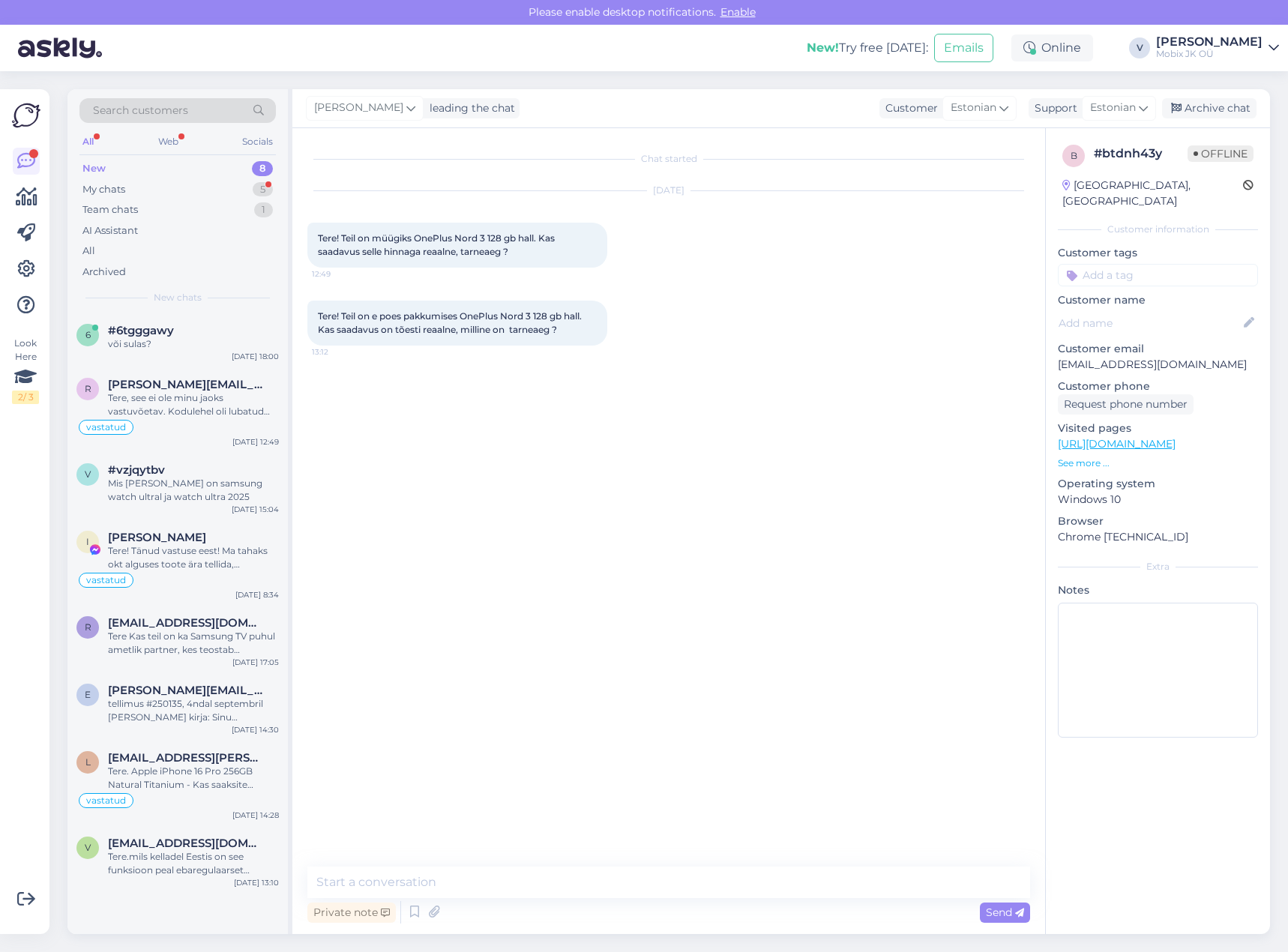
click at [679, 878] on textarea at bounding box center [668, 882] width 723 height 32
type textarea "Tere! OnePlus Nord 3 5G 128GB Tempest [PERSON_NAME] meie lattu ca 5 tööpäeva."
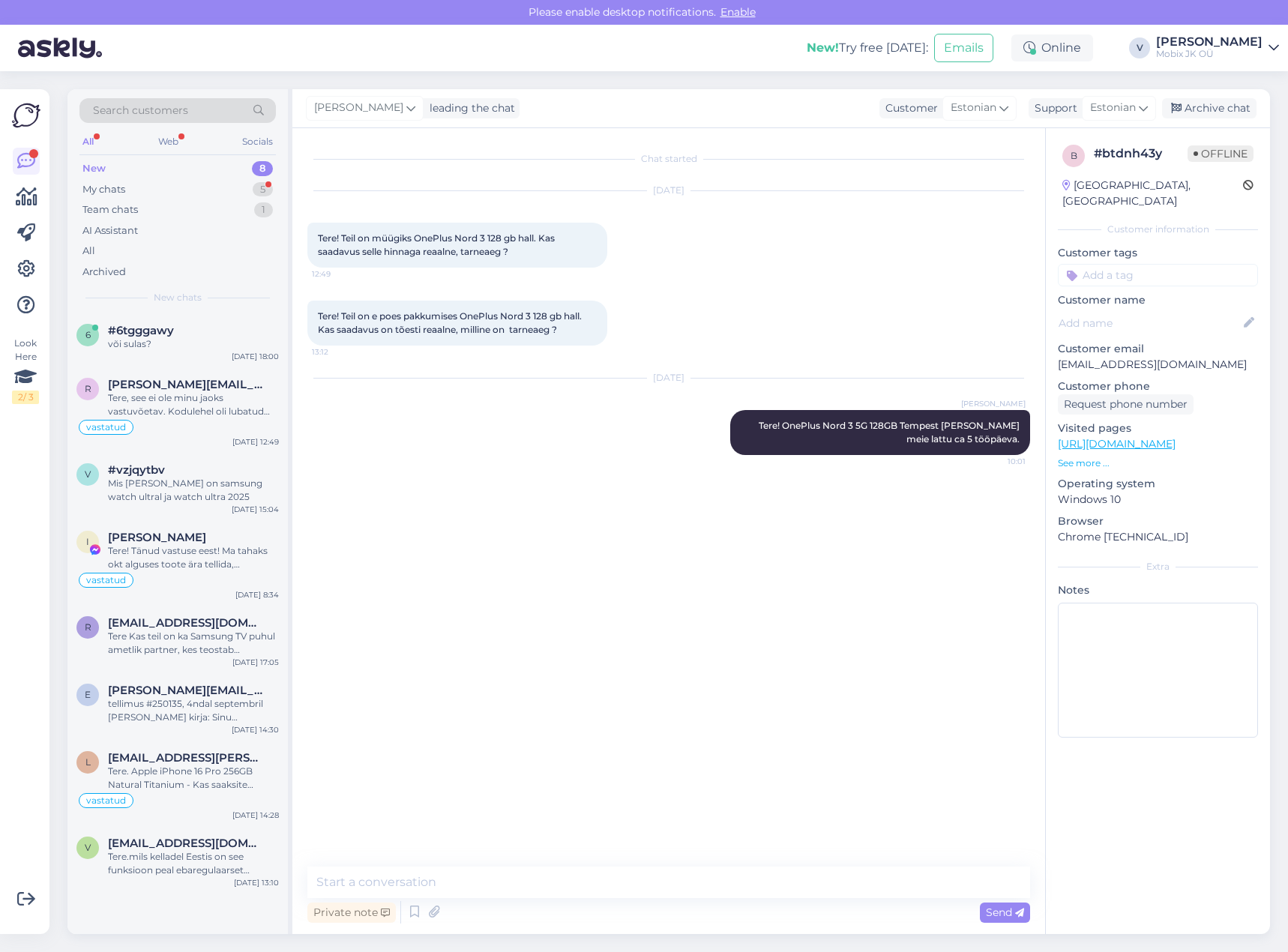
click at [1107, 264] on input at bounding box center [1158, 275] width 200 height 23
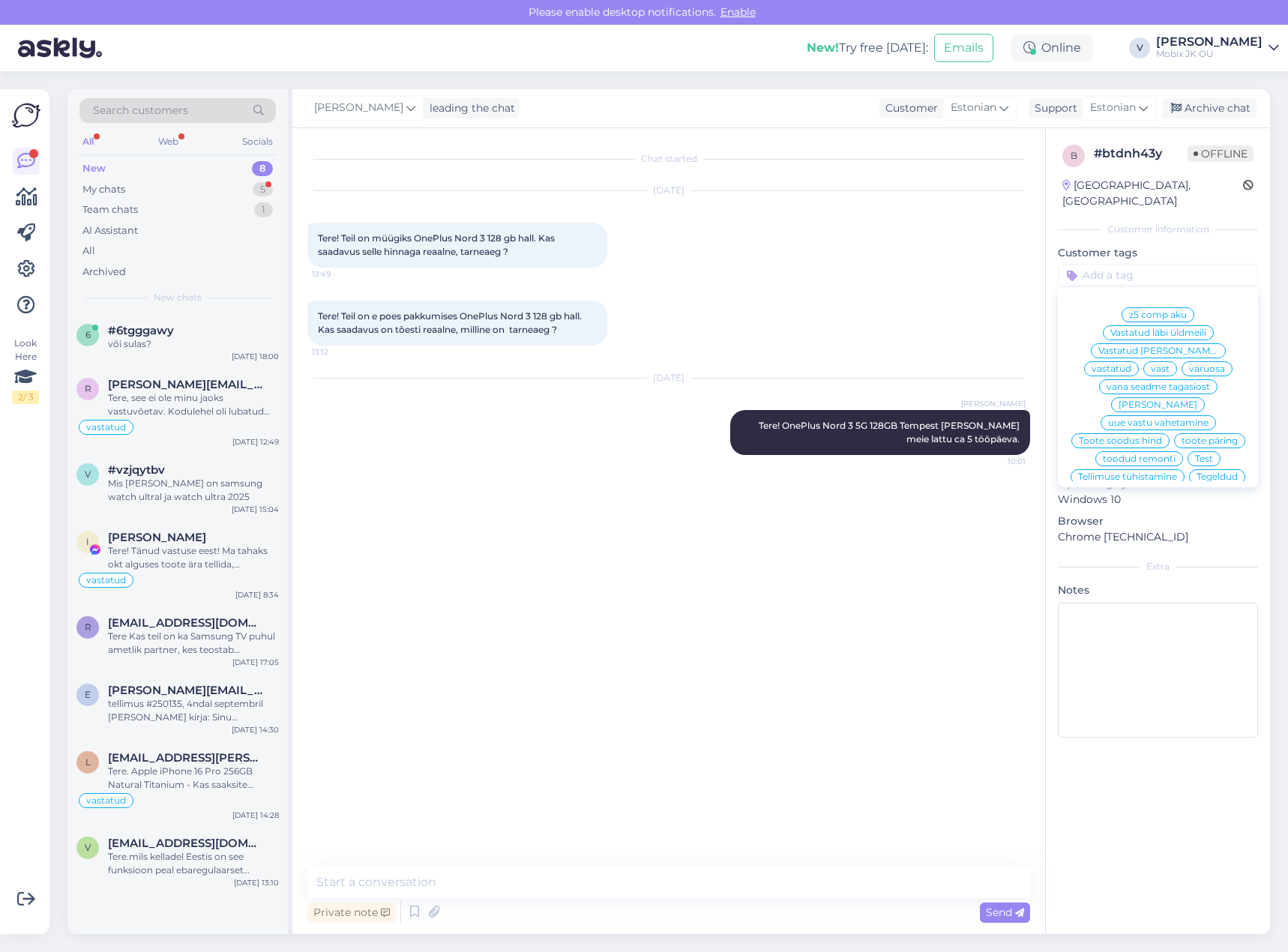
click at [1131, 364] on span "vastatud" at bounding box center [1111, 368] width 39 height 9
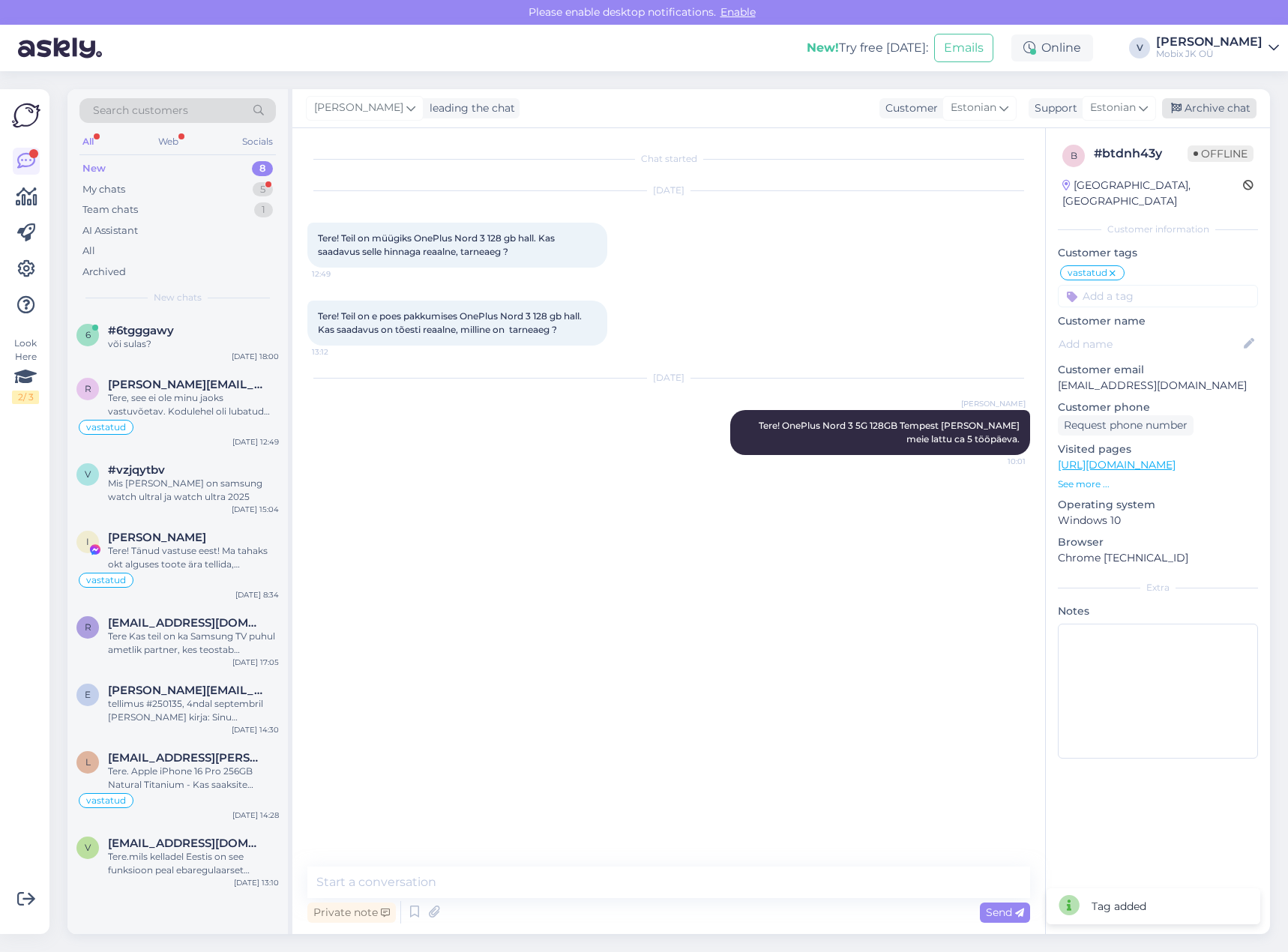
click at [1210, 107] on div "Archive chat" at bounding box center [1209, 109] width 95 height 20
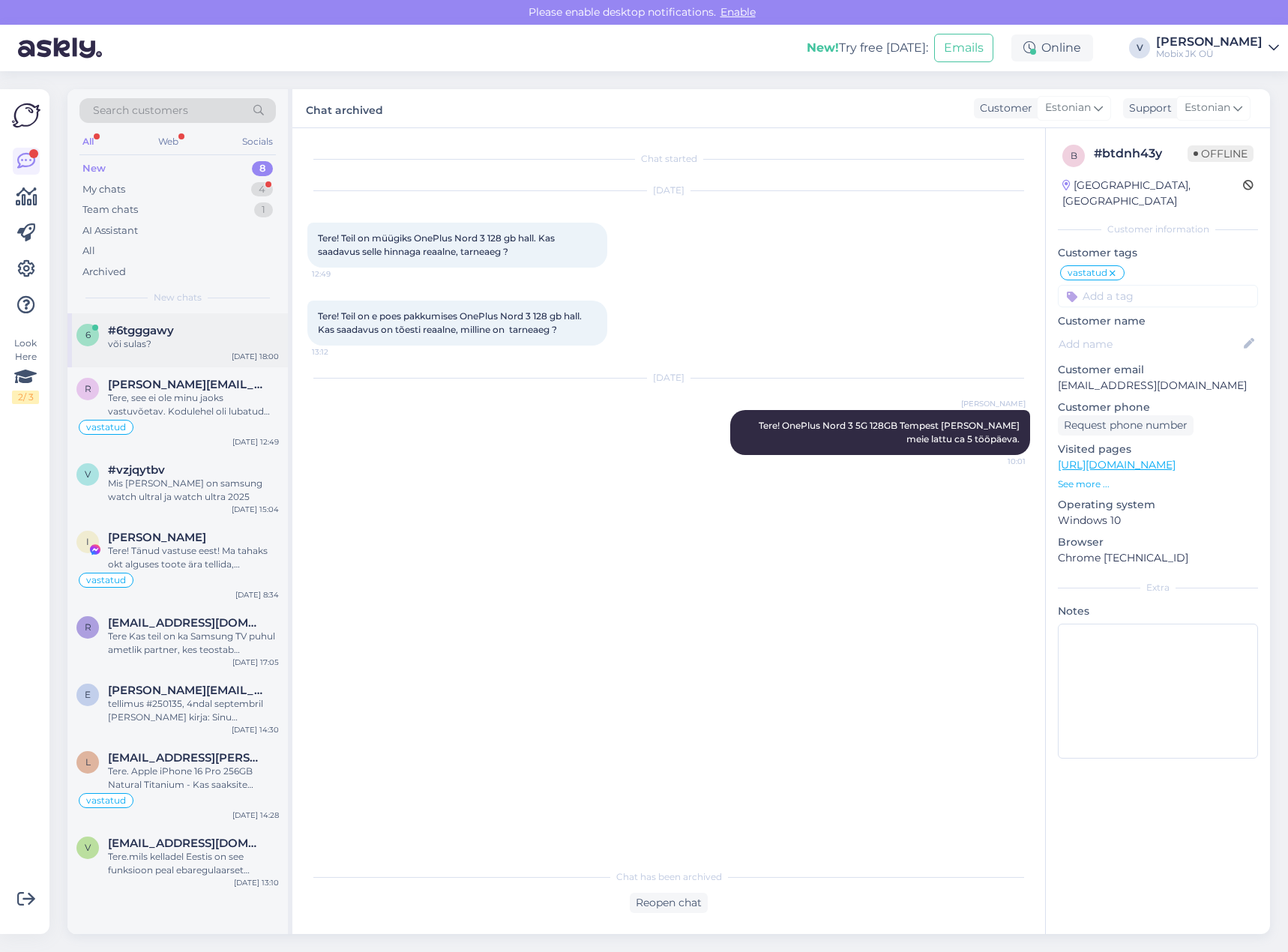
click at [220, 341] on div "või sulas?" at bounding box center [193, 344] width 171 height 13
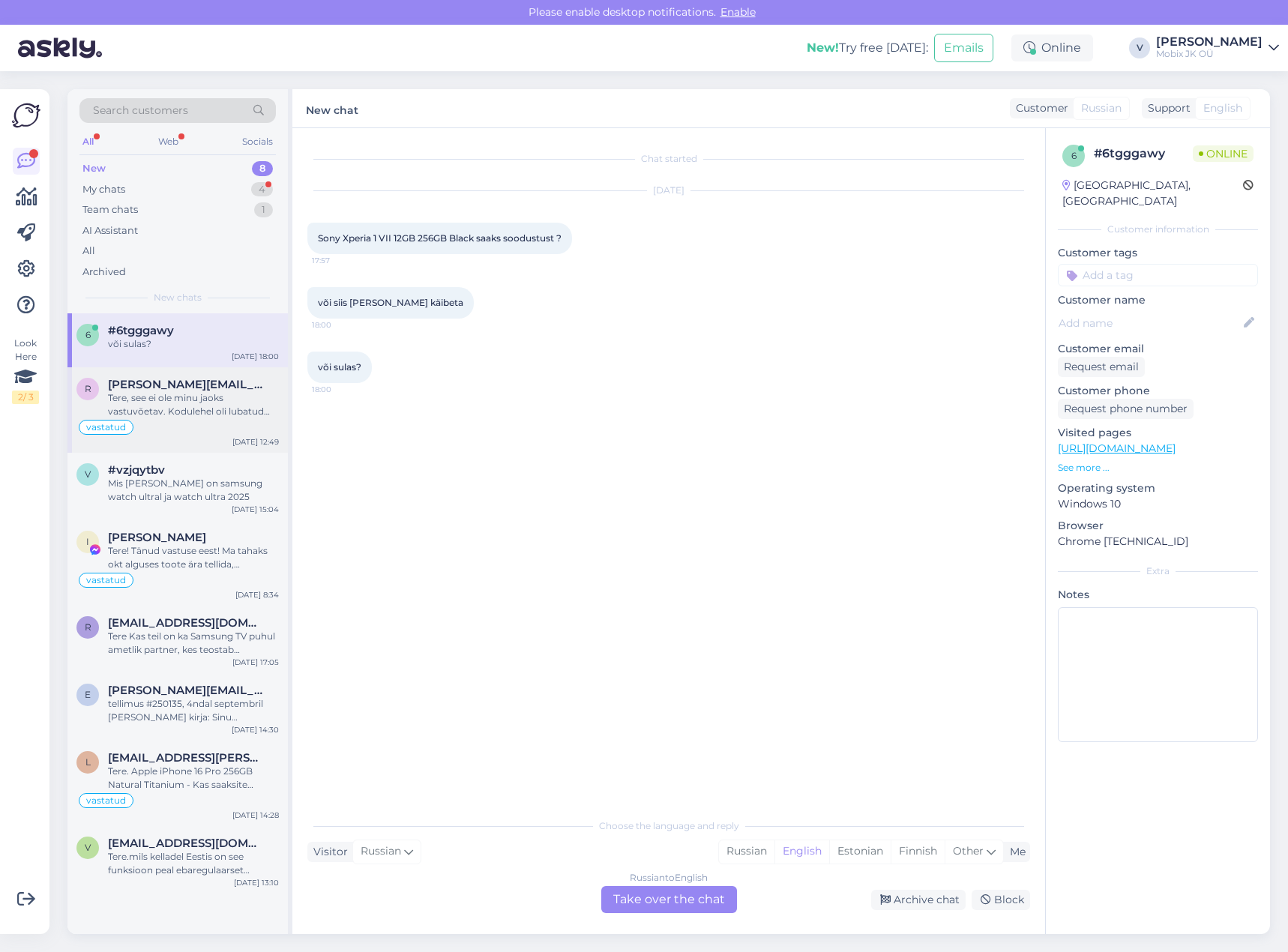
click at [221, 404] on div "Tere, see ei ole minu jaoks vastuvõetav. Kodulehel oli lubatud tarne kuni 5 töö…" at bounding box center [193, 404] width 171 height 27
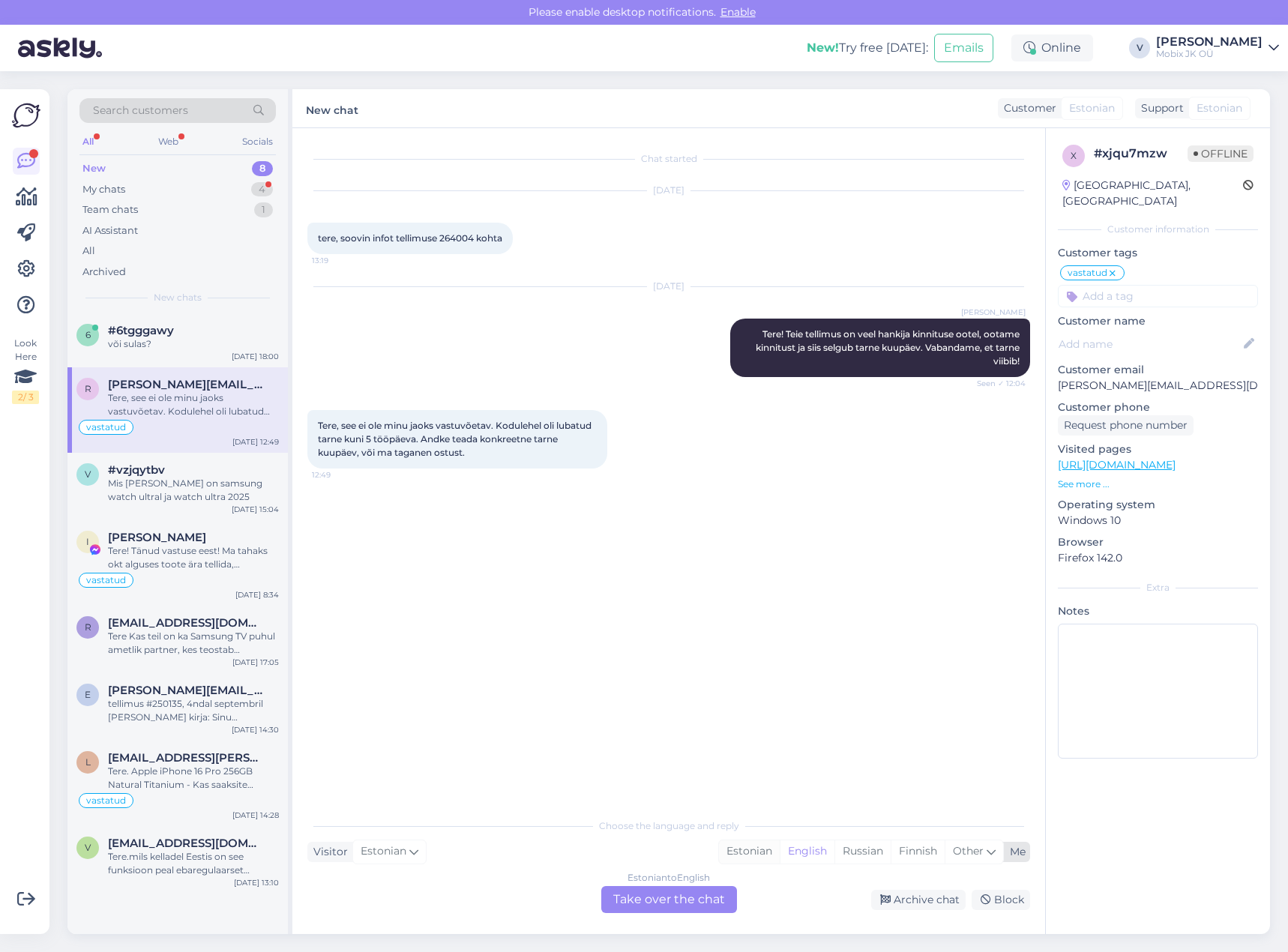
click at [735, 847] on div "Estonian" at bounding box center [749, 851] width 61 height 23
drag, startPoint x: 716, startPoint y: 896, endPoint x: 712, endPoint y: 884, distance: 12.6
click at [713, 891] on div "Estonian to Estonian Take over the chat" at bounding box center [669, 899] width 136 height 27
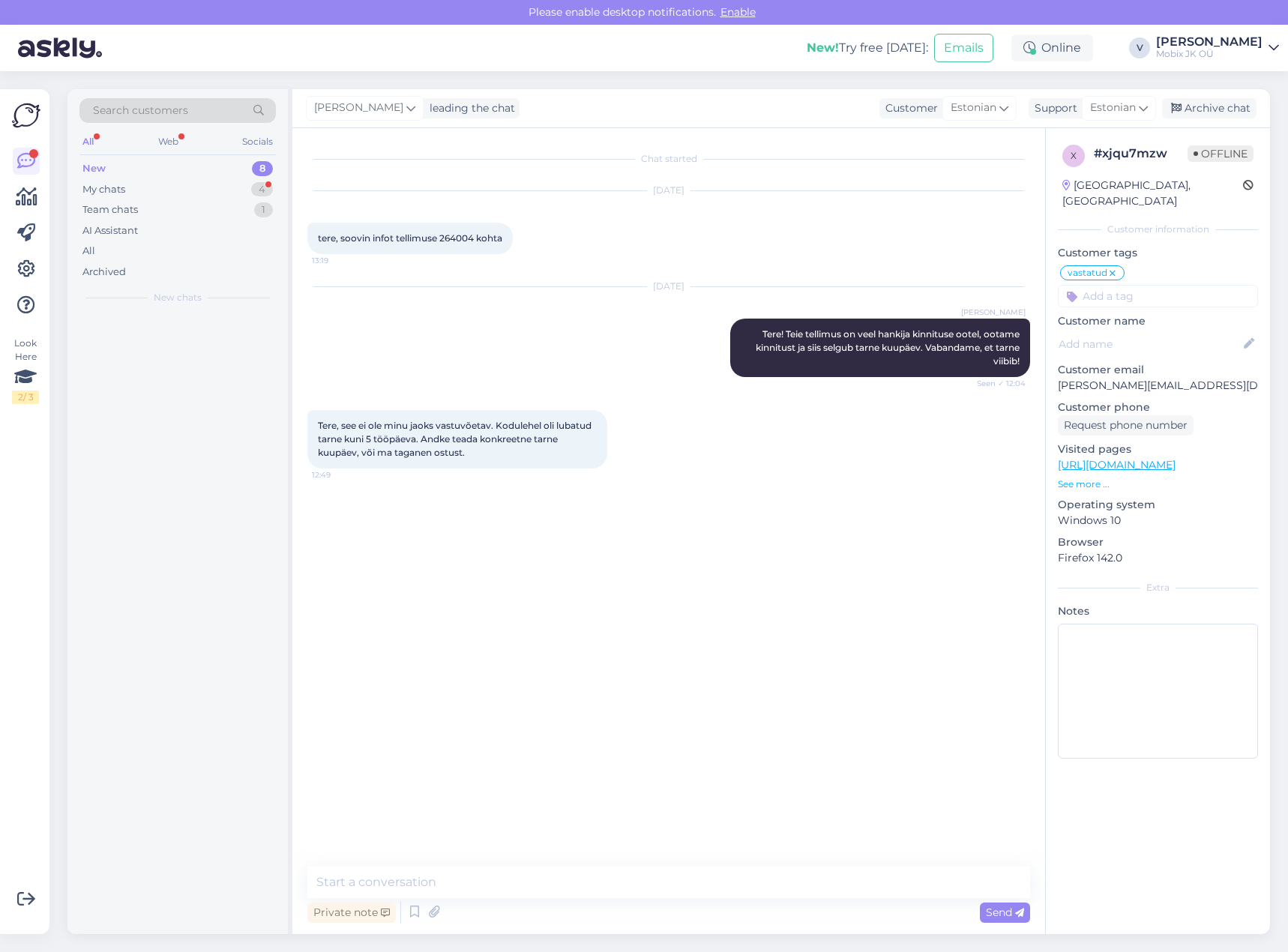
click at [712, 883] on textarea at bounding box center [668, 882] width 723 height 32
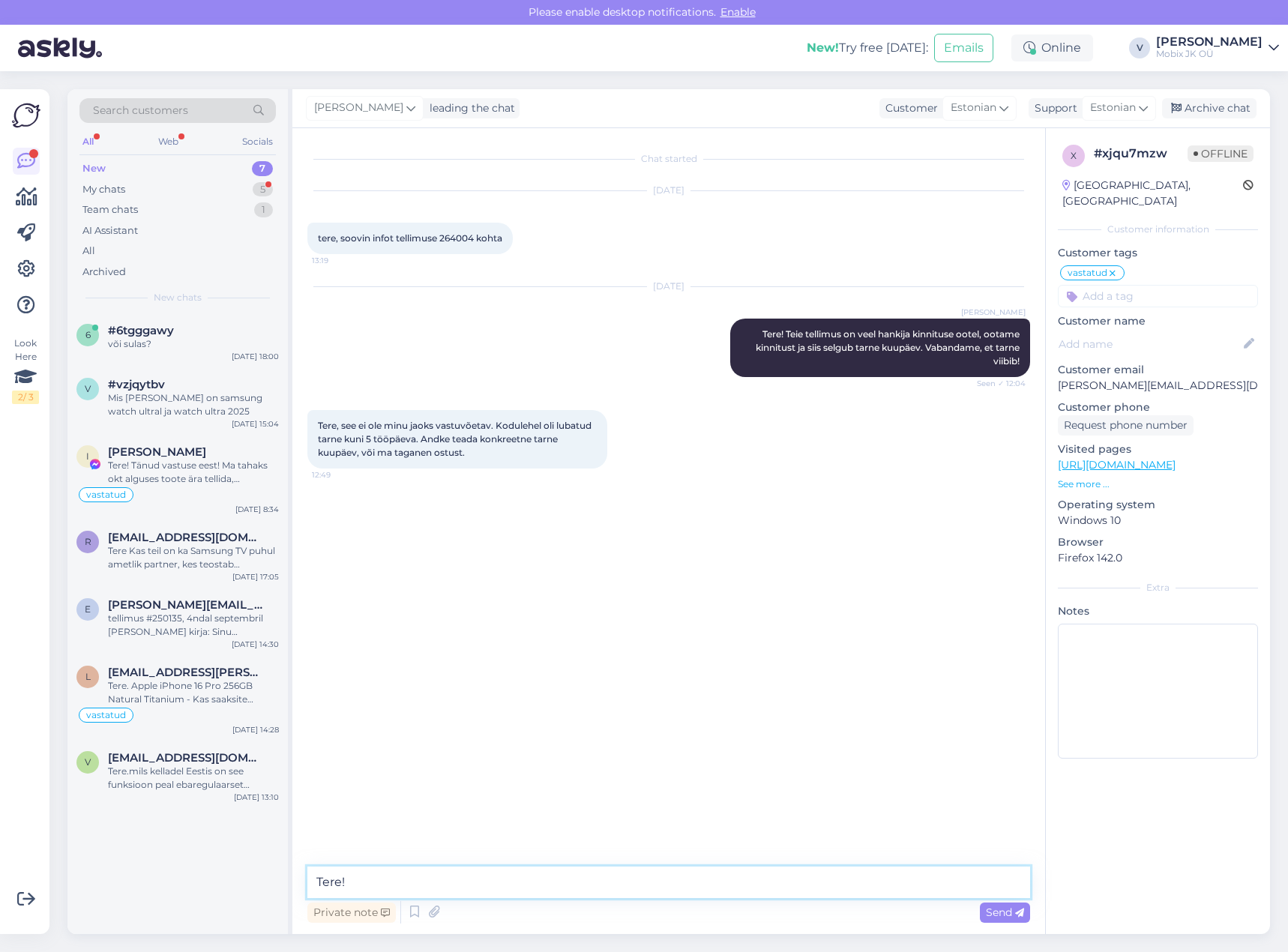
click at [516, 881] on textarea "Tere!" at bounding box center [668, 882] width 723 height 32
paste textarea "Samsung Galaxy Watch Ultra 47mm LTE Titanium Gray"
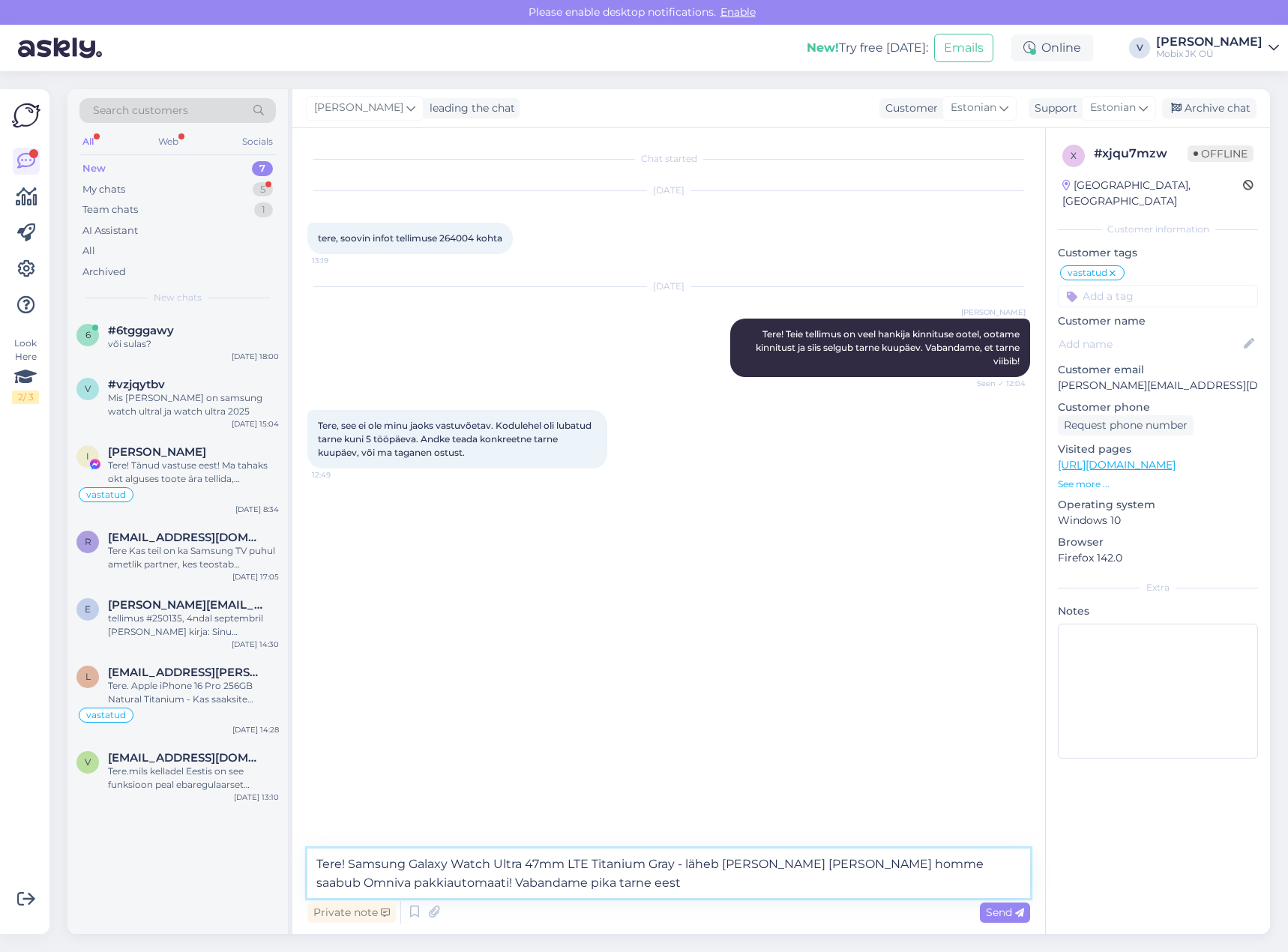
type textarea "Tere! Samsung Galaxy Watch Ultra 47mm LTE Titanium Gray - läheb [PERSON_NAME] […"
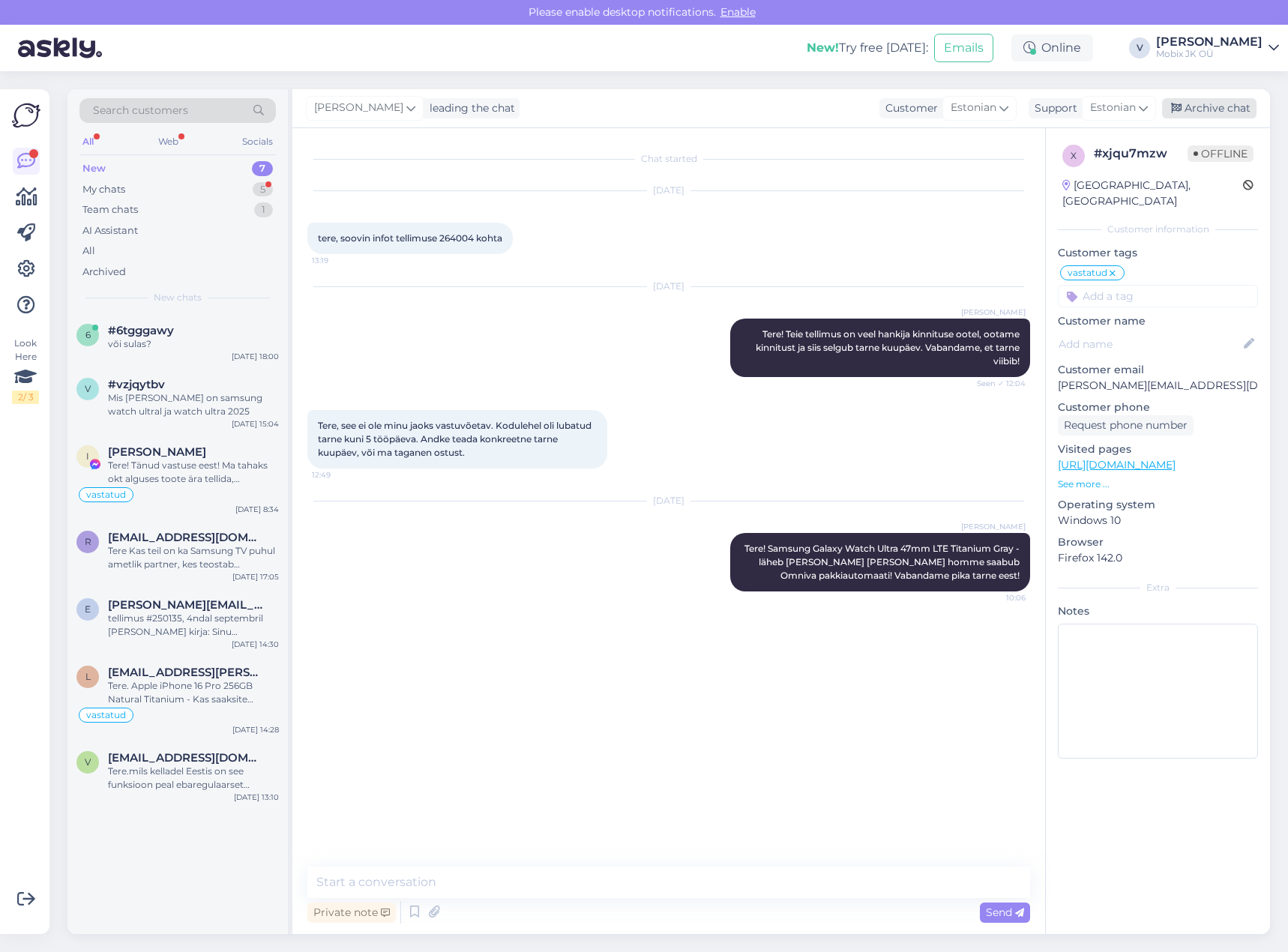
click at [1225, 105] on div "Archive chat" at bounding box center [1209, 109] width 95 height 20
